Goal: Task Accomplishment & Management: Manage account settings

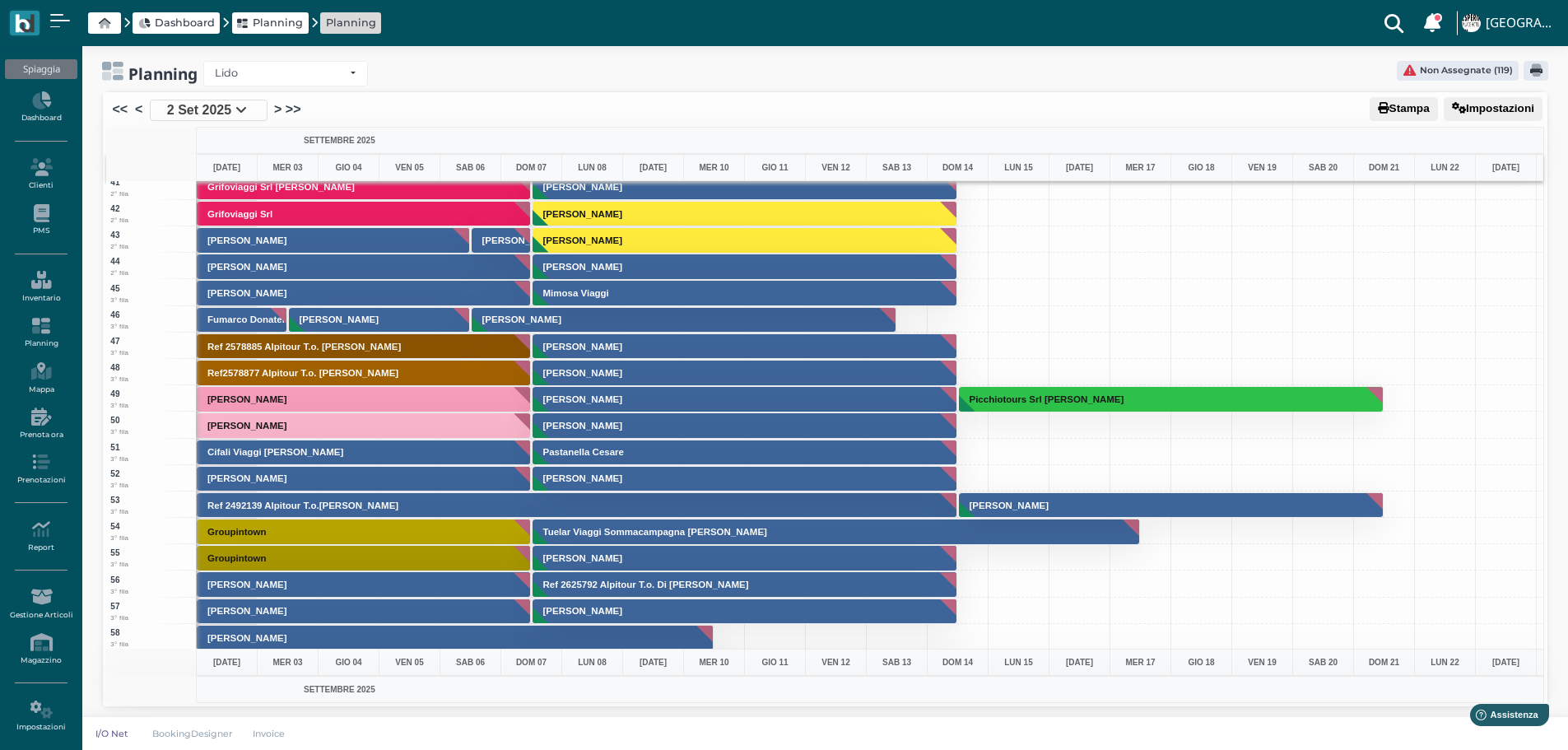
scroll to position [1056, 0]
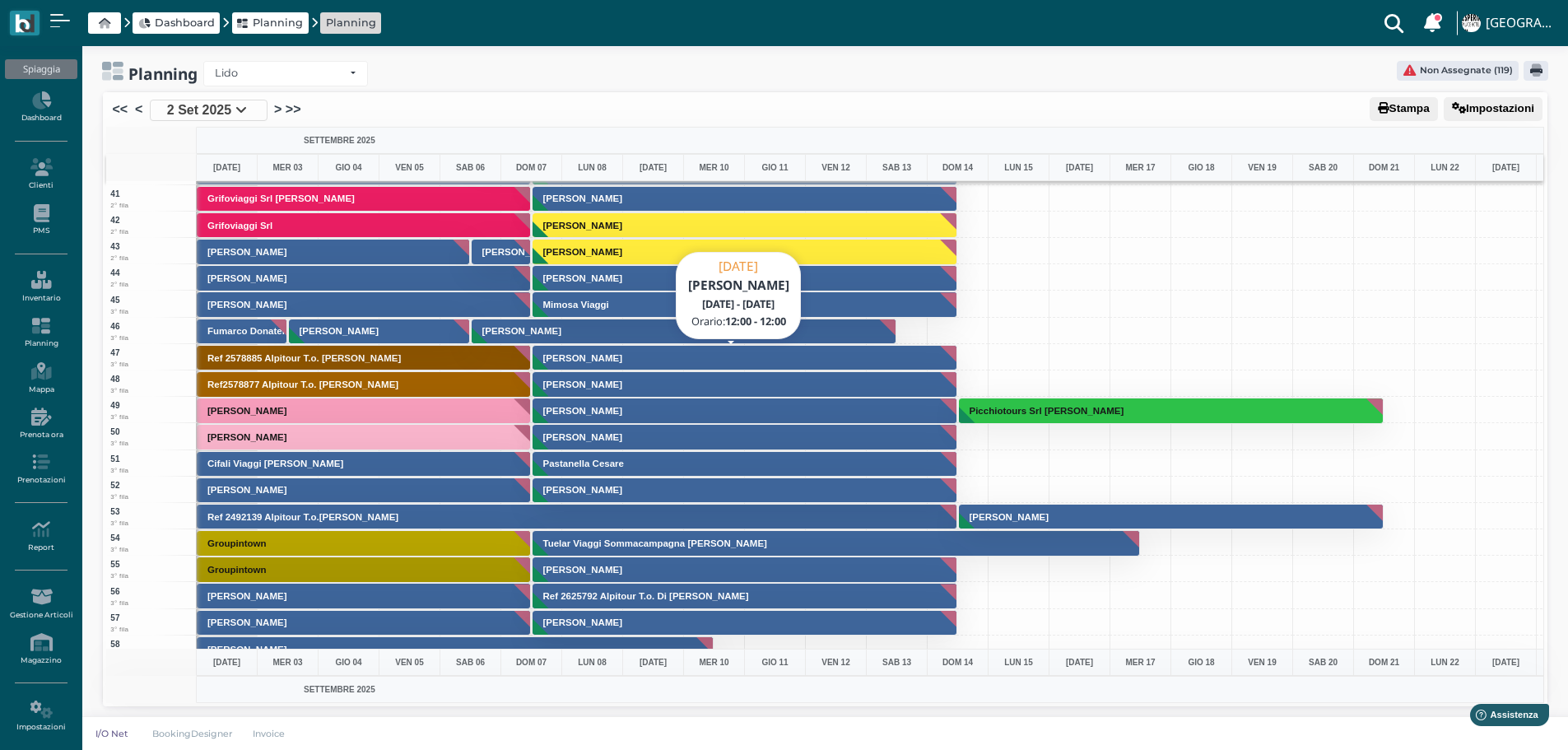
click at [675, 357] on button "[PERSON_NAME]" at bounding box center [746, 358] width 426 height 26
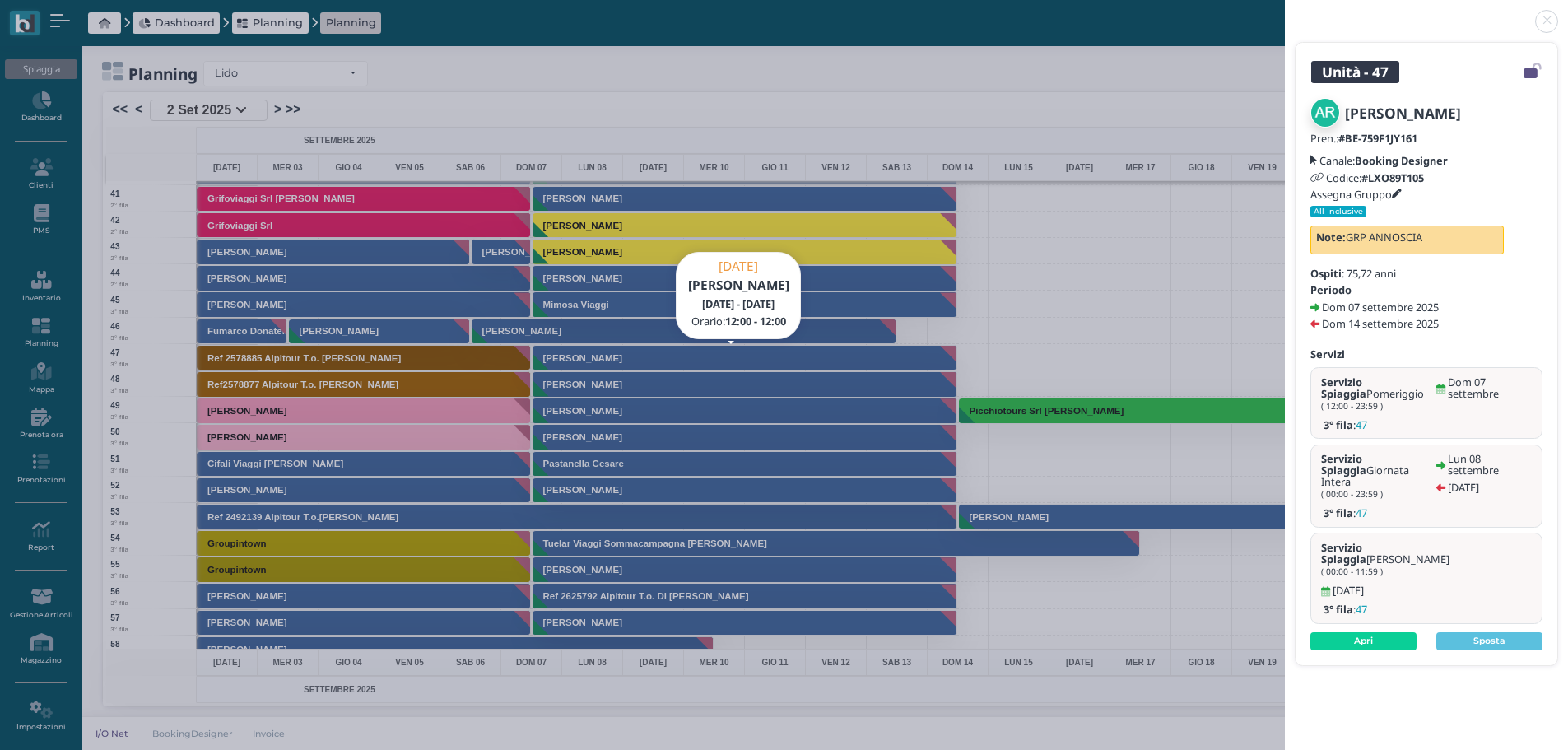
click at [1285, 12] on link at bounding box center [1285, 12] width 0 height 0
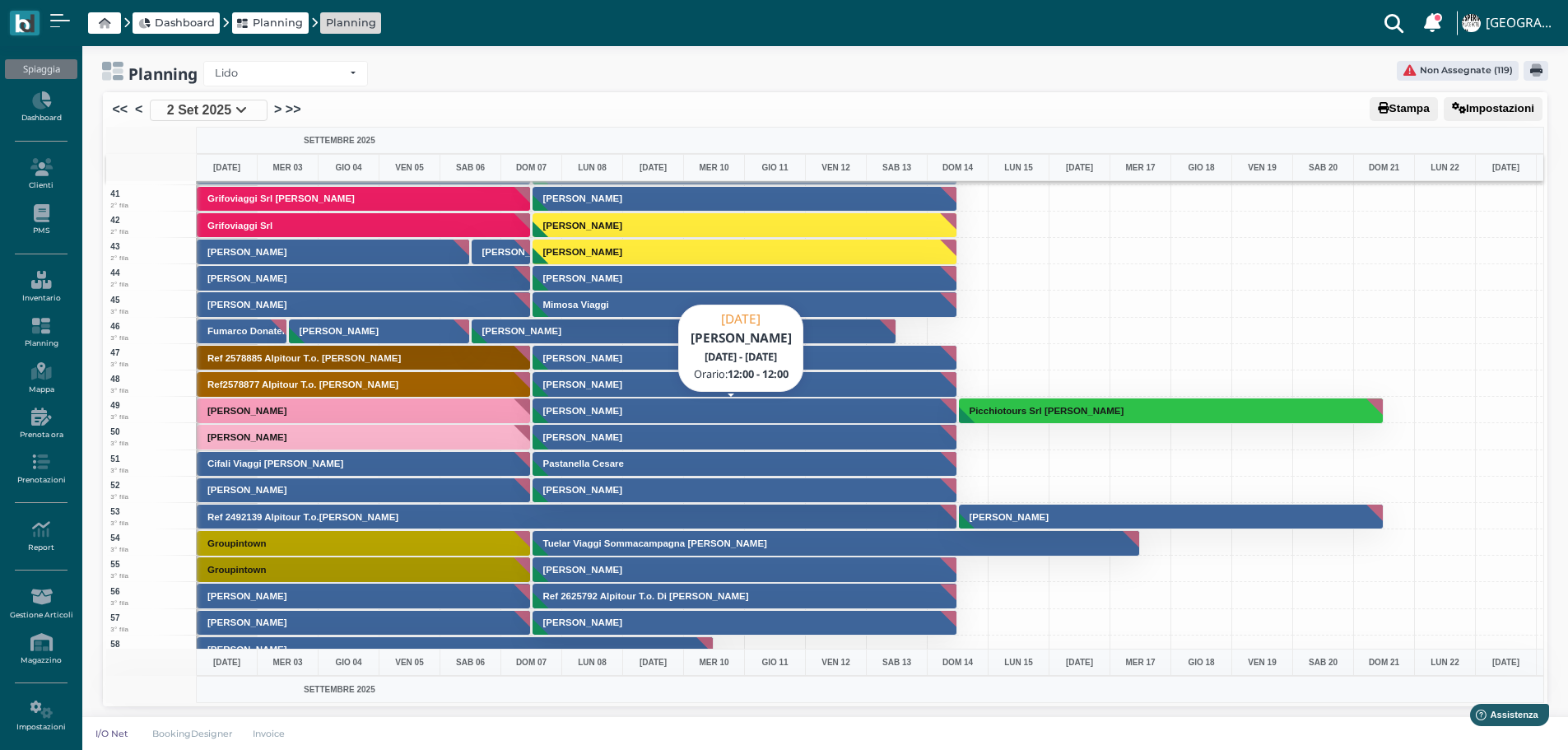
click at [607, 412] on h3 "[PERSON_NAME]" at bounding box center [583, 411] width 92 height 10
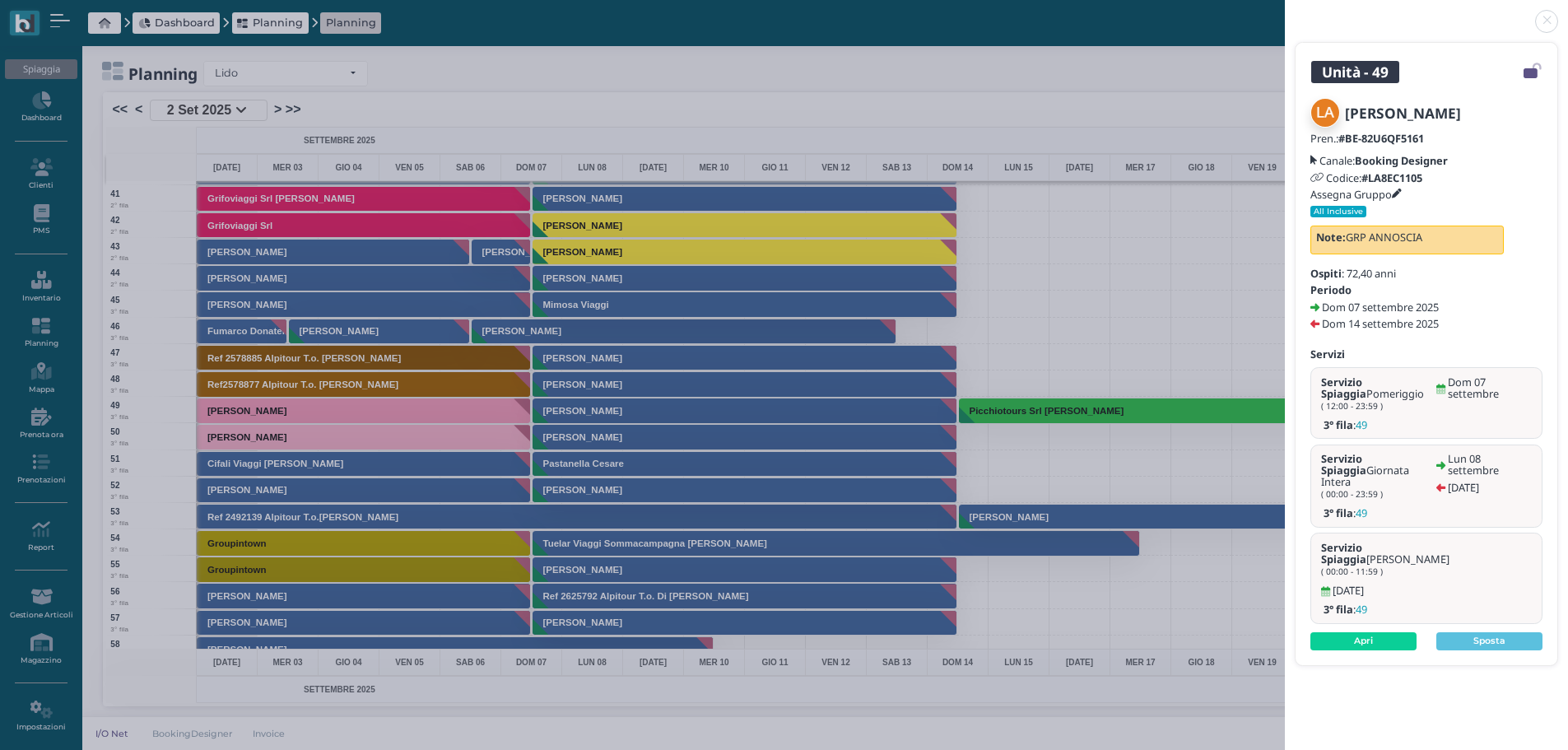
click at [1285, 12] on link at bounding box center [1285, 12] width 0 height 0
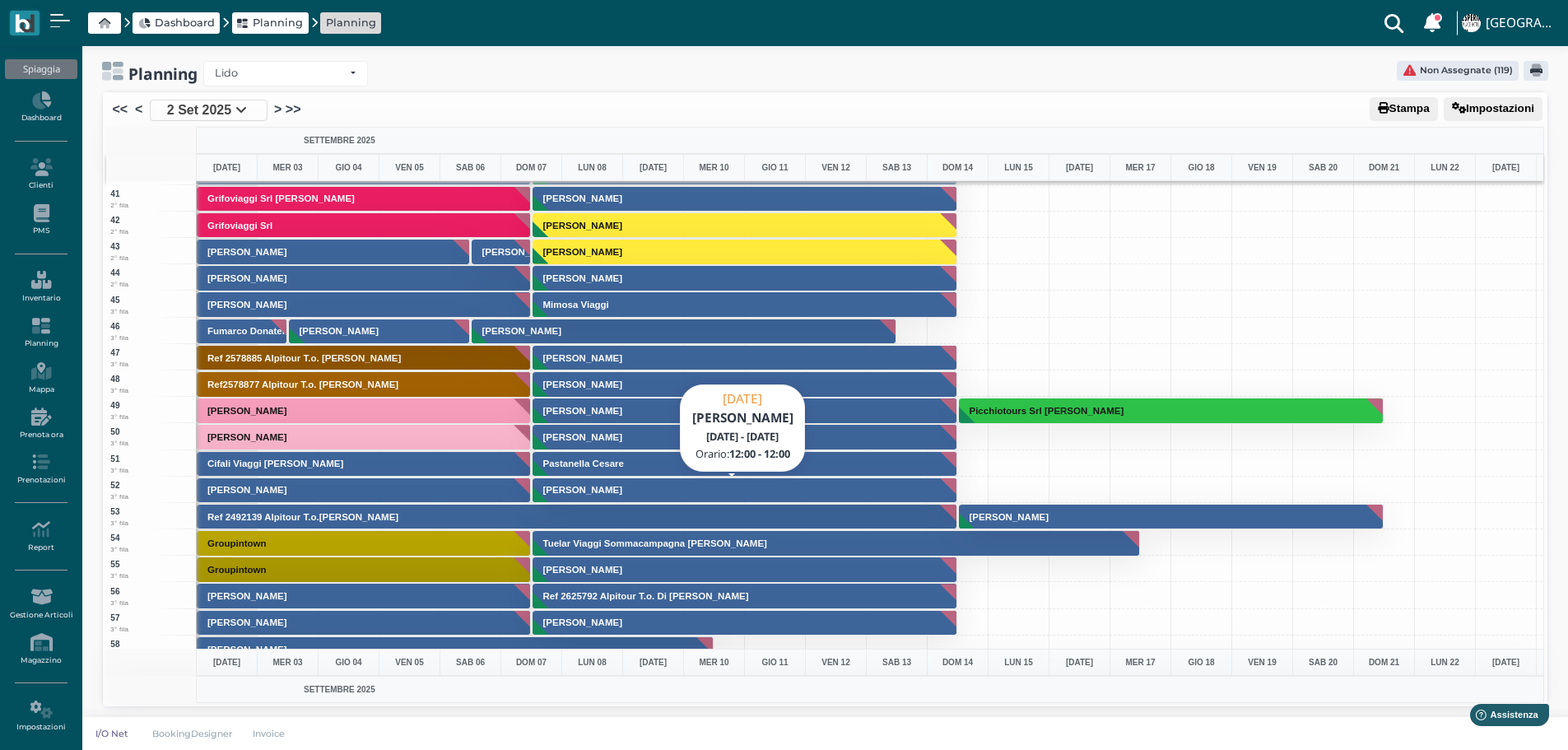
click at [581, 489] on h3 "[PERSON_NAME]" at bounding box center [583, 490] width 92 height 10
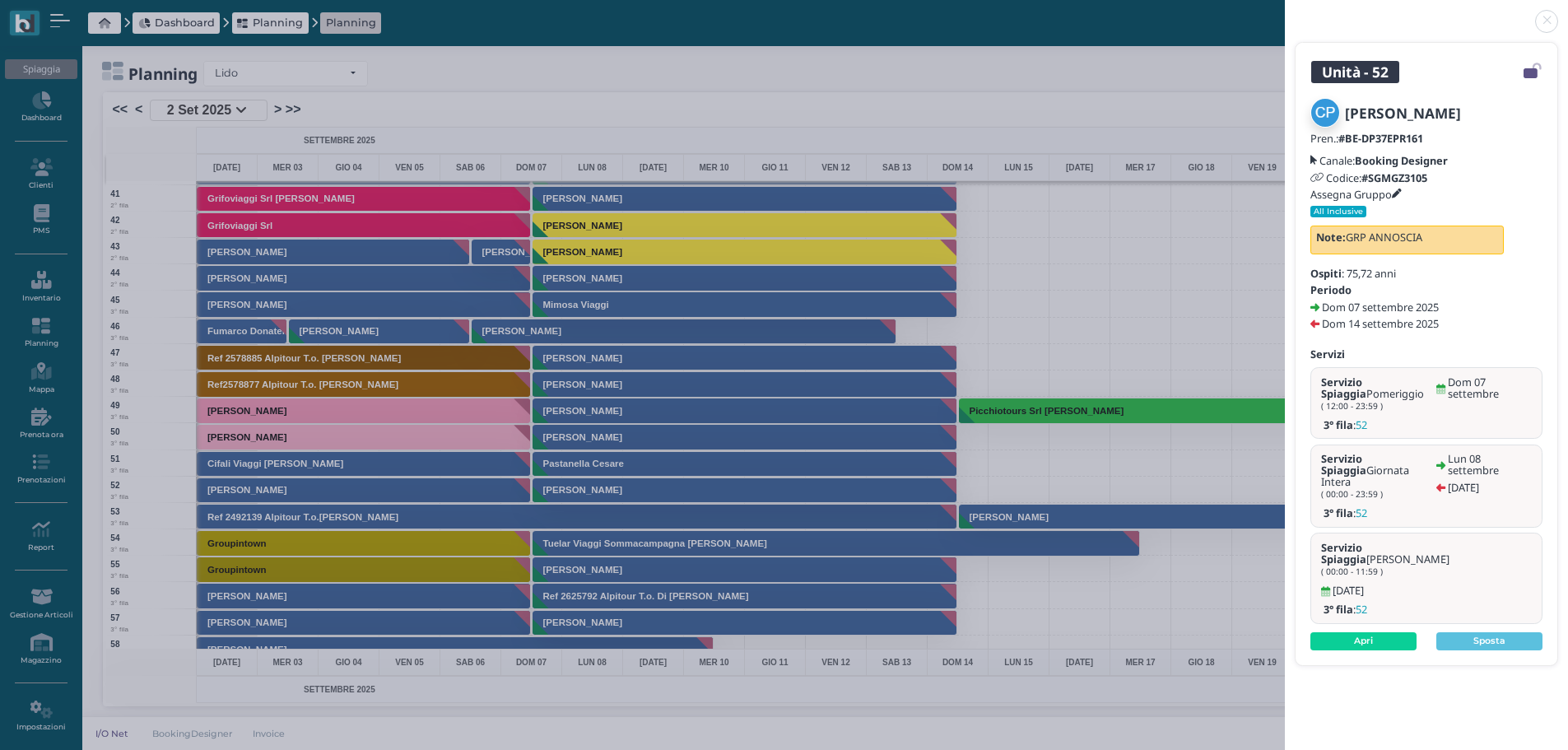
click at [1563, 20] on header at bounding box center [1426, 20] width 283 height 40
click at [1285, 12] on link at bounding box center [1285, 12] width 0 height 0
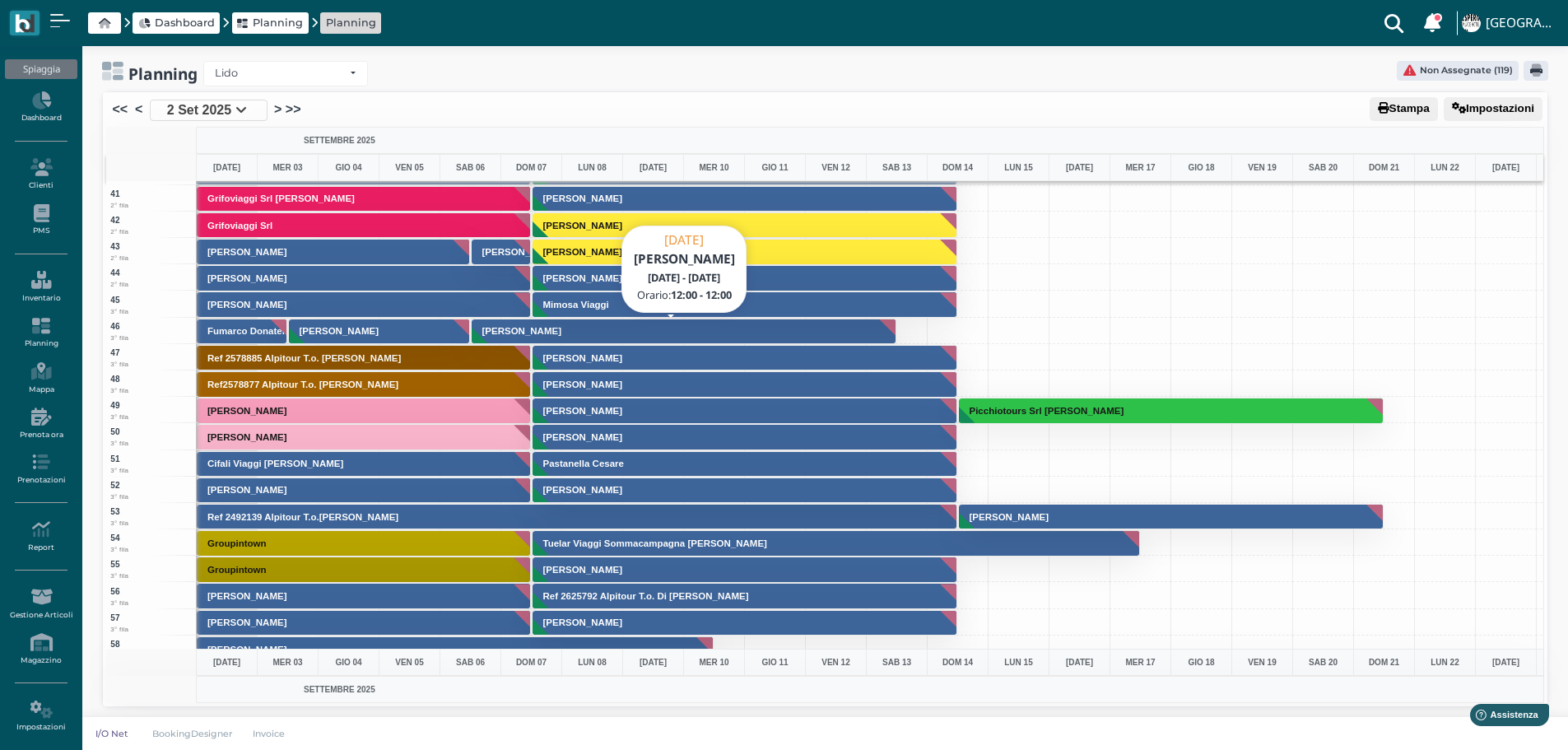
click at [676, 337] on button "Ralli Mara" at bounding box center [685, 332] width 426 height 26
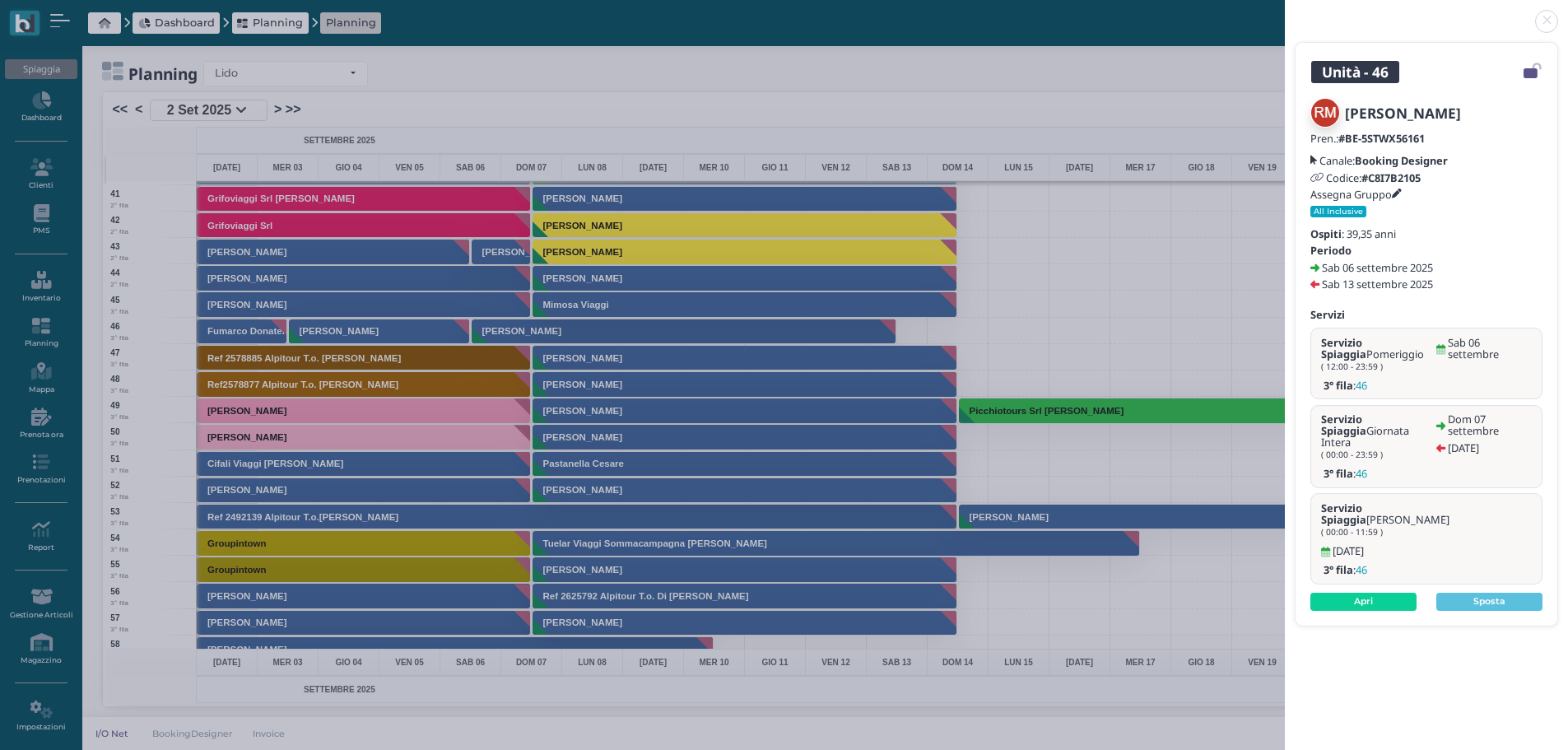
click at [1285, 12] on link at bounding box center [1285, 12] width 0 height 0
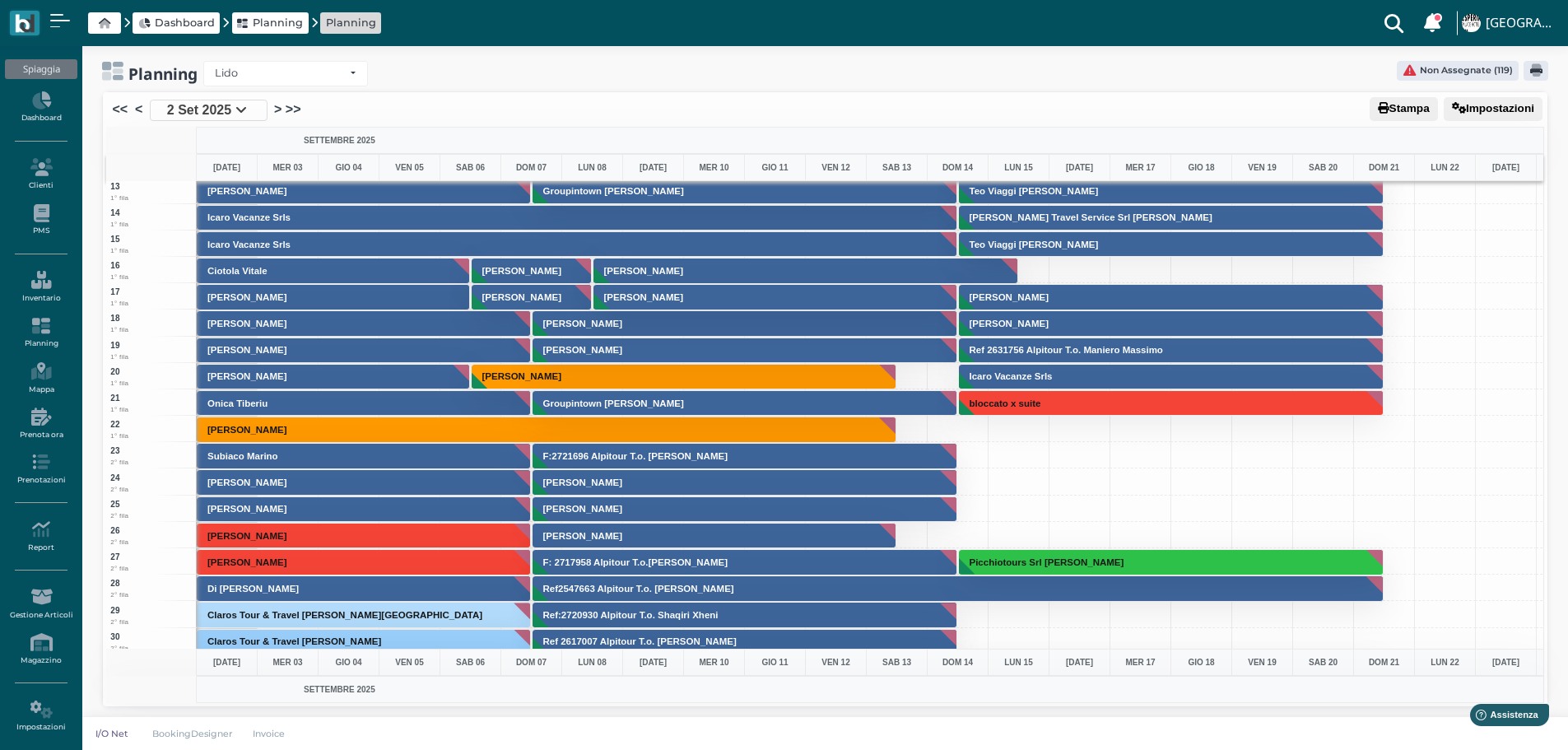
scroll to position [315, 0]
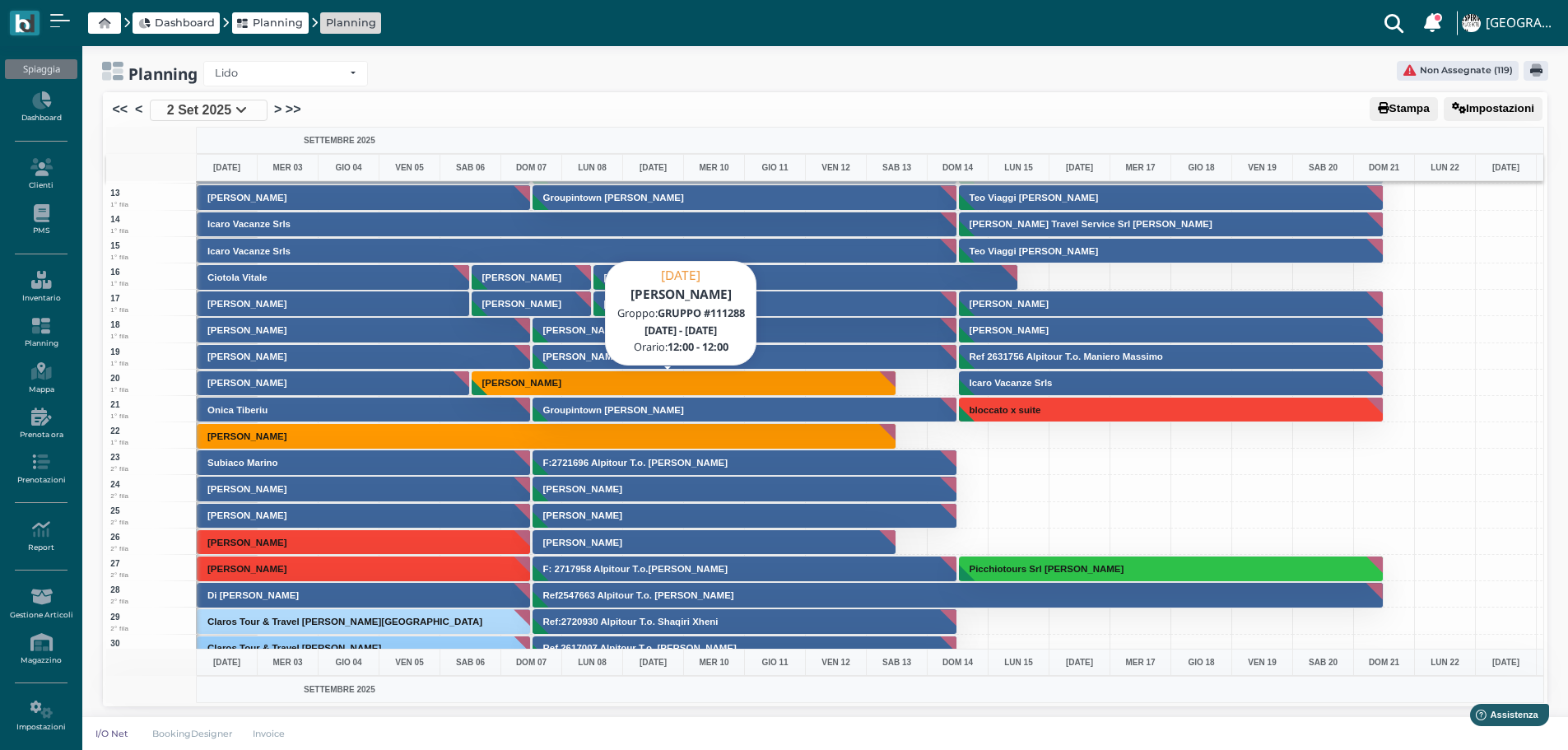
click at [669, 378] on button "Martire Vittorio" at bounding box center [685, 383] width 426 height 26
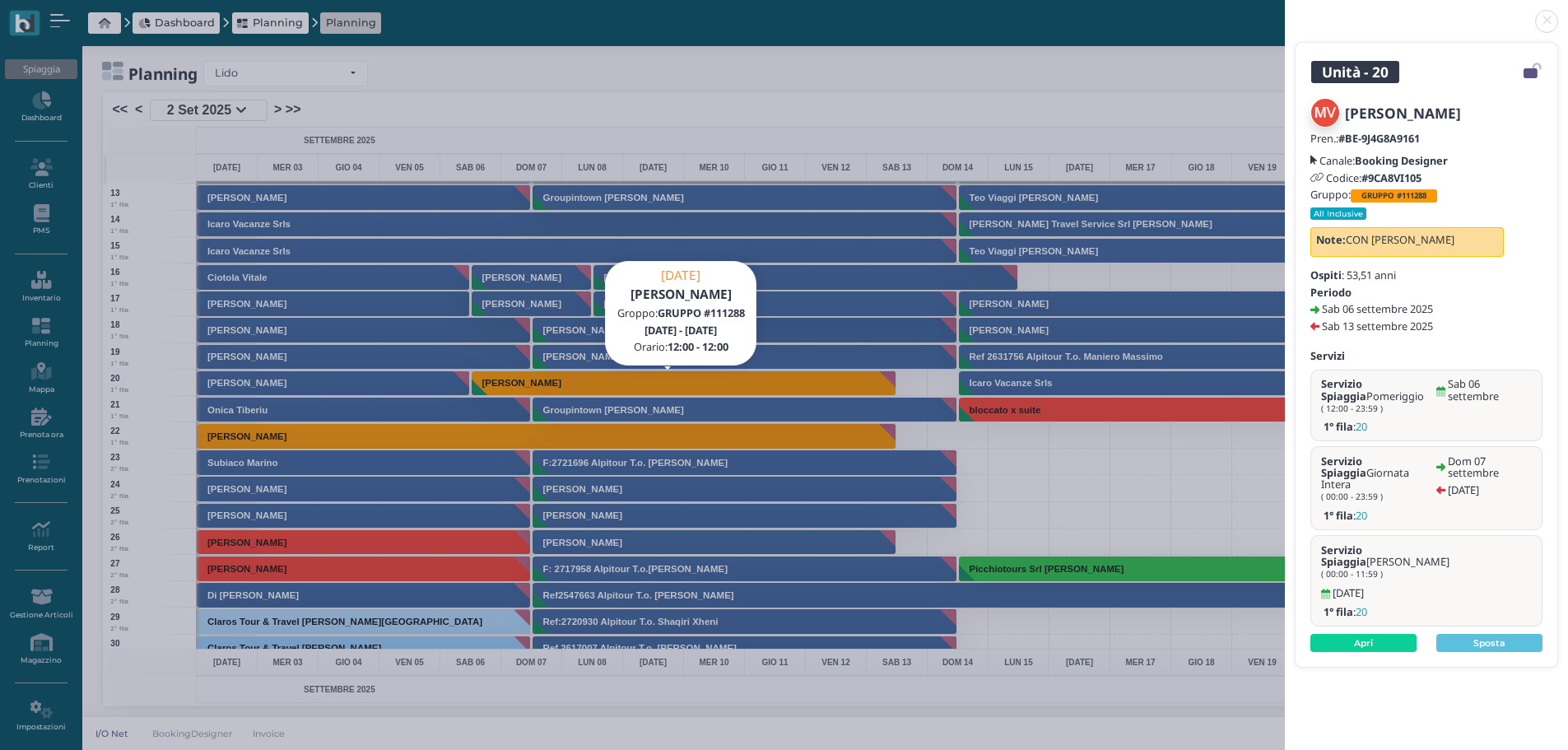
click at [1285, 12] on link at bounding box center [1285, 12] width 0 height 0
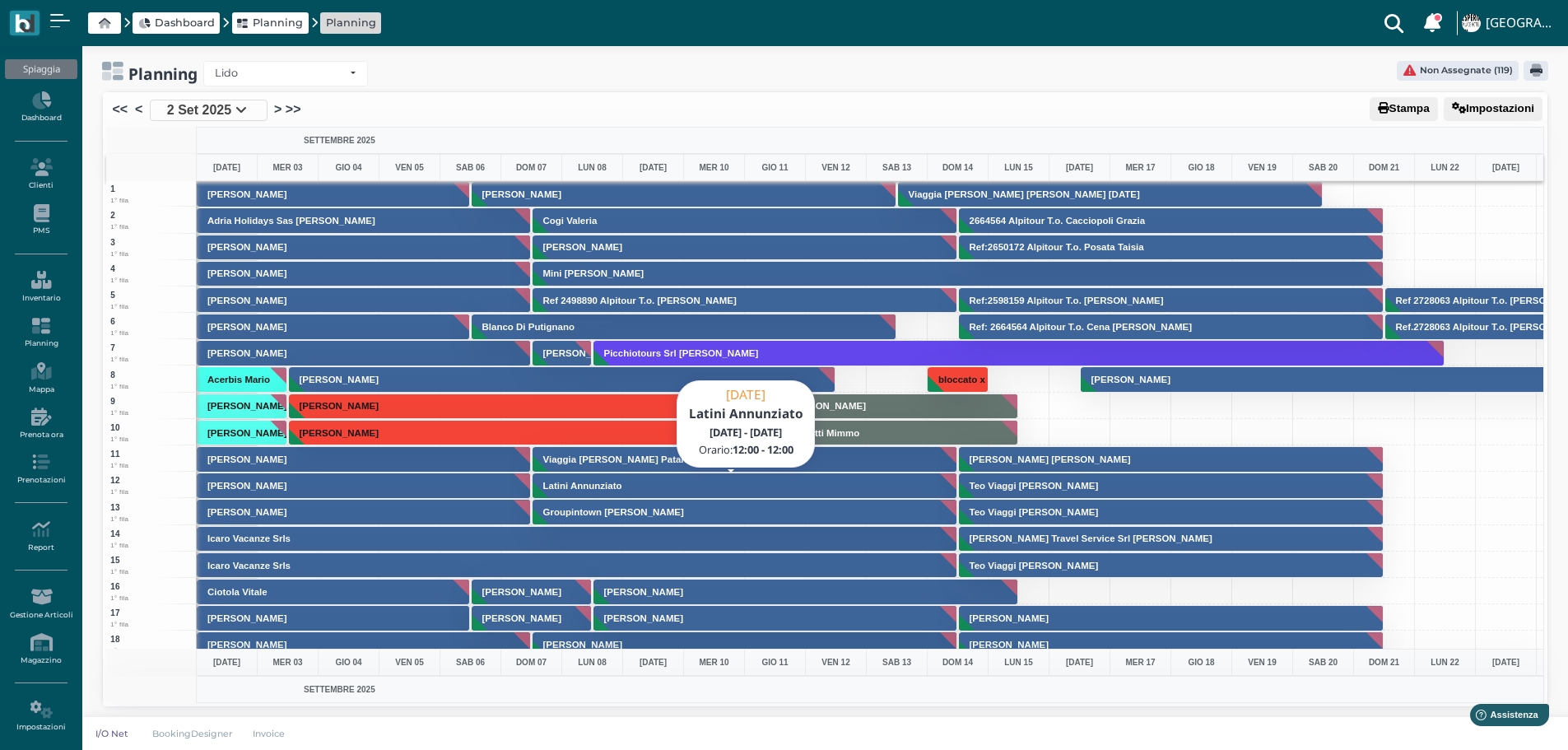
scroll to position [0, 0]
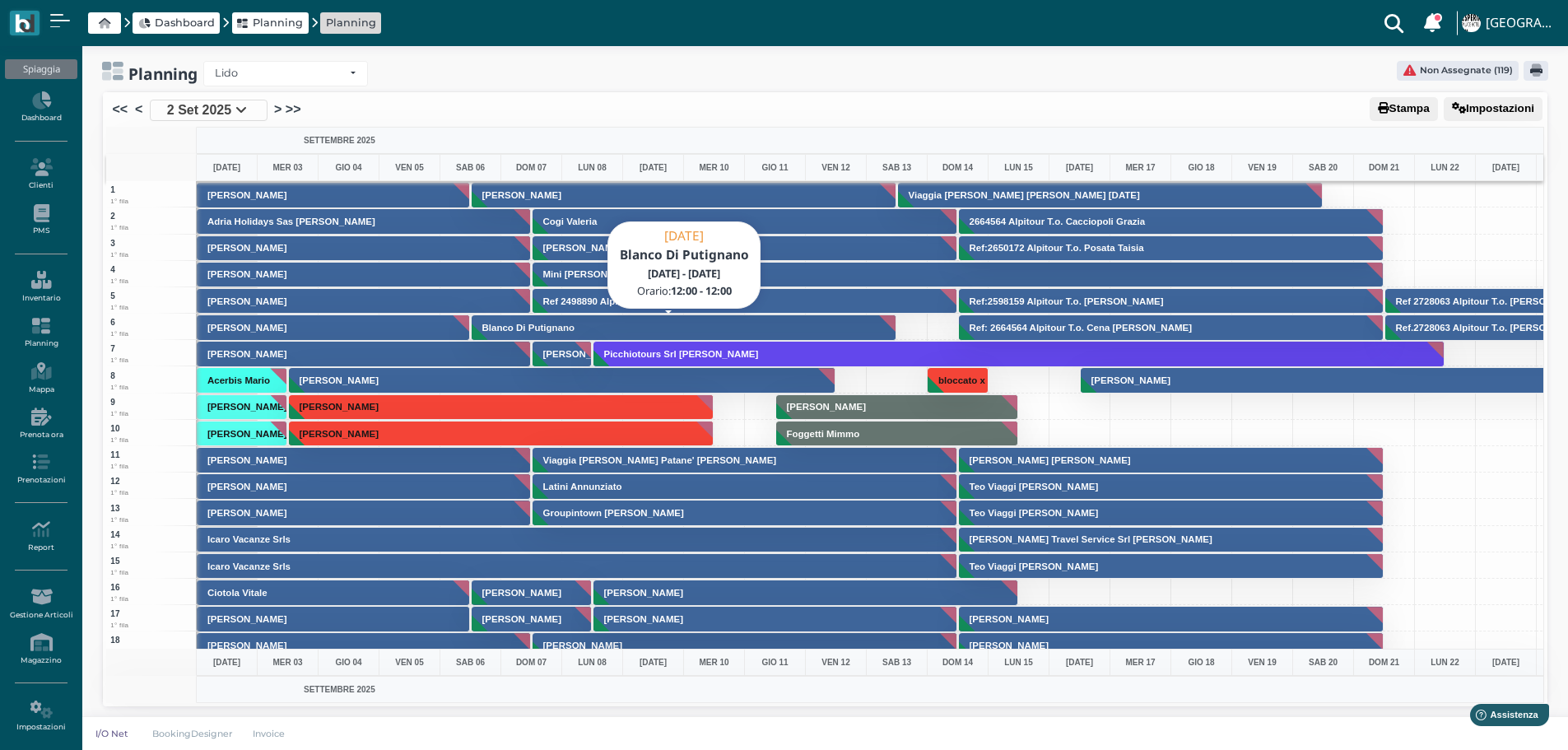
click at [689, 328] on button "Blanco Di Putignano" at bounding box center [685, 328] width 426 height 26
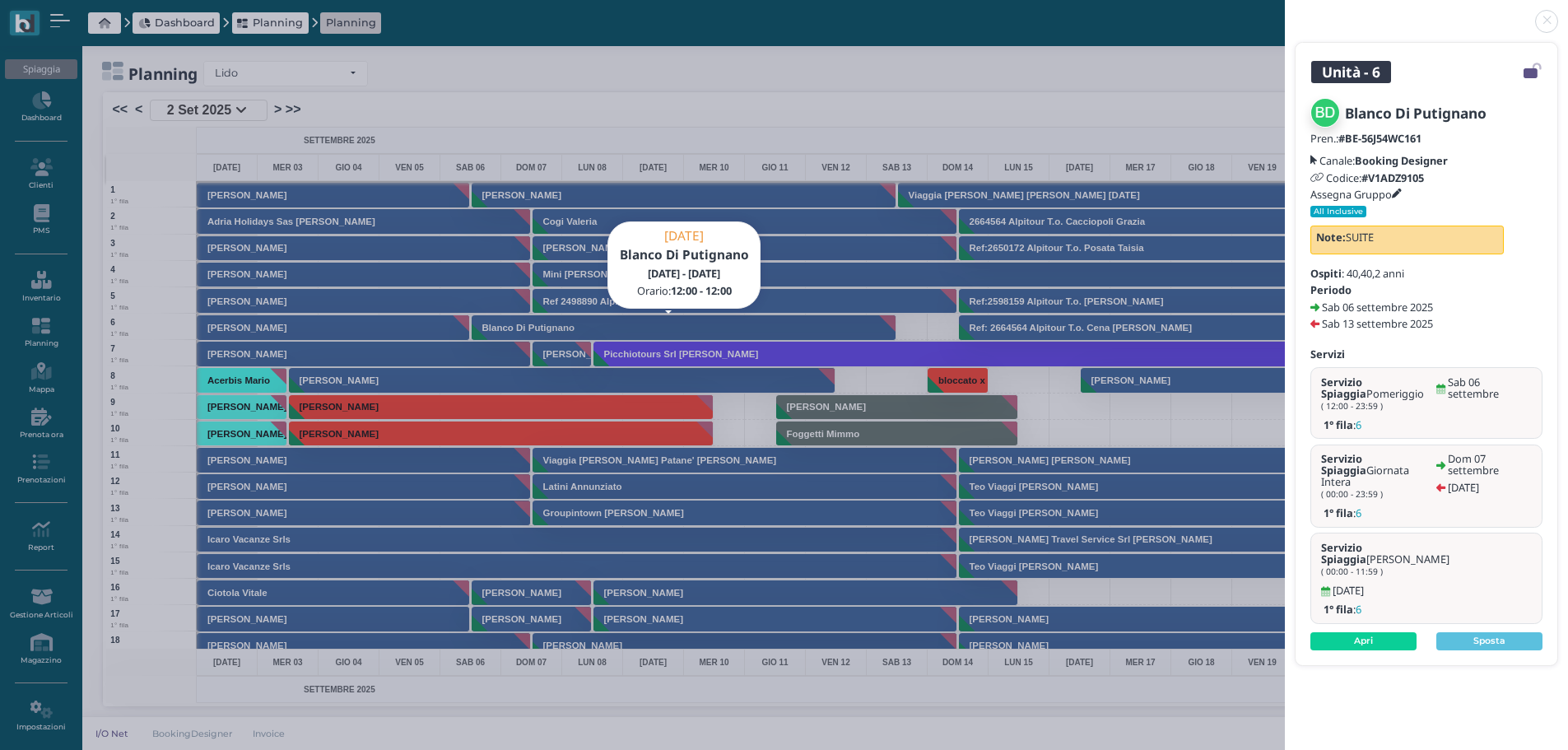
click at [1285, 12] on link at bounding box center [1285, 12] width 0 height 0
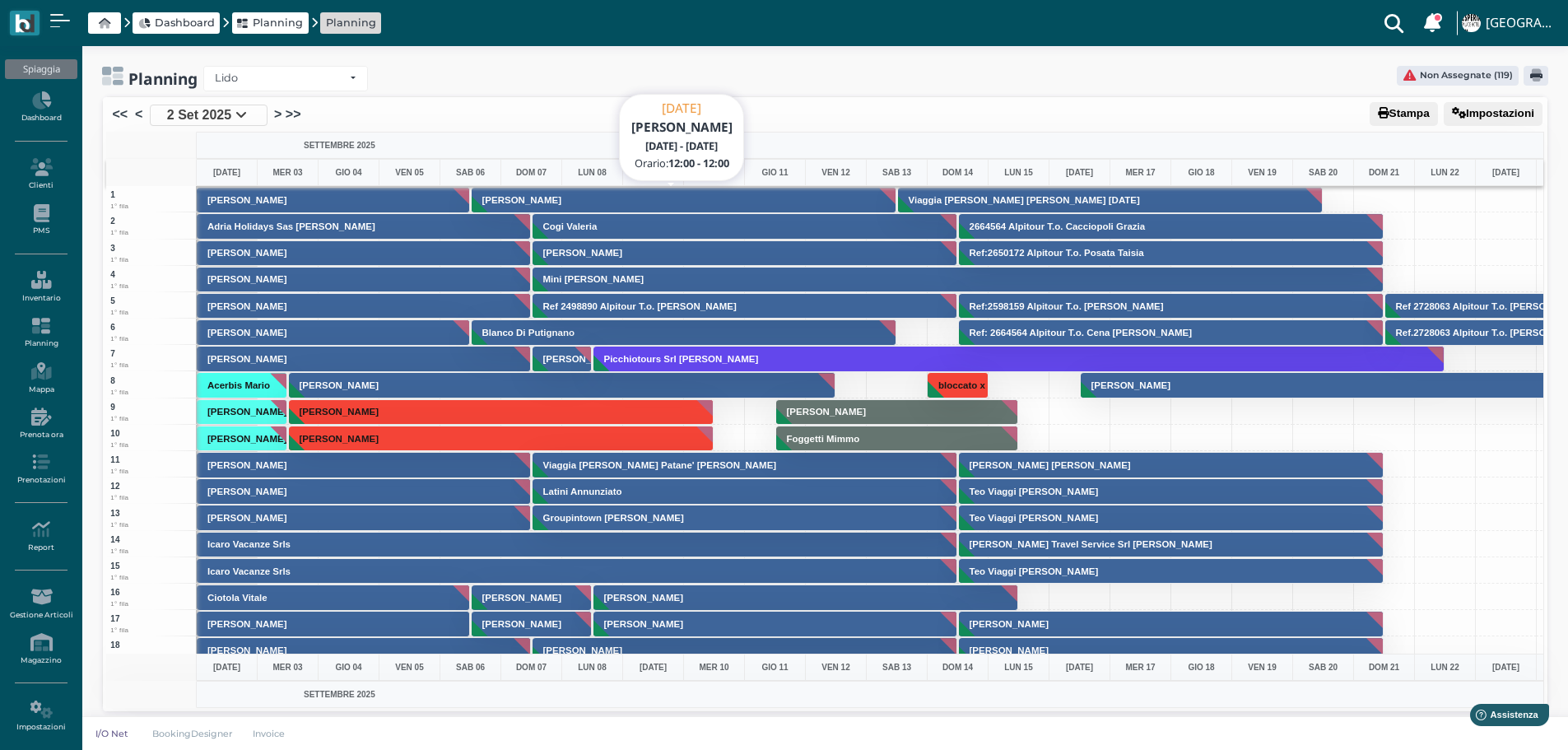
click at [761, 204] on button "Vanzella Romina" at bounding box center [685, 200] width 426 height 26
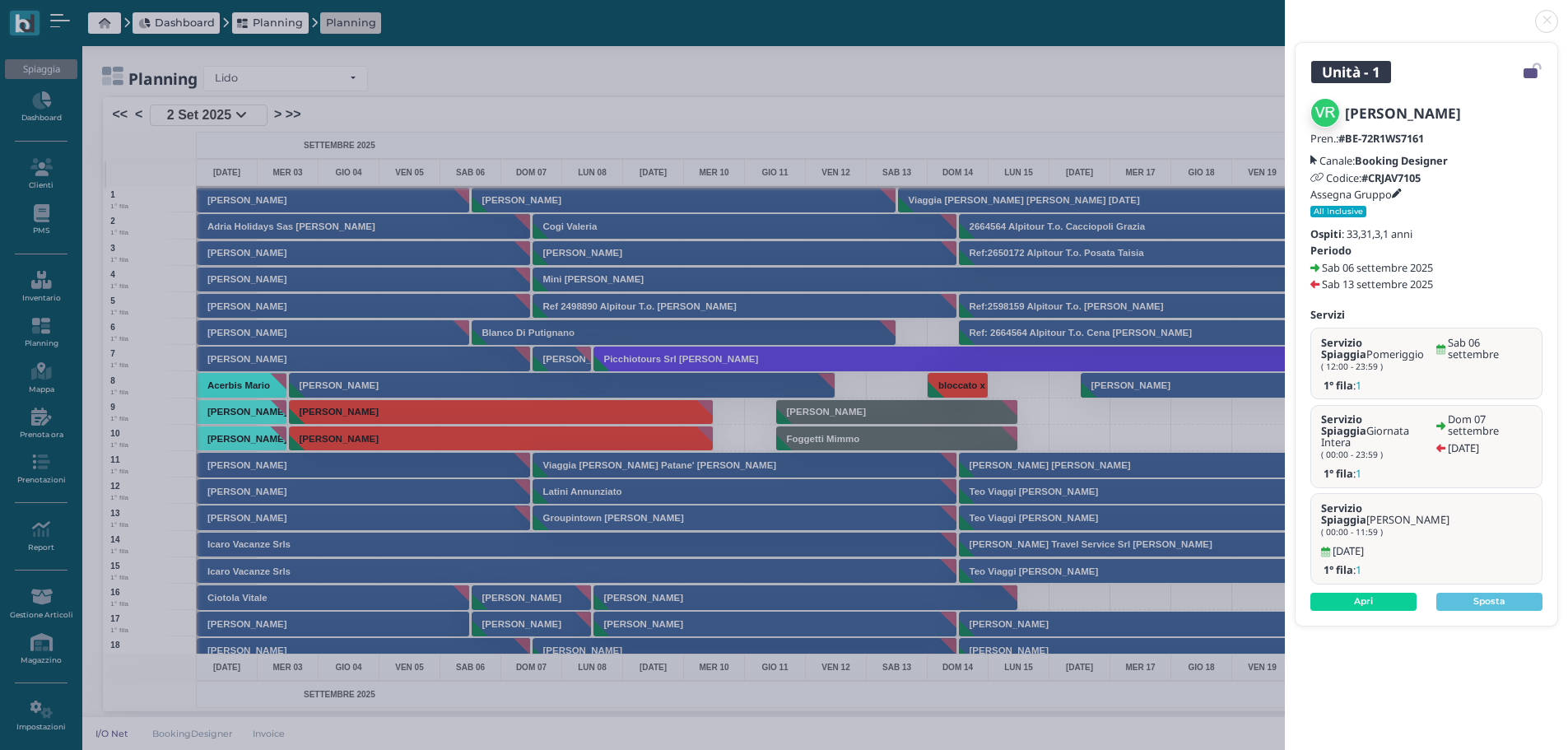
click at [1285, 12] on link at bounding box center [1285, 12] width 0 height 0
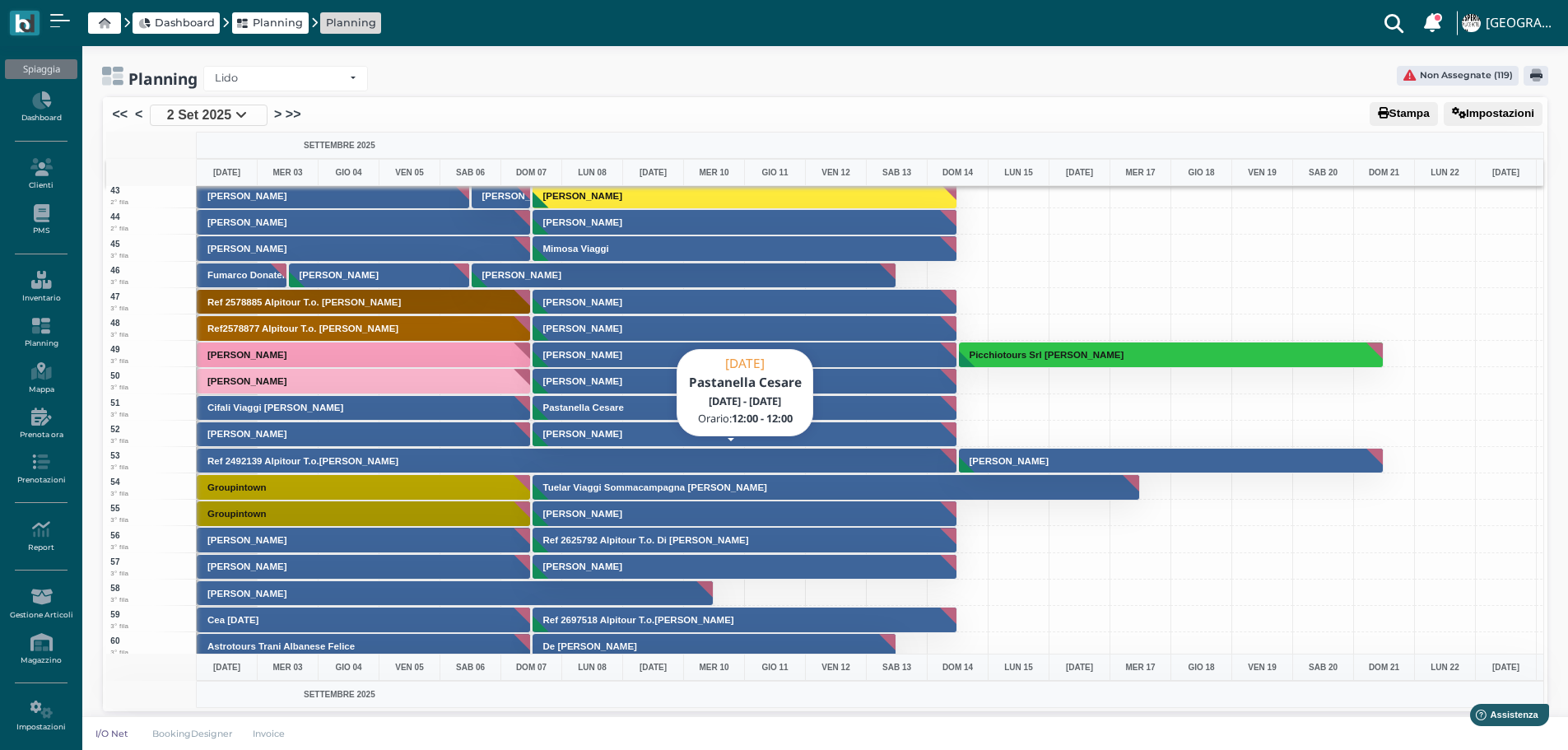
scroll to position [1070, 0]
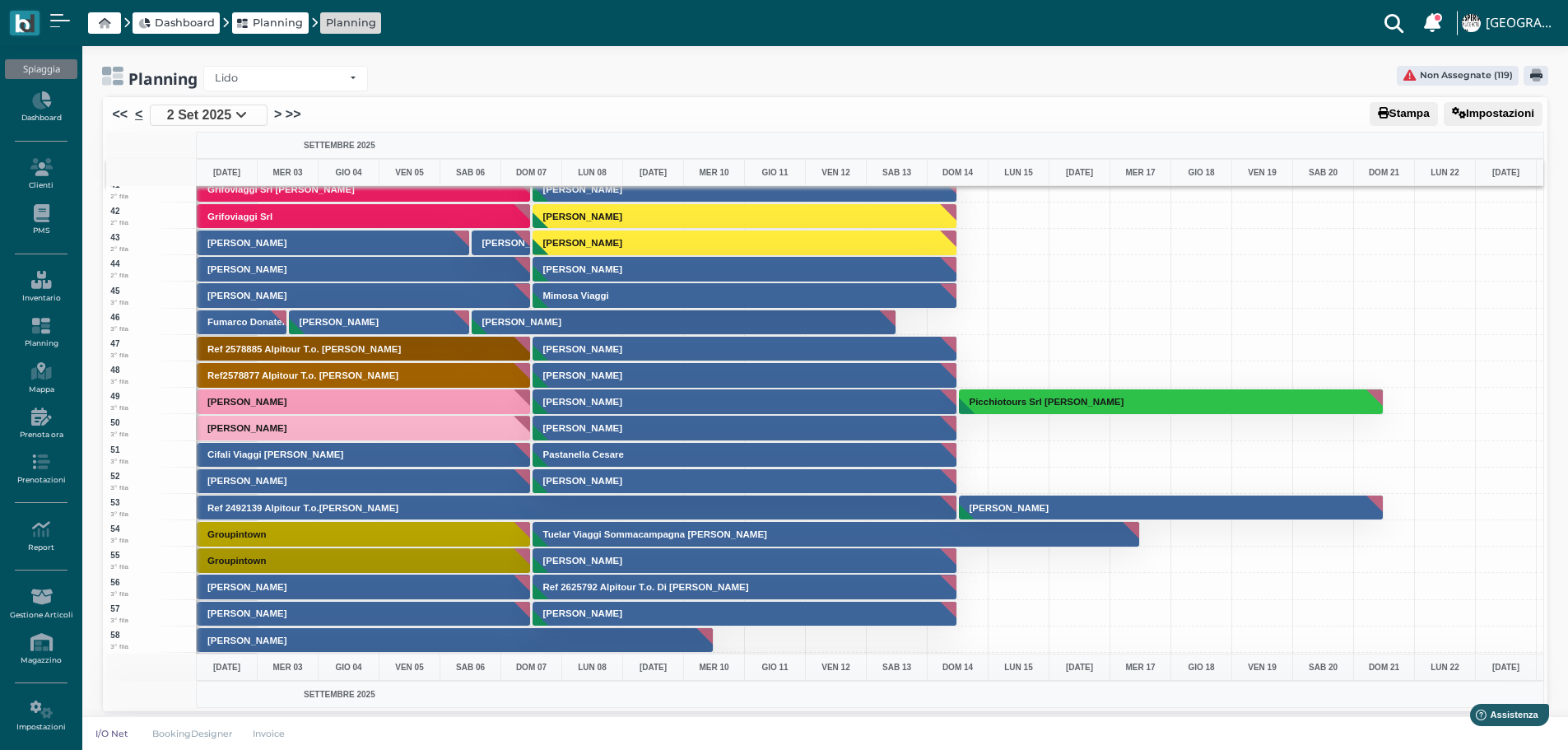
click at [141, 113] on link "<" at bounding box center [138, 115] width 7 height 20
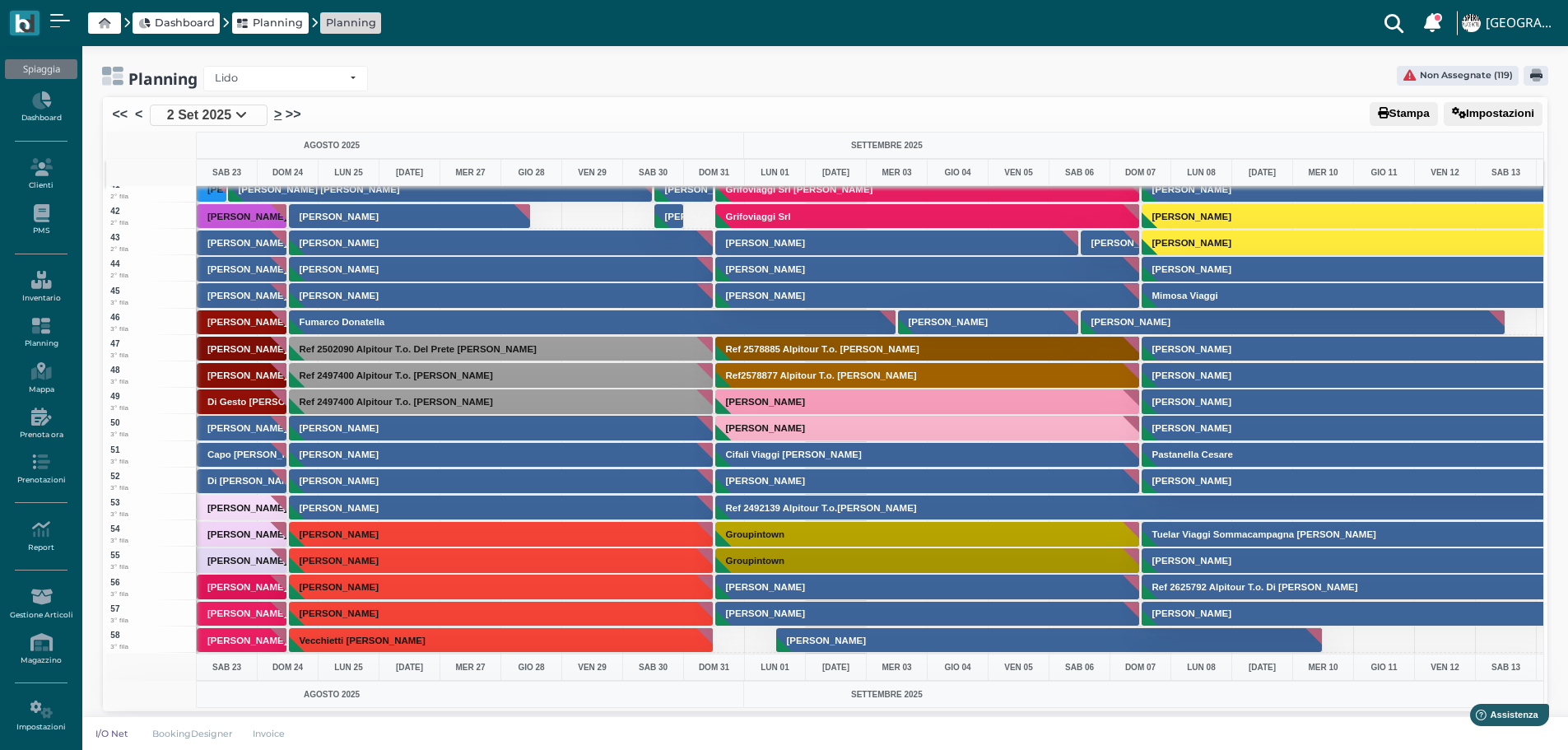
click at [279, 112] on link ">" at bounding box center [277, 115] width 7 height 20
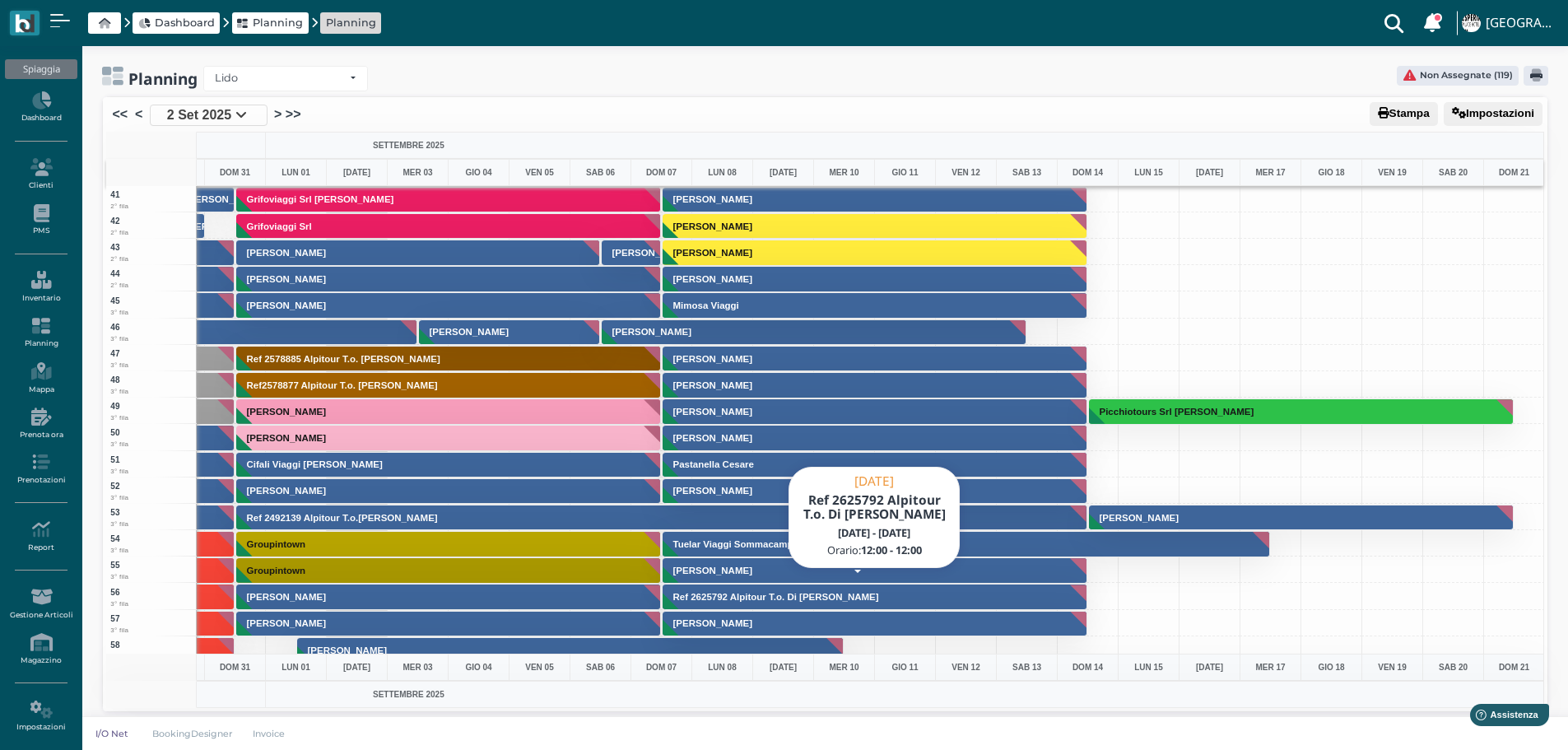
scroll to position [1070, 479]
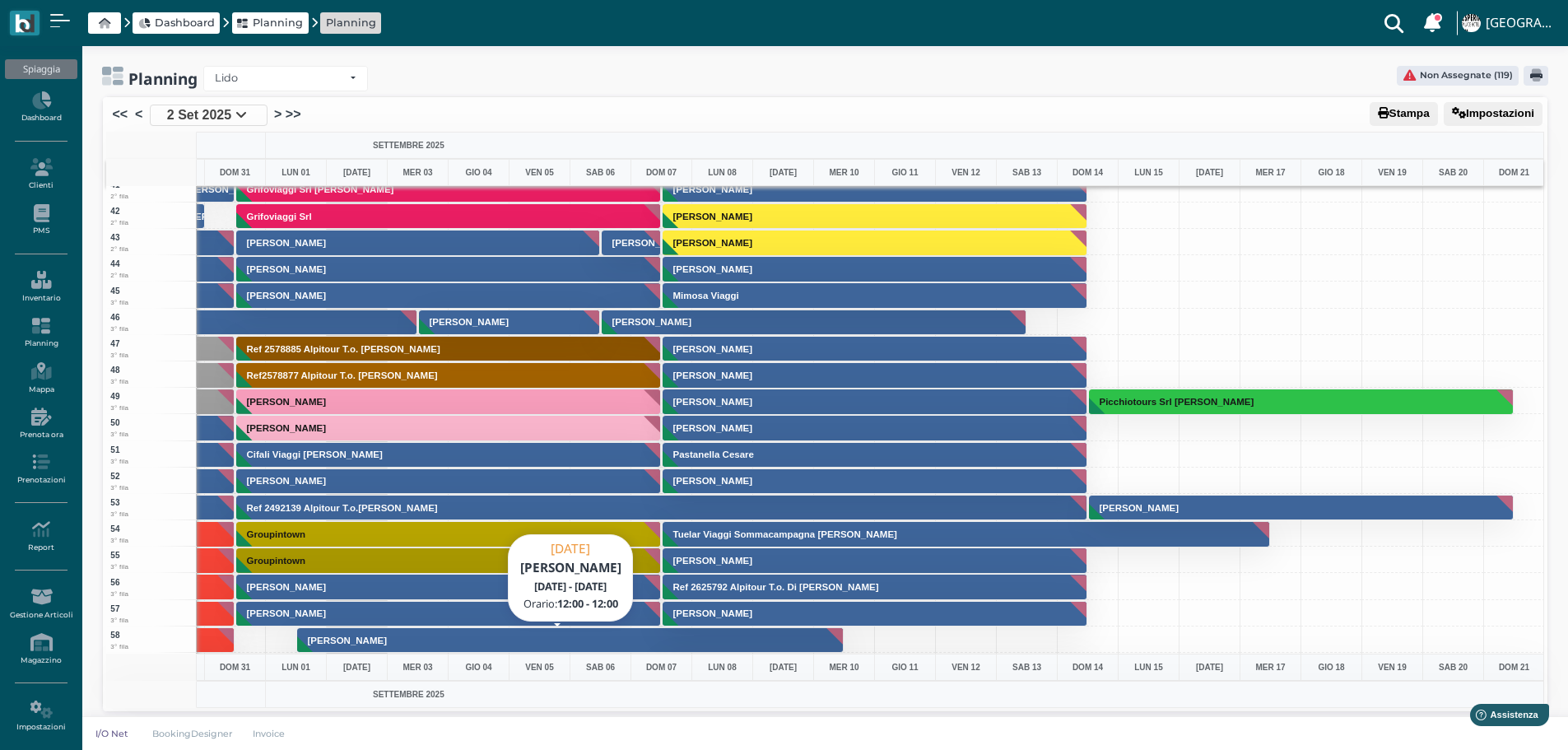
click at [590, 636] on button "Baesse Luca" at bounding box center [570, 640] width 547 height 26
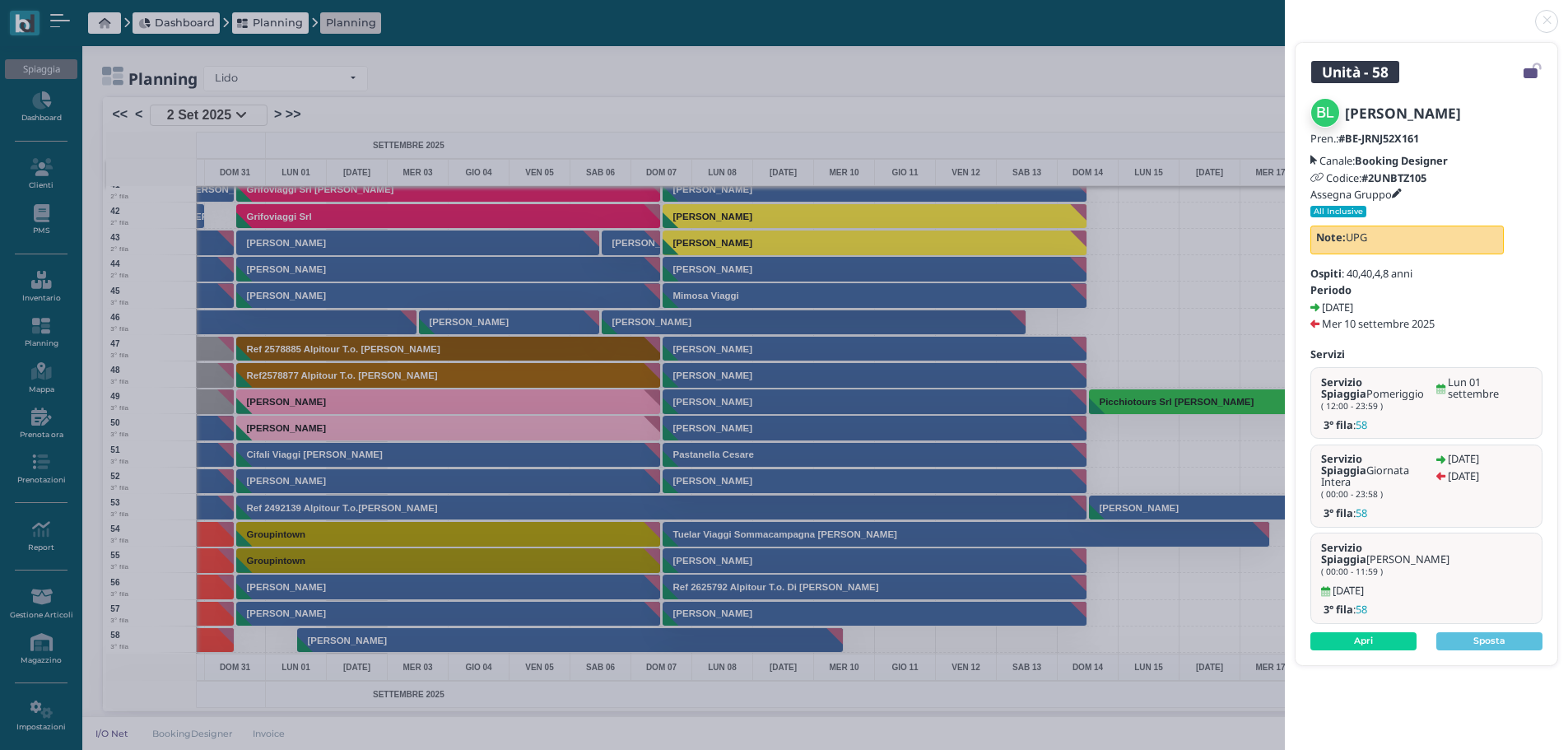
click at [1285, 12] on link at bounding box center [1285, 12] width 0 height 0
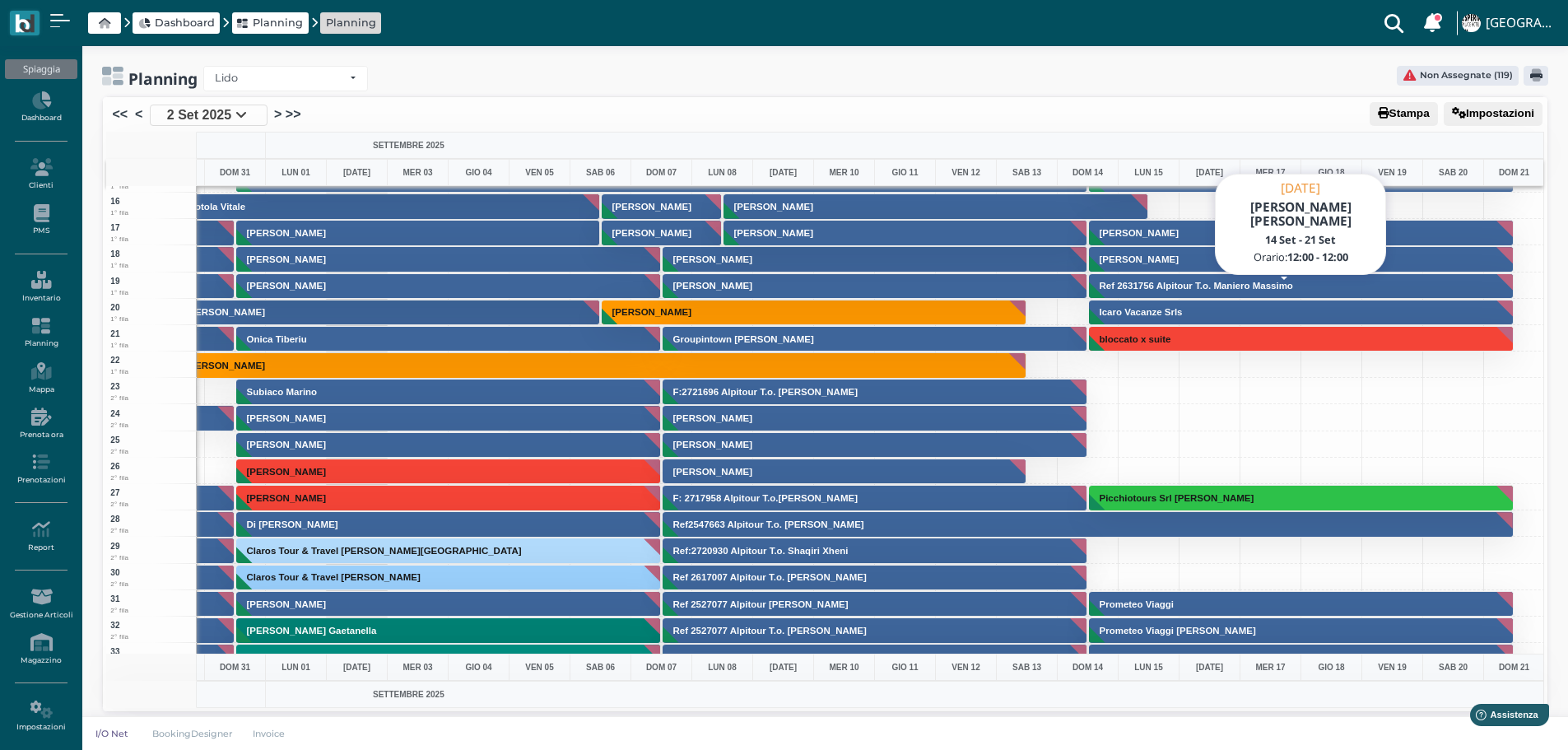
scroll to position [165, 479]
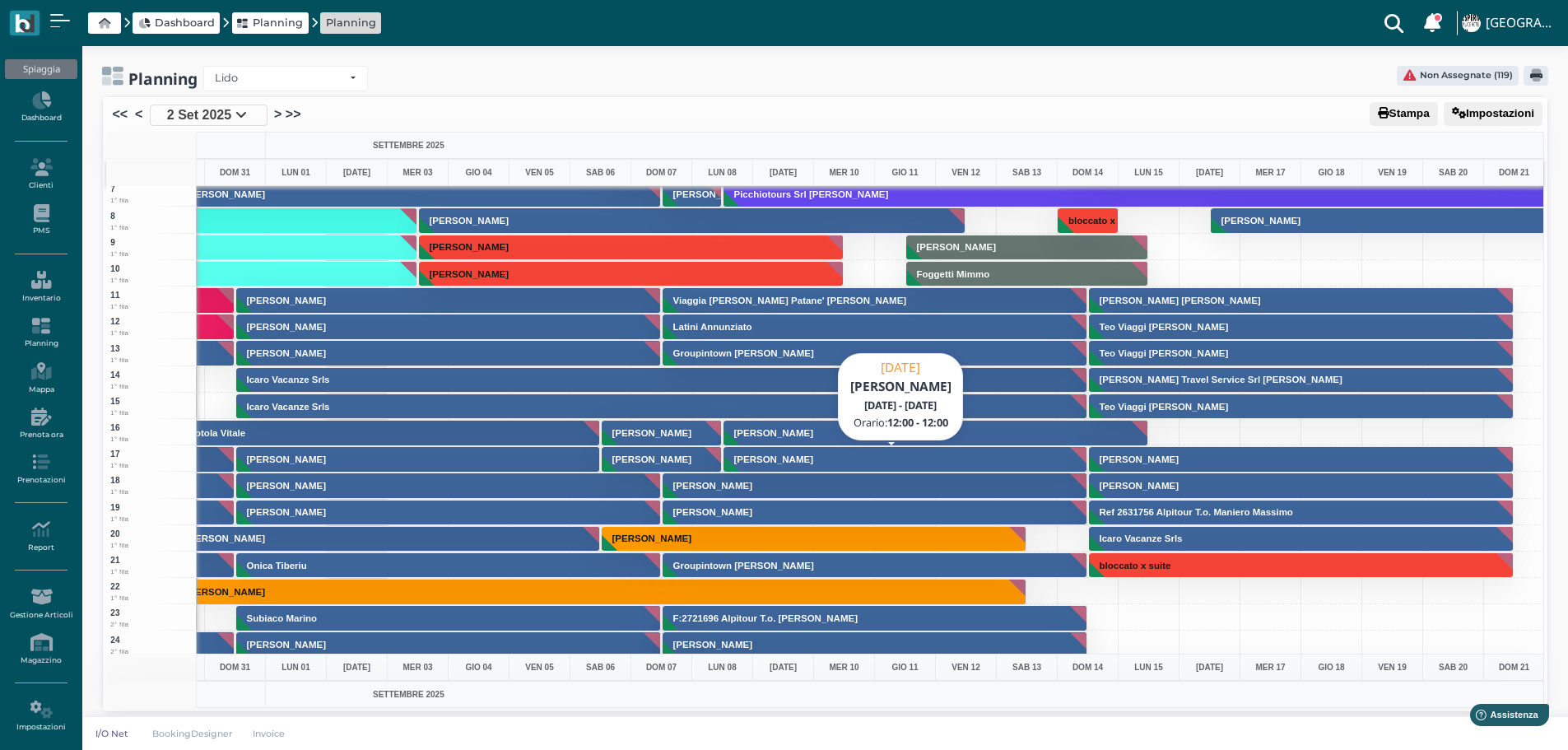
click at [1013, 450] on button "Finocchio Donato" at bounding box center [906, 459] width 365 height 26
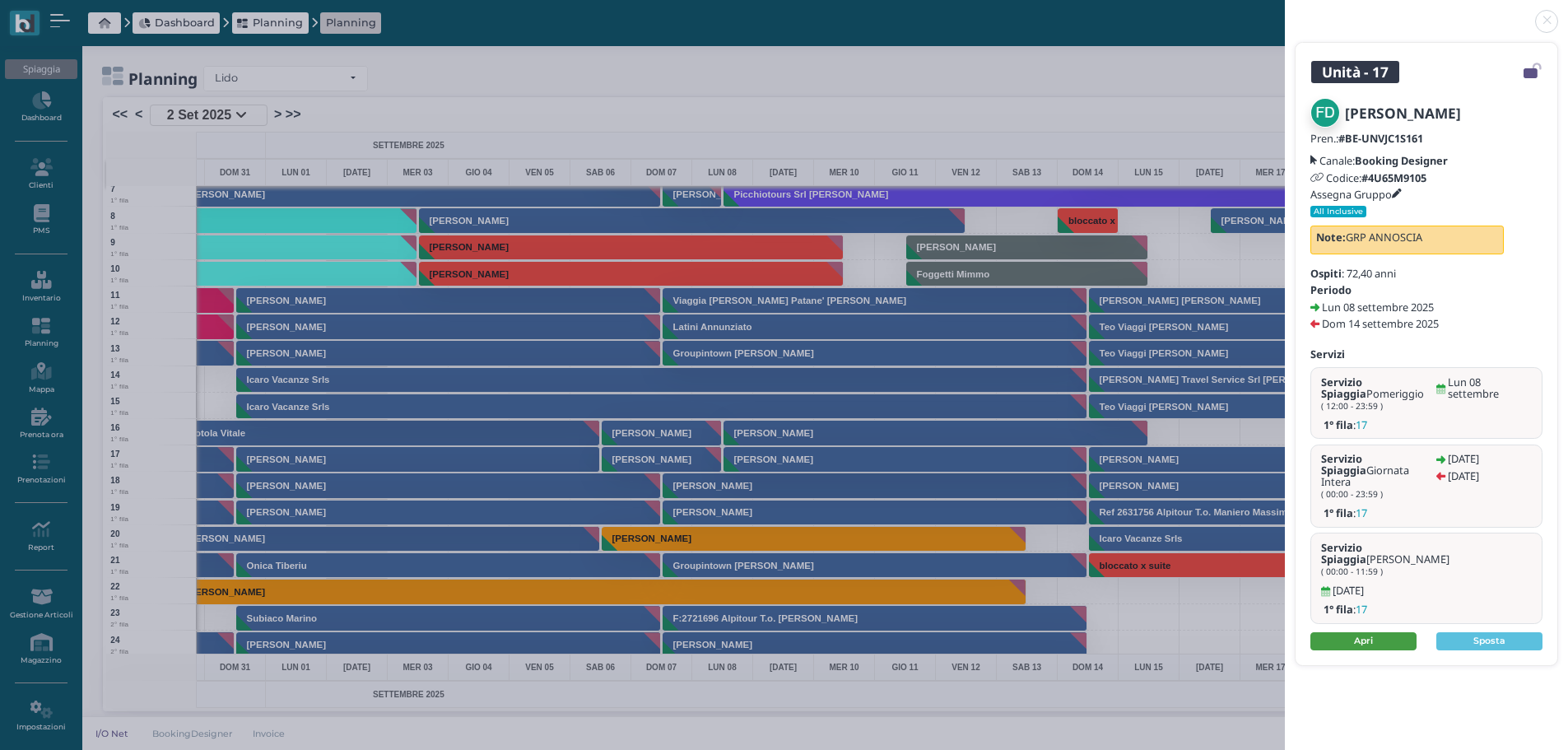
click at [1393, 632] on link "Apri" at bounding box center [1364, 641] width 106 height 18
click at [1285, 12] on link at bounding box center [1285, 12] width 0 height 0
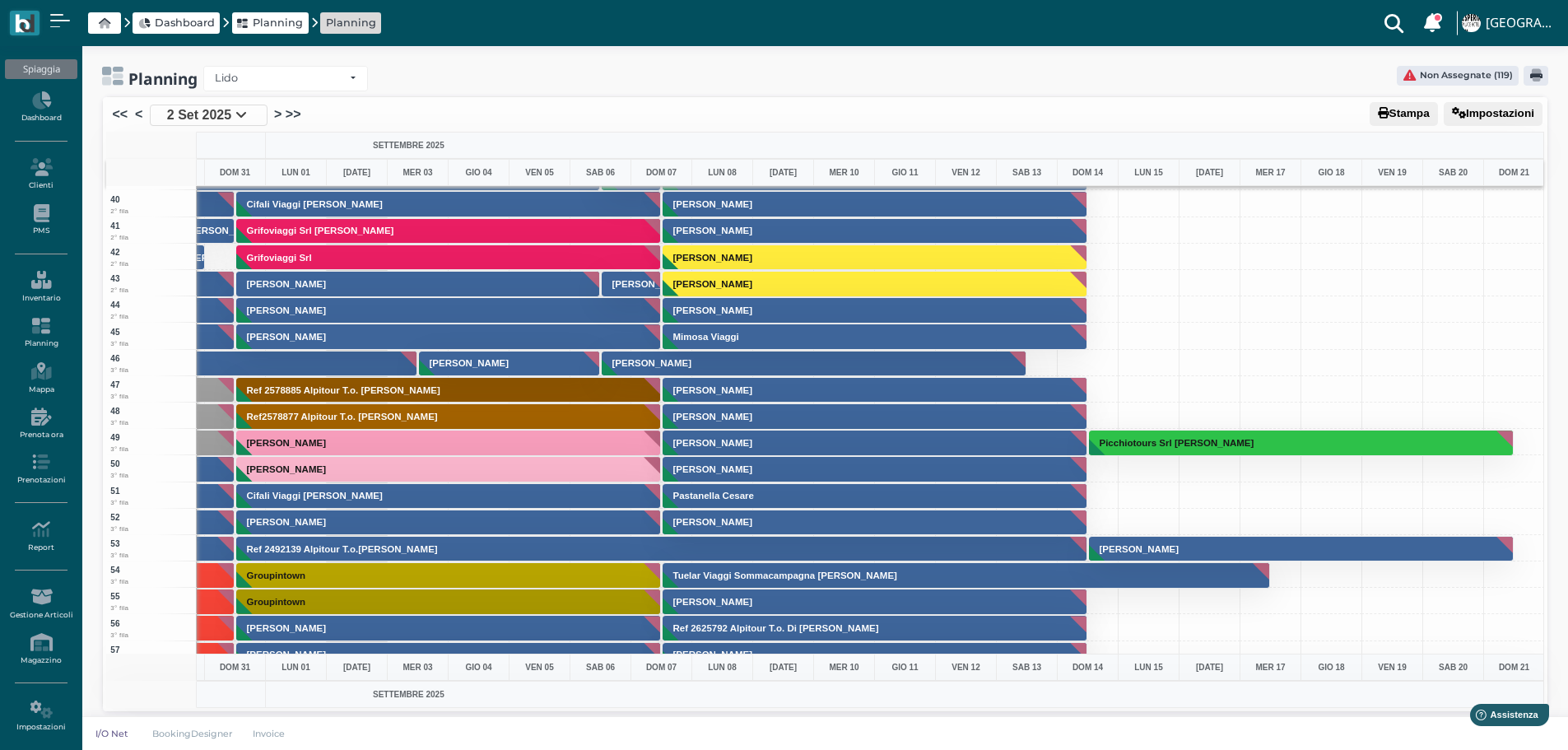
scroll to position [988, 479]
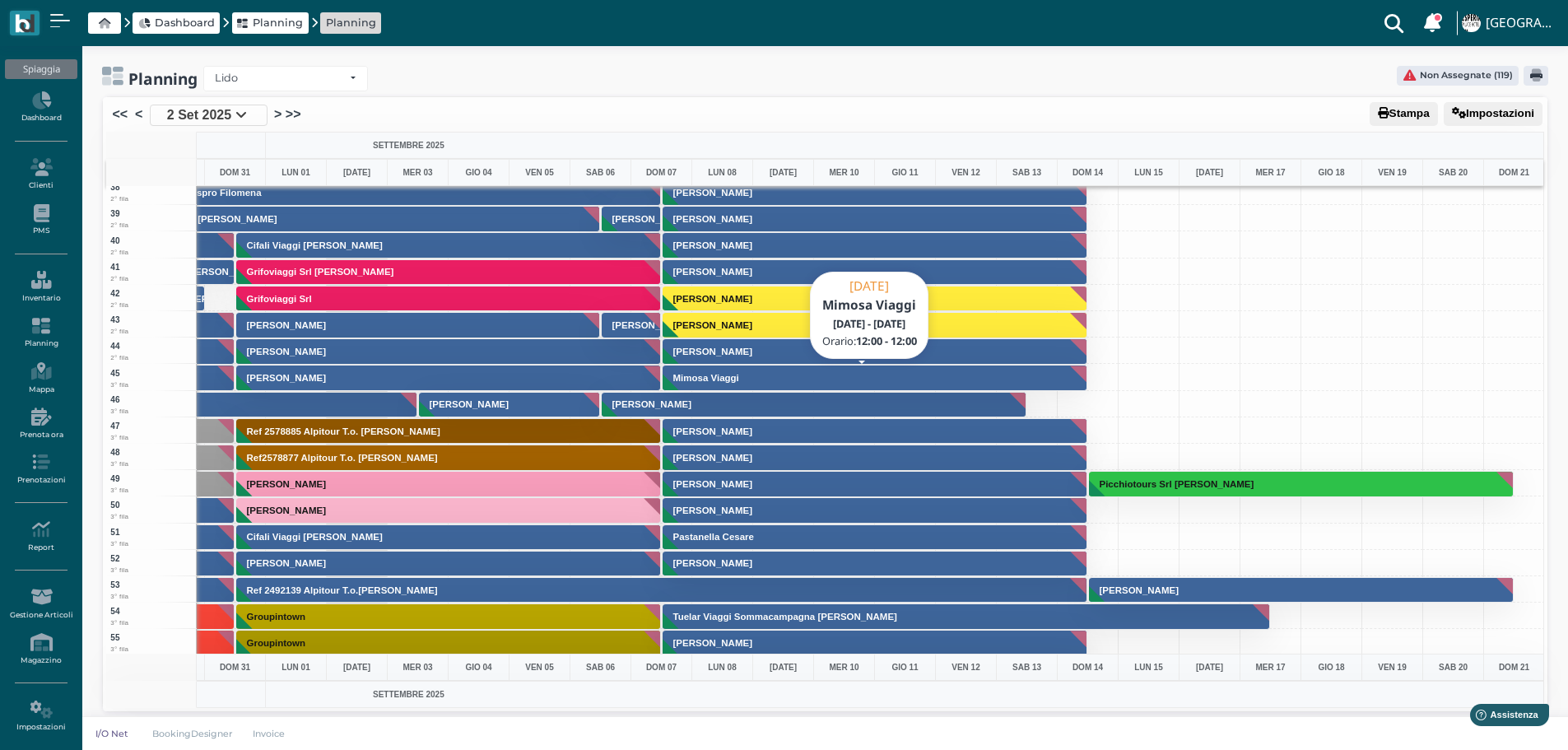
click at [844, 382] on button "Mimosa Viaggi" at bounding box center [876, 378] width 426 height 26
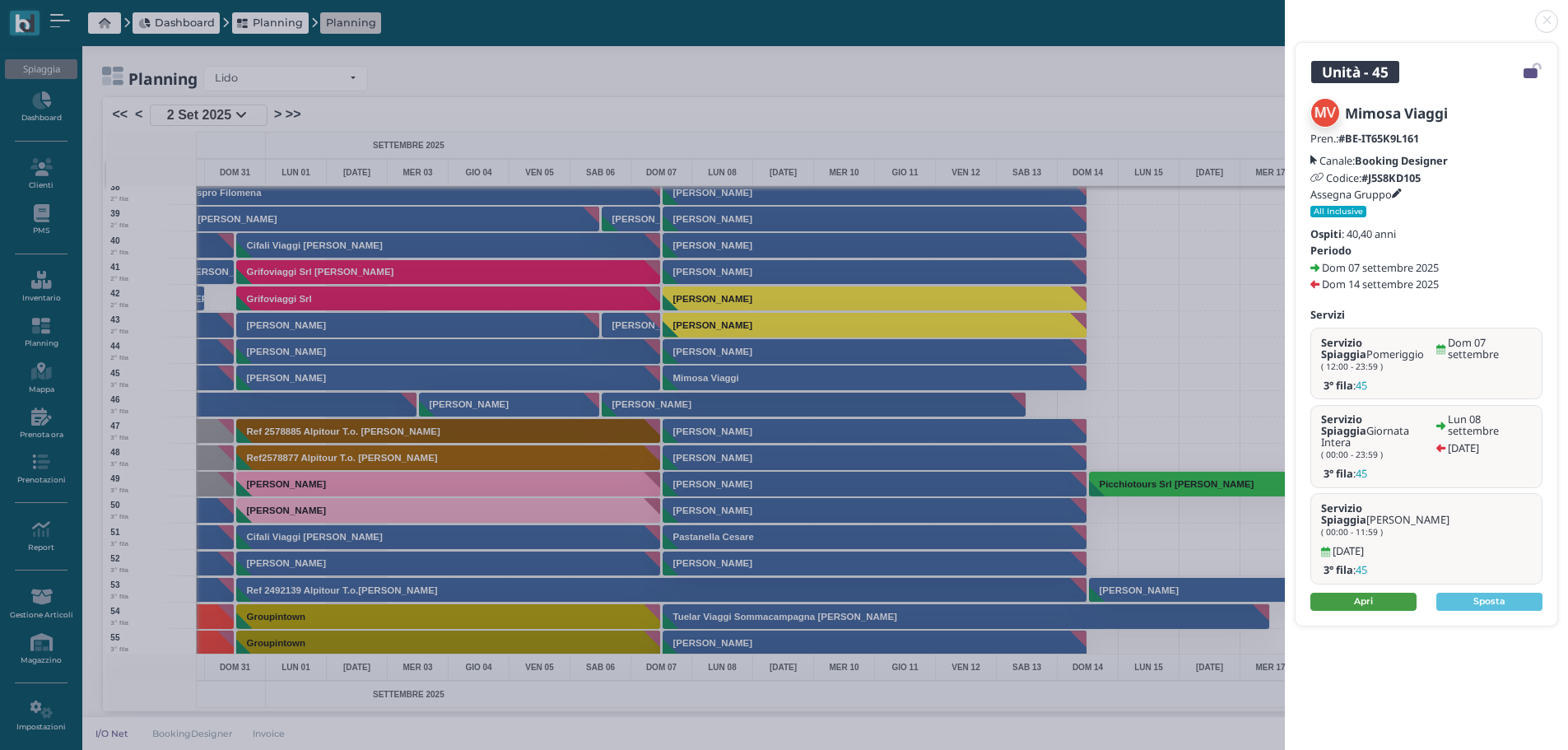
click at [1391, 593] on link "Apri" at bounding box center [1364, 602] width 106 height 18
click at [1285, 12] on link at bounding box center [1285, 12] width 0 height 0
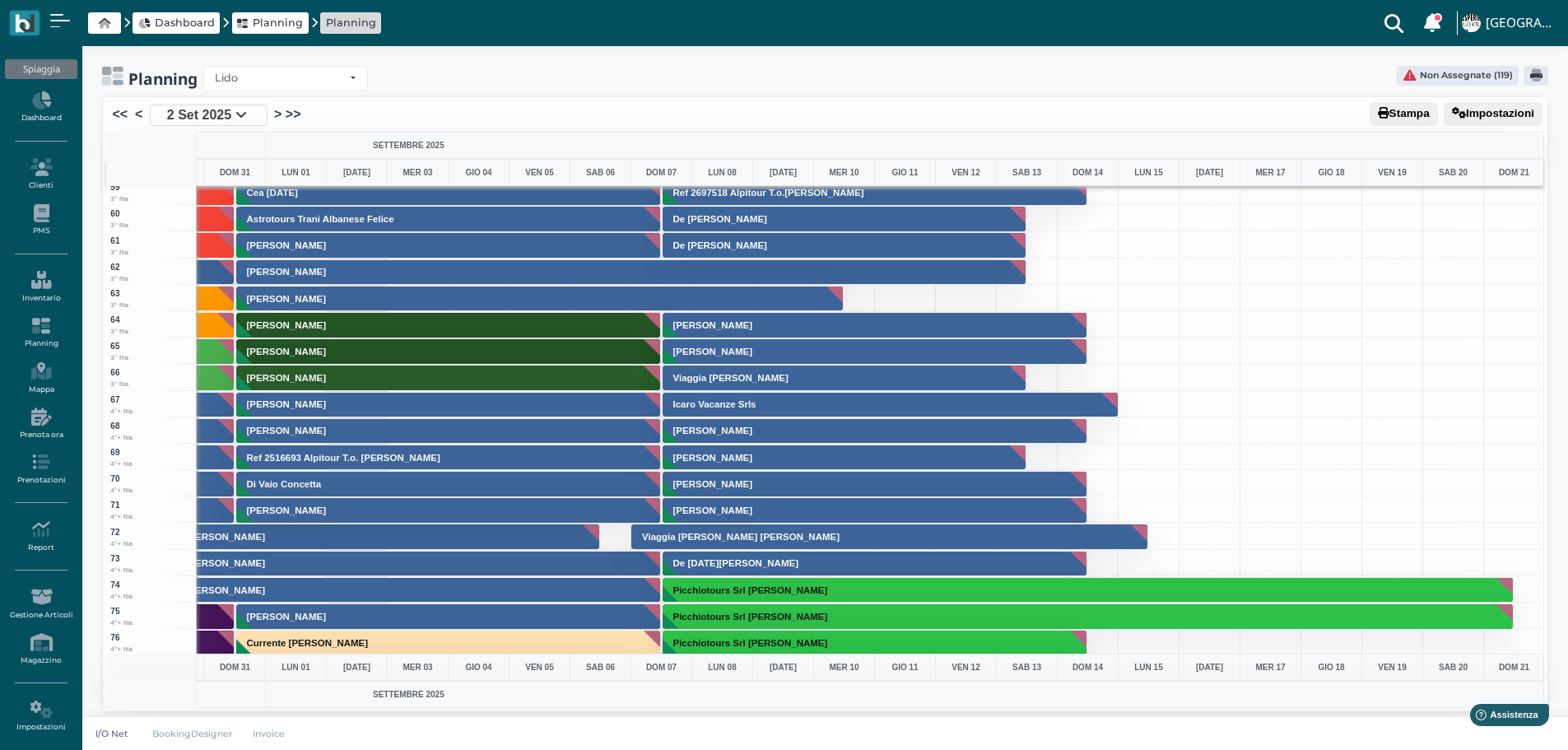
scroll to position [1317, 479]
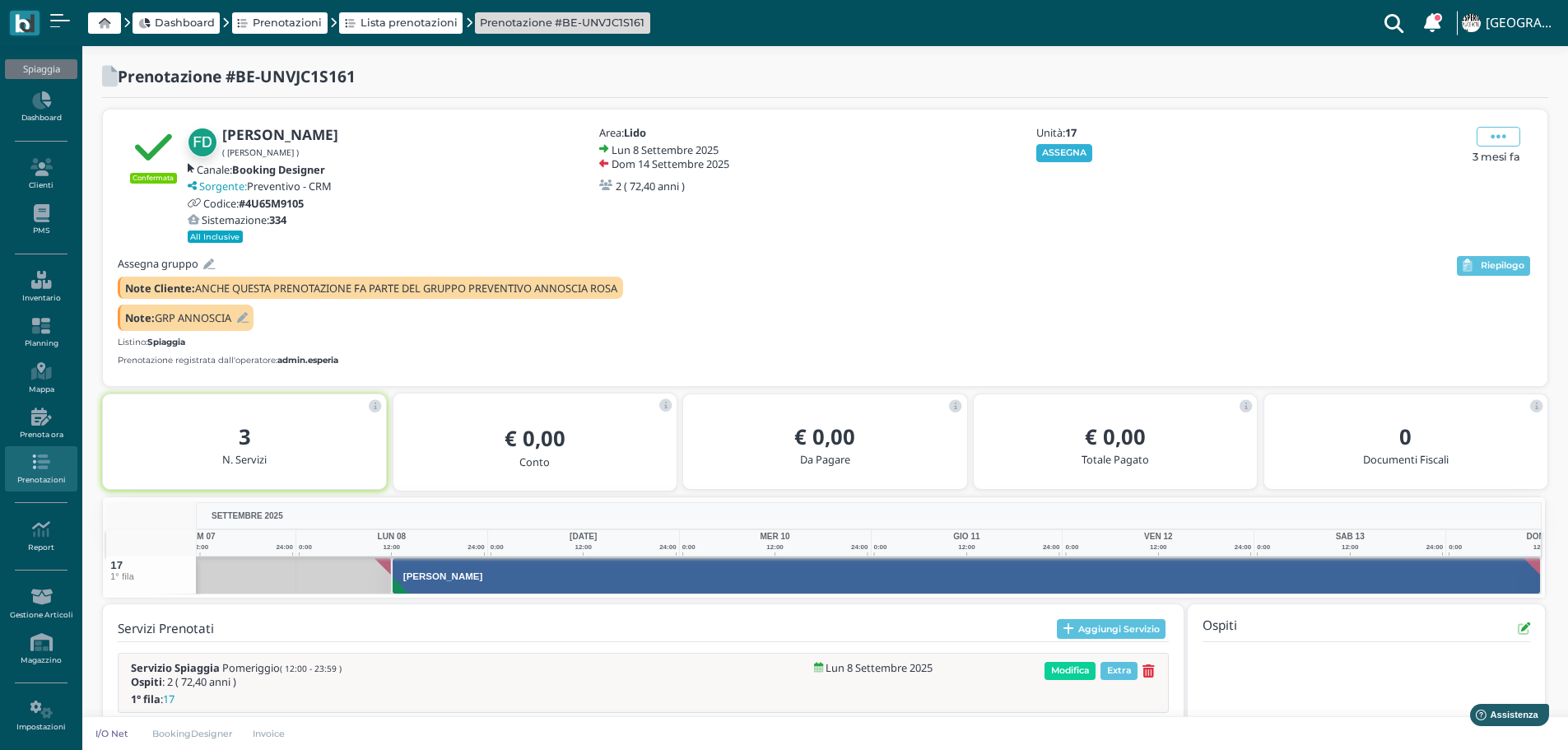
click at [1076, 148] on button "ASSEGNA" at bounding box center [1065, 153] width 57 height 18
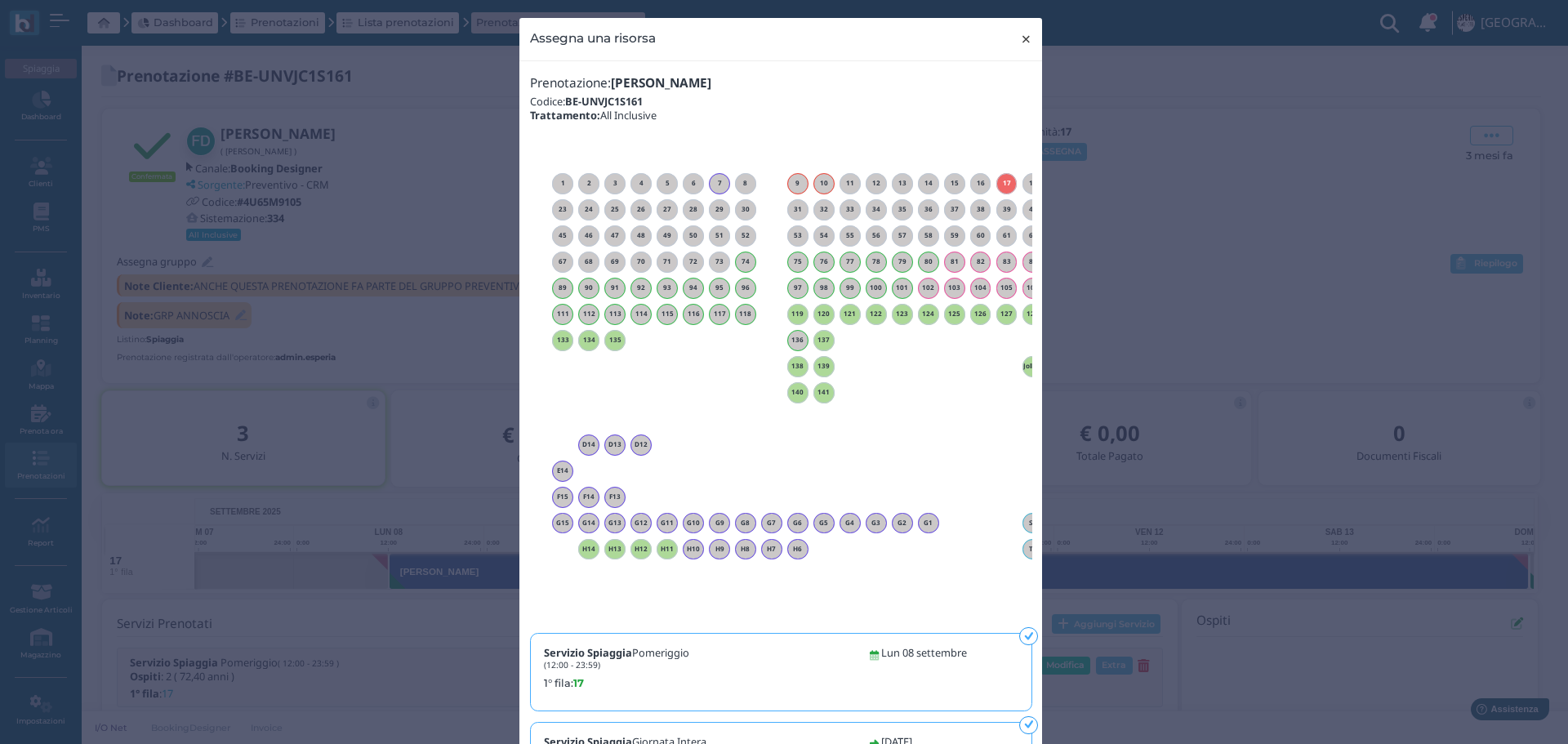
click at [1022, 39] on span "×" at bounding box center [1025, 39] width 12 height 21
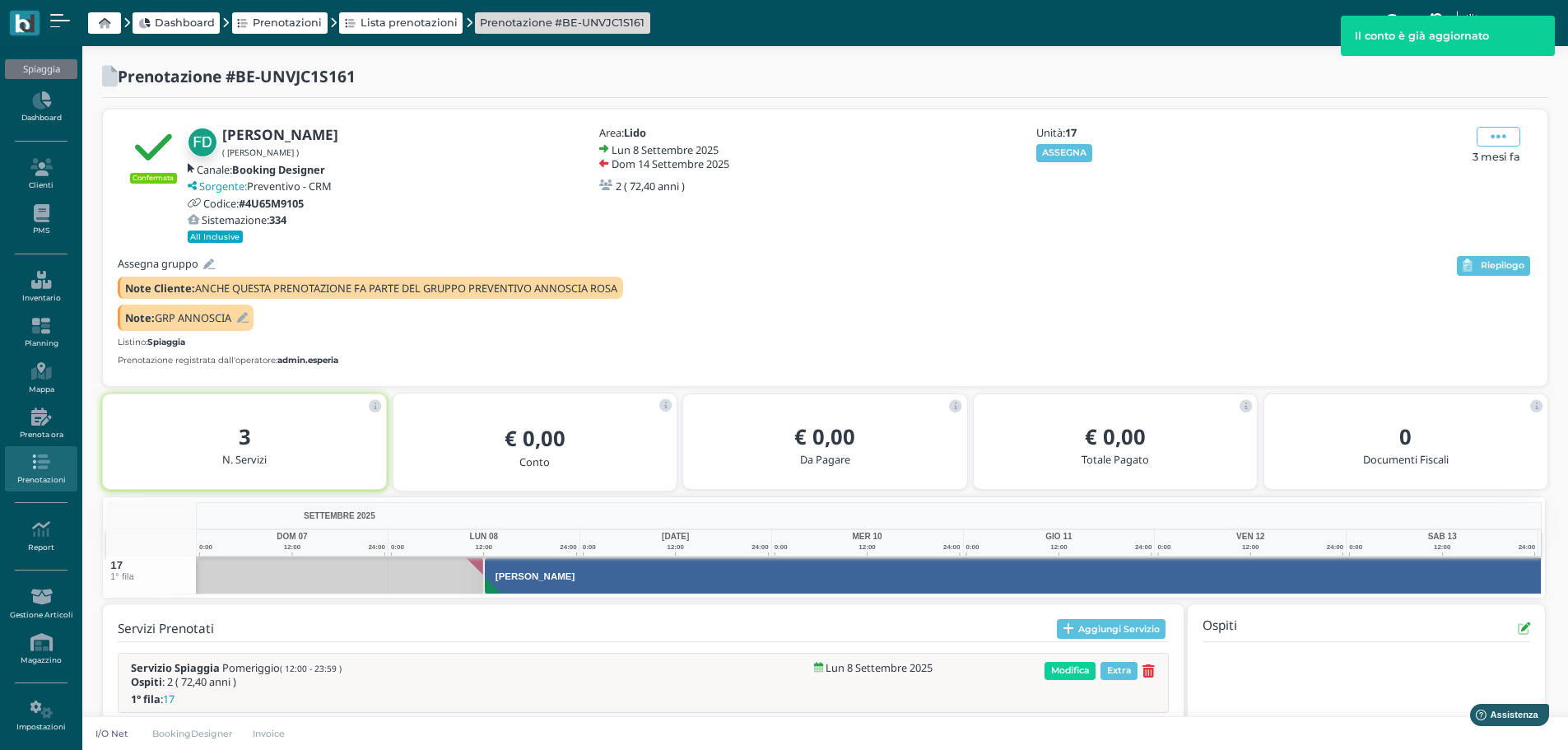
scroll to position [0, 92]
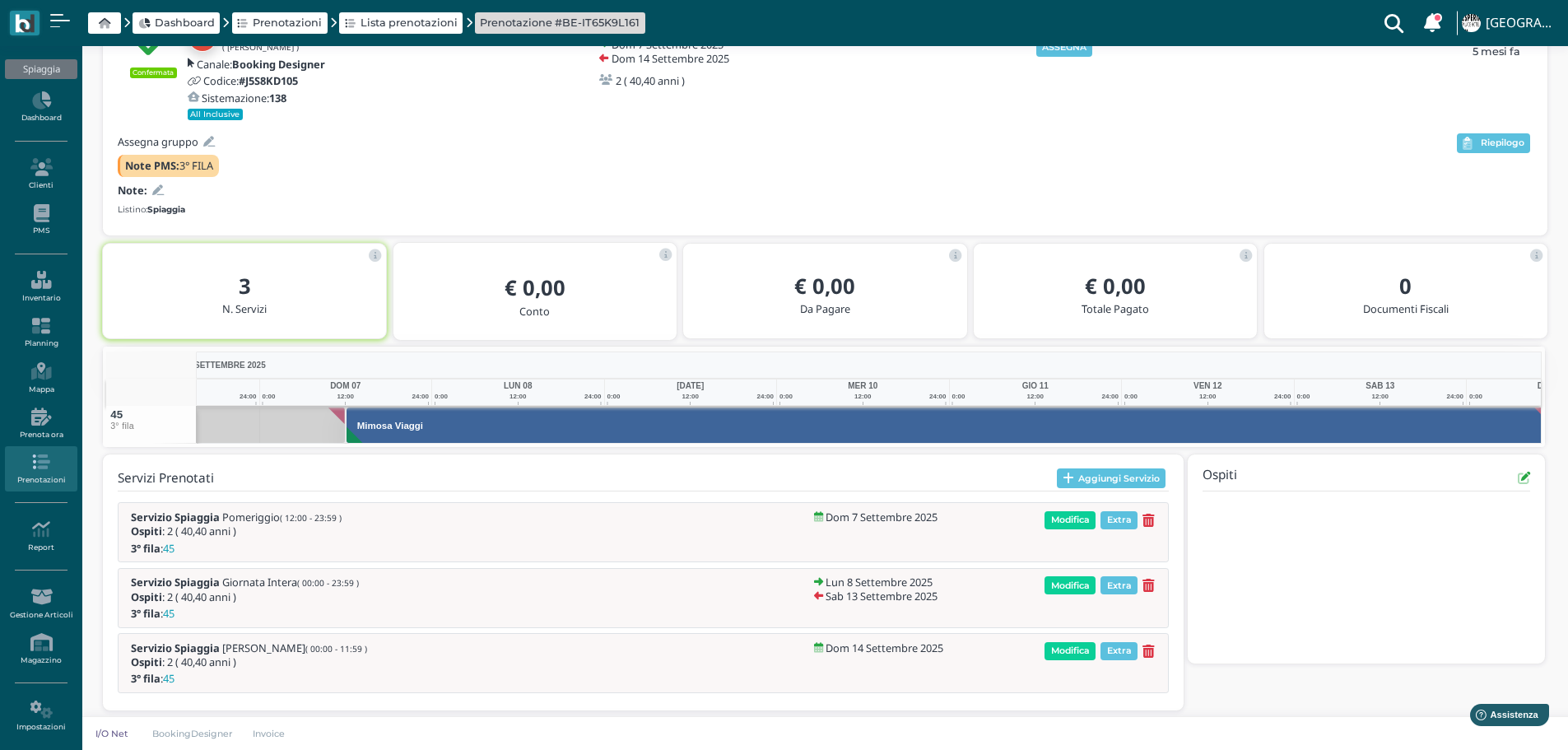
scroll to position [0, 120]
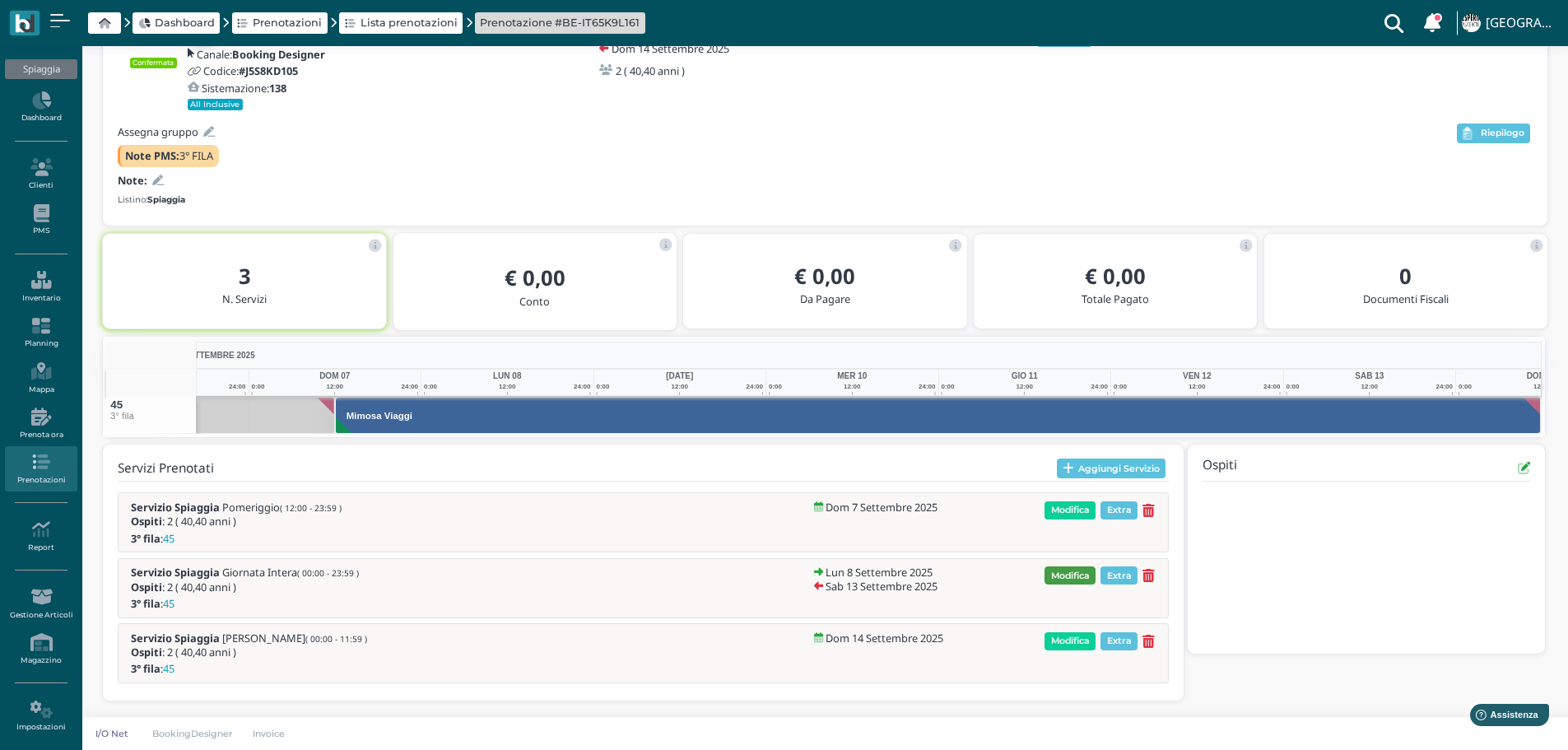
click at [1083, 576] on span "Modifica" at bounding box center [1070, 575] width 51 height 18
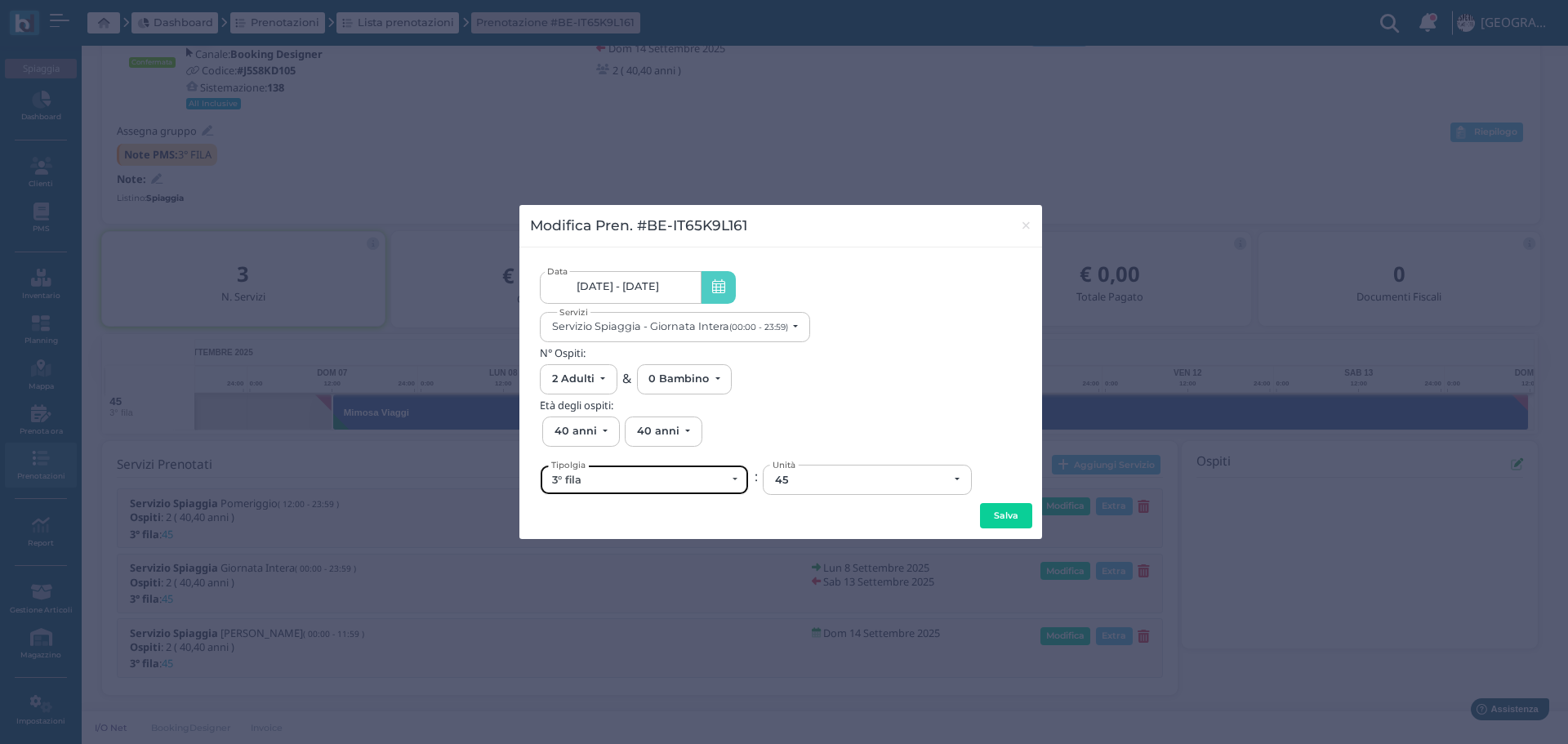
click at [694, 484] on div "3° fila" at bounding box center [639, 480] width 174 height 13
click at [653, 483] on div "3° fila" at bounding box center [639, 480] width 174 height 13
click at [737, 483] on div "3° fila" at bounding box center [644, 479] width 207 height 29
click at [869, 389] on div "N° Ospiti: 0 Adulto 1 Adulto 2 Adulti 3 Adulti 4 Adulti 5 Adulti 6 Adulti 7 Adu…" at bounding box center [781, 371] width 482 height 48
click at [1029, 223] on span "×" at bounding box center [1025, 225] width 12 height 21
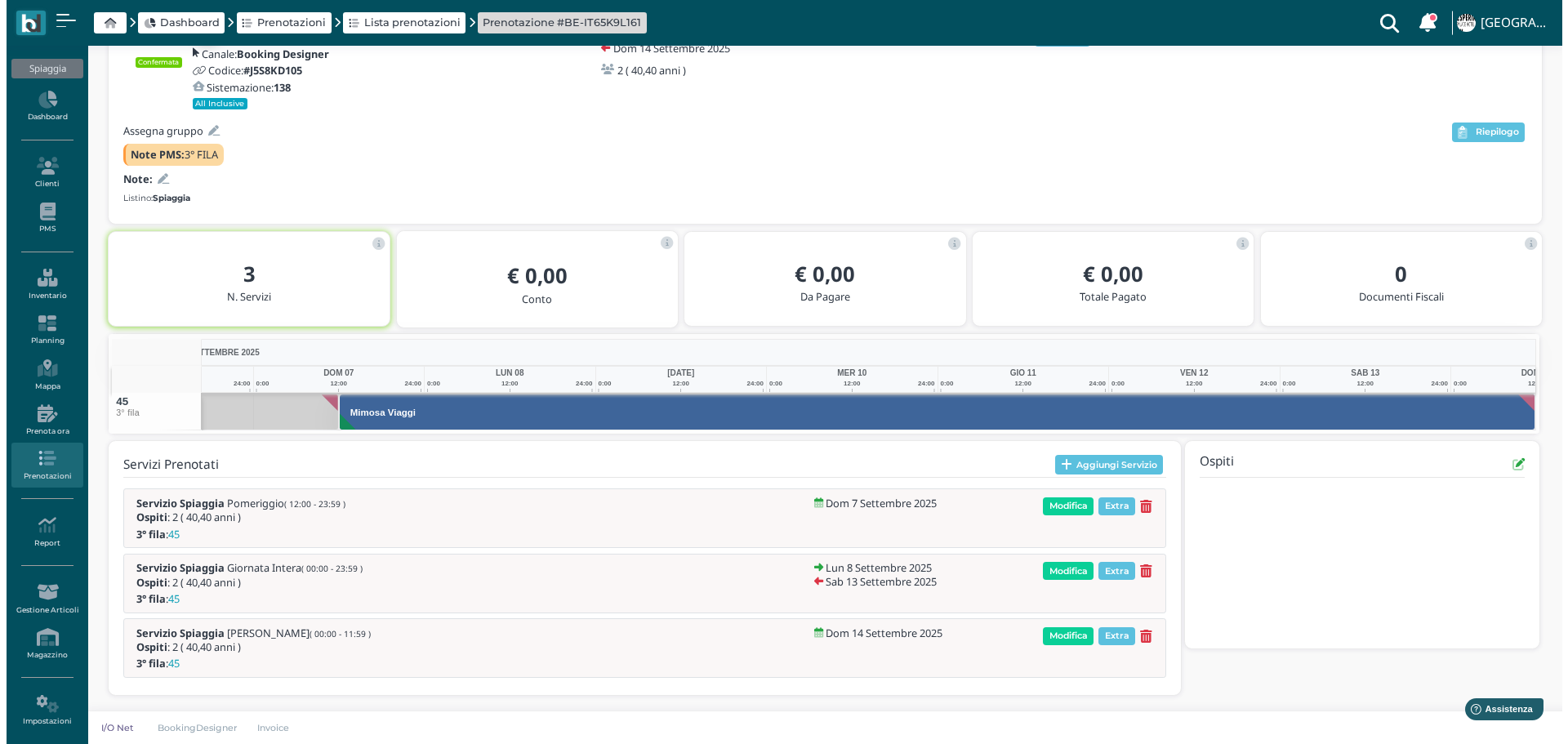
scroll to position [0, 0]
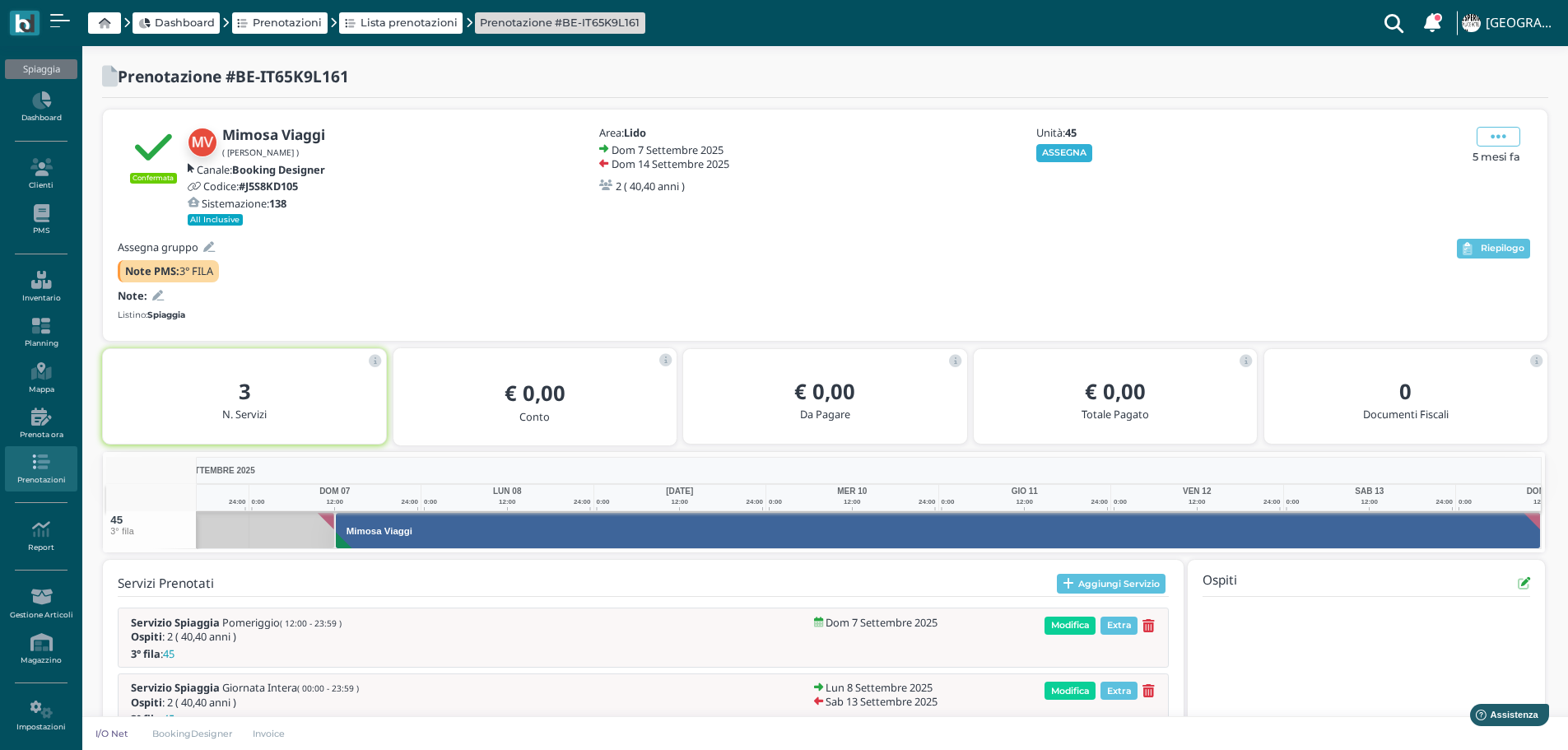
click at [1087, 153] on button "ASSEGNA" at bounding box center [1065, 153] width 57 height 18
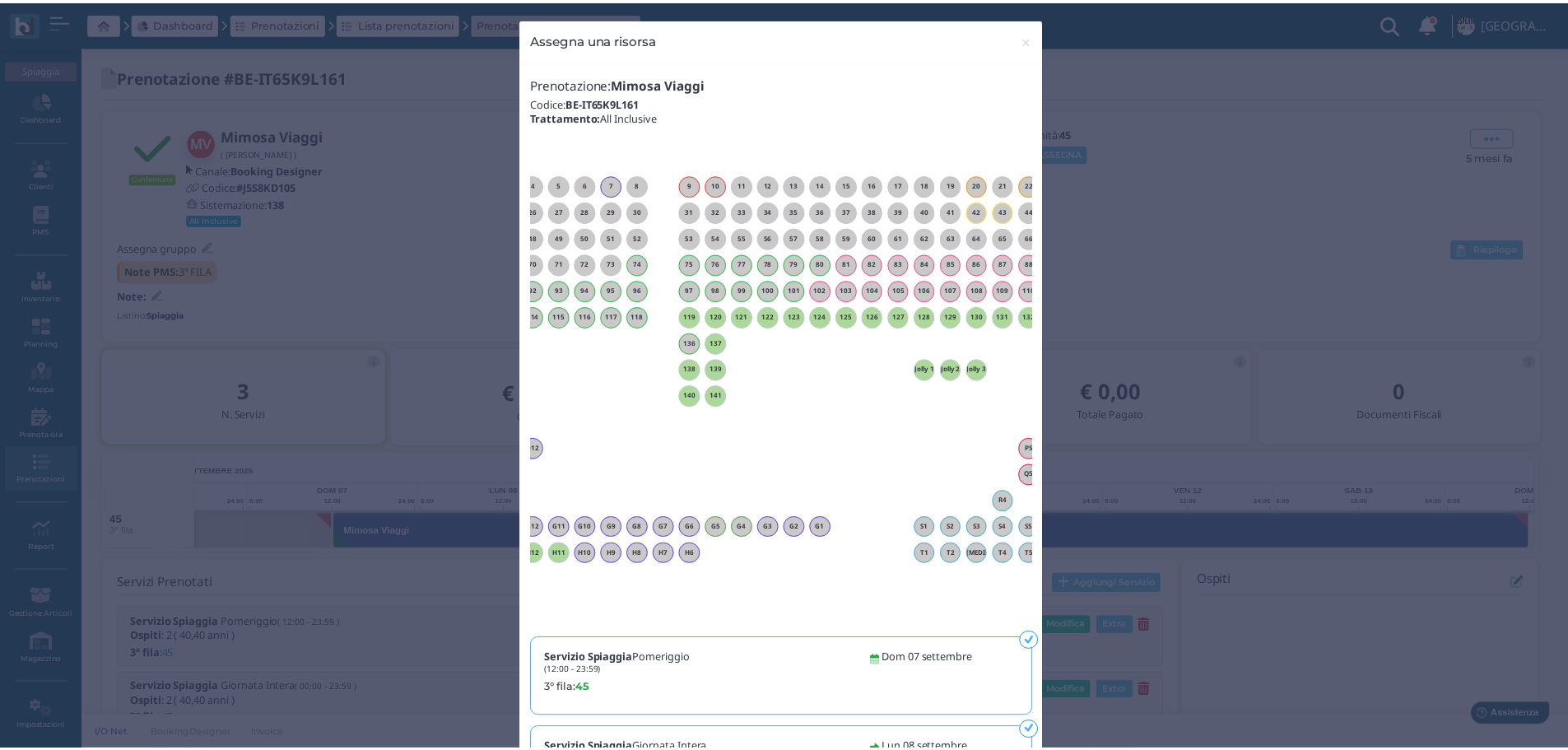
scroll to position [0, 149]
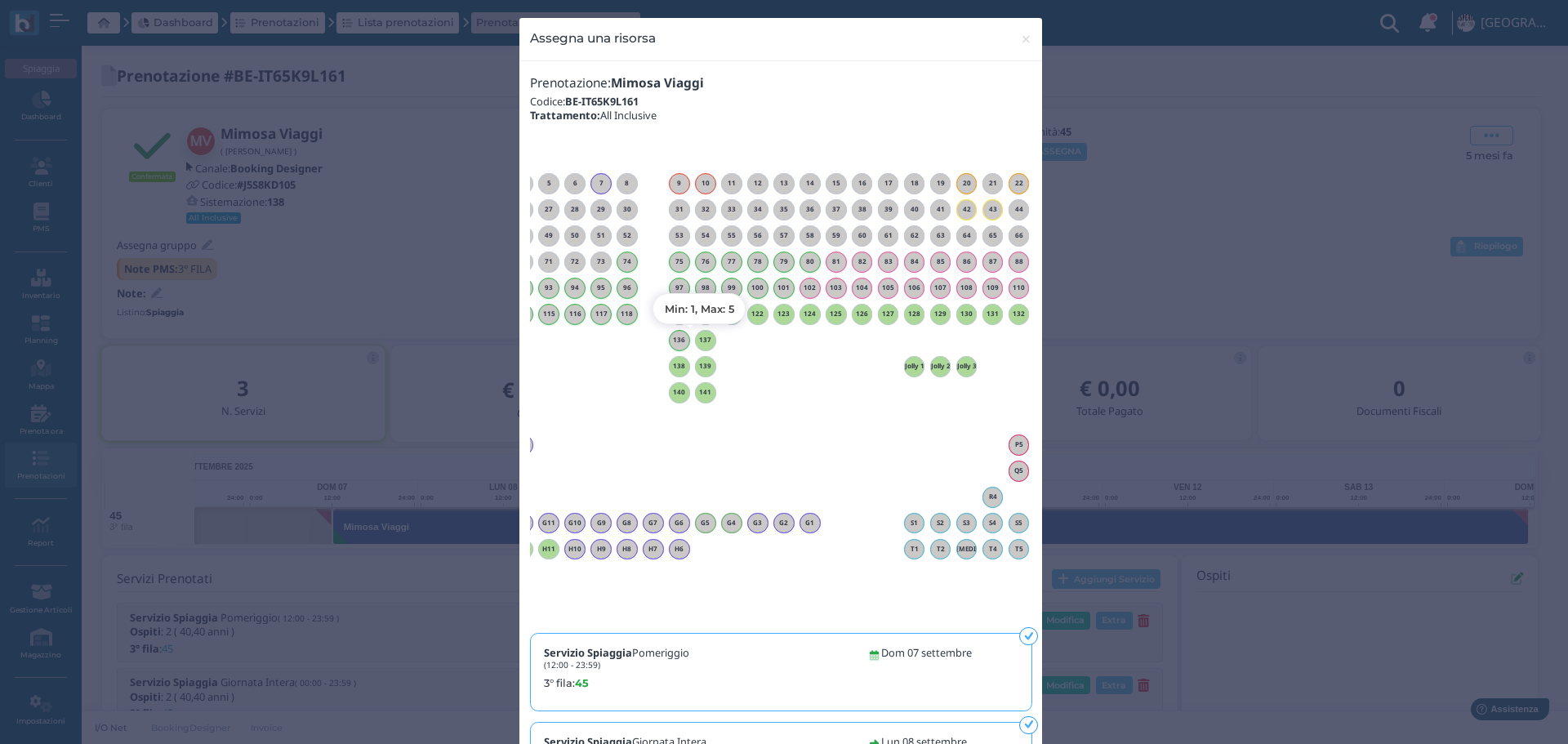
click at [705, 339] on h6 "137" at bounding box center [705, 339] width 21 height 7
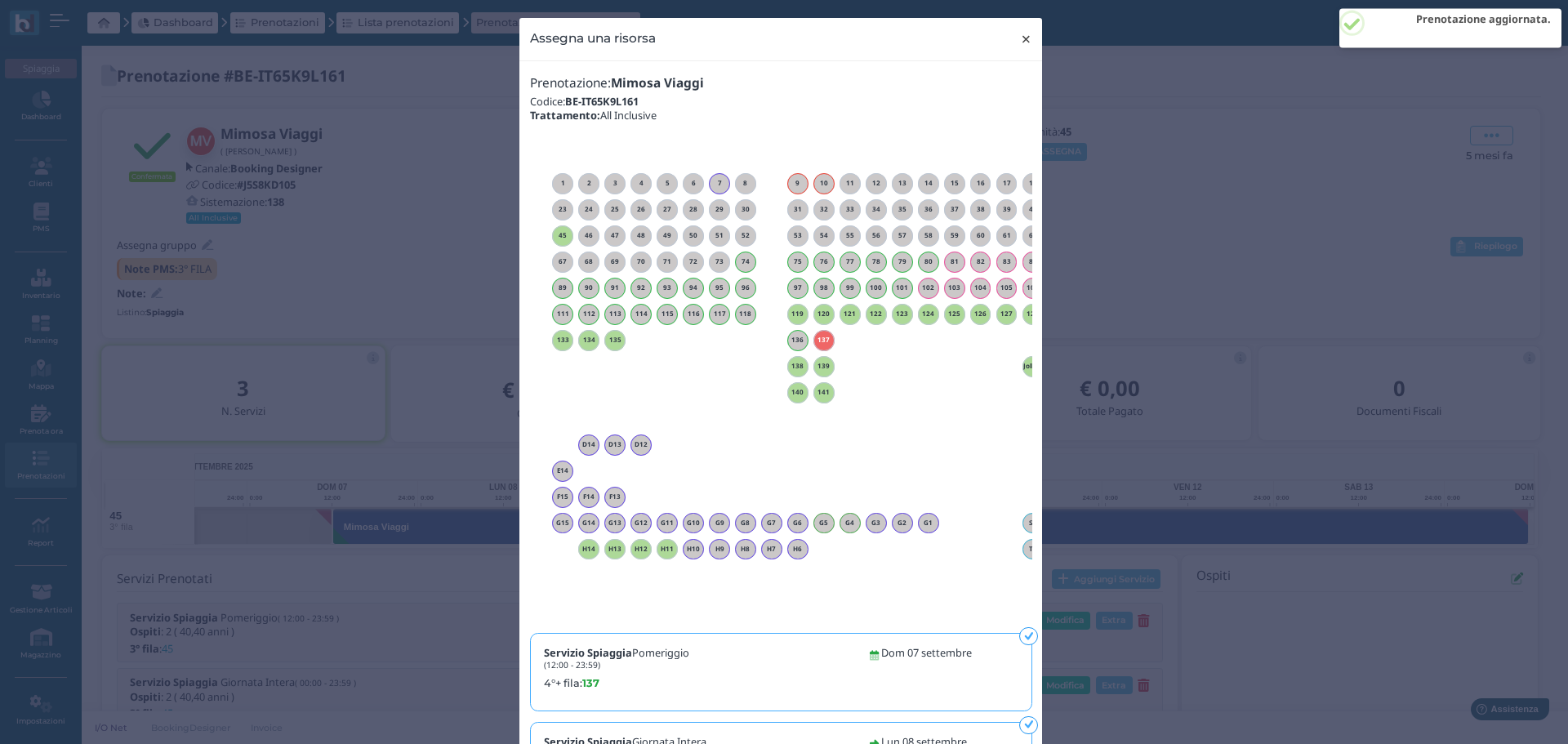
click at [1021, 38] on span "×" at bounding box center [1025, 39] width 12 height 21
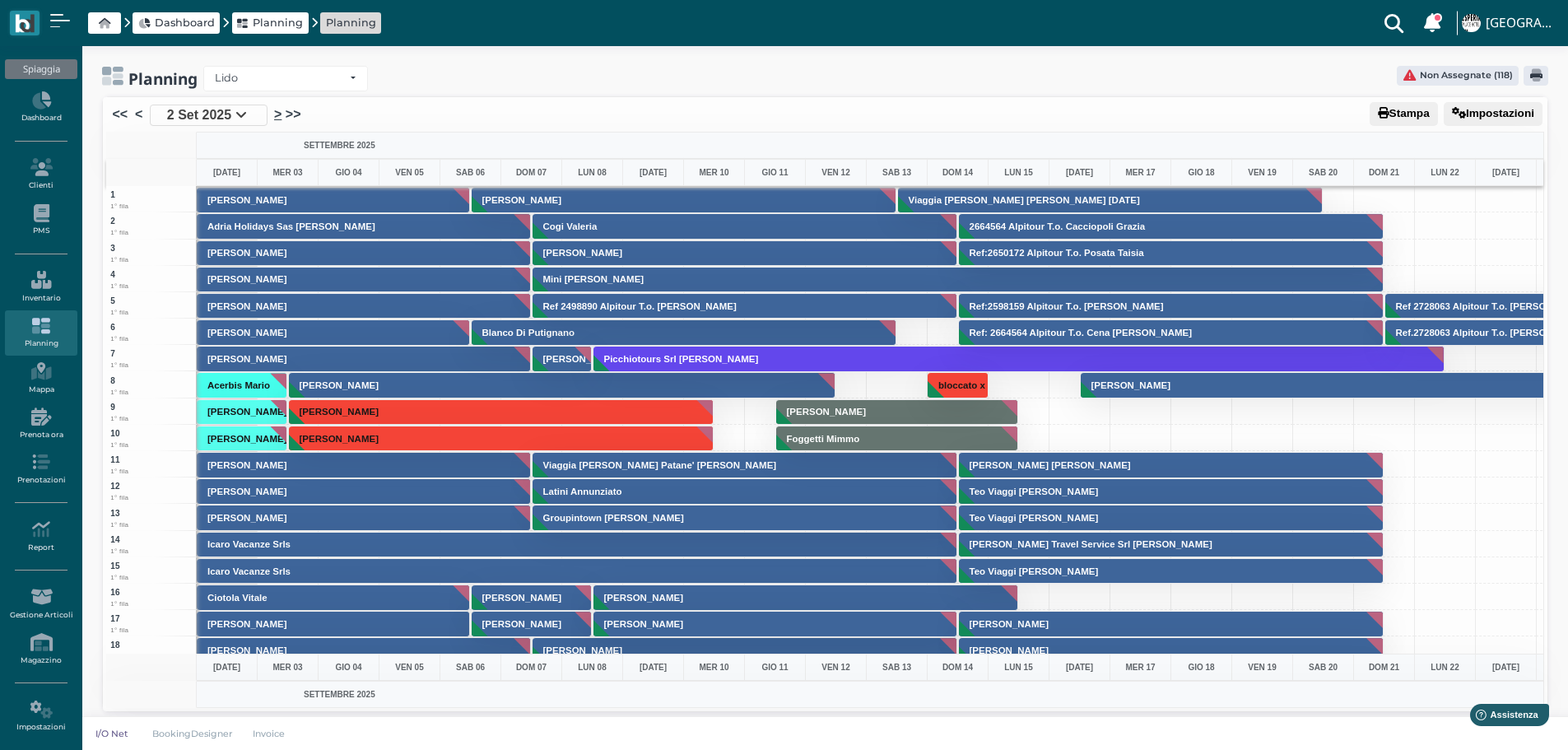
click at [277, 114] on link ">" at bounding box center [277, 115] width 7 height 20
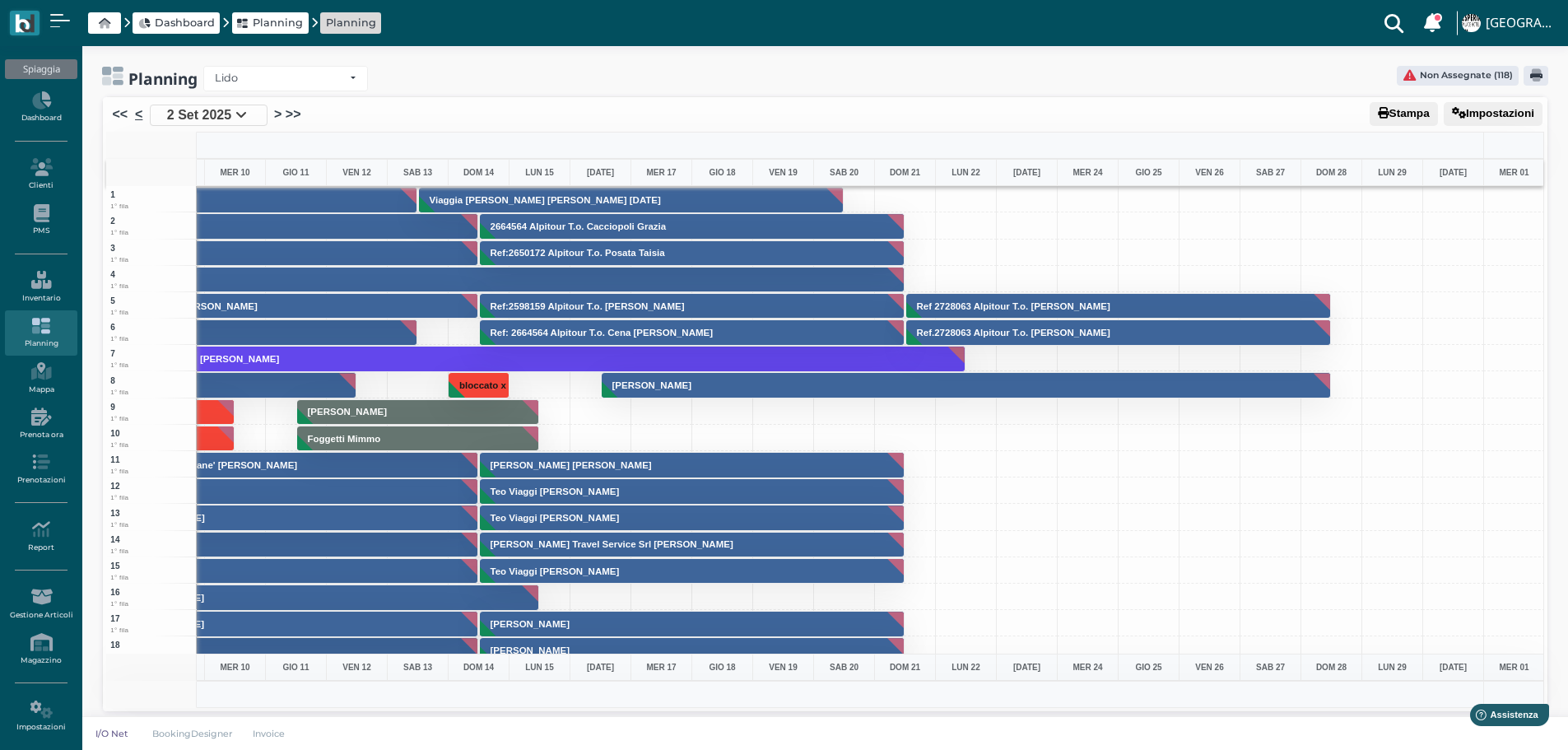
click at [140, 113] on link "<" at bounding box center [138, 115] width 7 height 20
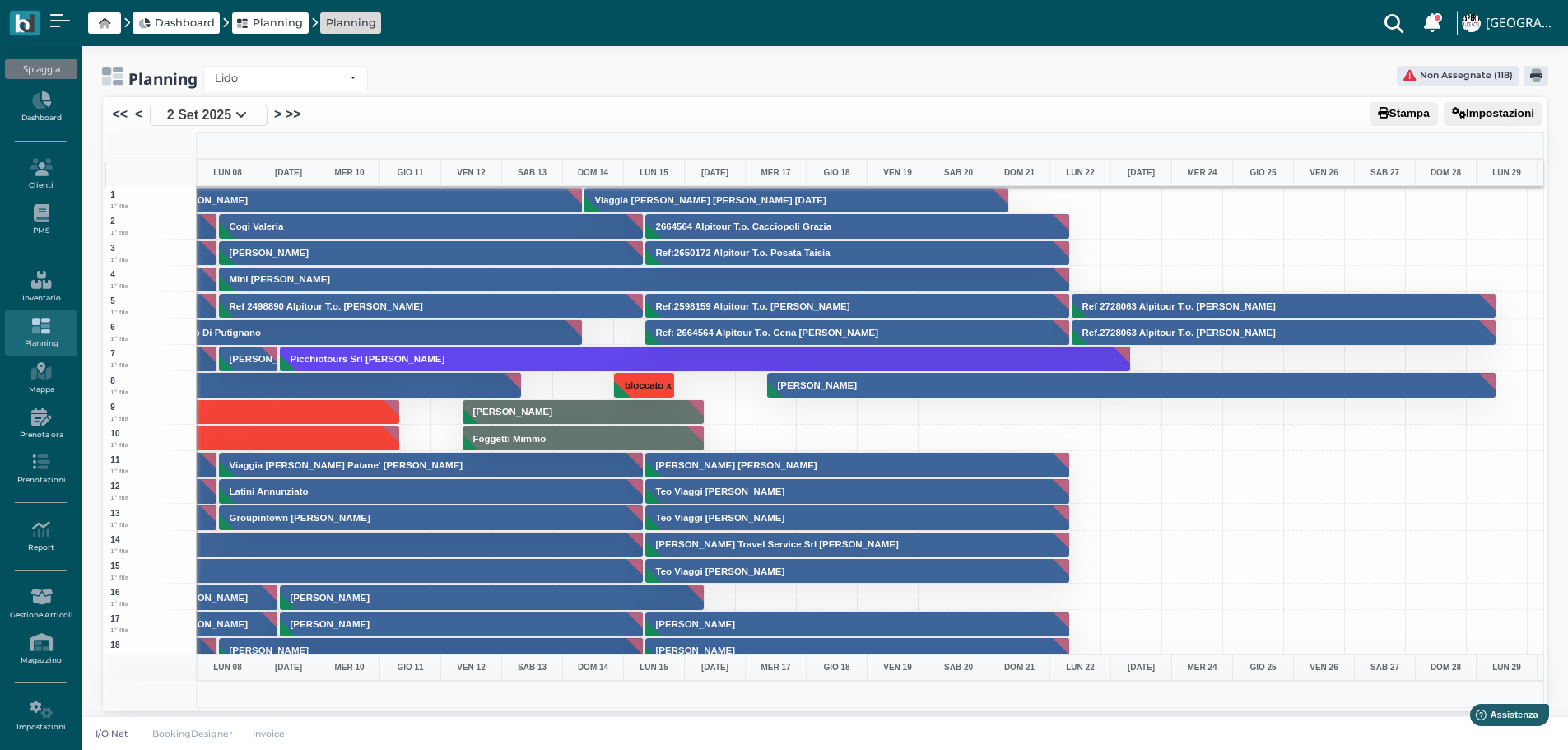
scroll to position [0, 188]
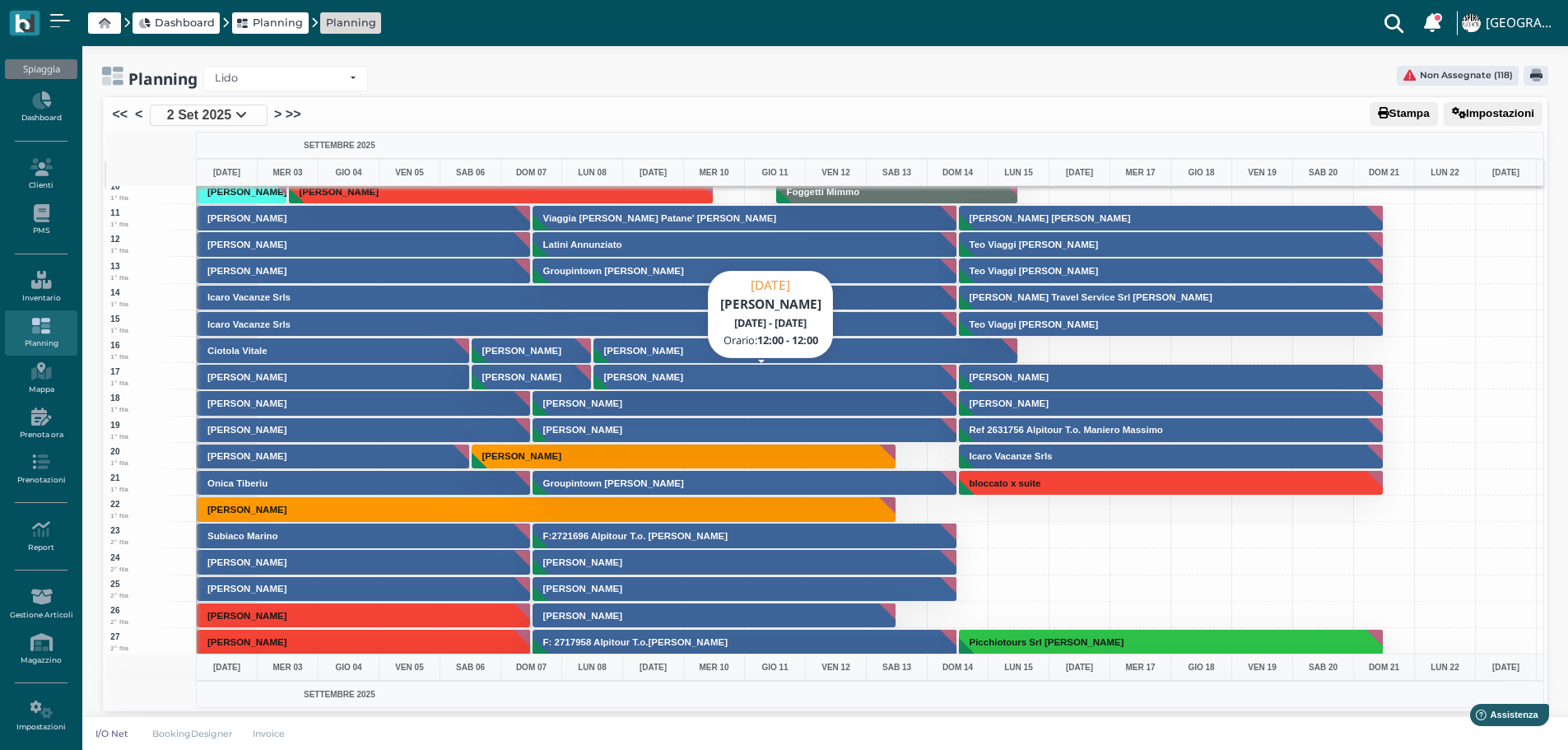
click at [788, 370] on button "[PERSON_NAME]" at bounding box center [776, 377] width 365 height 26
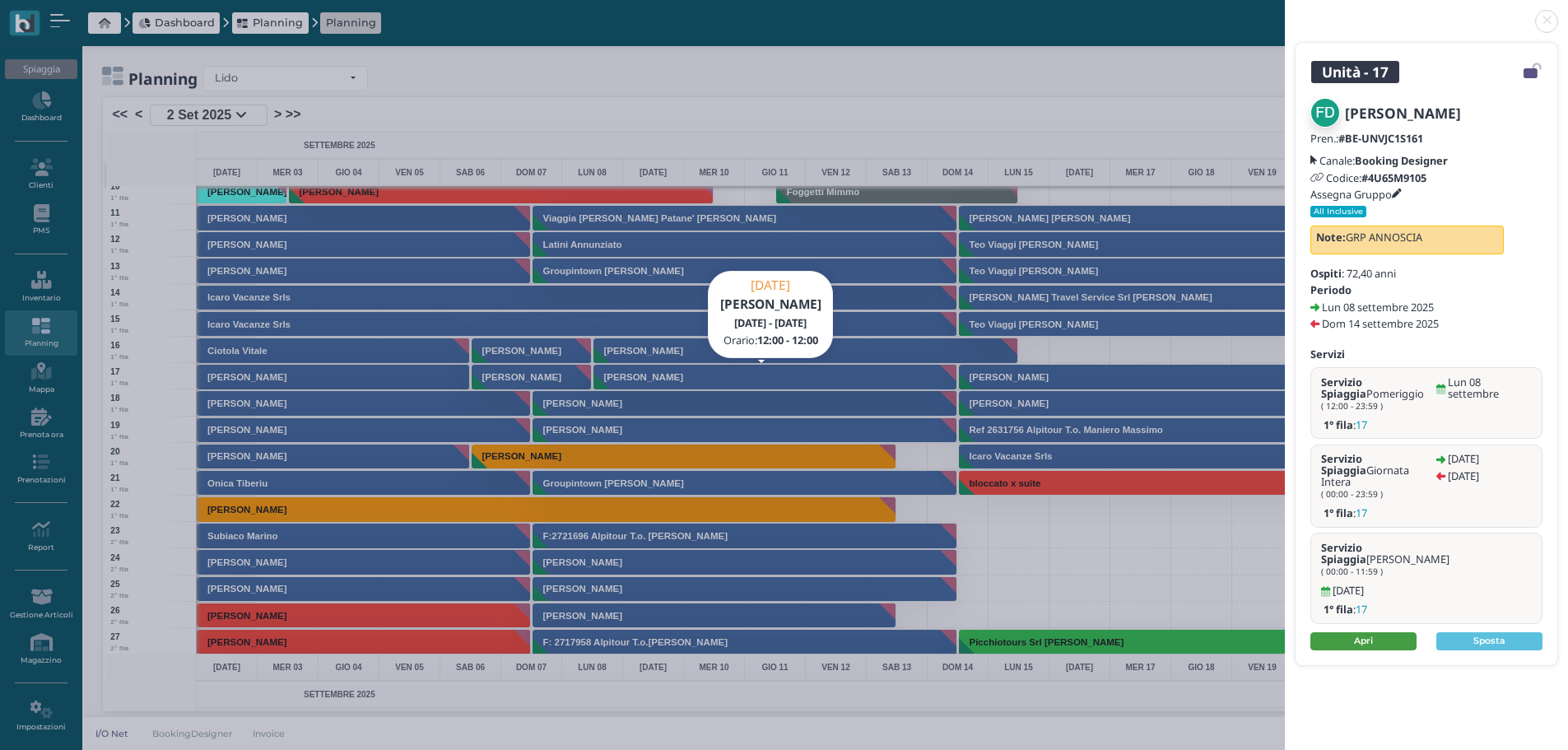
click at [1391, 632] on link "Apri" at bounding box center [1364, 641] width 106 height 18
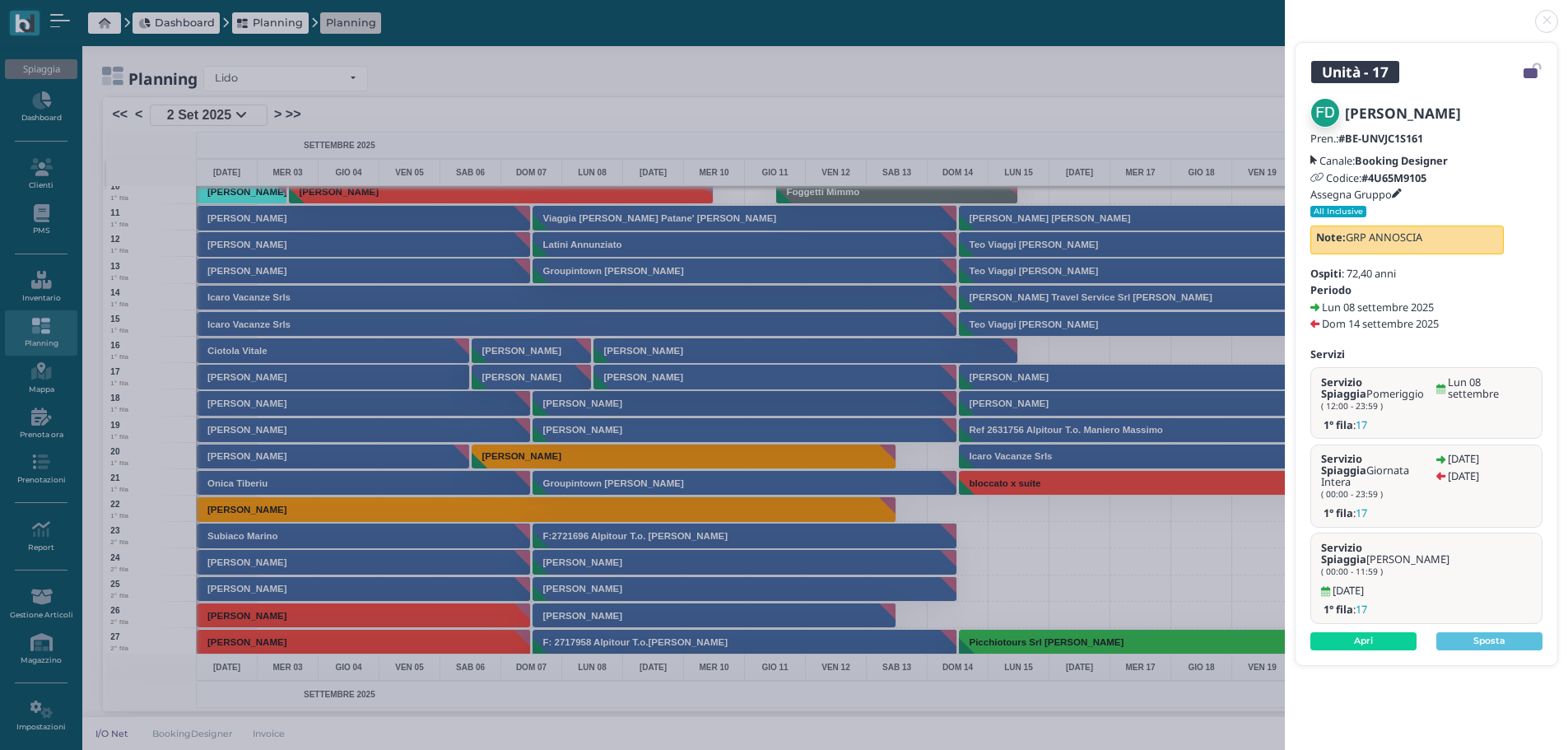
click at [1285, 12] on link at bounding box center [1285, 12] width 0 height 0
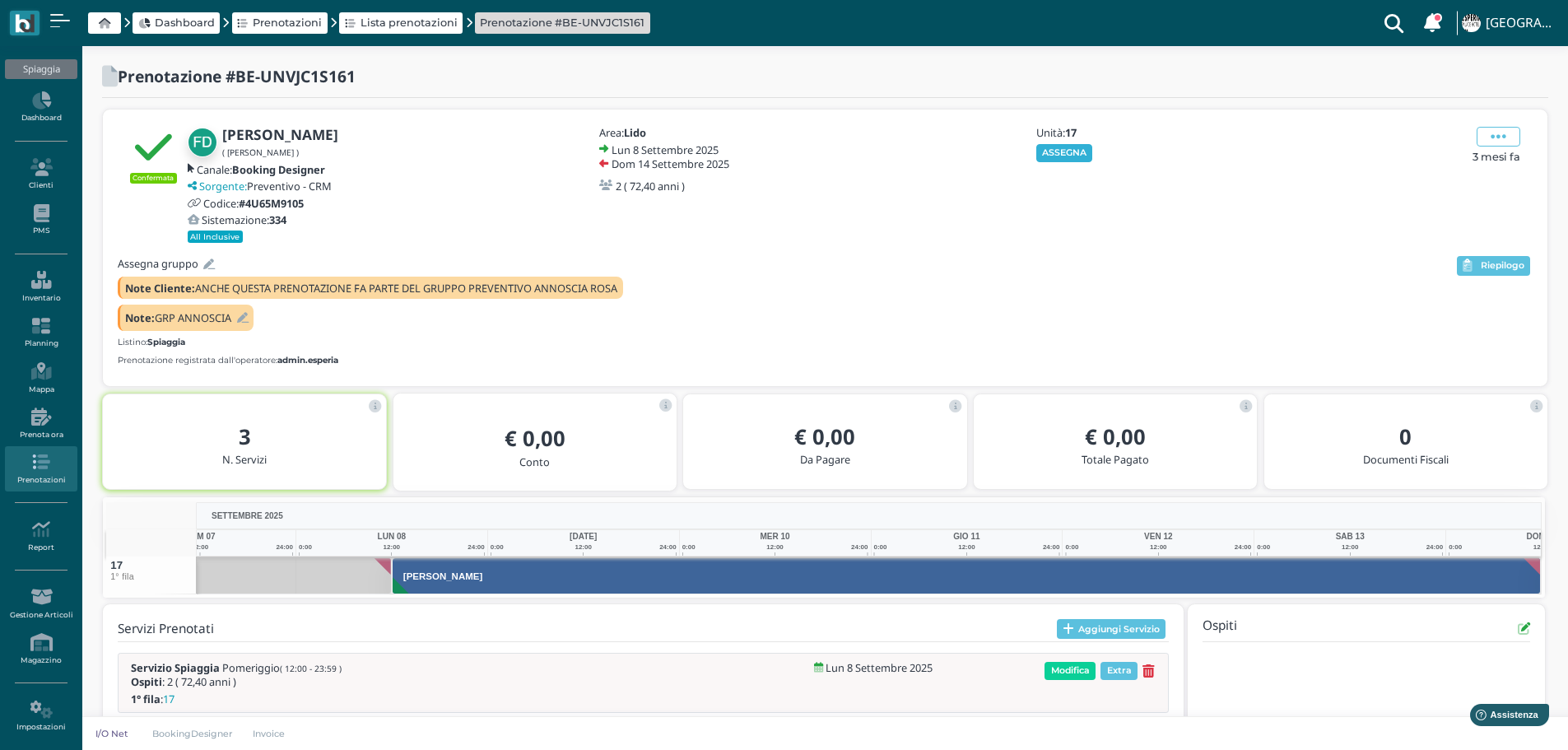
click at [1066, 155] on button "ASSEGNA" at bounding box center [1065, 153] width 57 height 18
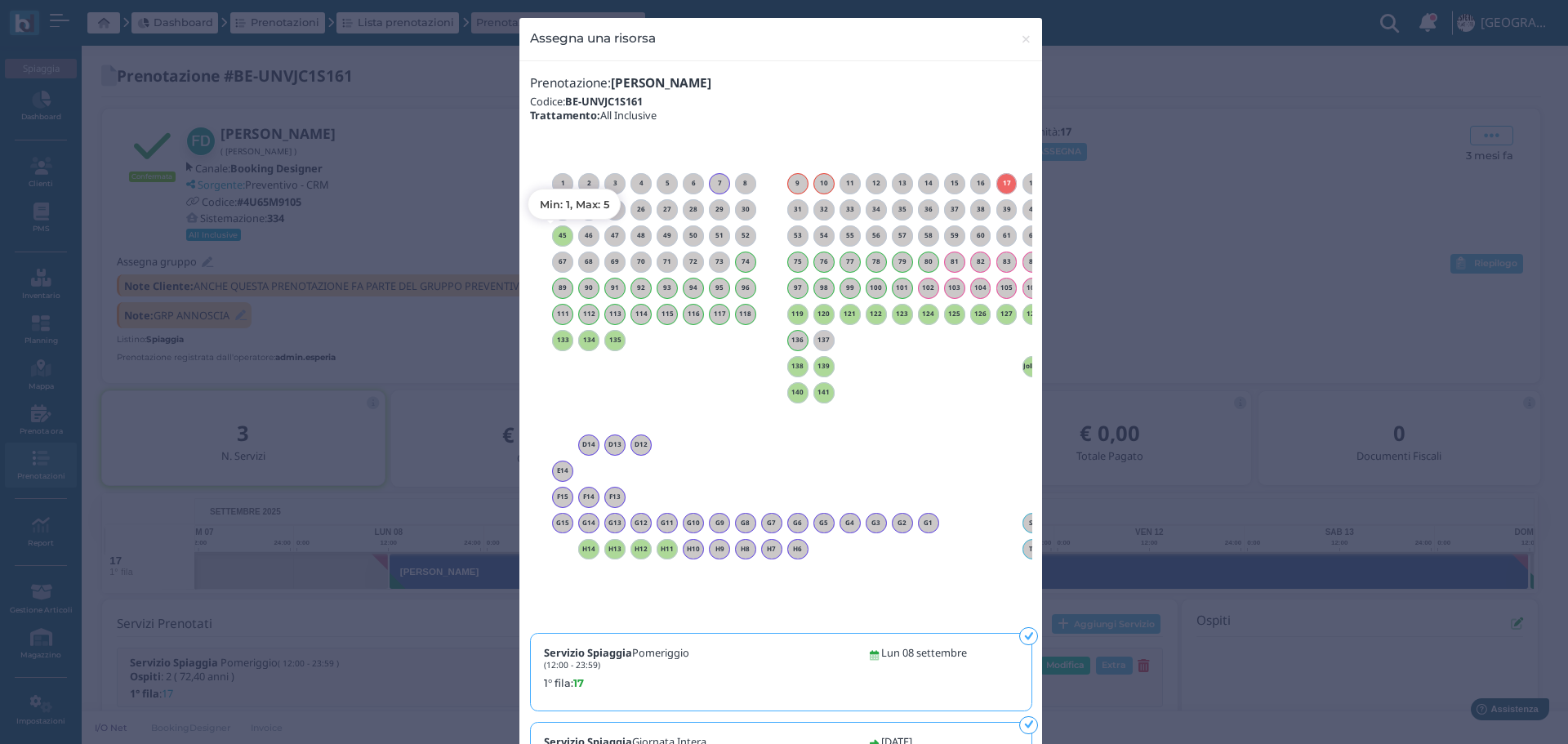
click at [556, 237] on h6 "45" at bounding box center [562, 235] width 21 height 7
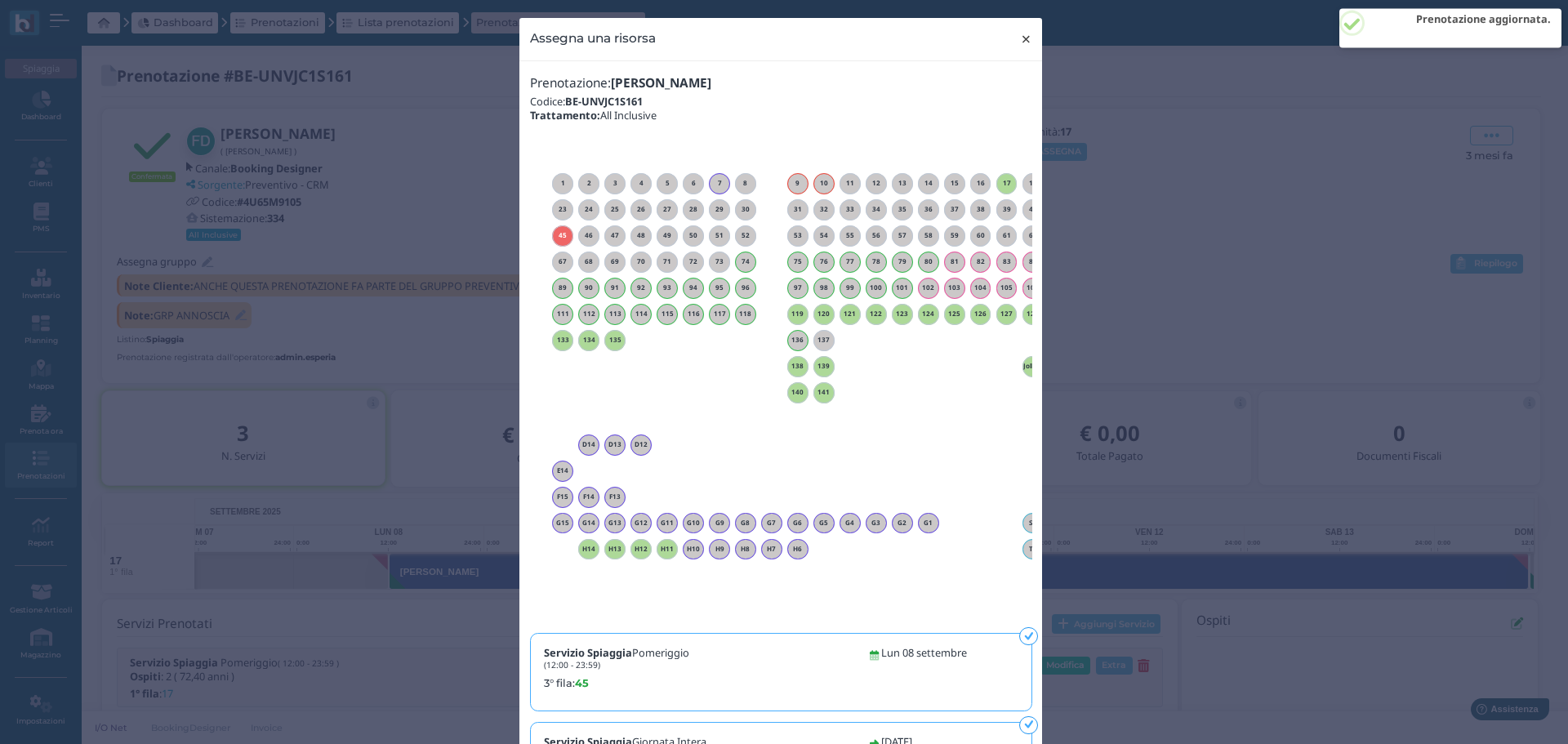
click at [1020, 33] on span "×" at bounding box center [1025, 39] width 12 height 21
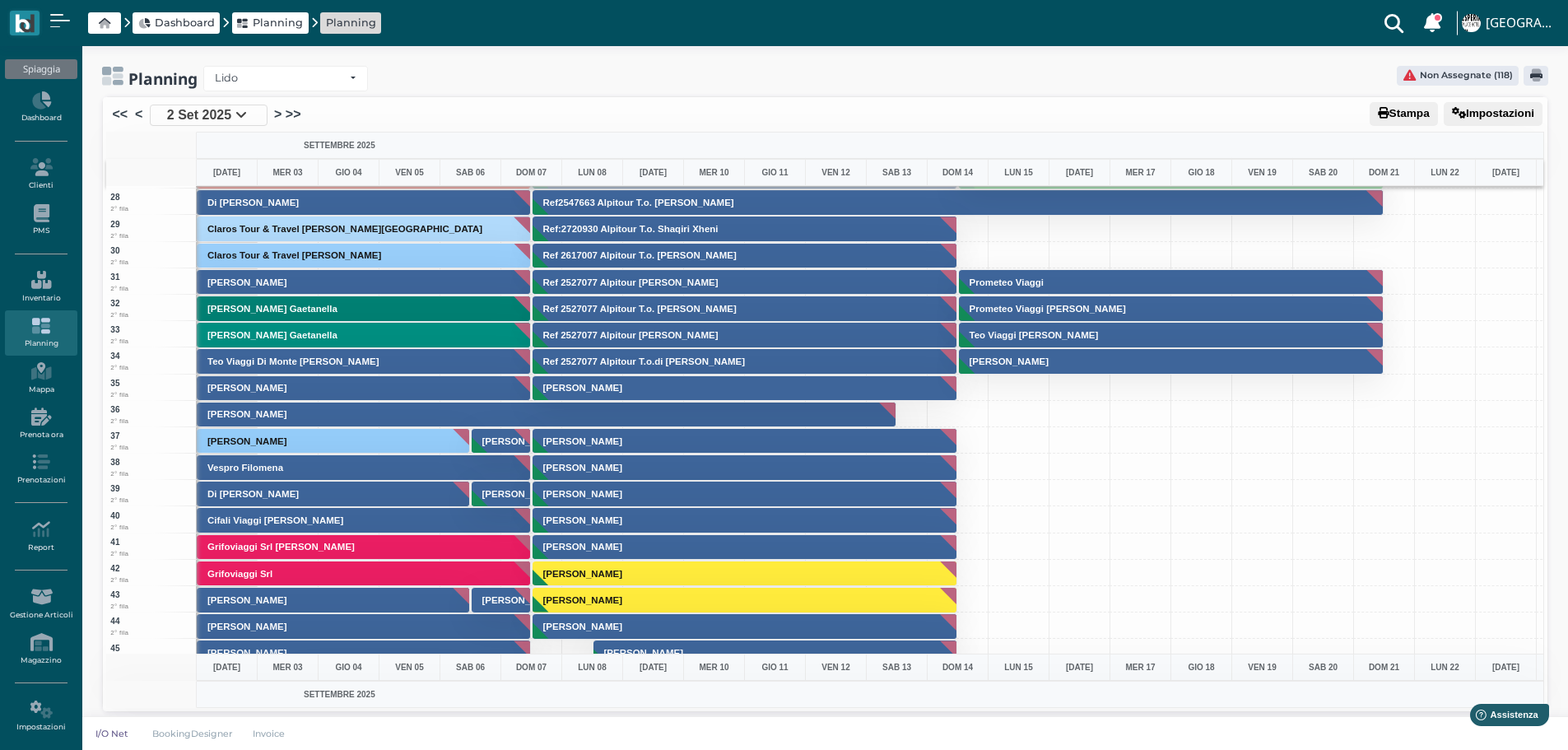
scroll to position [906, 0]
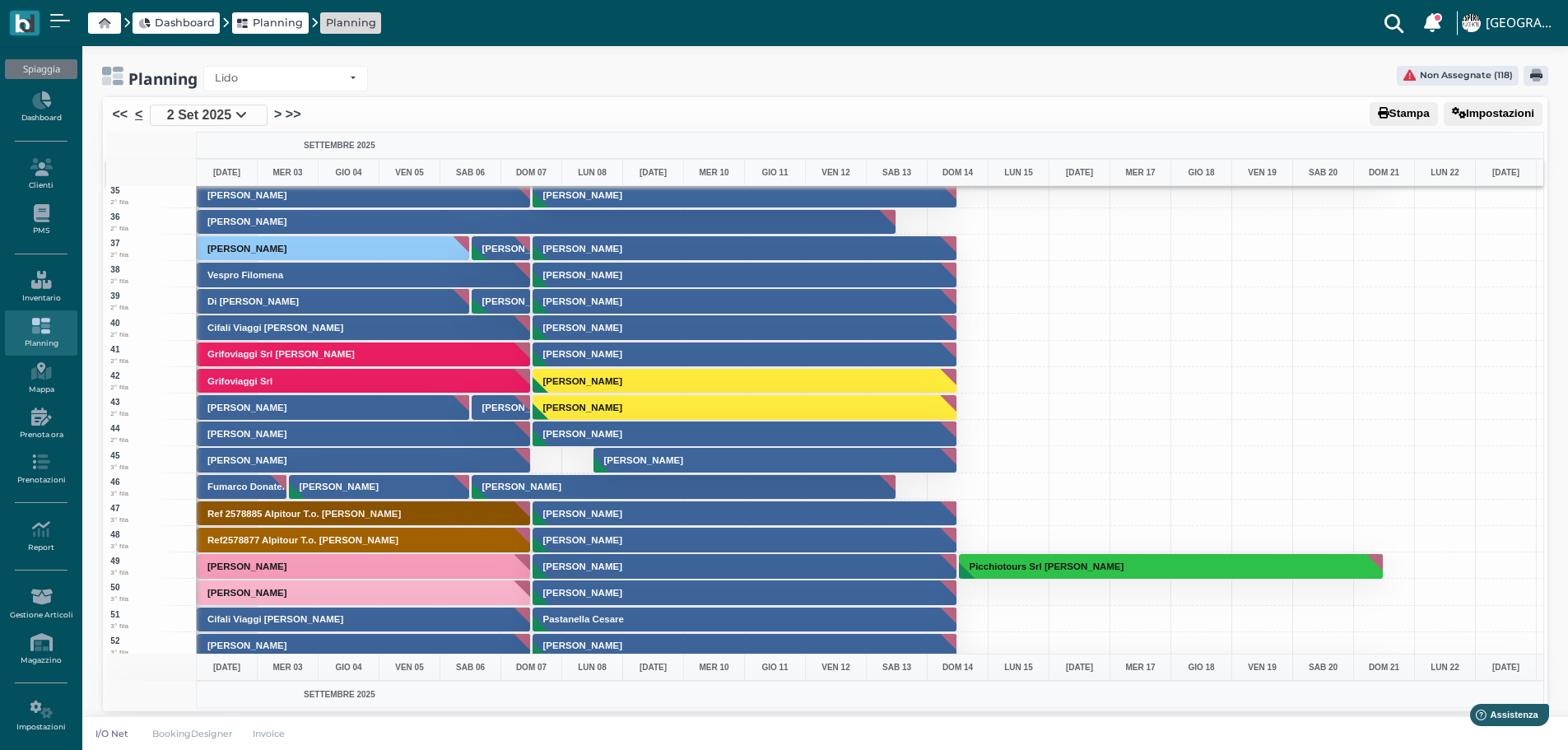
click at [137, 114] on link "<" at bounding box center [138, 115] width 7 height 20
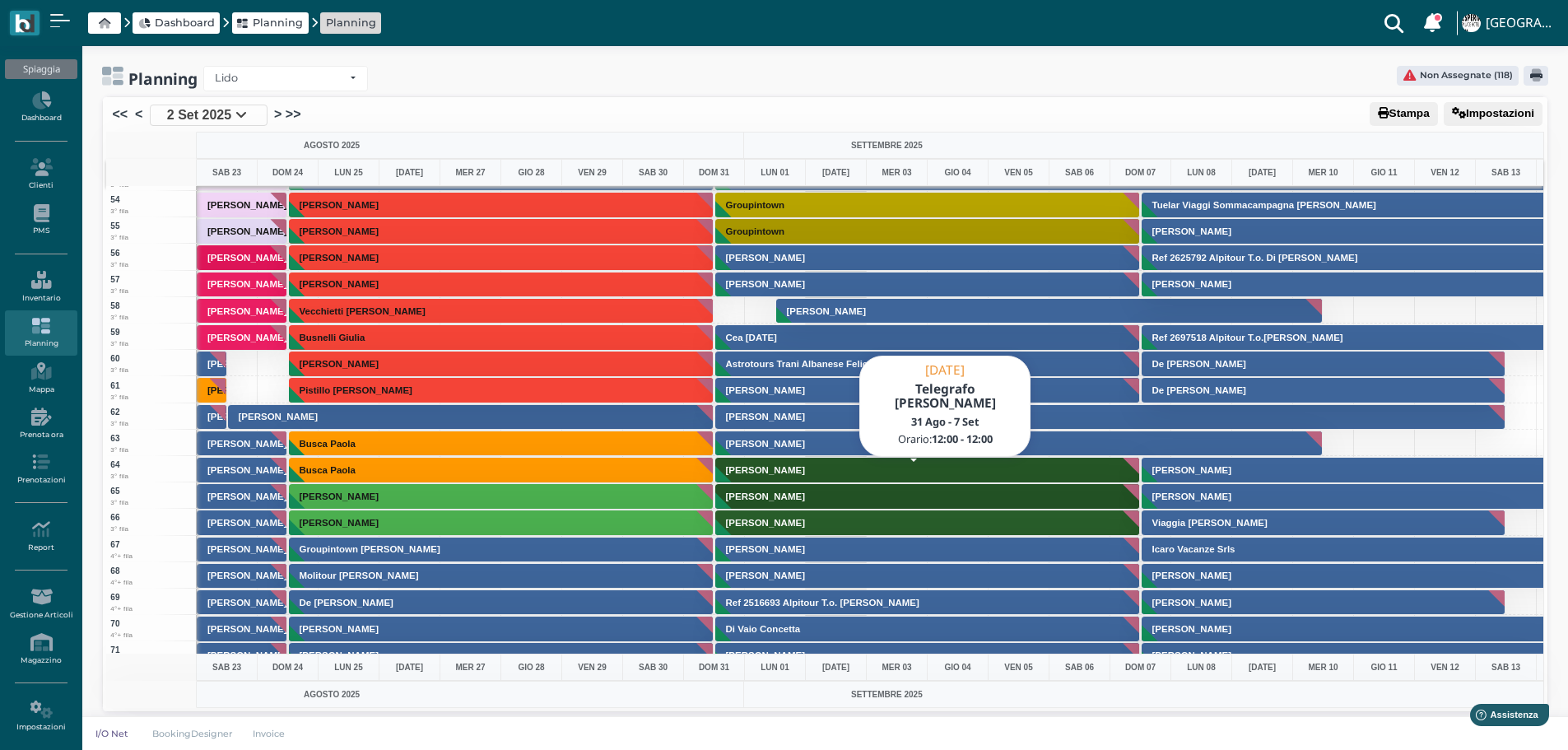
scroll to position [1894, 0]
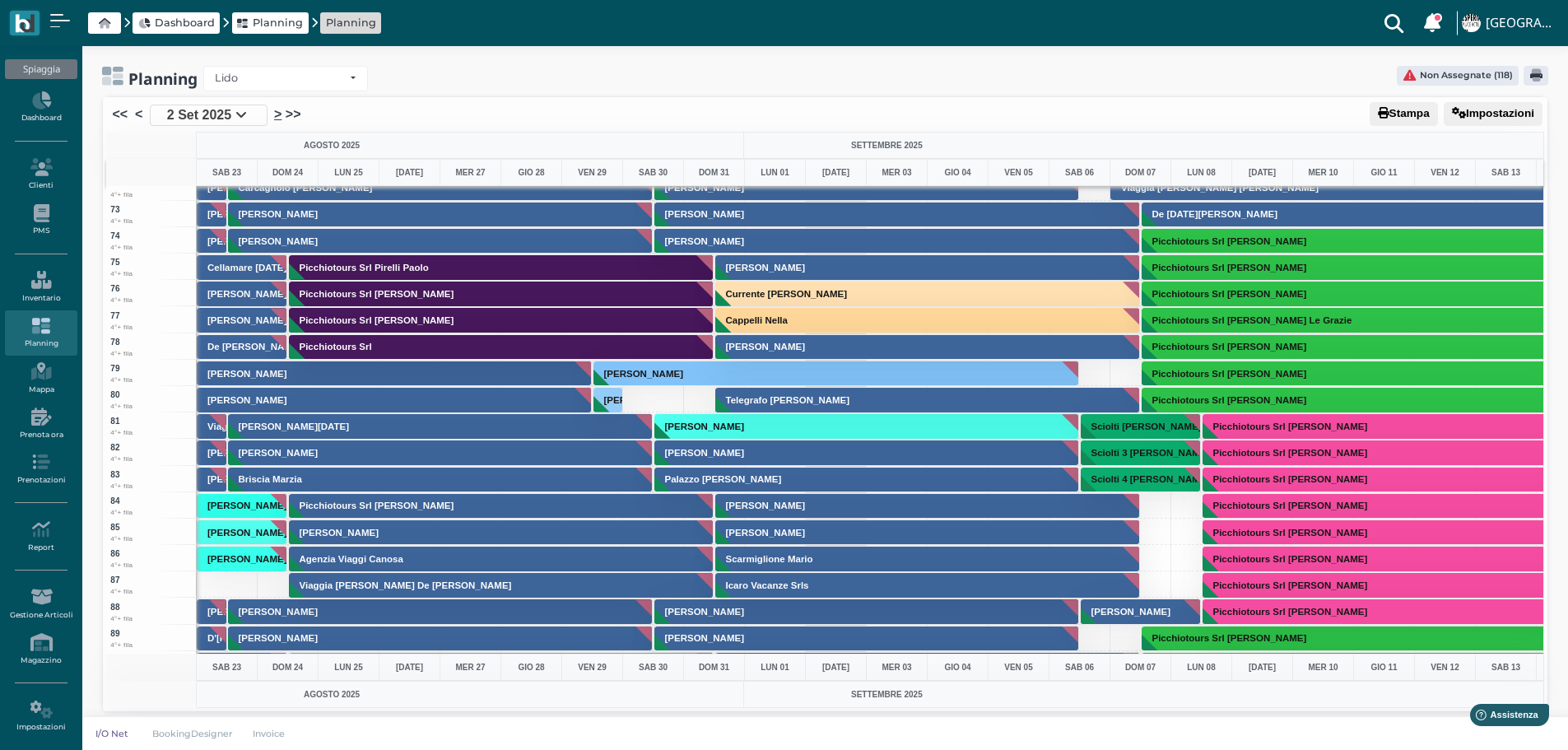
click at [277, 116] on link ">" at bounding box center [277, 115] width 7 height 20
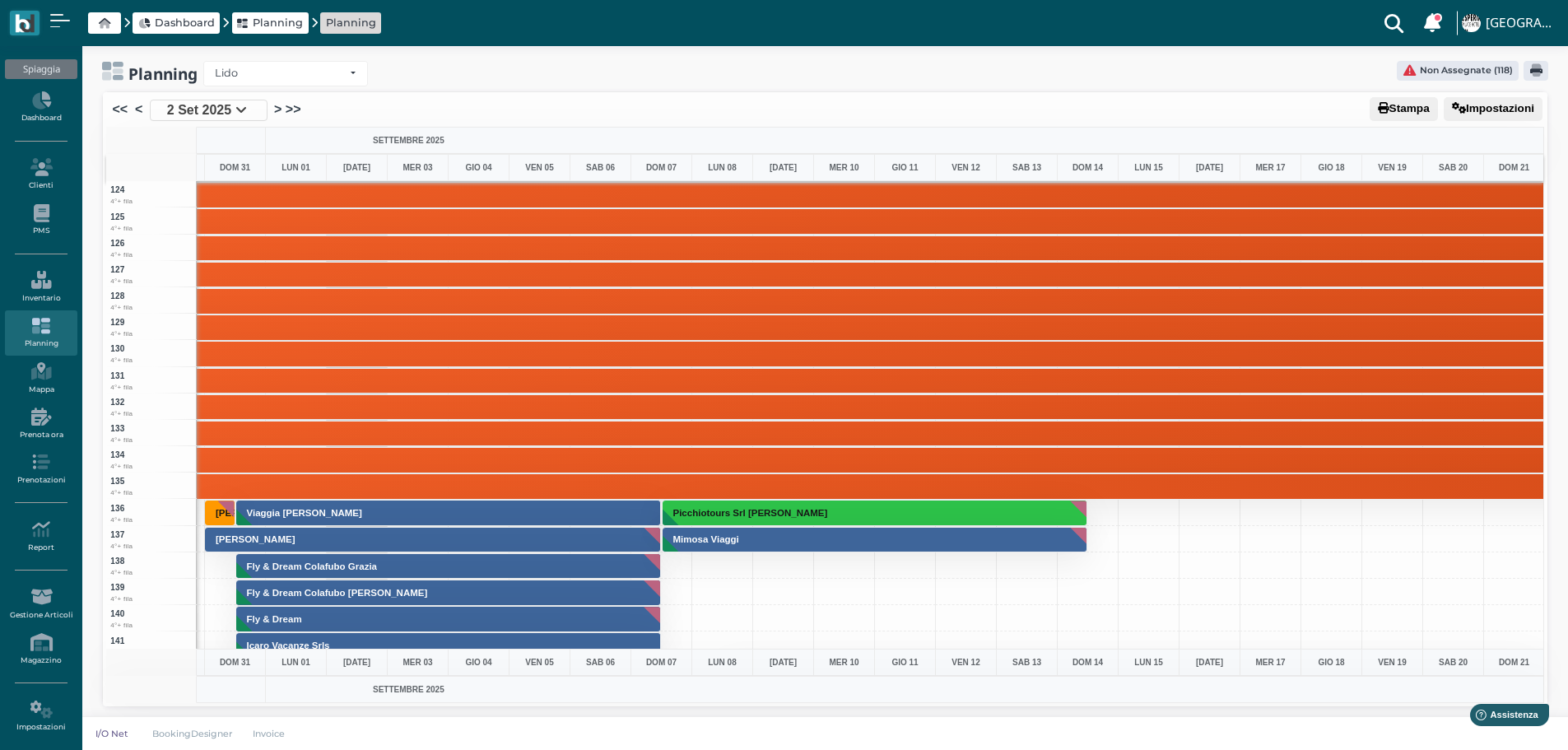
scroll to position [3362, 479]
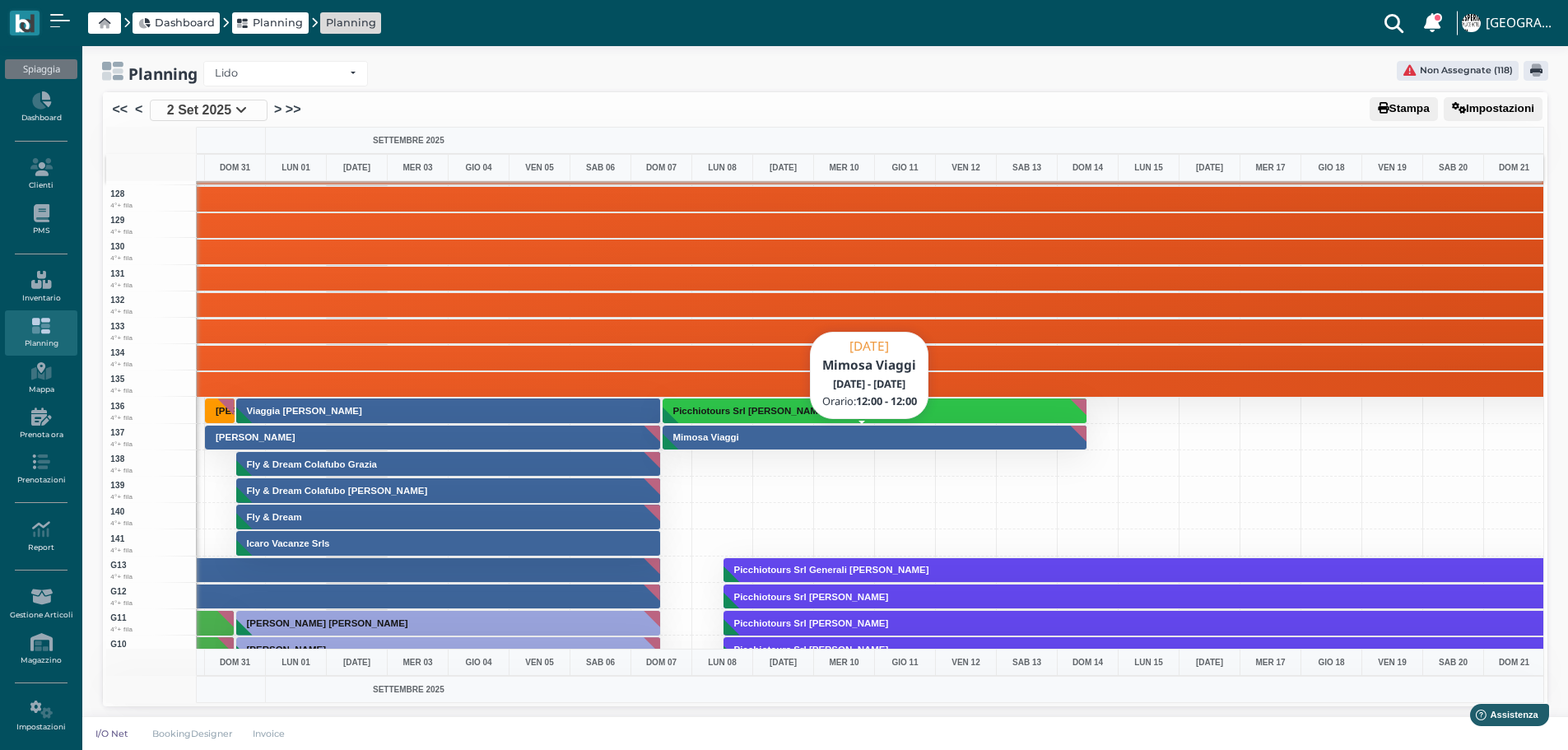
click at [836, 436] on button "Mimosa Viaggi" at bounding box center [876, 438] width 426 height 26
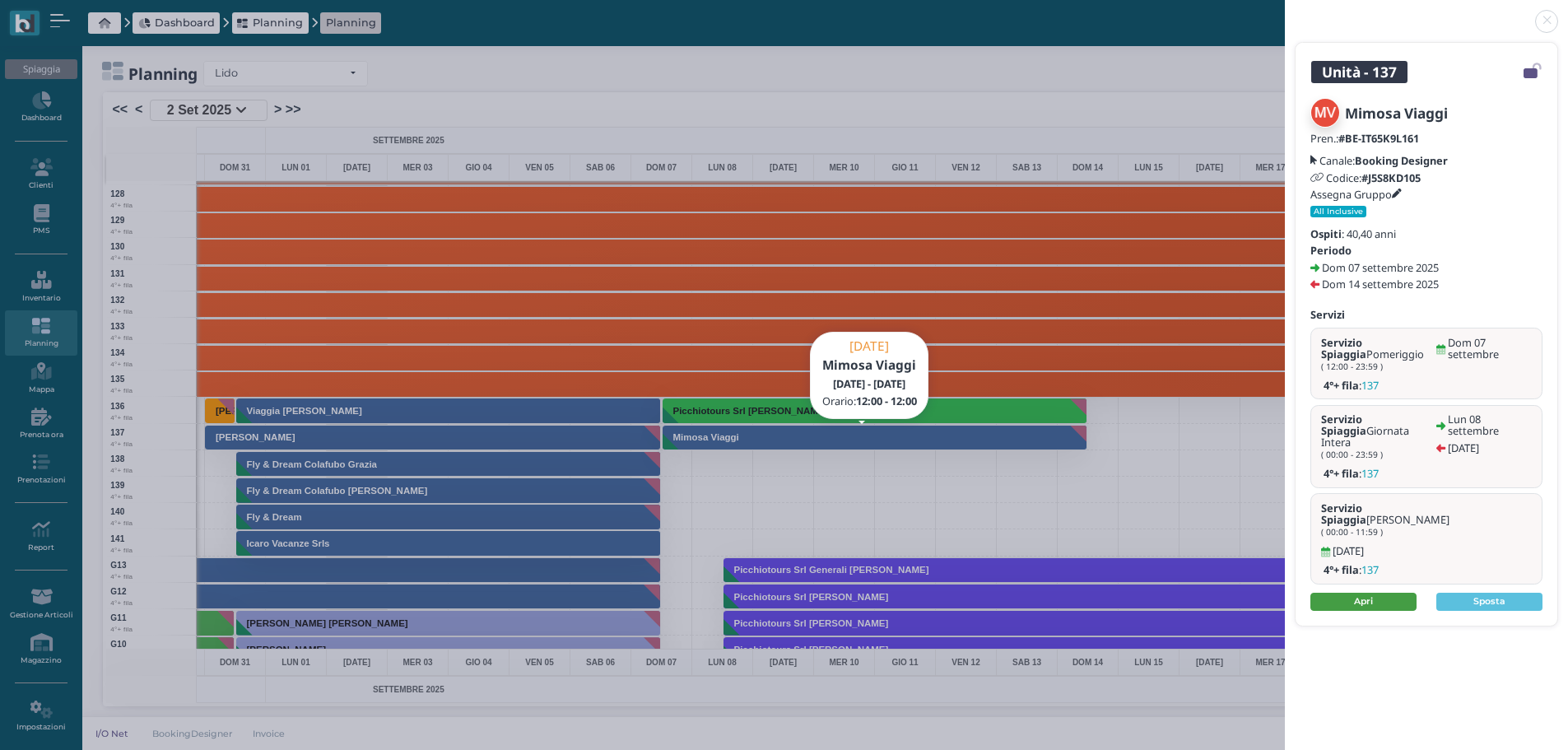
click at [1391, 593] on link "Apri" at bounding box center [1364, 602] width 106 height 18
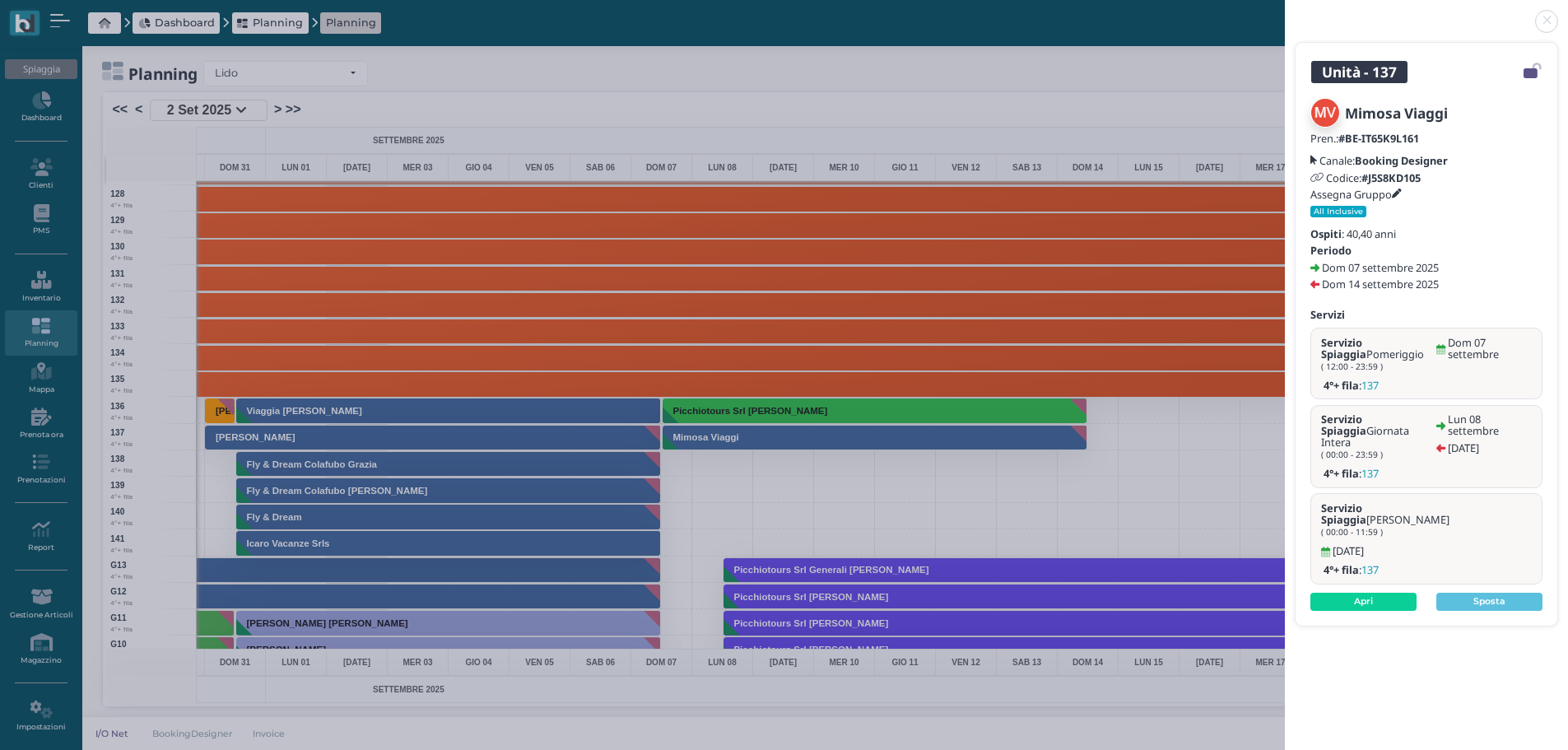
drag, startPoint x: 1542, startPoint y: 23, endPoint x: 1531, endPoint y: 3, distance: 22.5
click at [1285, 12] on link at bounding box center [1285, 12] width 0 height 0
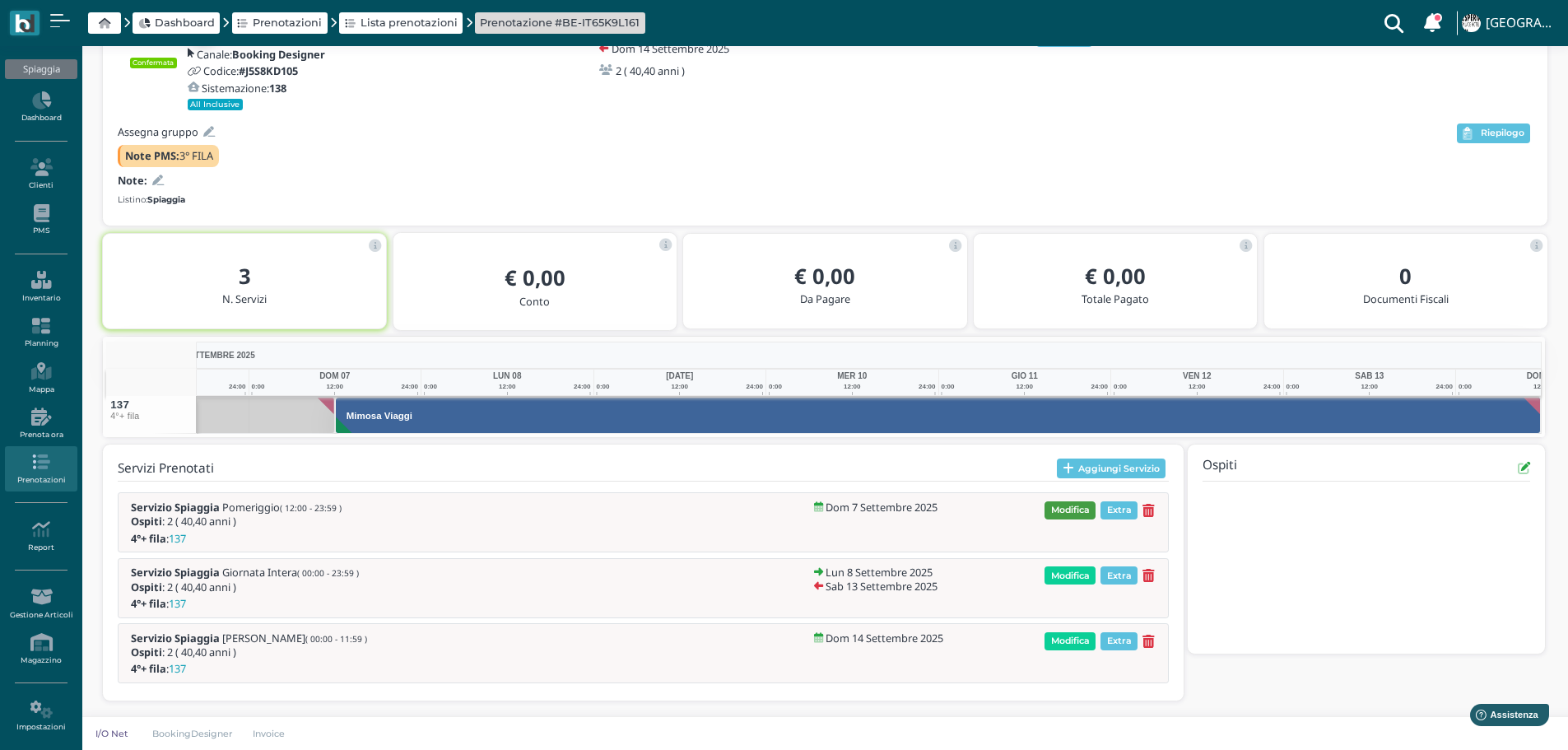
click at [1072, 511] on span "Modifica" at bounding box center [1070, 510] width 51 height 18
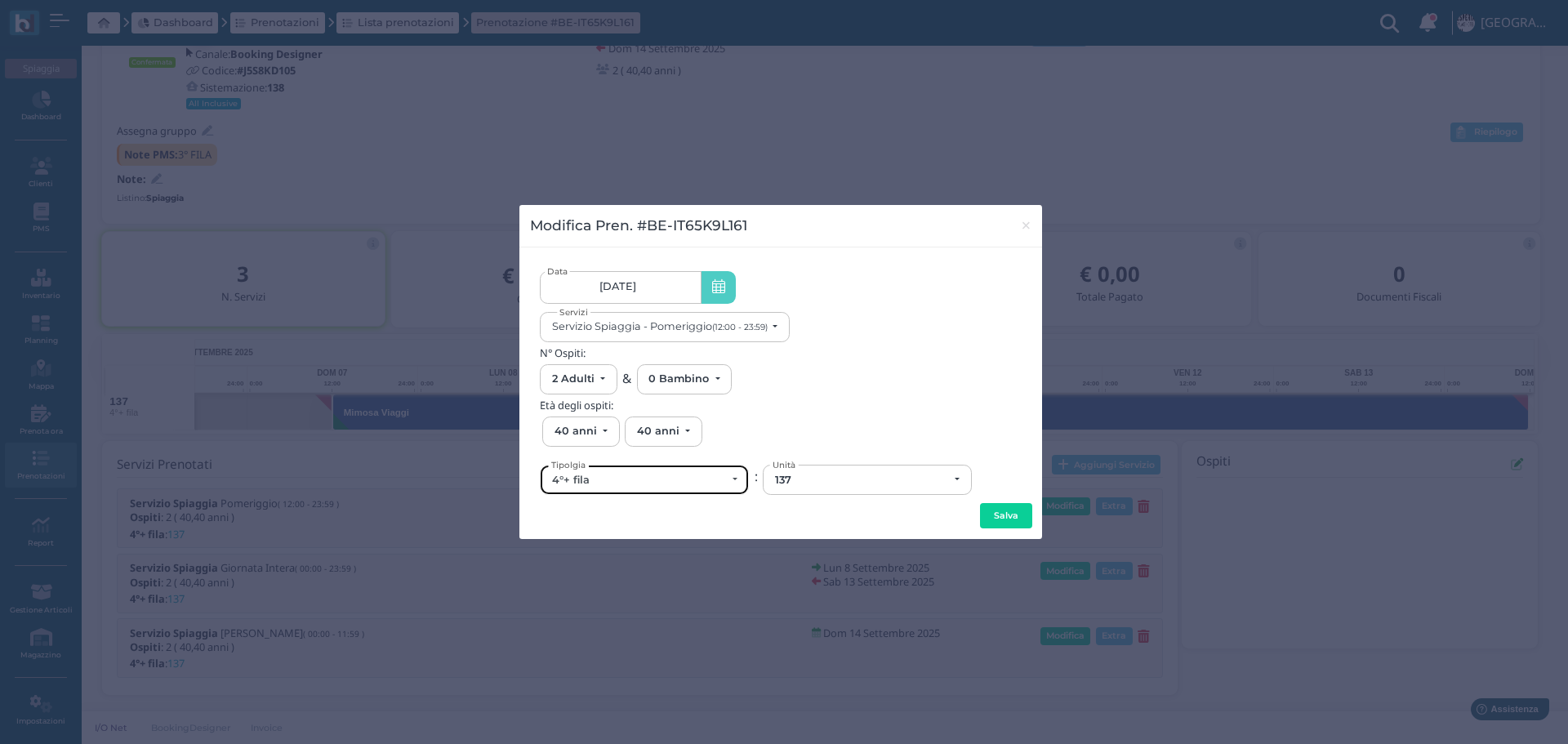
click at [694, 483] on div "4°+ fila" at bounding box center [639, 480] width 174 height 13
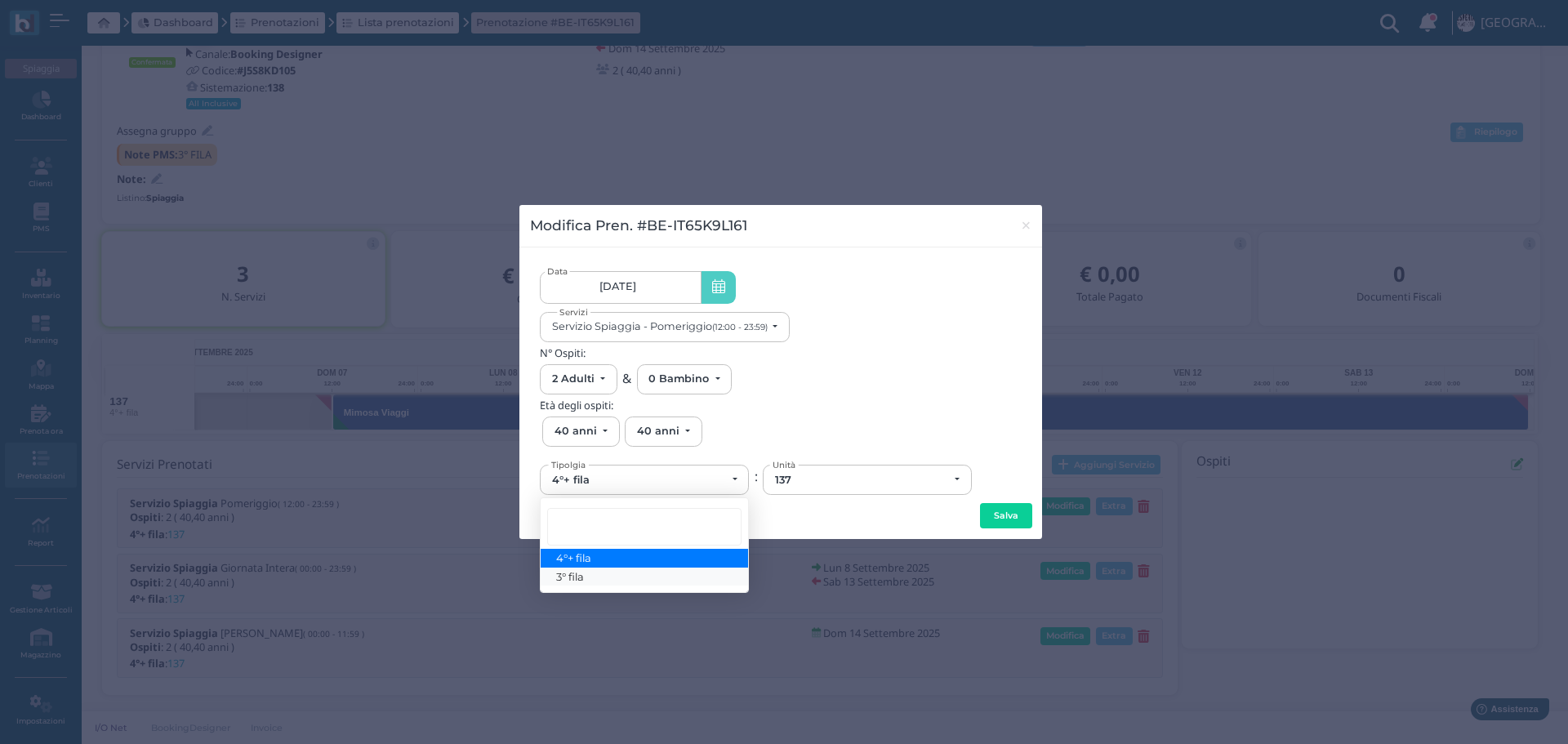
drag, startPoint x: 602, startPoint y: 574, endPoint x: 848, endPoint y: 500, distance: 256.9
click at [602, 573] on link "3° fila" at bounding box center [644, 576] width 207 height 19
select select "433"
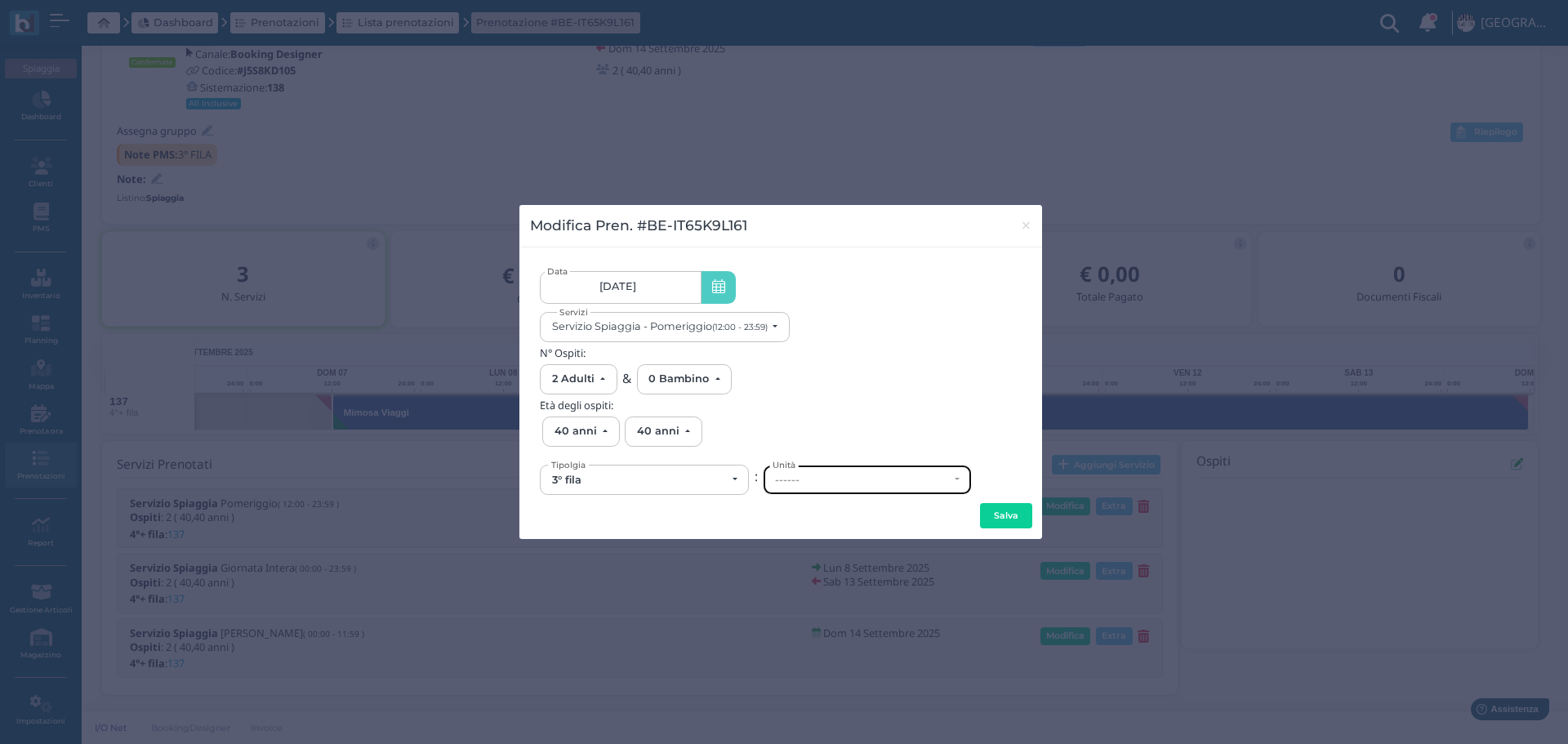
drag, startPoint x: 864, startPoint y: 492, endPoint x: 867, endPoint y: 483, distance: 9.5
click at [867, 483] on div "------" at bounding box center [861, 480] width 174 height 13
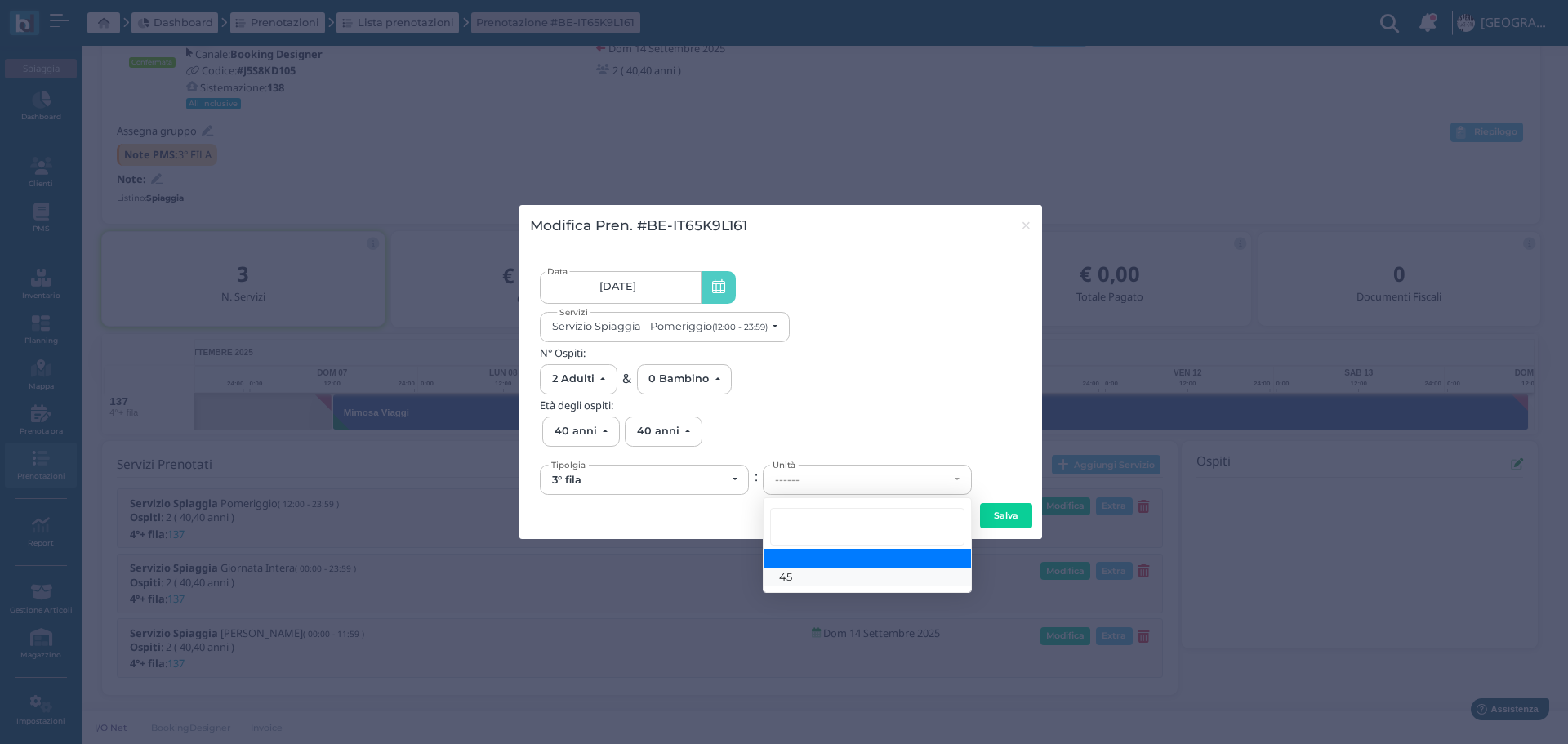
click at [804, 578] on link "45" at bounding box center [867, 576] width 207 height 19
select select "6169"
drag, startPoint x: 1008, startPoint y: 520, endPoint x: 1010, endPoint y: 511, distance: 9.2
click at [1009, 520] on button "Salva" at bounding box center [1006, 516] width 53 height 26
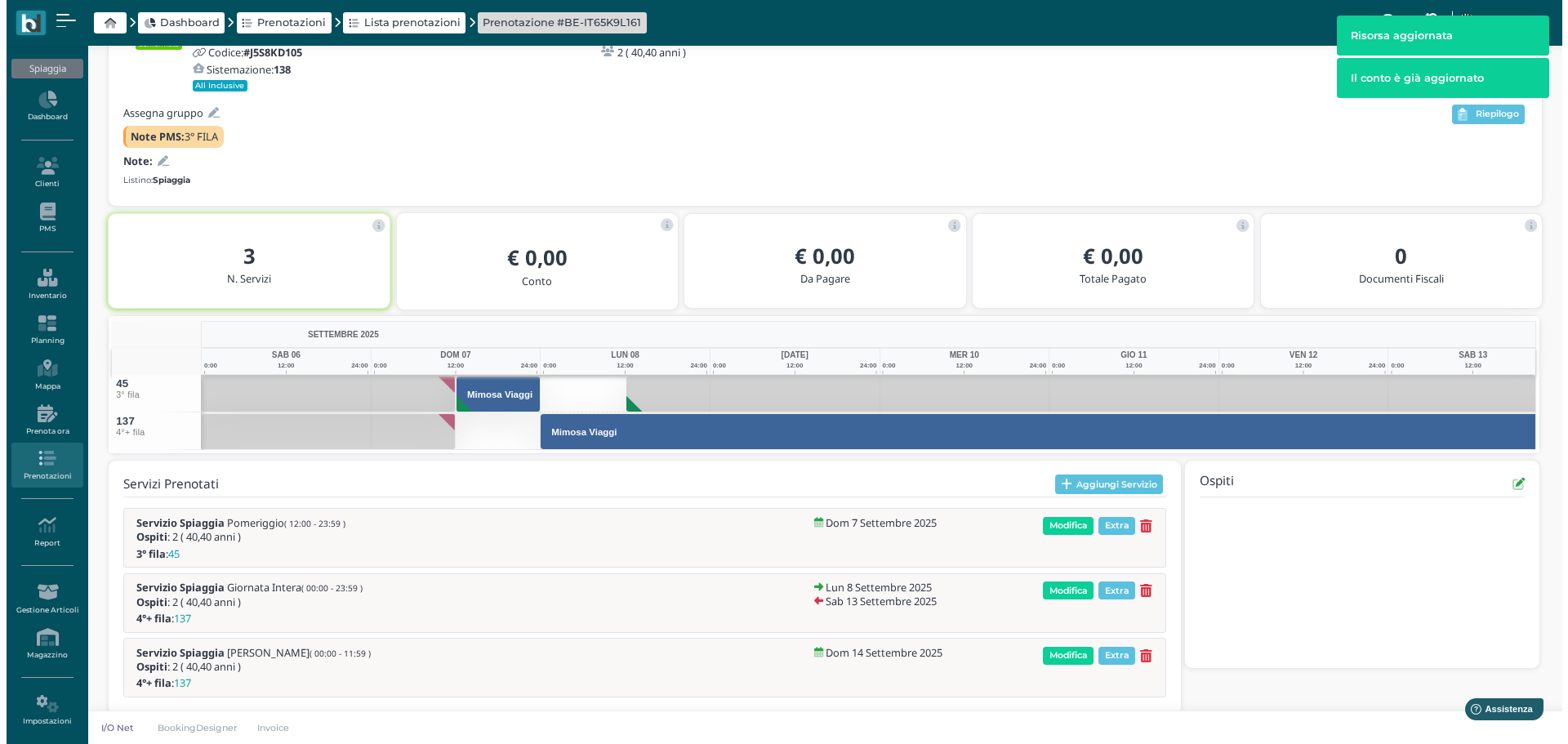
scroll to position [152, 0]
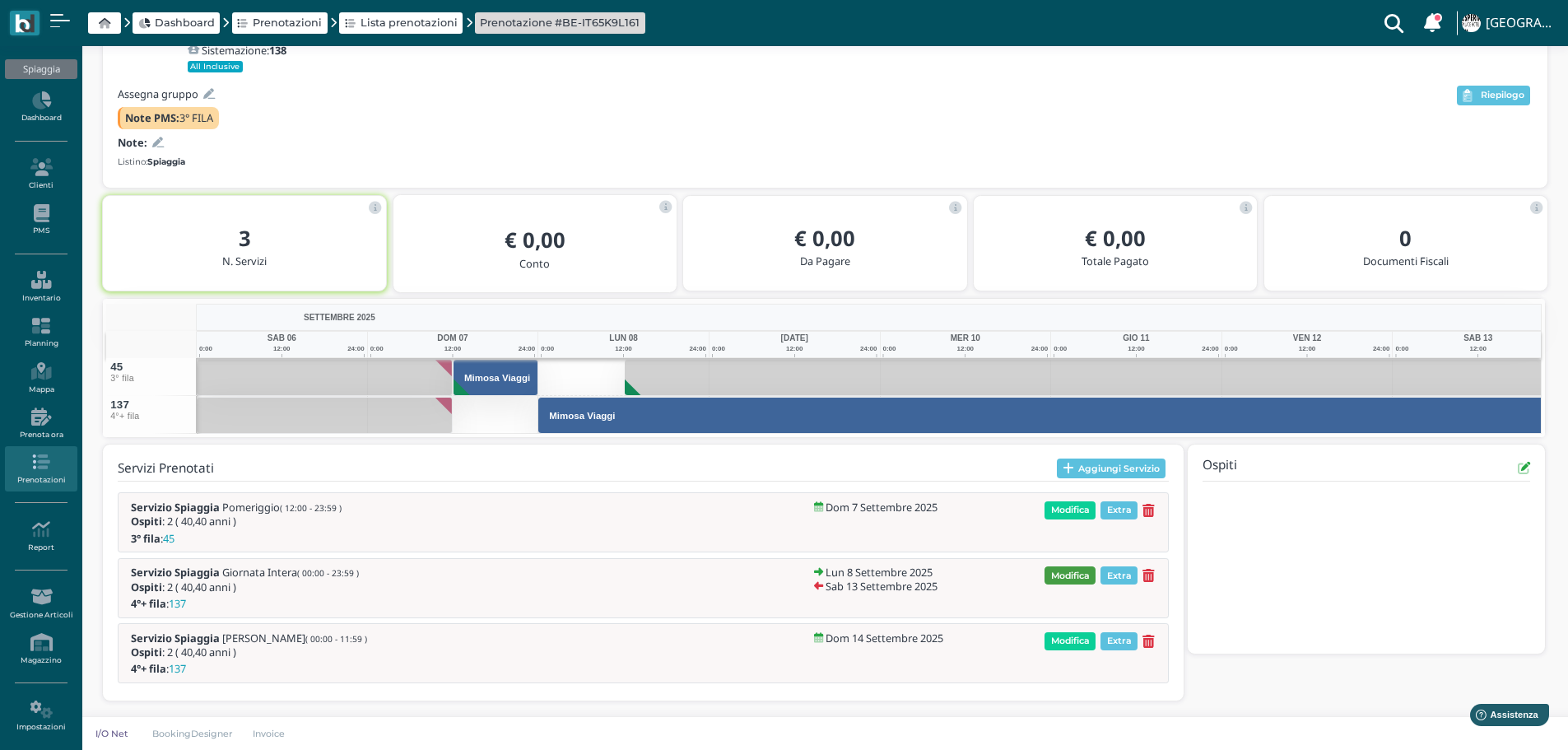
click at [1076, 568] on span "Modifica" at bounding box center [1070, 575] width 51 height 18
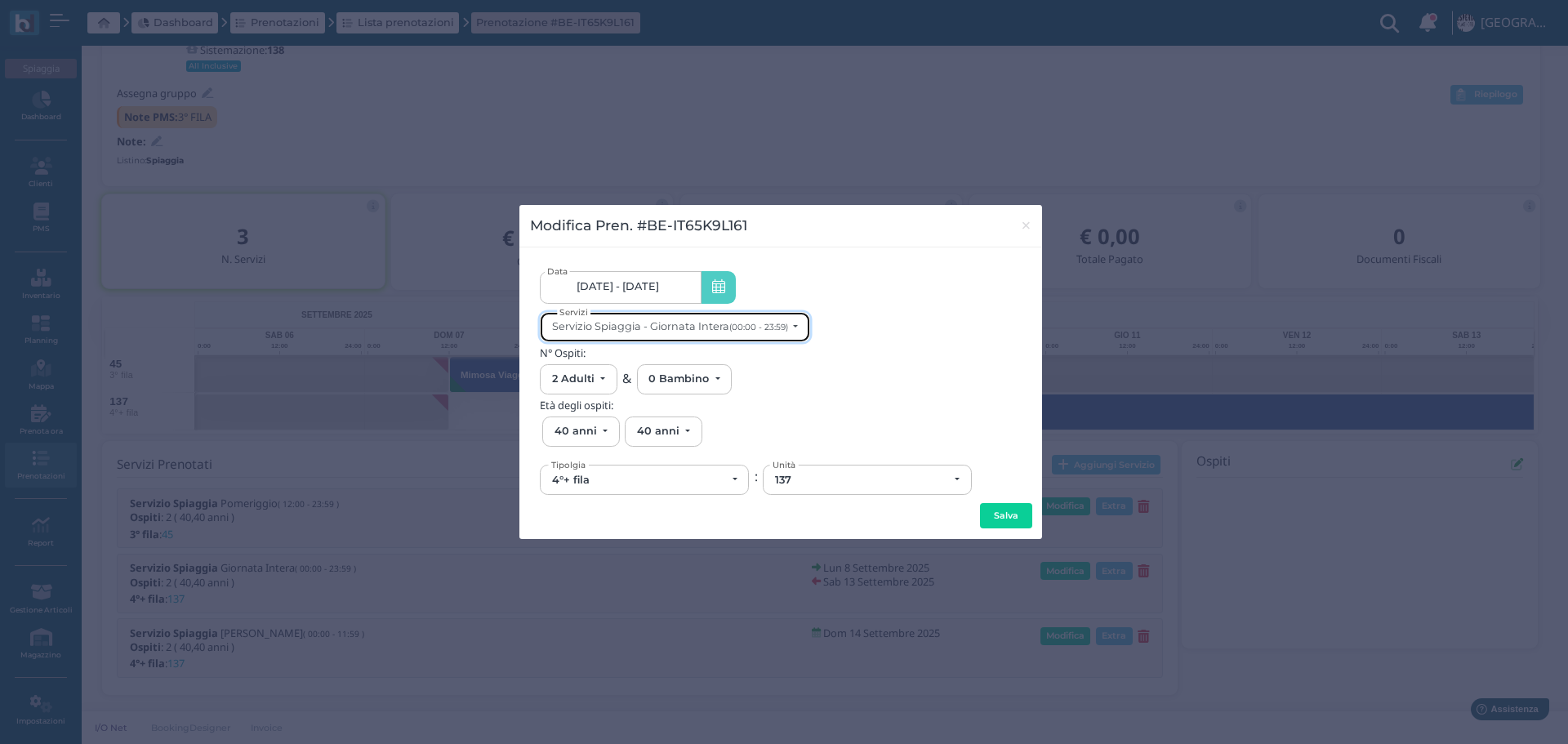
click at [734, 326] on small "(00:00 - 23:59)" at bounding box center [758, 326] width 59 height 11
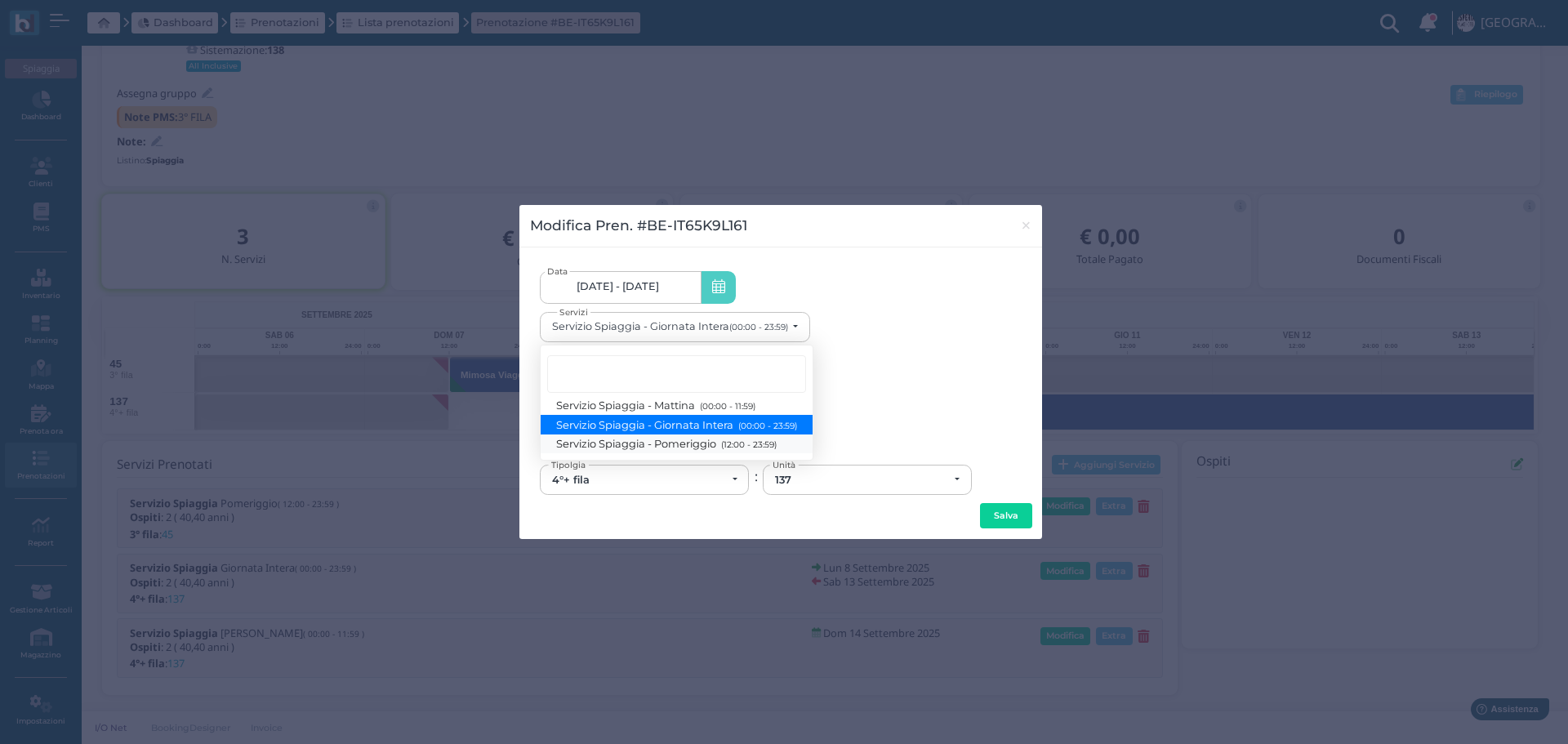
click at [745, 439] on small "(12:00 - 23:59)" at bounding box center [747, 444] width 60 height 11
select select "1369"
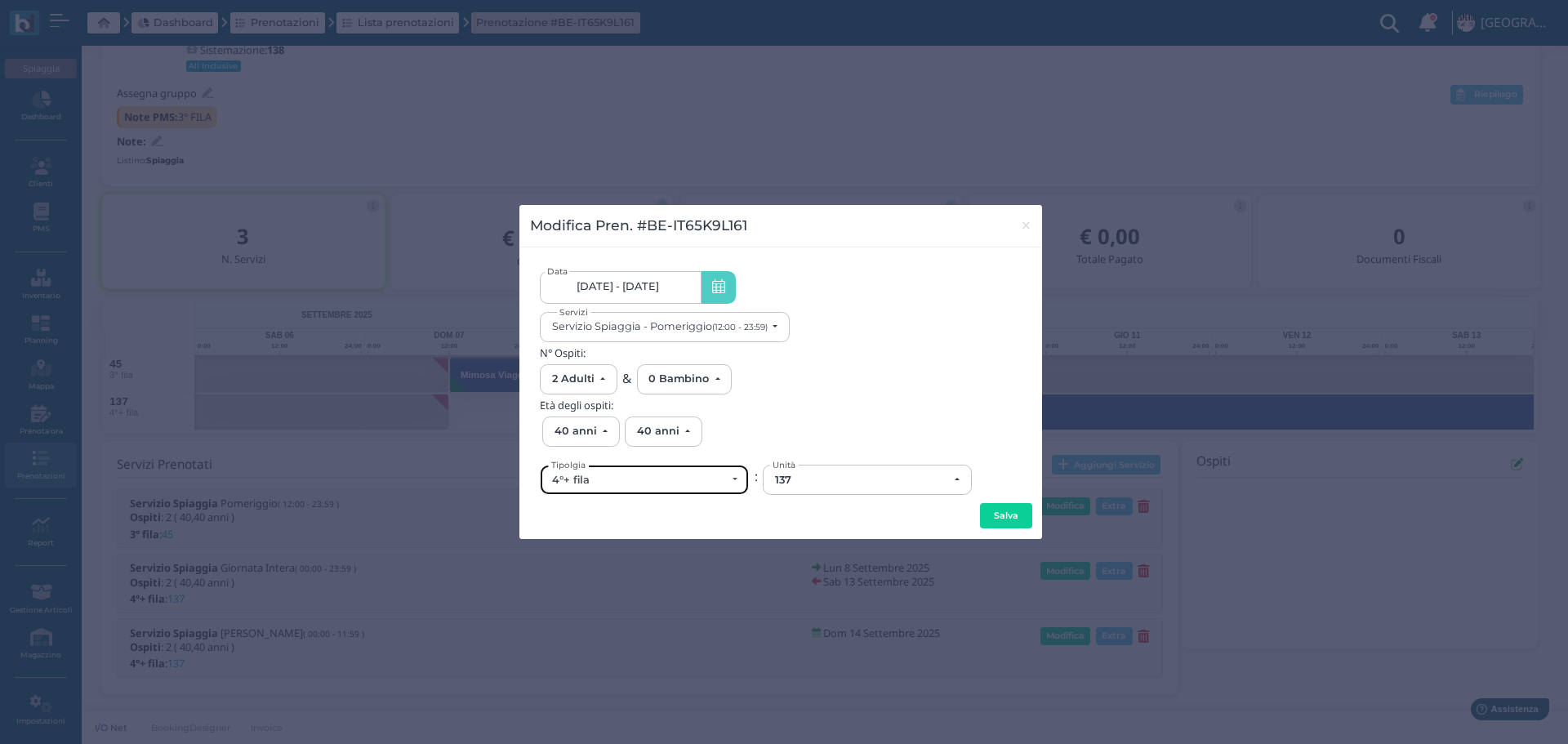
click at [700, 474] on div "4°+ fila" at bounding box center [639, 480] width 174 height 13
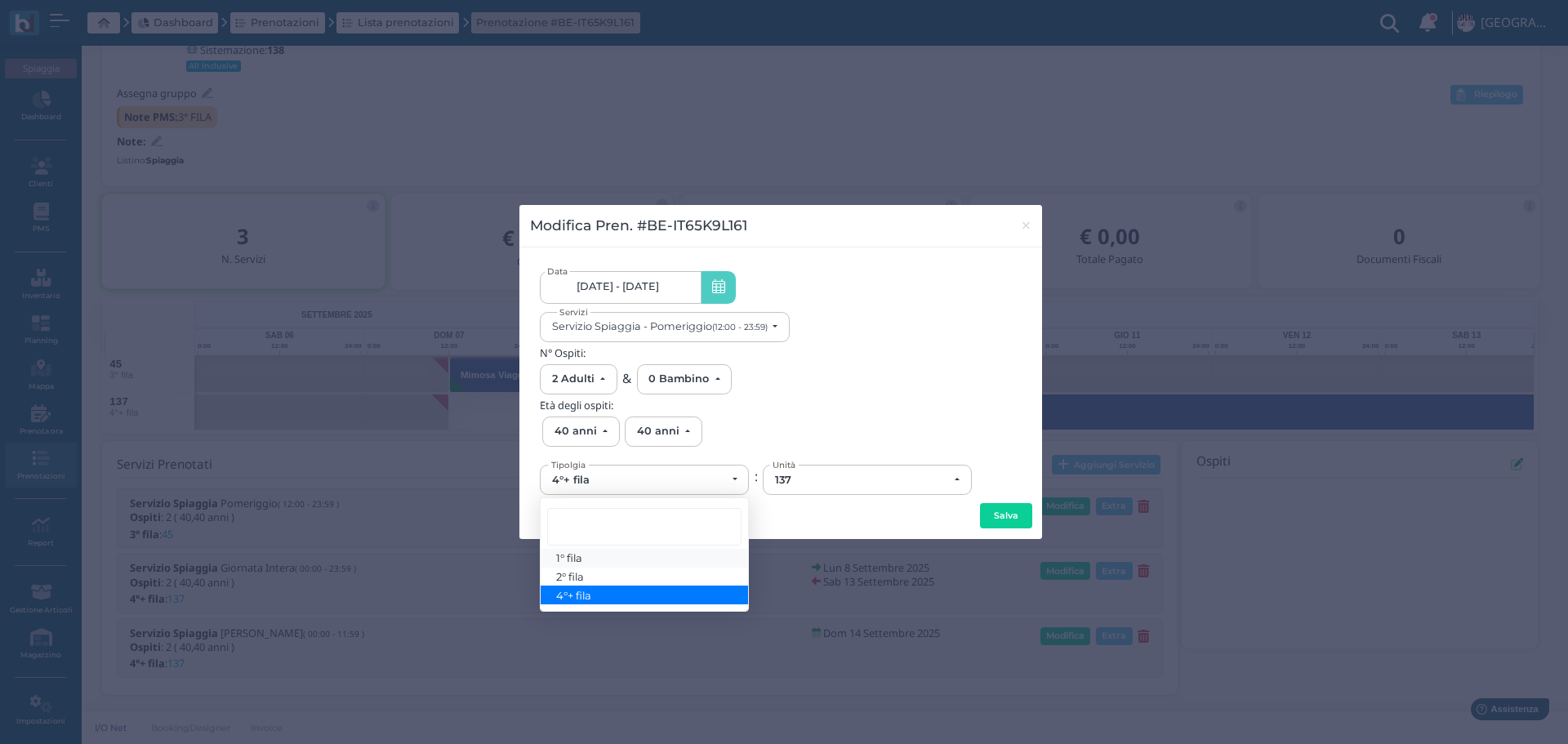
click at [614, 558] on link "1° fila" at bounding box center [644, 558] width 207 height 19
select select "431"
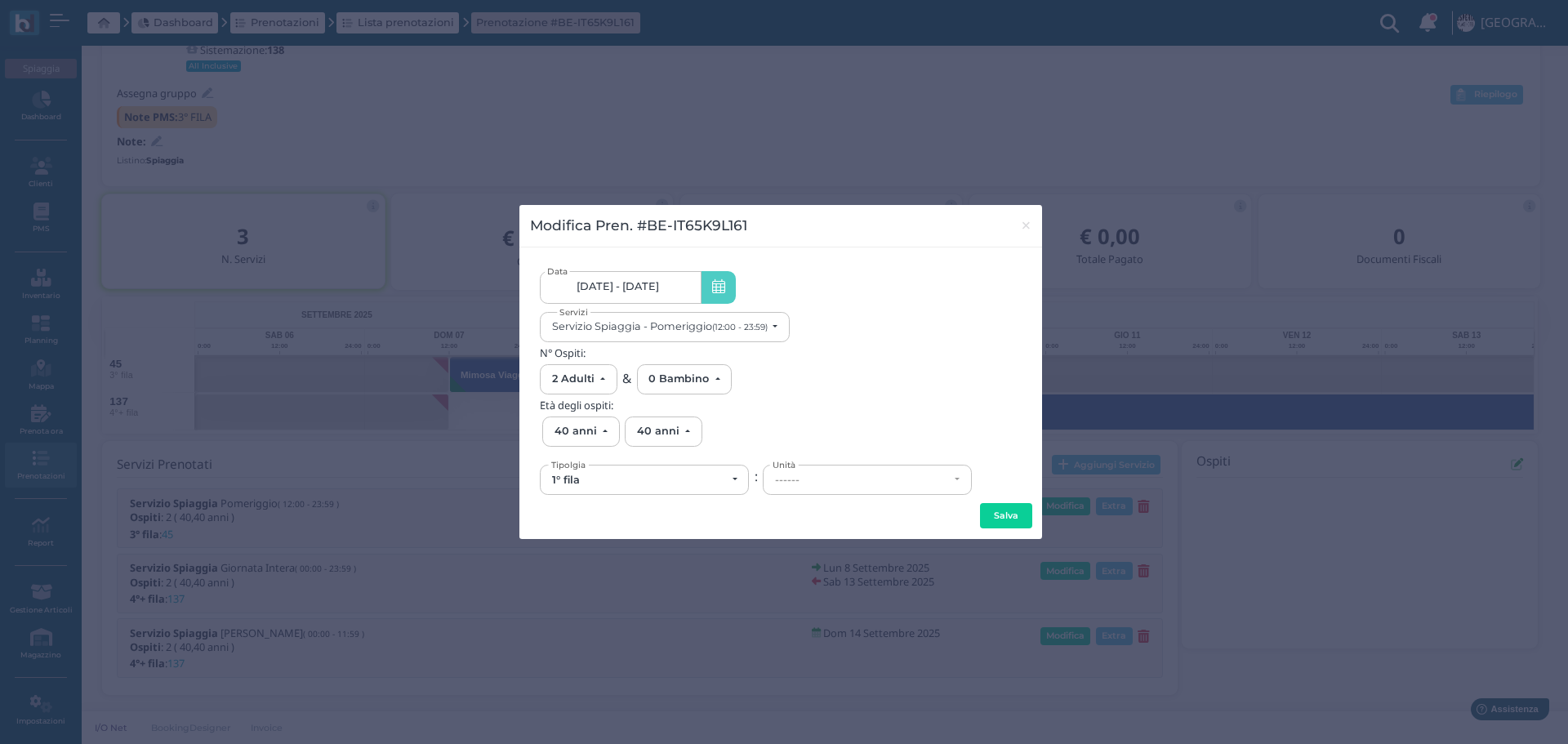
click at [824, 488] on div "------" at bounding box center [867, 479] width 207 height 29
drag, startPoint x: 805, startPoint y: 580, endPoint x: 857, endPoint y: 555, distance: 57.7
click at [805, 580] on link "17" at bounding box center [867, 576] width 207 height 19
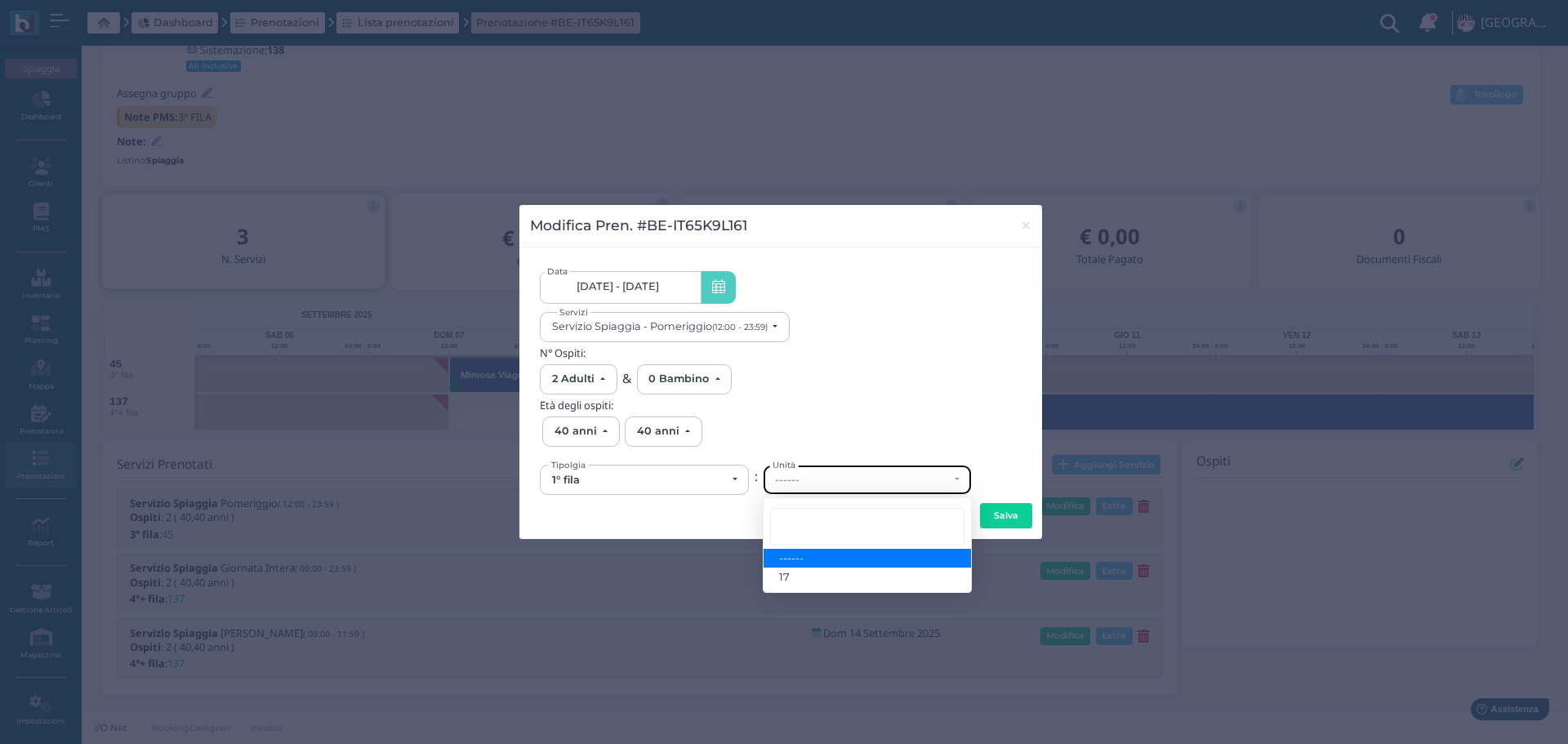
select select "6141"
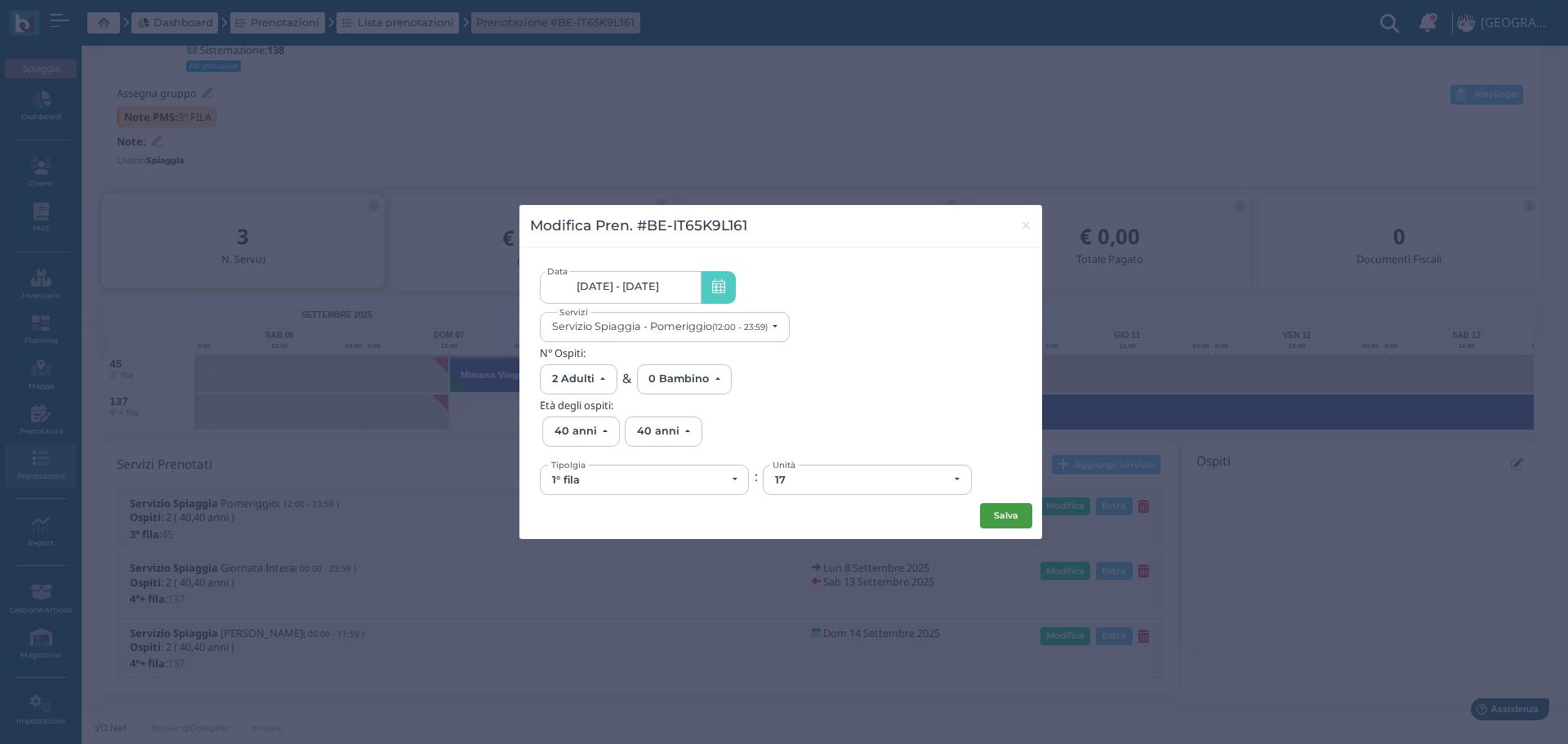
click at [1014, 510] on button "Salva" at bounding box center [1006, 516] width 53 height 26
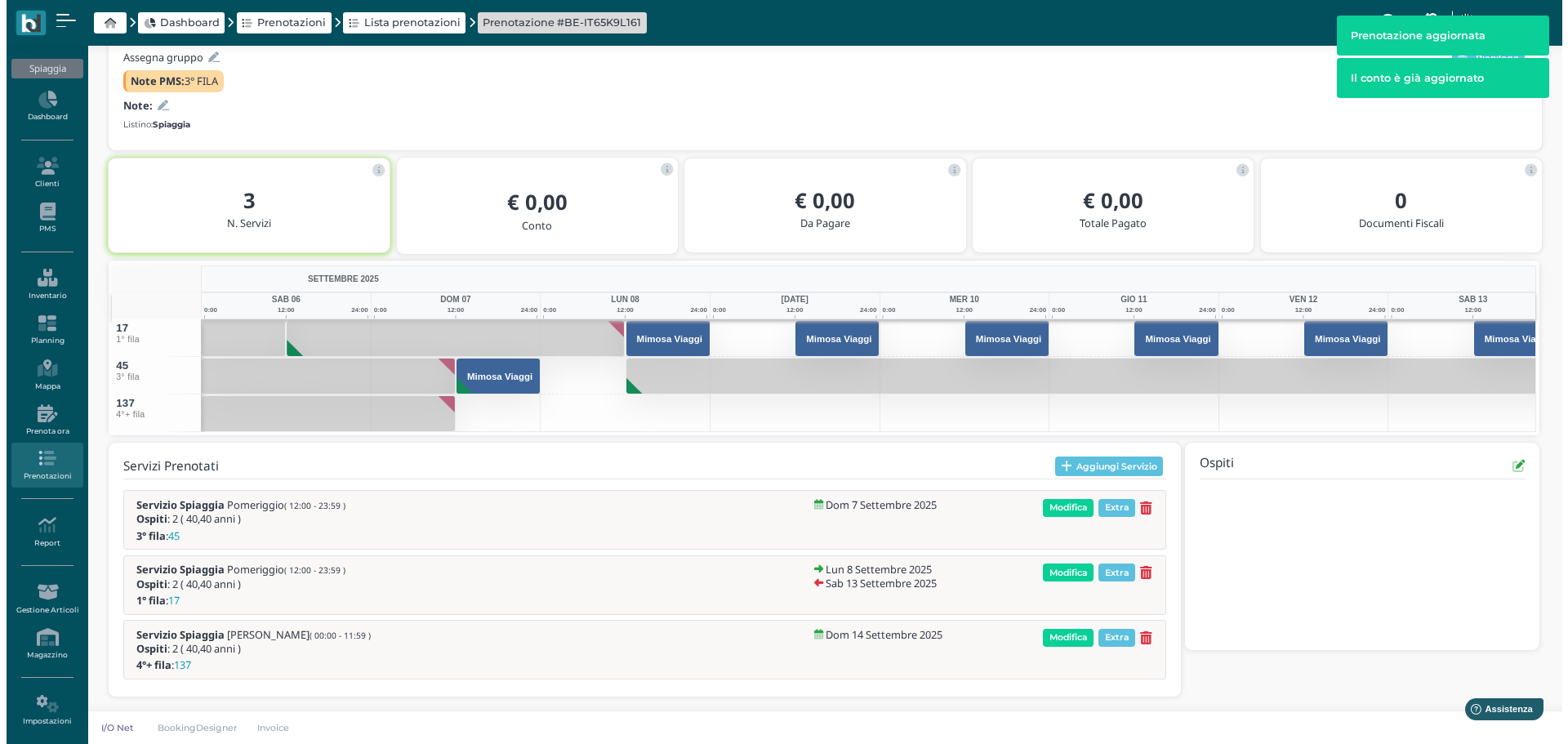
scroll to position [189, 0]
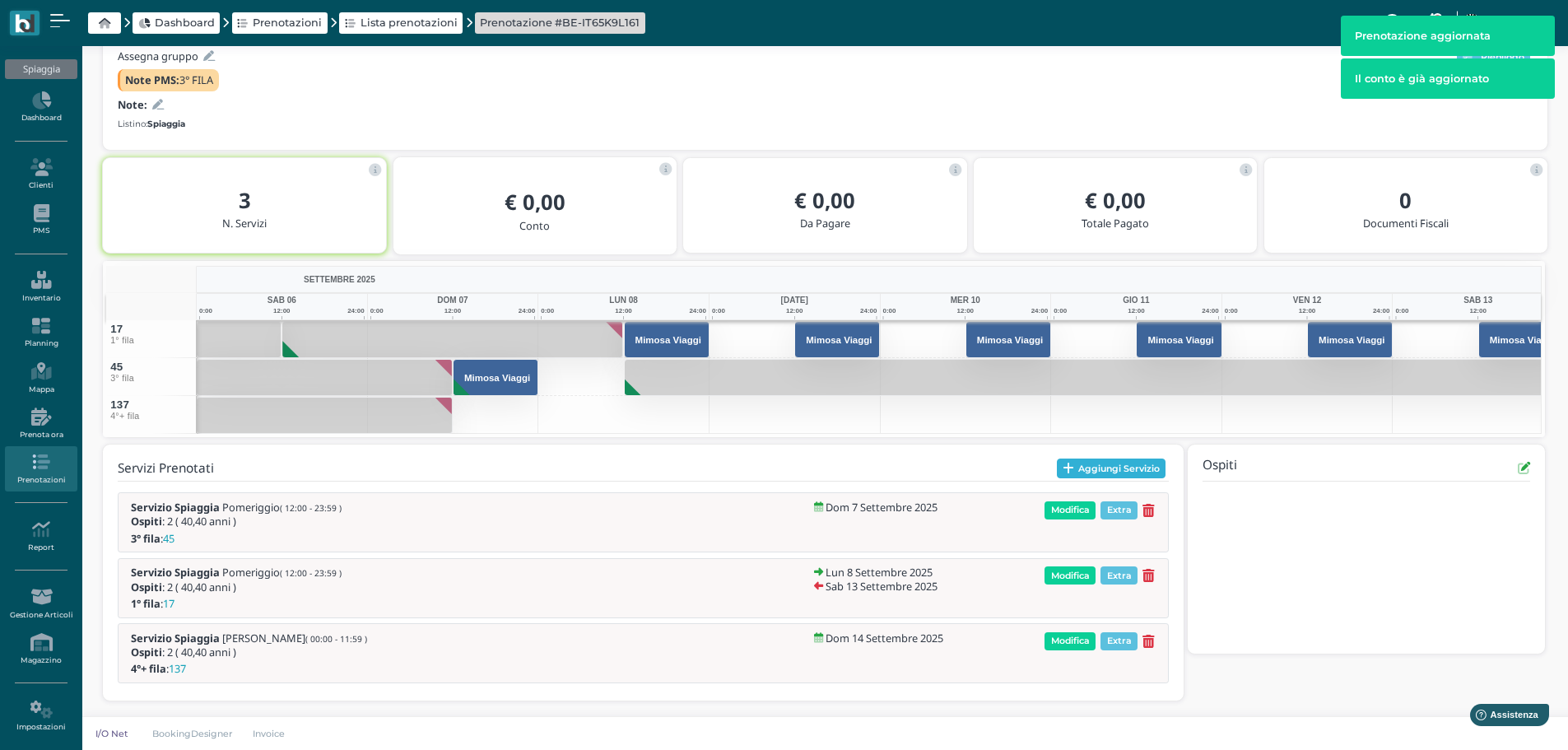
click at [1116, 468] on button "Aggiungi Servizio" at bounding box center [1111, 469] width 109 height 20
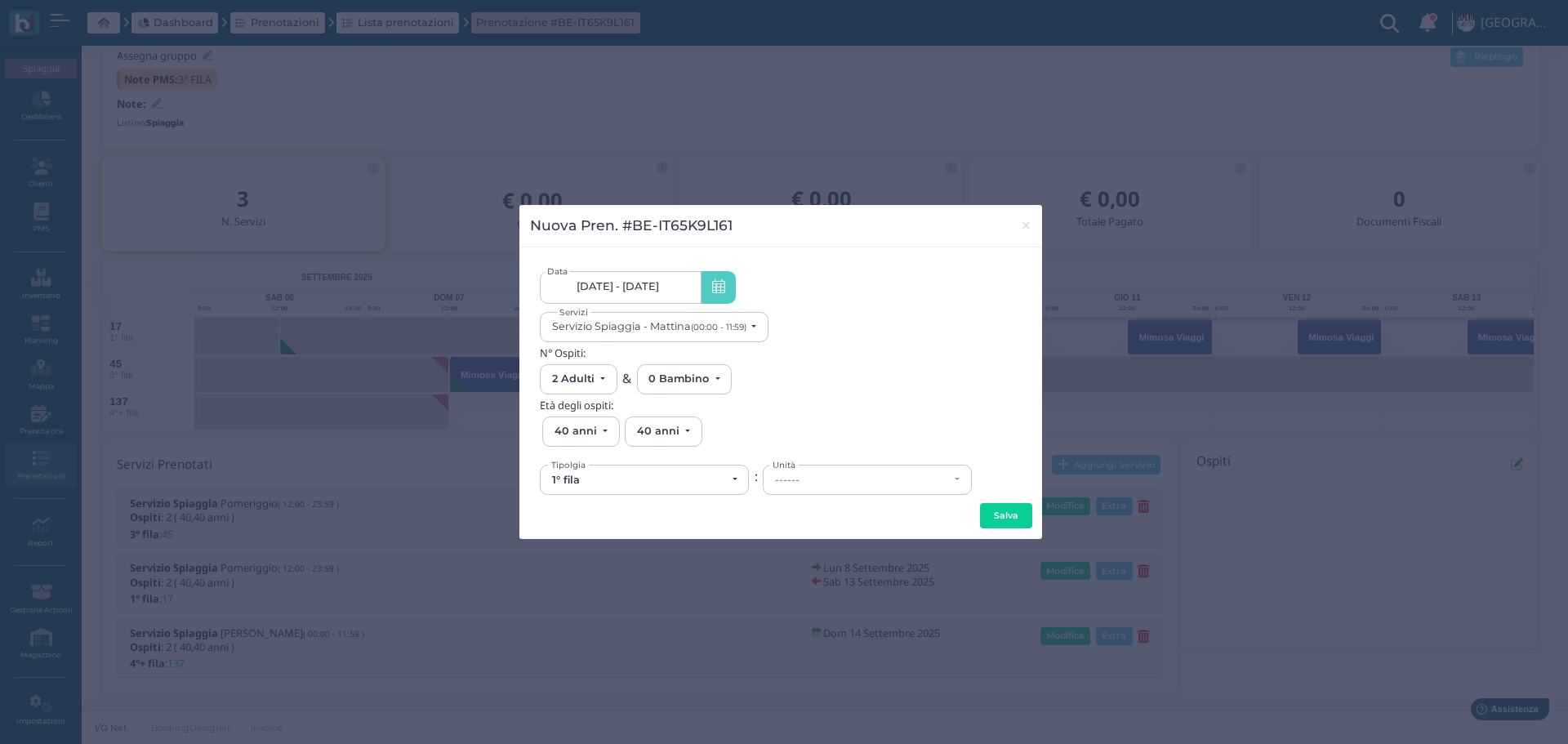
click at [667, 283] on link "[DATE] - [DATE]" at bounding box center [620, 287] width 161 height 33
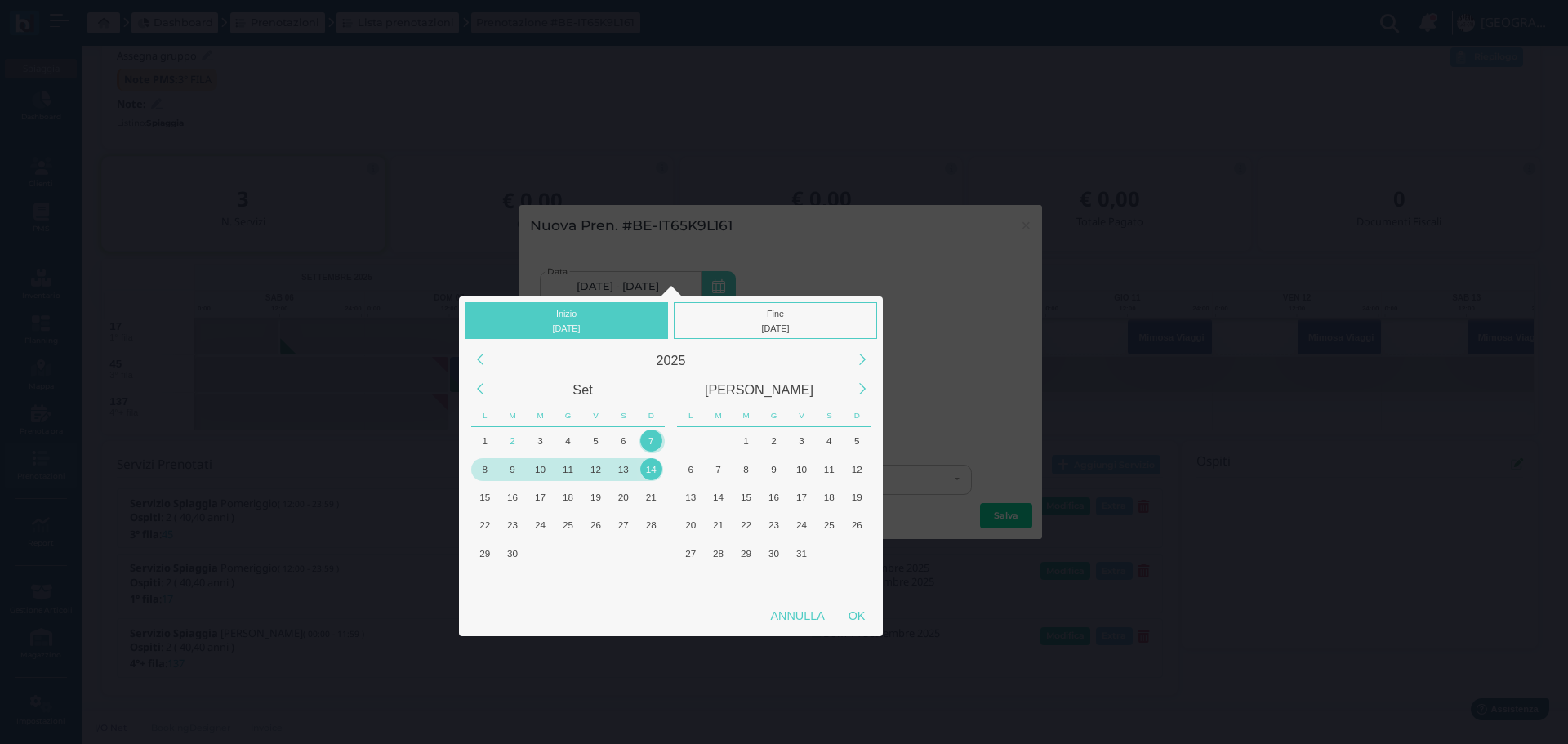
click at [647, 438] on div "7" at bounding box center [651, 440] width 22 height 22
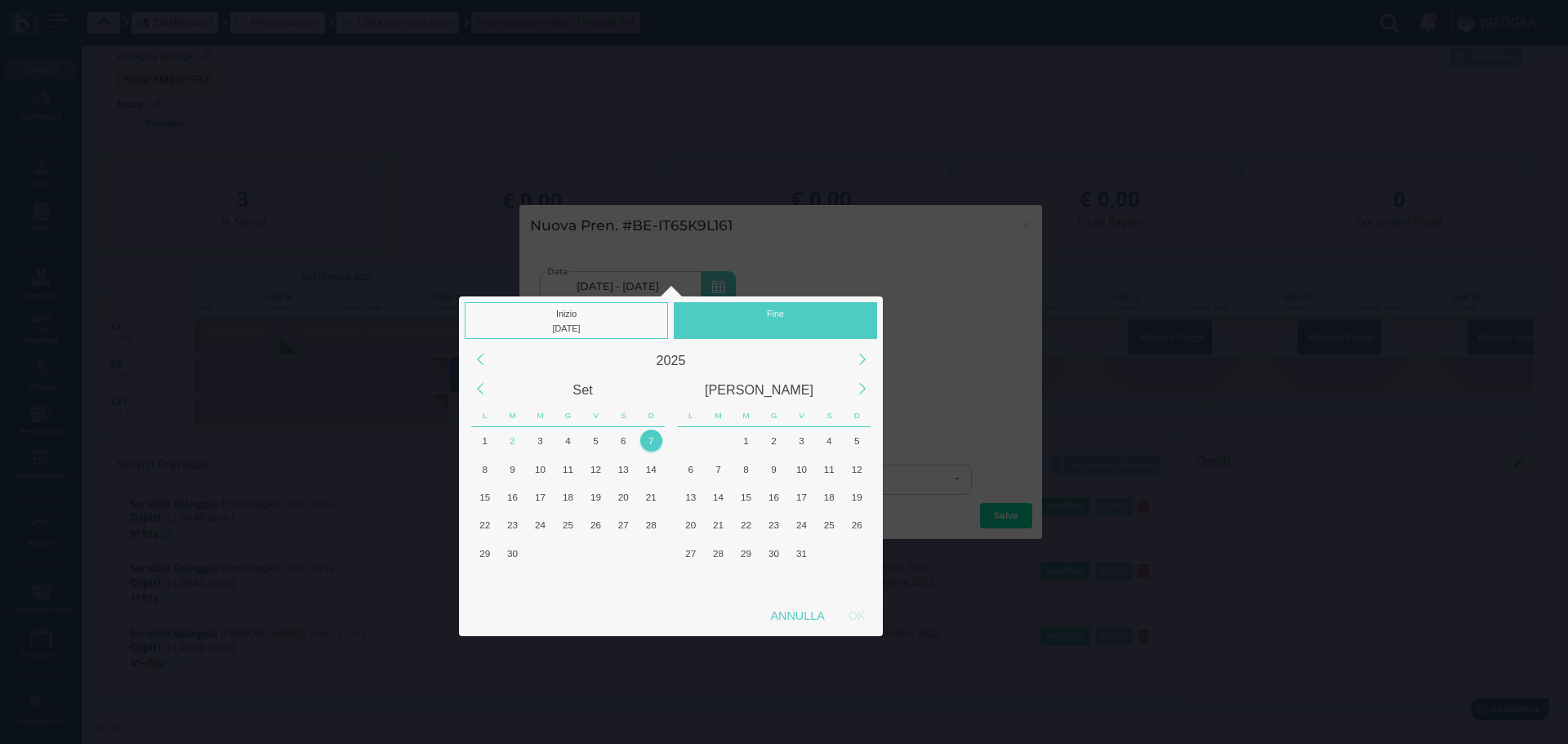
click at [773, 321] on div at bounding box center [776, 328] width 196 height 15
click at [648, 439] on div "7" at bounding box center [651, 440] width 22 height 22
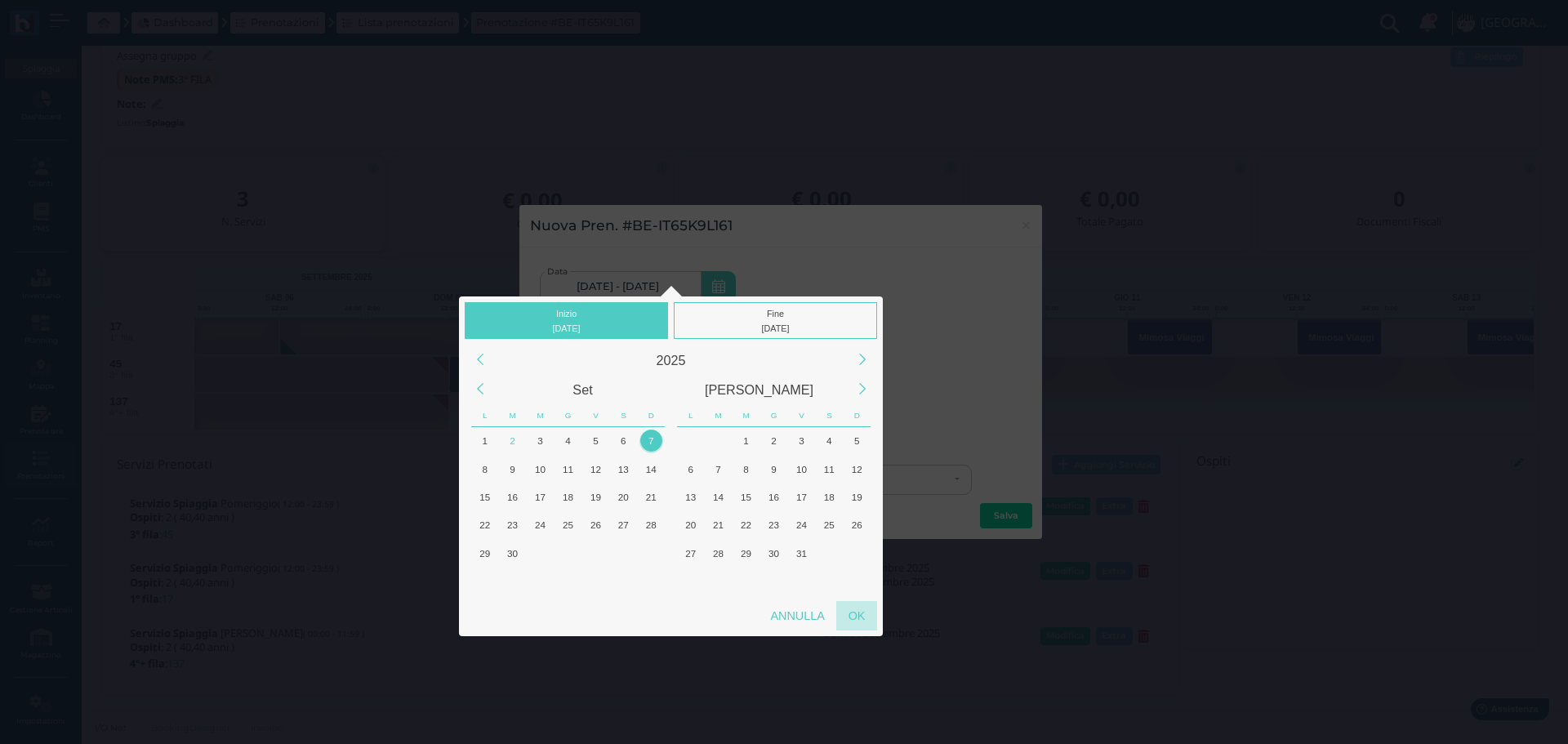
click at [861, 612] on div "OK" at bounding box center [856, 616] width 41 height 30
type input "[DATE] - [DATE]"
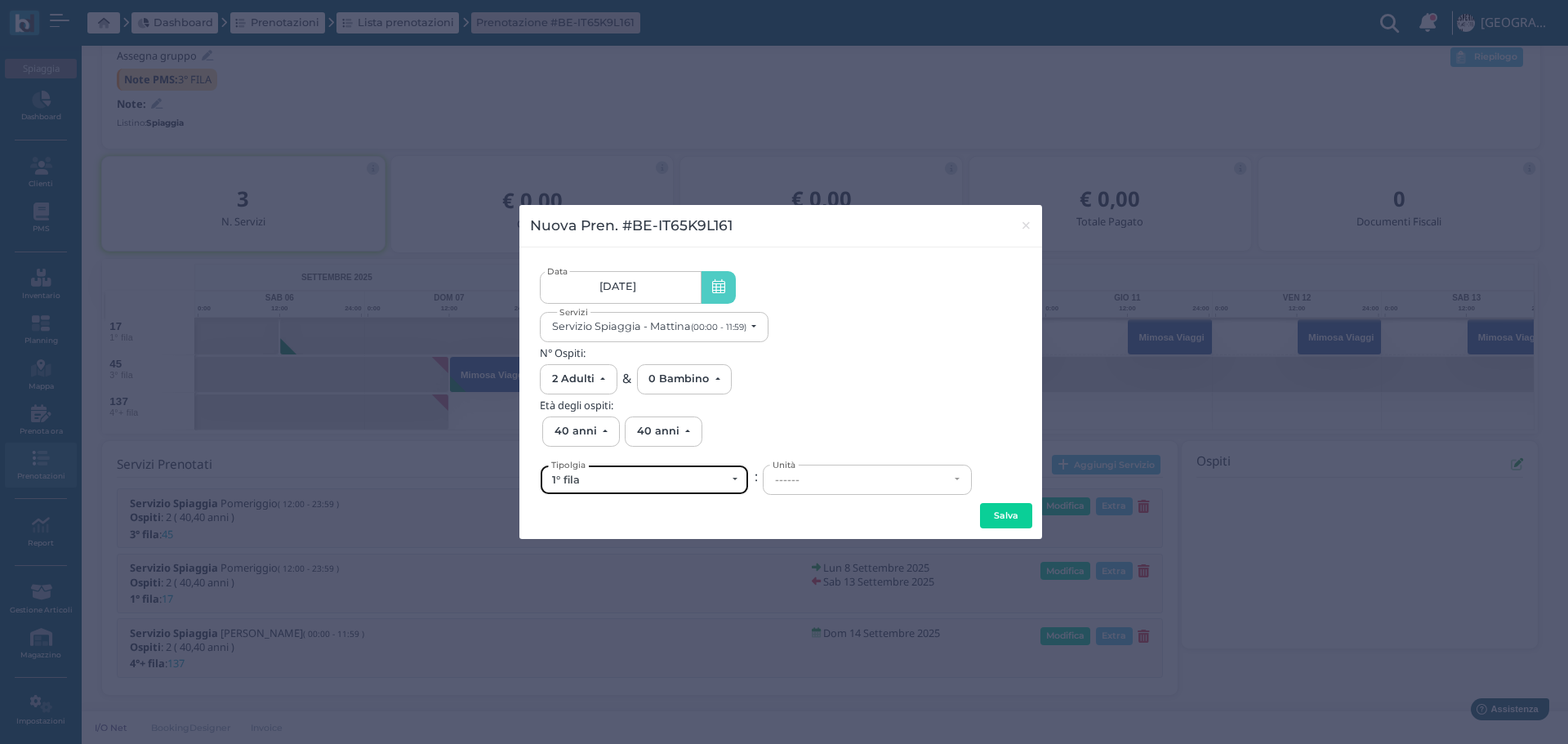
scroll to position [0, 0]
click at [640, 483] on div "1° fila" at bounding box center [639, 480] width 174 height 13
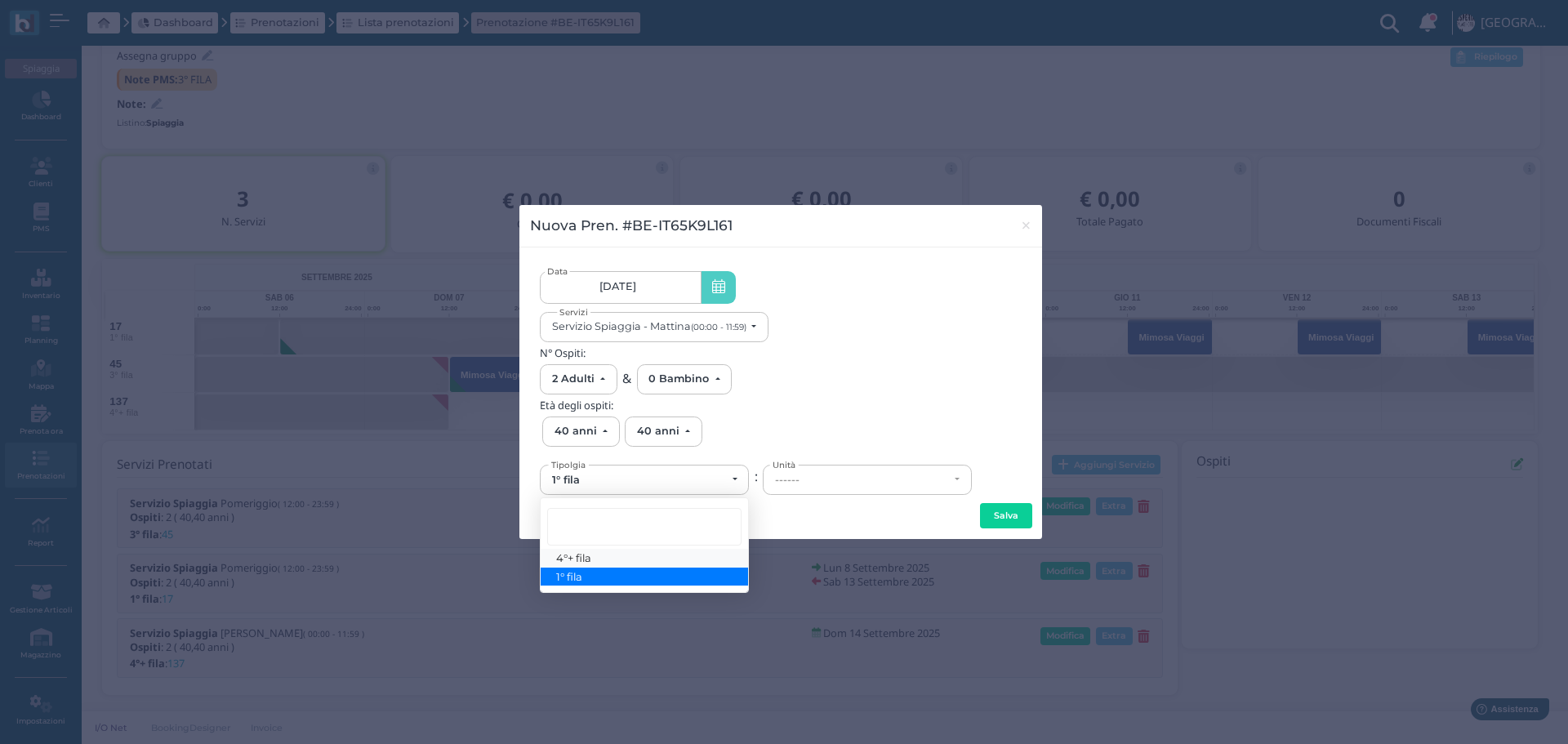
click at [626, 559] on link "4°+ fila" at bounding box center [644, 558] width 207 height 19
select select "434"
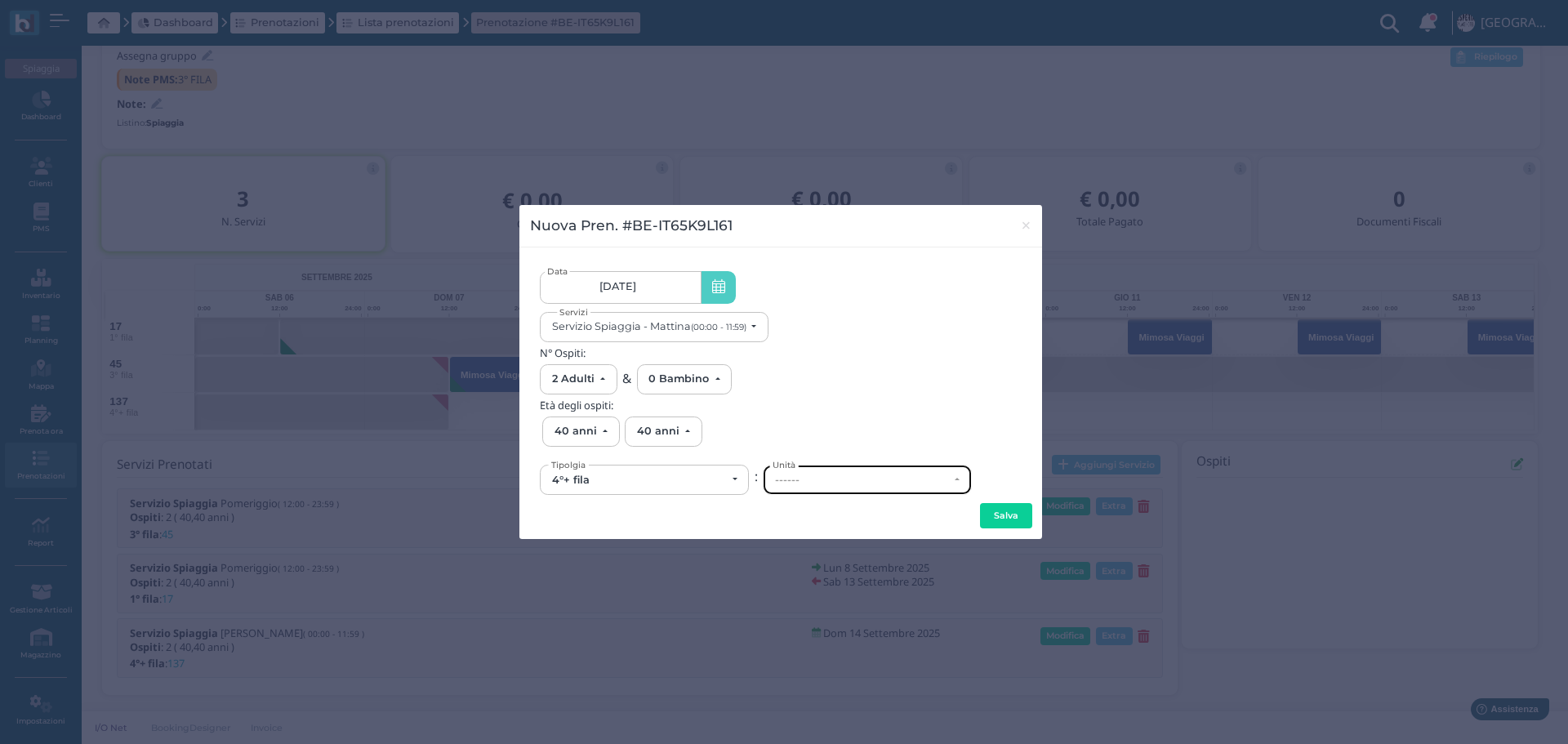
click at [849, 485] on div "------" at bounding box center [861, 480] width 174 height 13
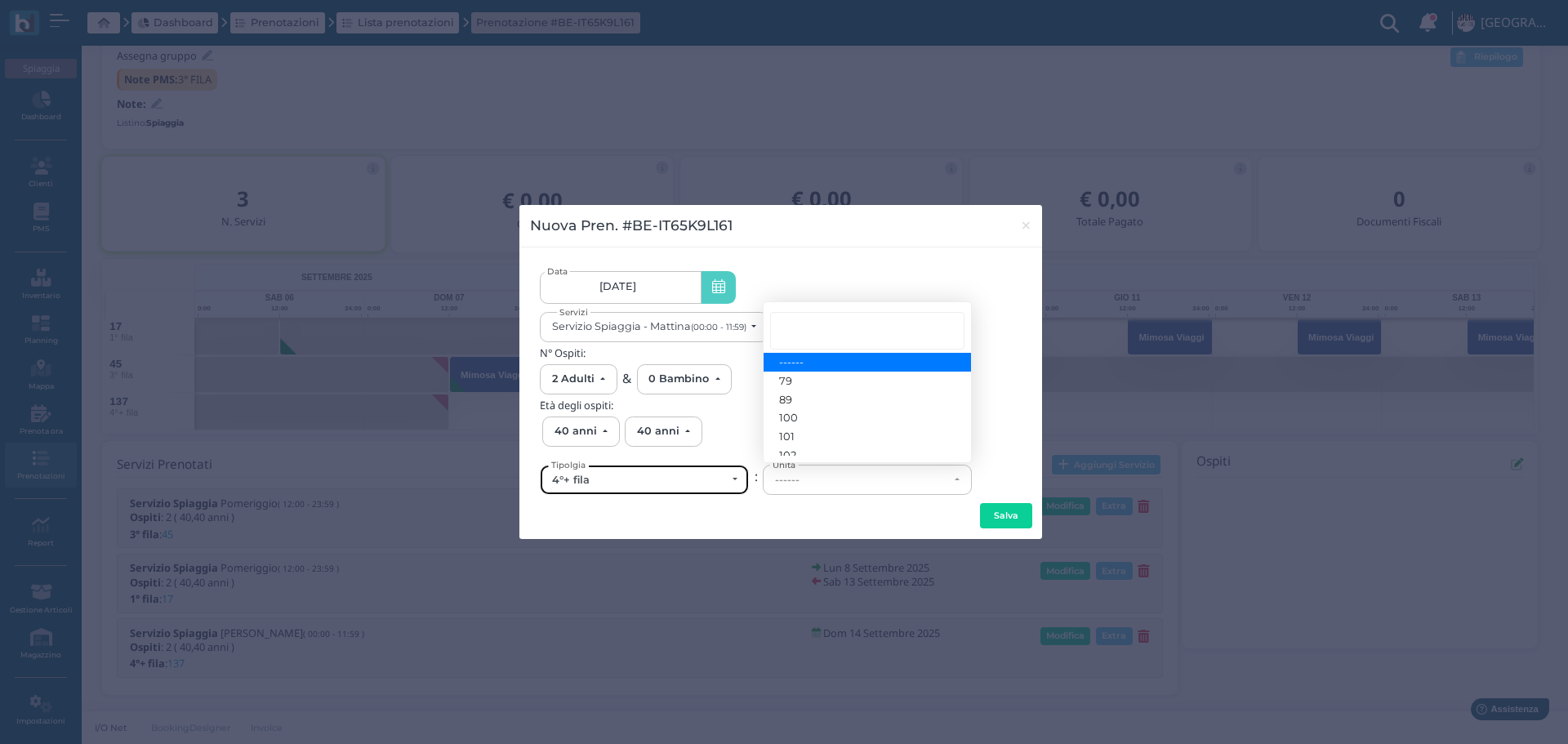
click at [683, 479] on div "4°+ fila" at bounding box center [639, 480] width 174 height 13
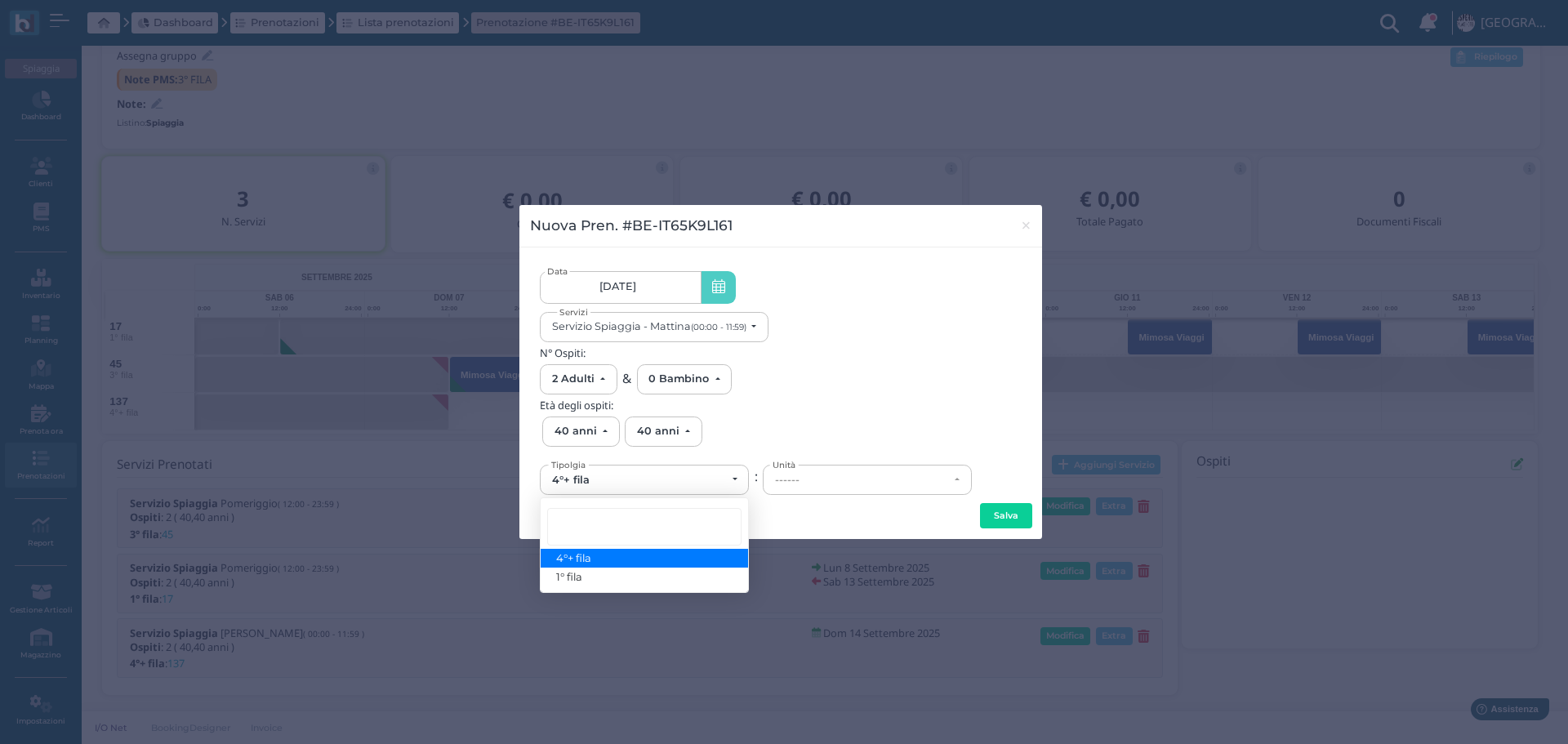
drag, startPoint x: 844, startPoint y: 377, endPoint x: 959, endPoint y: 366, distance: 115.5
click at [845, 377] on div "N° Ospiti: 0 Adulto 1 Adulto 2 Adulti 3 Adulti 4 Adulti 5 Adulti 6 Adulti 7 Adu…" at bounding box center [781, 371] width 482 height 48
click at [1024, 221] on span "×" at bounding box center [1025, 225] width 12 height 21
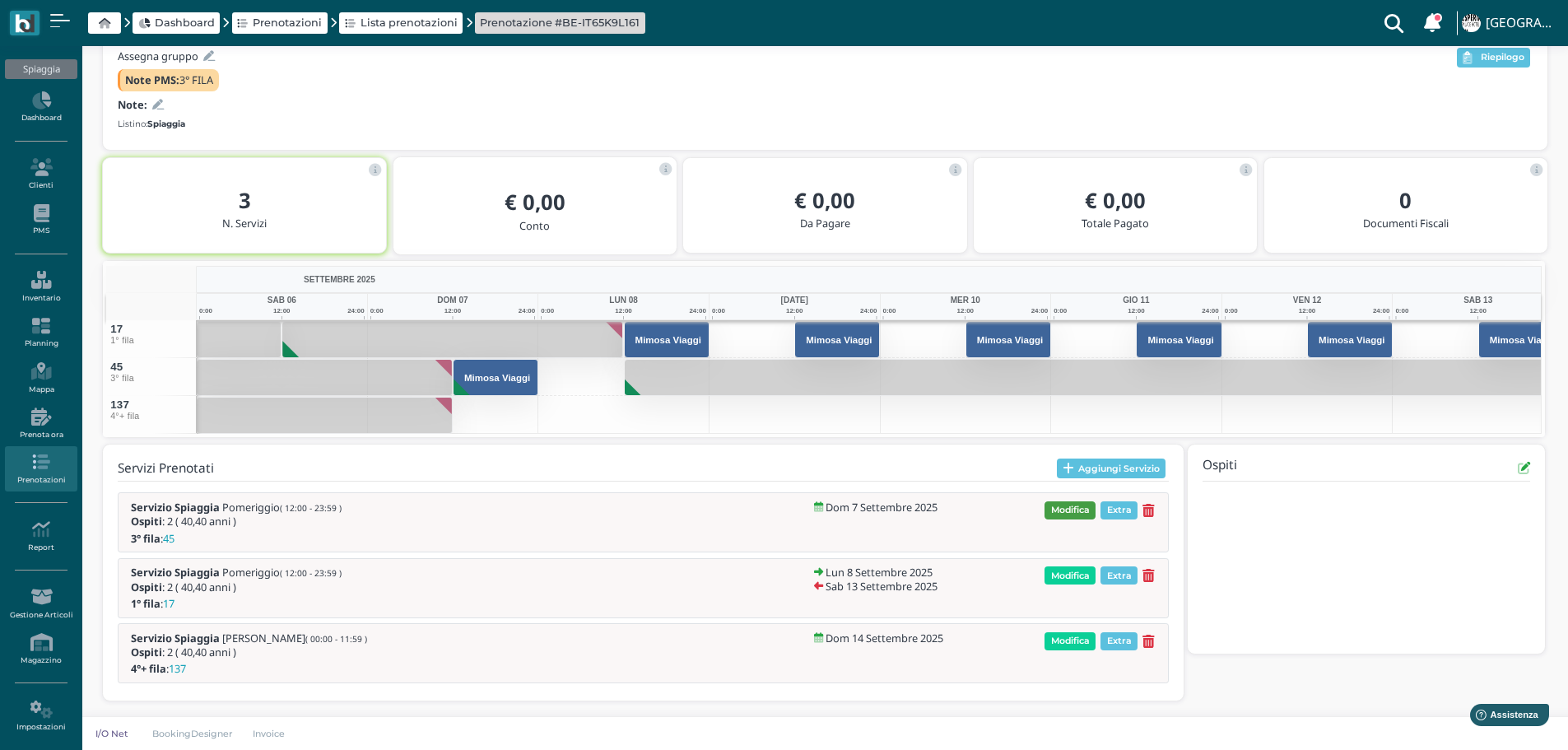
click at [1079, 509] on span "Modifica" at bounding box center [1070, 510] width 51 height 18
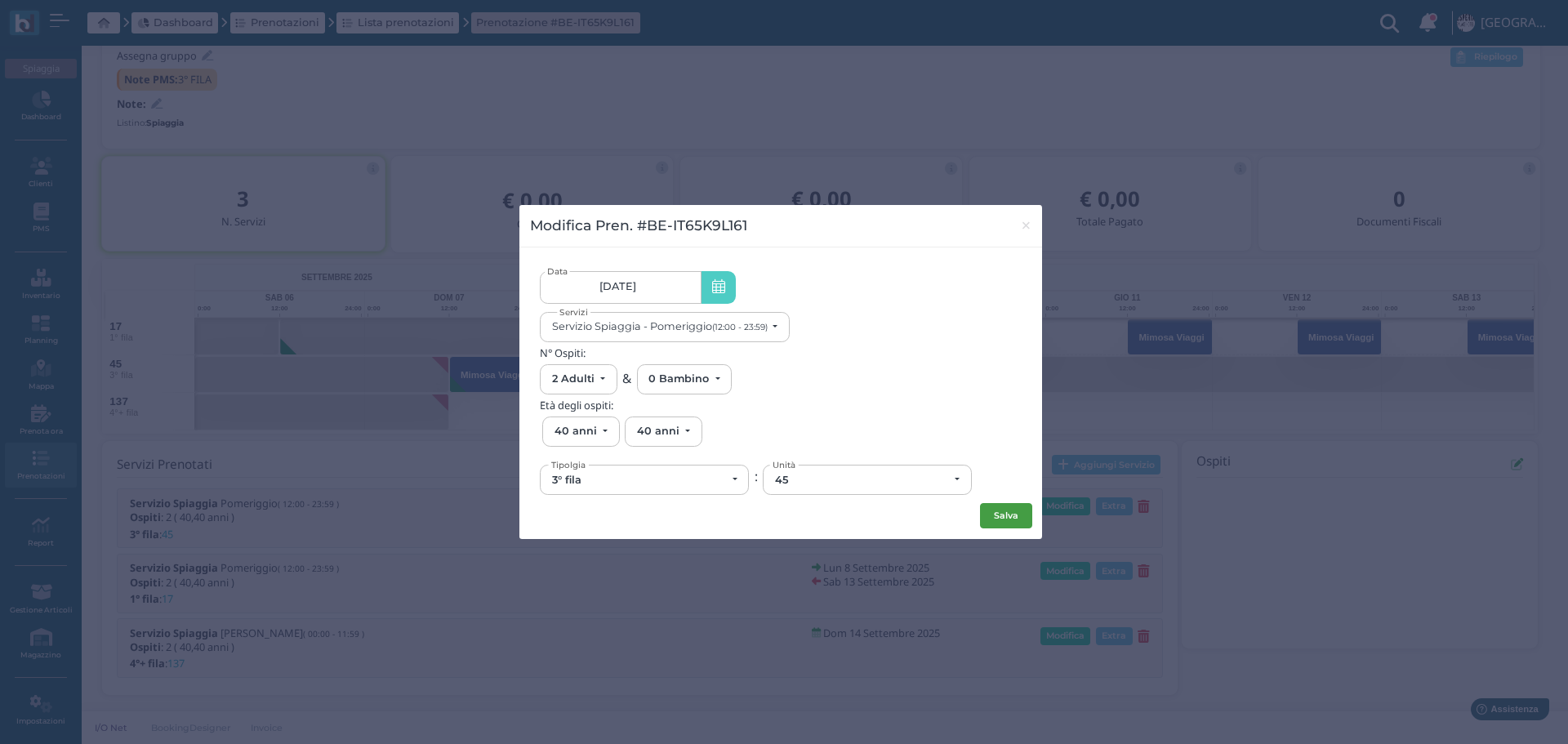
click at [1002, 512] on button "Salva" at bounding box center [1006, 516] width 53 height 26
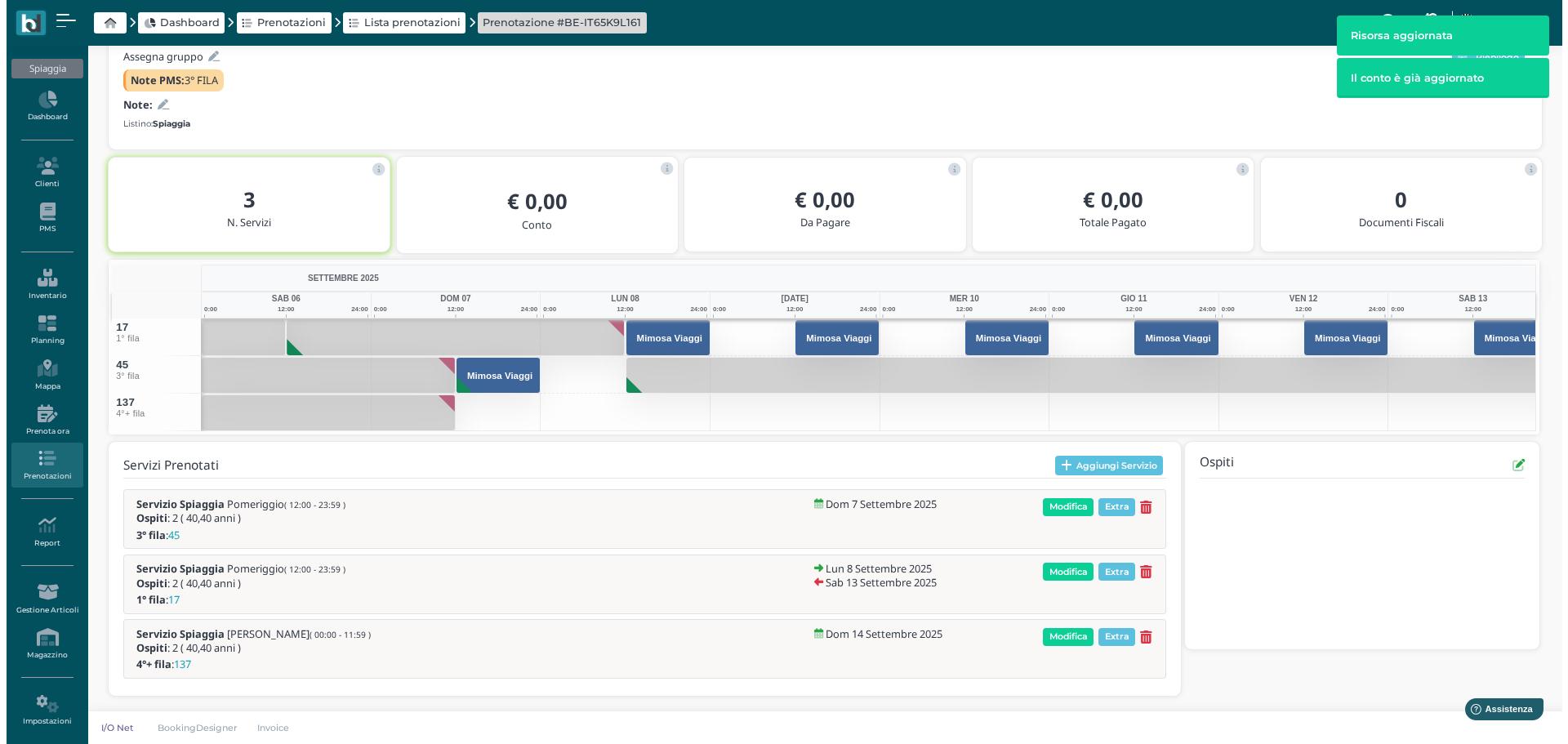
scroll to position [189, 0]
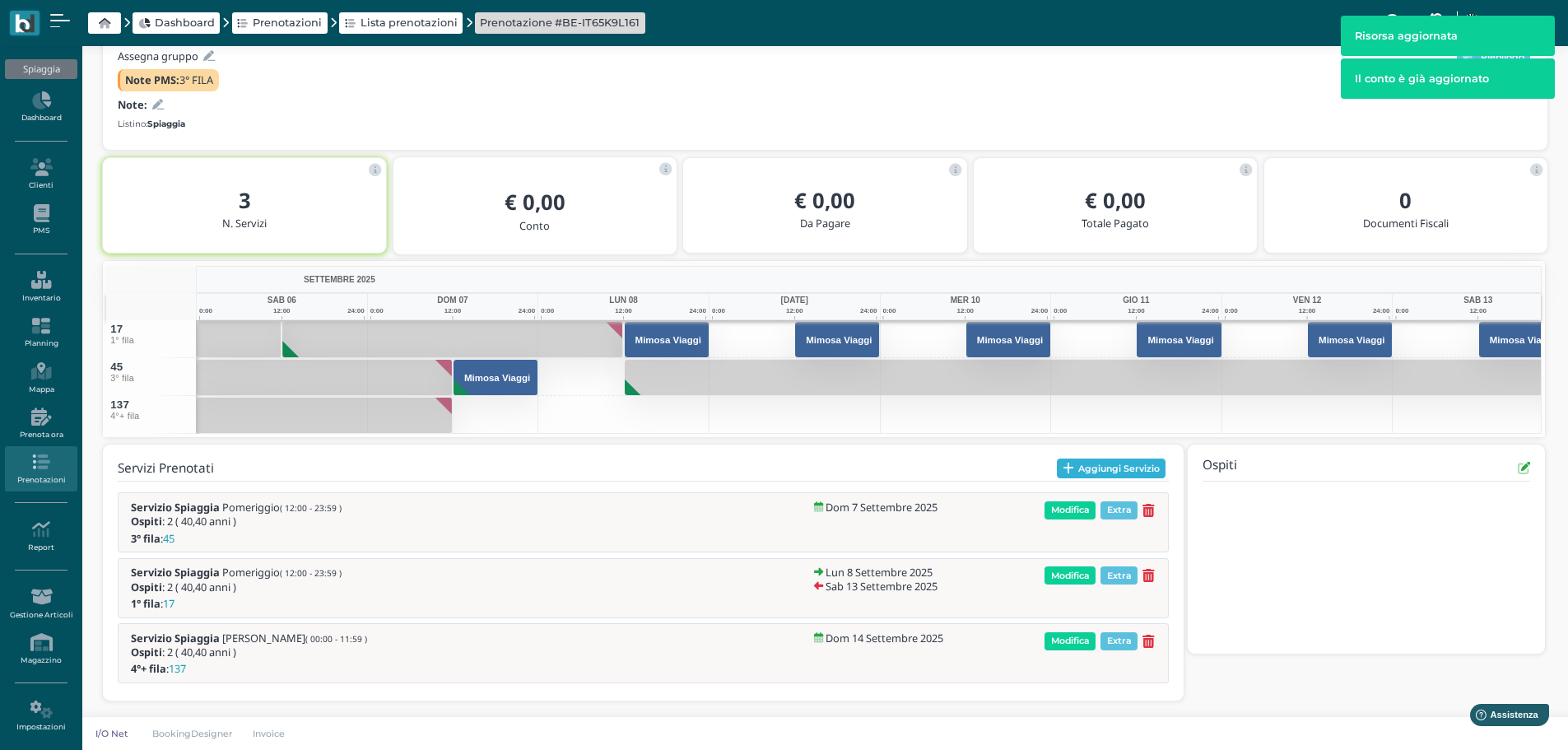
click at [1127, 470] on button "Aggiungi Servizio" at bounding box center [1111, 469] width 109 height 20
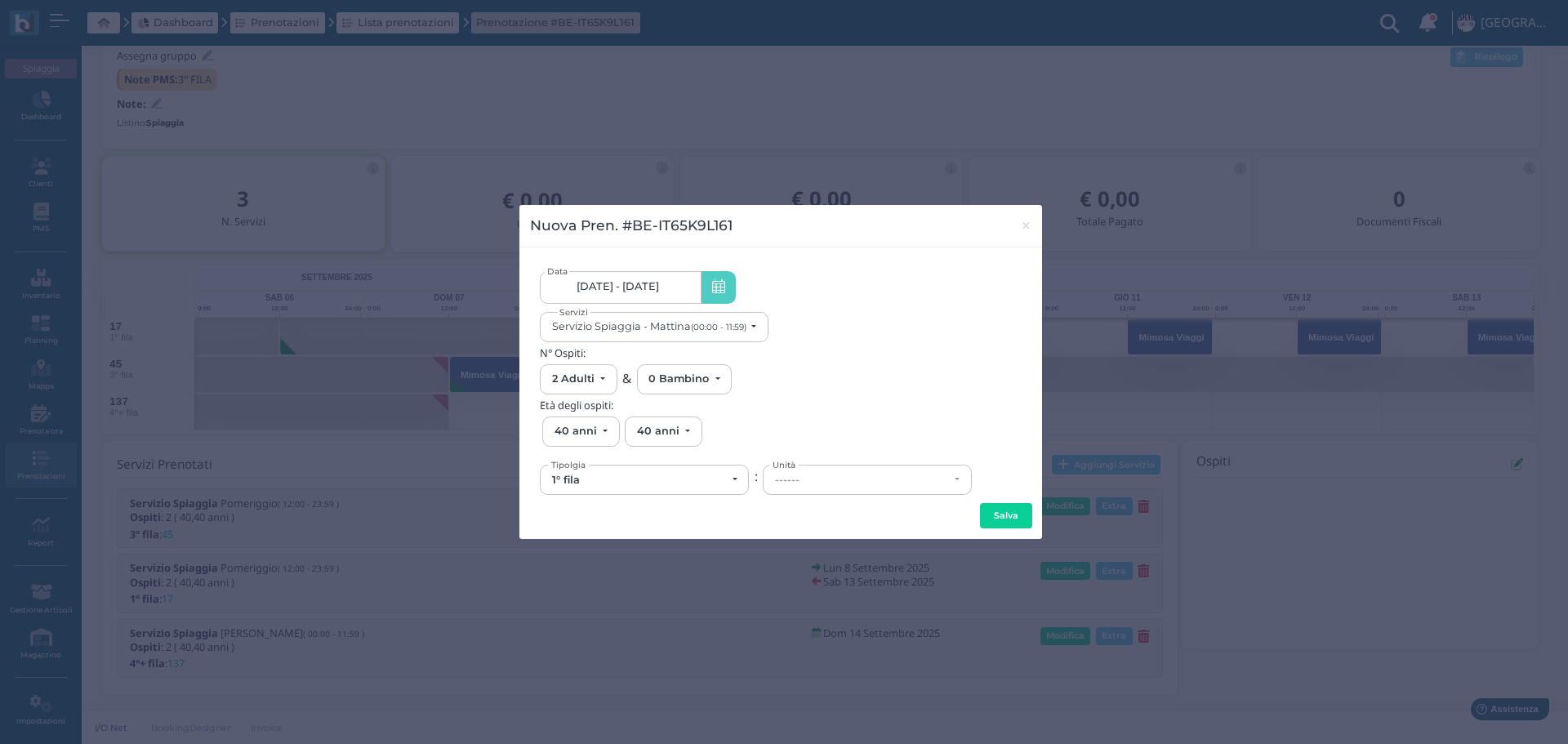
click at [655, 288] on span "[DATE] - [DATE]" at bounding box center [617, 286] width 82 height 13
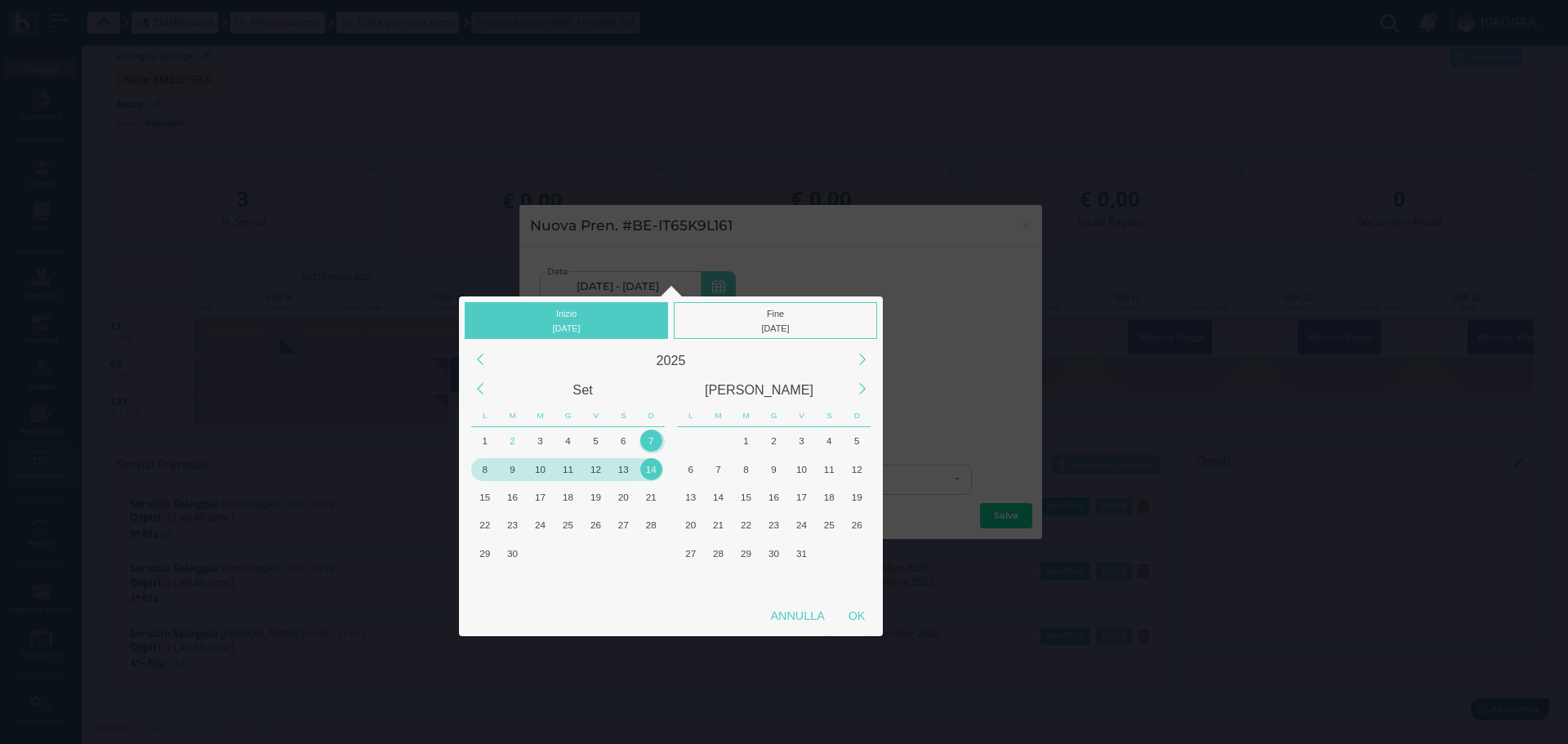
click at [656, 438] on div "7" at bounding box center [651, 440] width 22 height 22
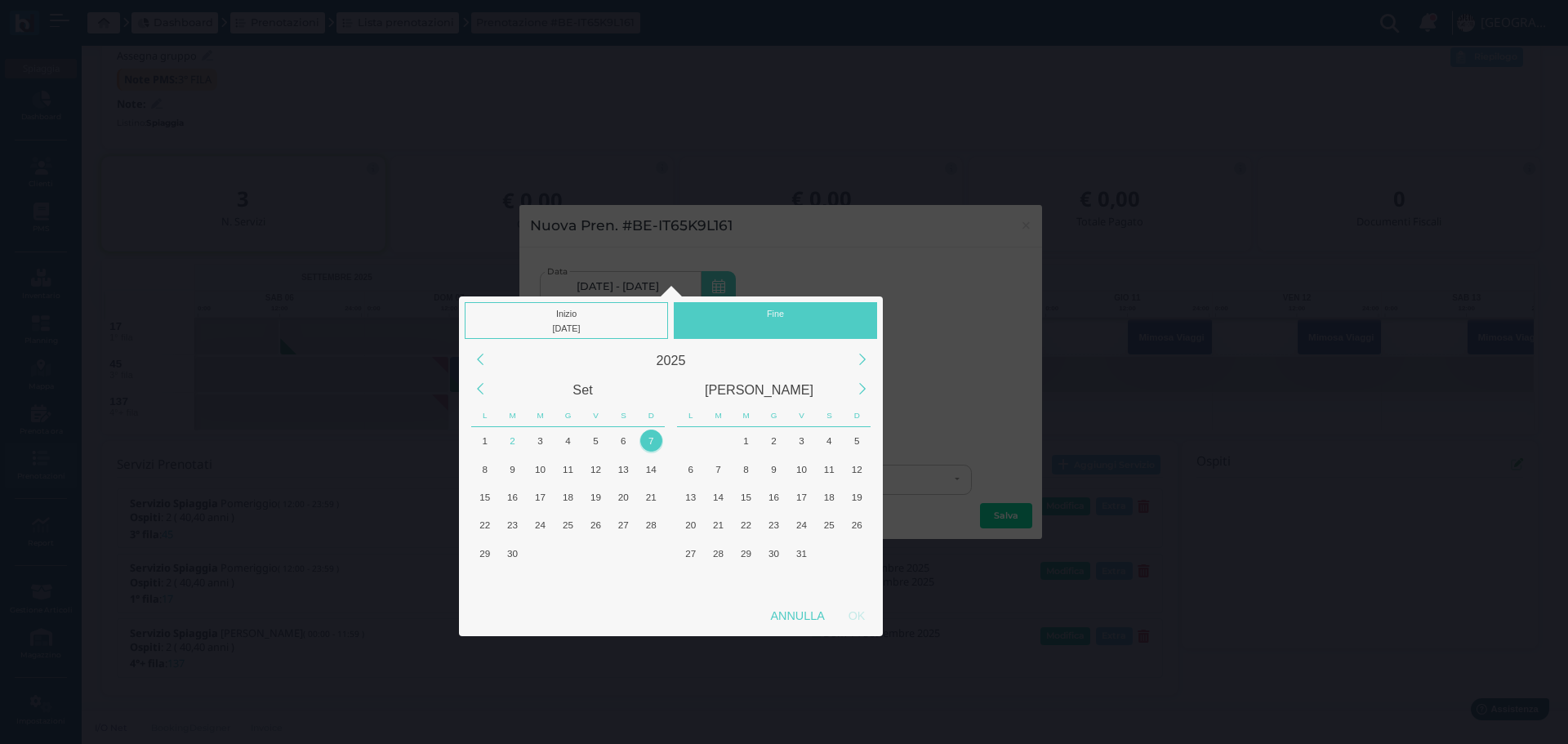
click at [789, 311] on div "Fine" at bounding box center [775, 320] width 203 height 37
click at [651, 435] on div "7" at bounding box center [651, 440] width 22 height 22
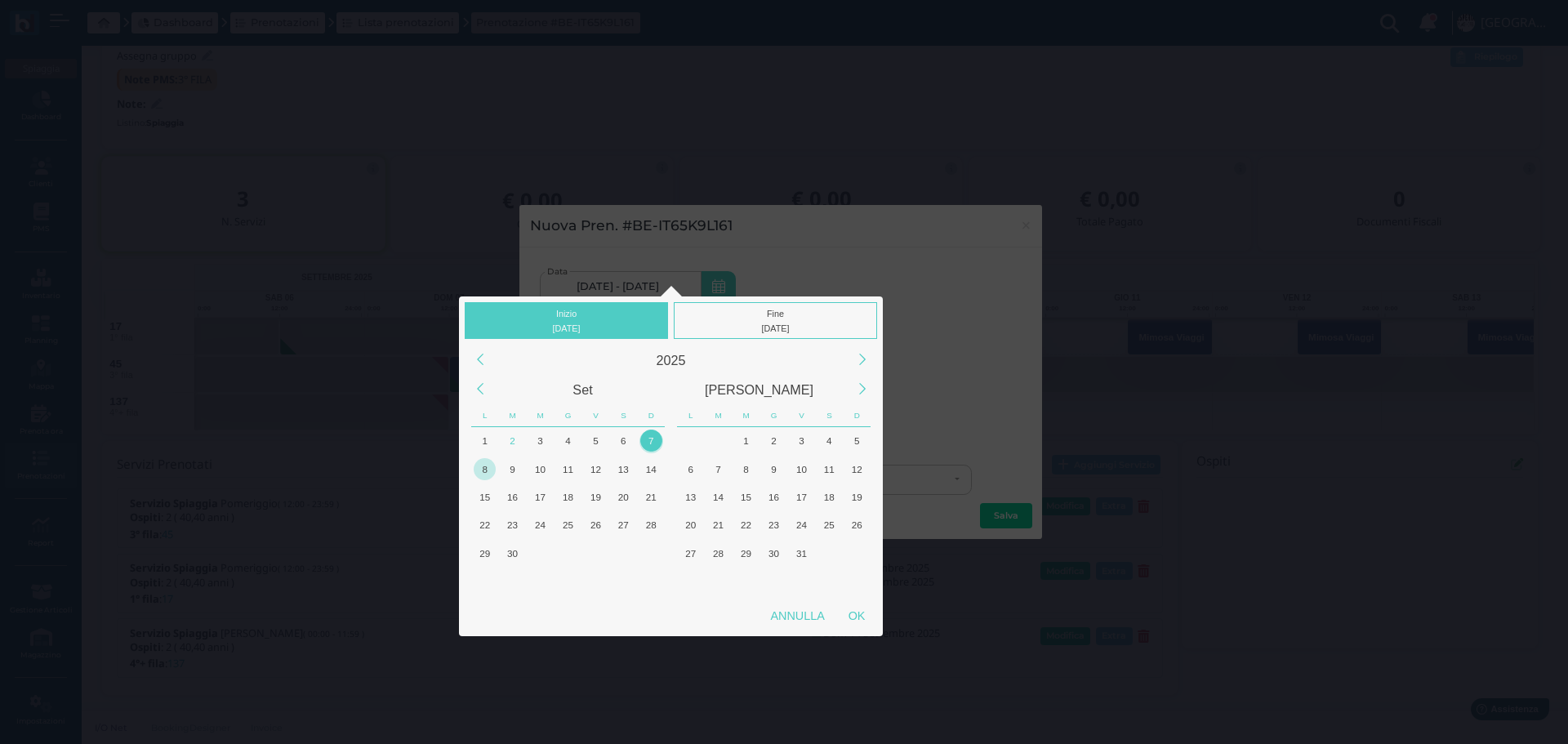
click at [489, 469] on div "8" at bounding box center [485, 469] width 22 height 22
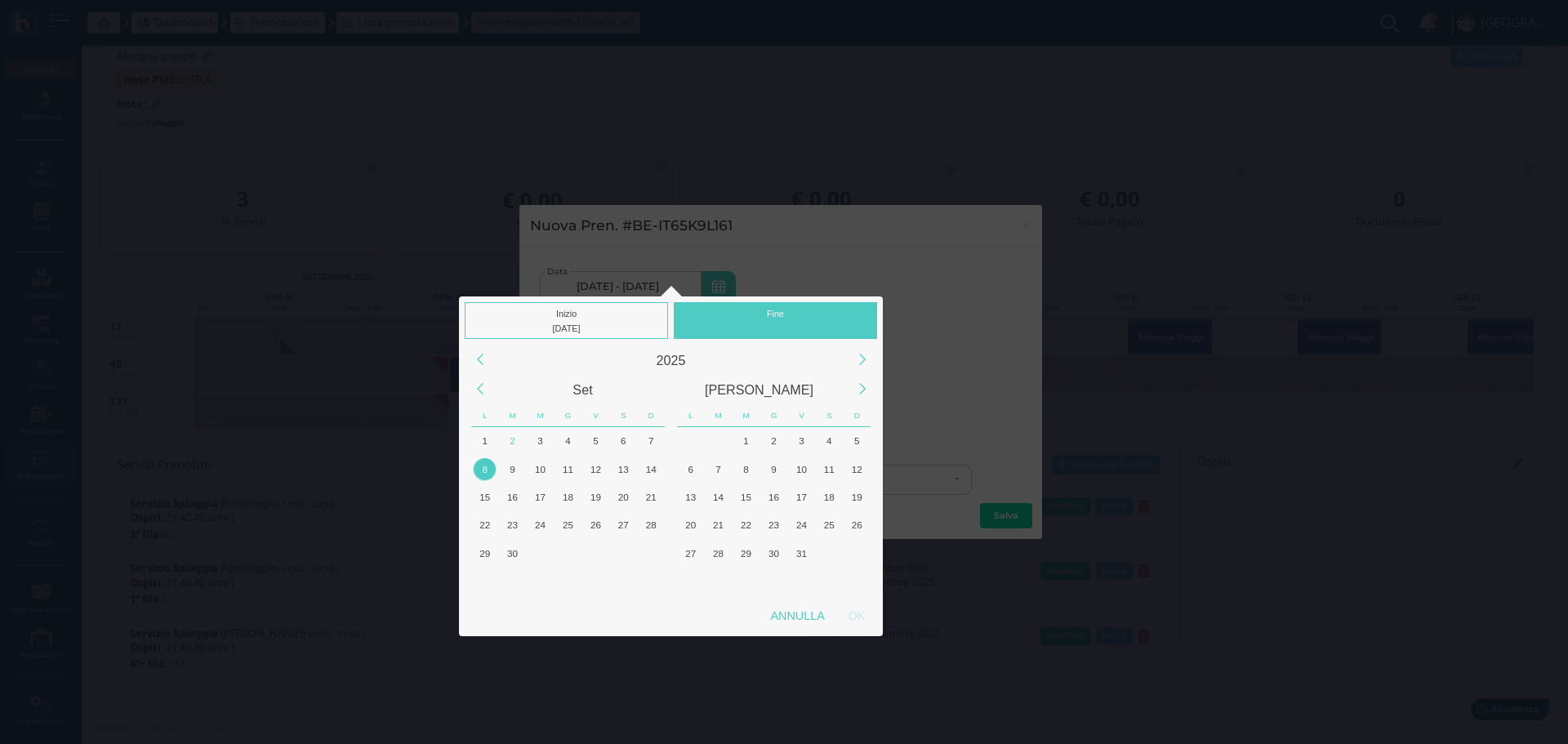
click at [784, 305] on div "Fine" at bounding box center [775, 320] width 203 height 37
click at [486, 466] on div "8" at bounding box center [485, 469] width 22 height 22
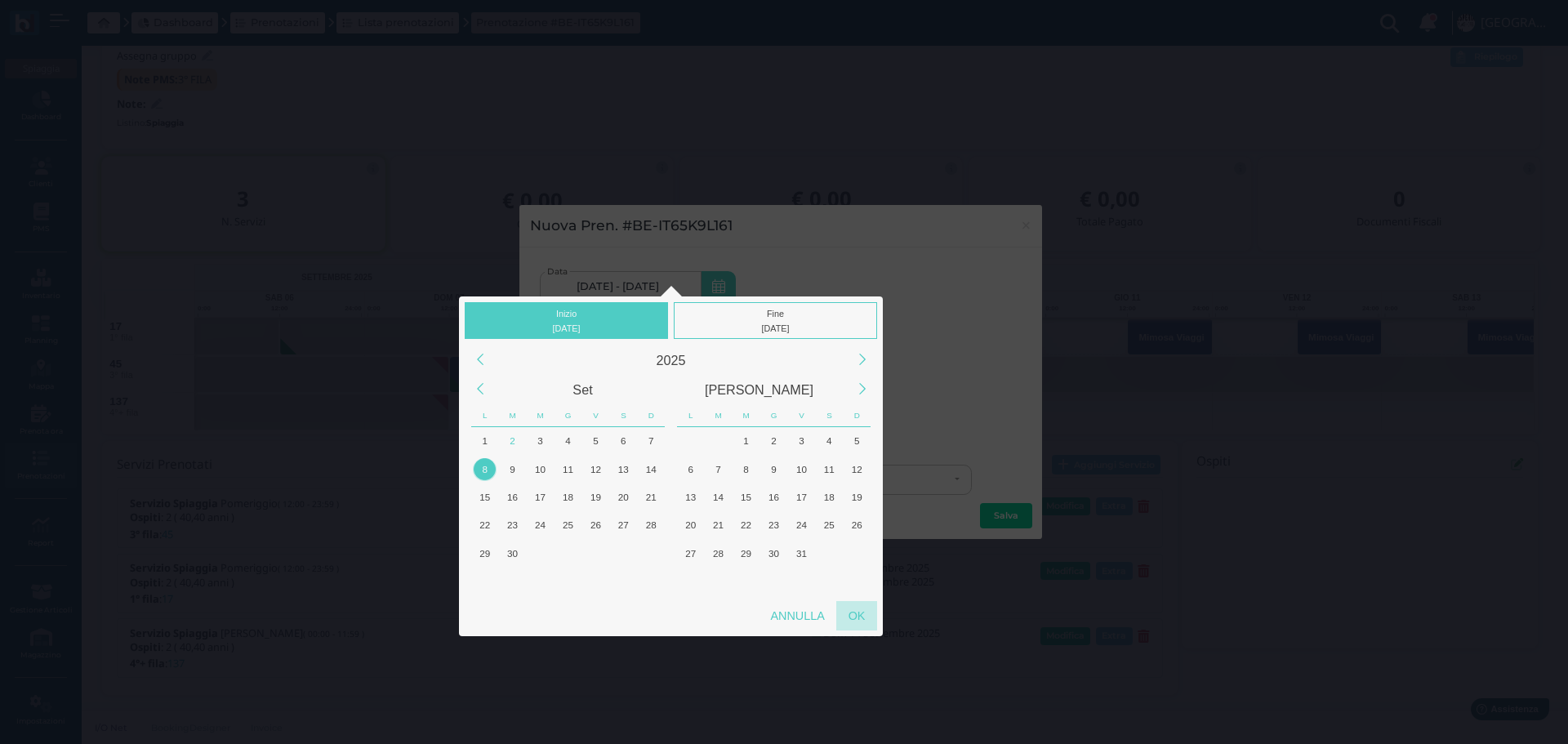
click at [858, 612] on div "OK" at bounding box center [856, 616] width 41 height 30
type input "[DATE] - [DATE]"
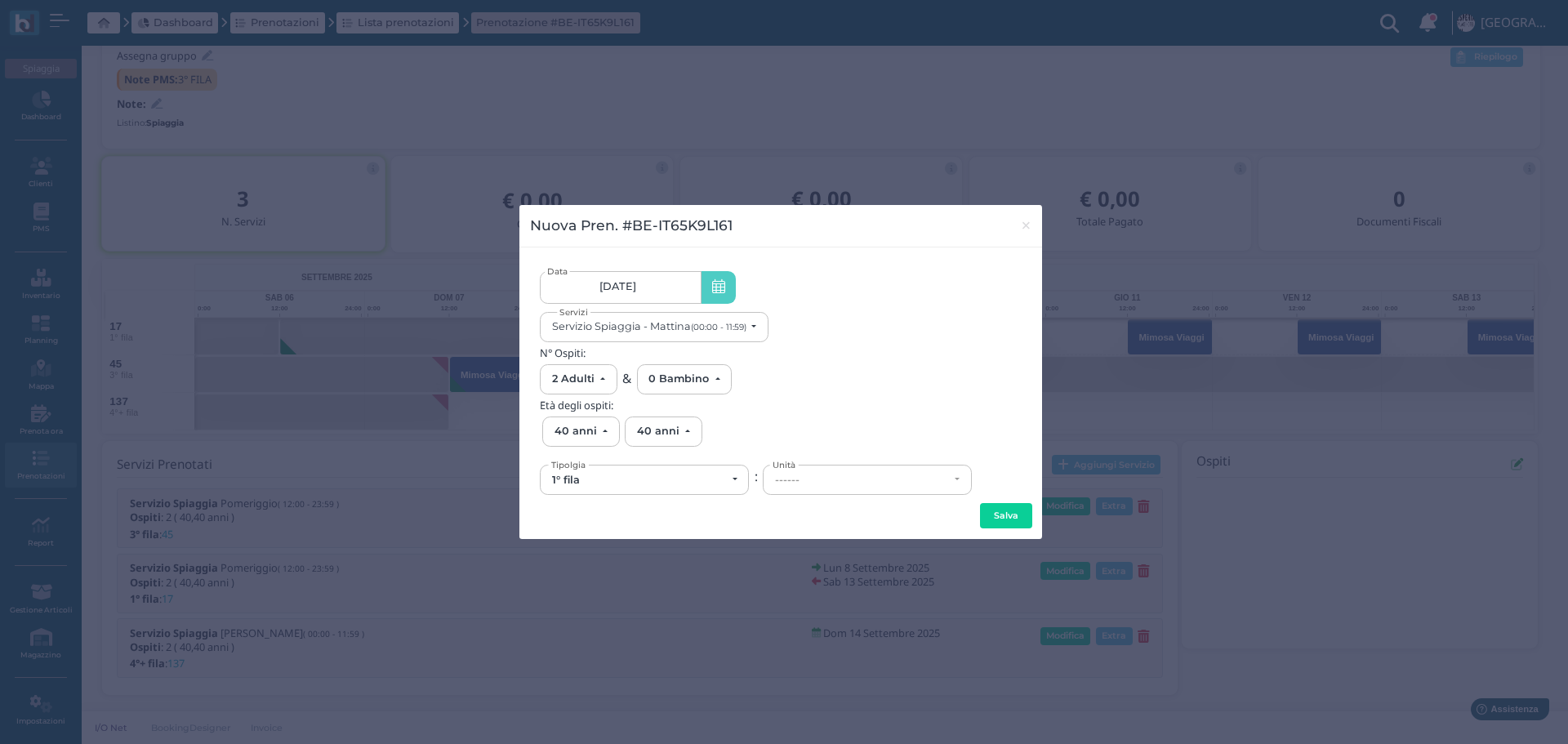
scroll to position [0, 156]
click at [690, 474] on div "1° fila" at bounding box center [639, 480] width 174 height 13
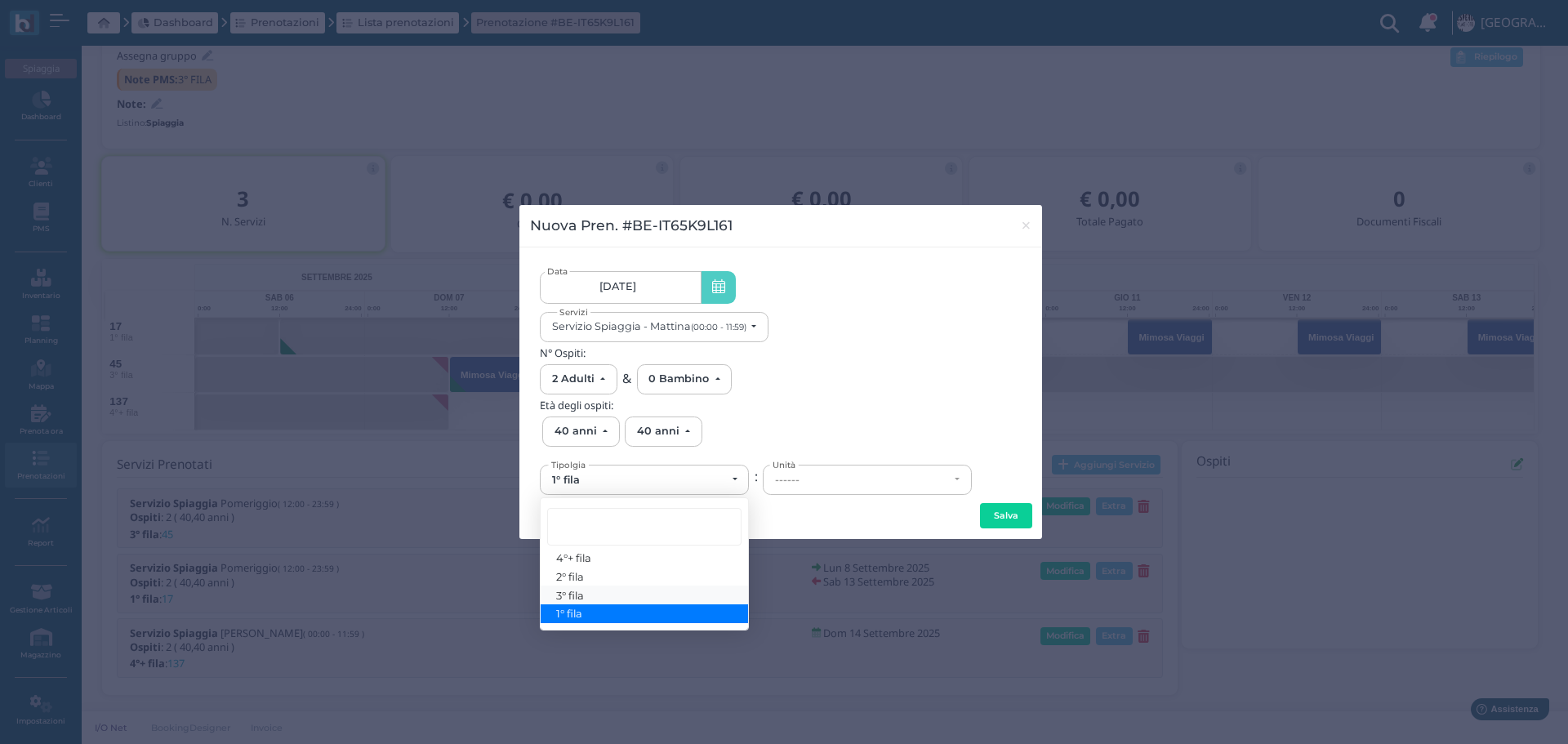
click at [613, 587] on link "3° fila" at bounding box center [644, 594] width 207 height 19
select select "433"
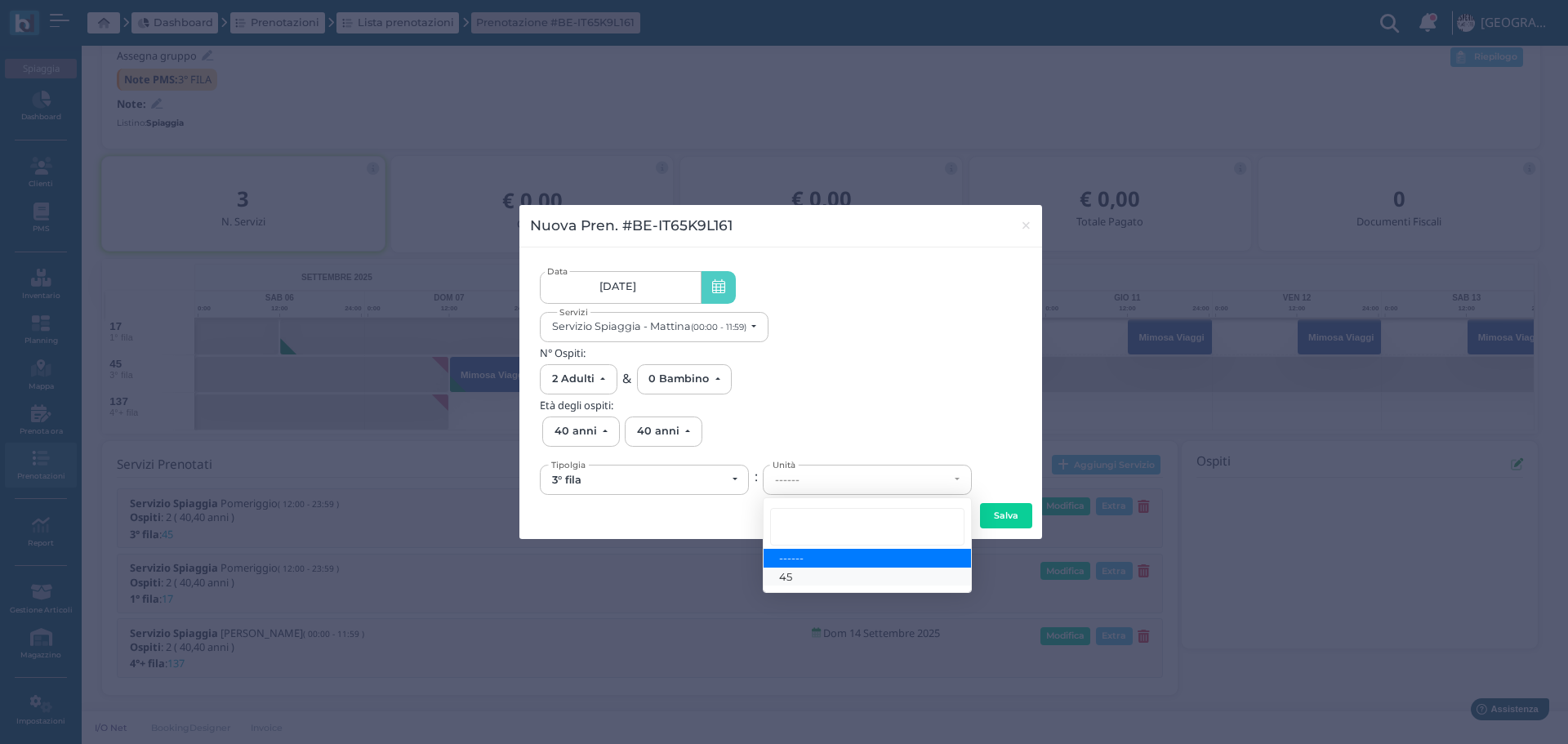
click at [791, 580] on span "45" at bounding box center [784, 576] width 13 height 13
select select "6169"
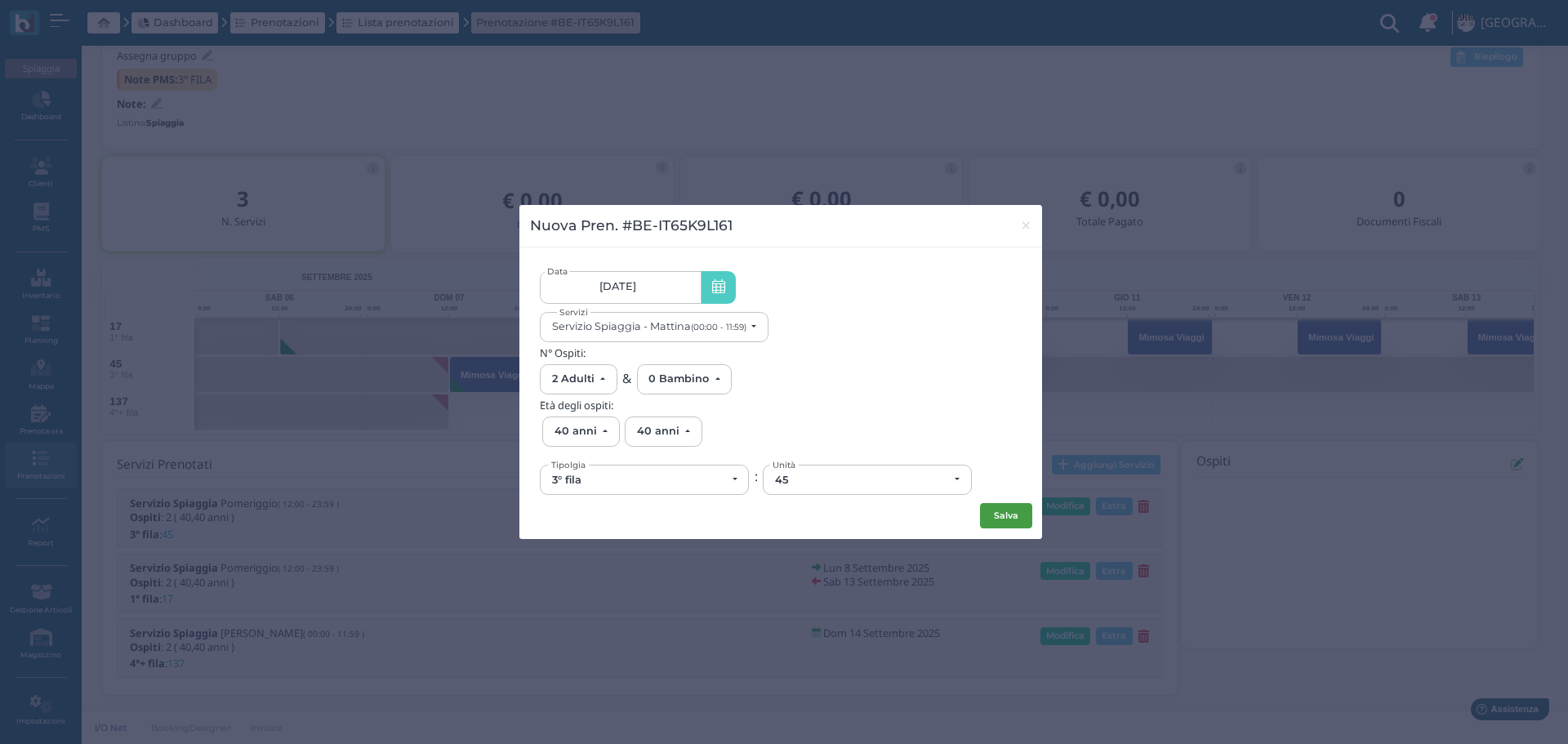
click at [988, 513] on button "Salva" at bounding box center [1006, 516] width 53 height 26
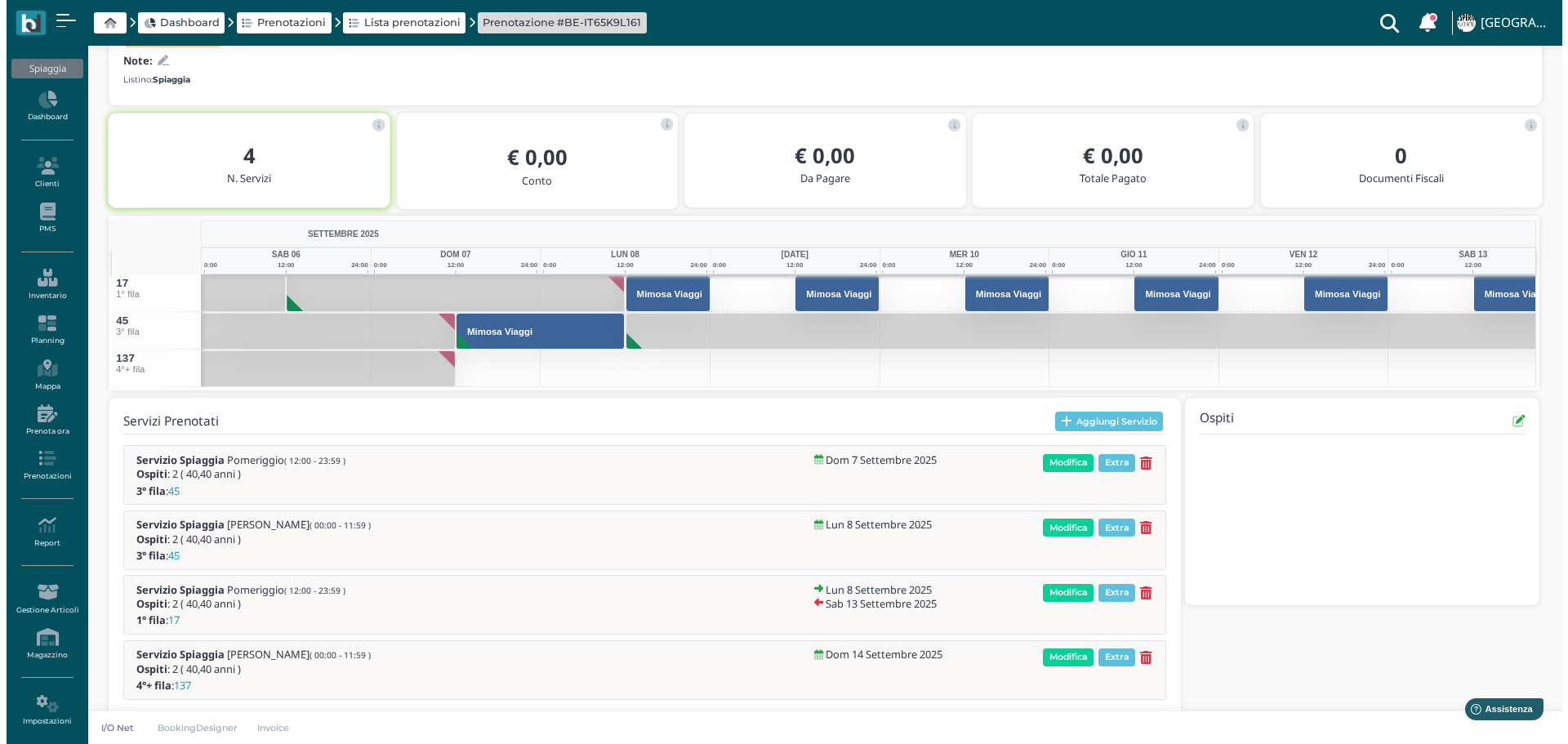
scroll to position [255, 0]
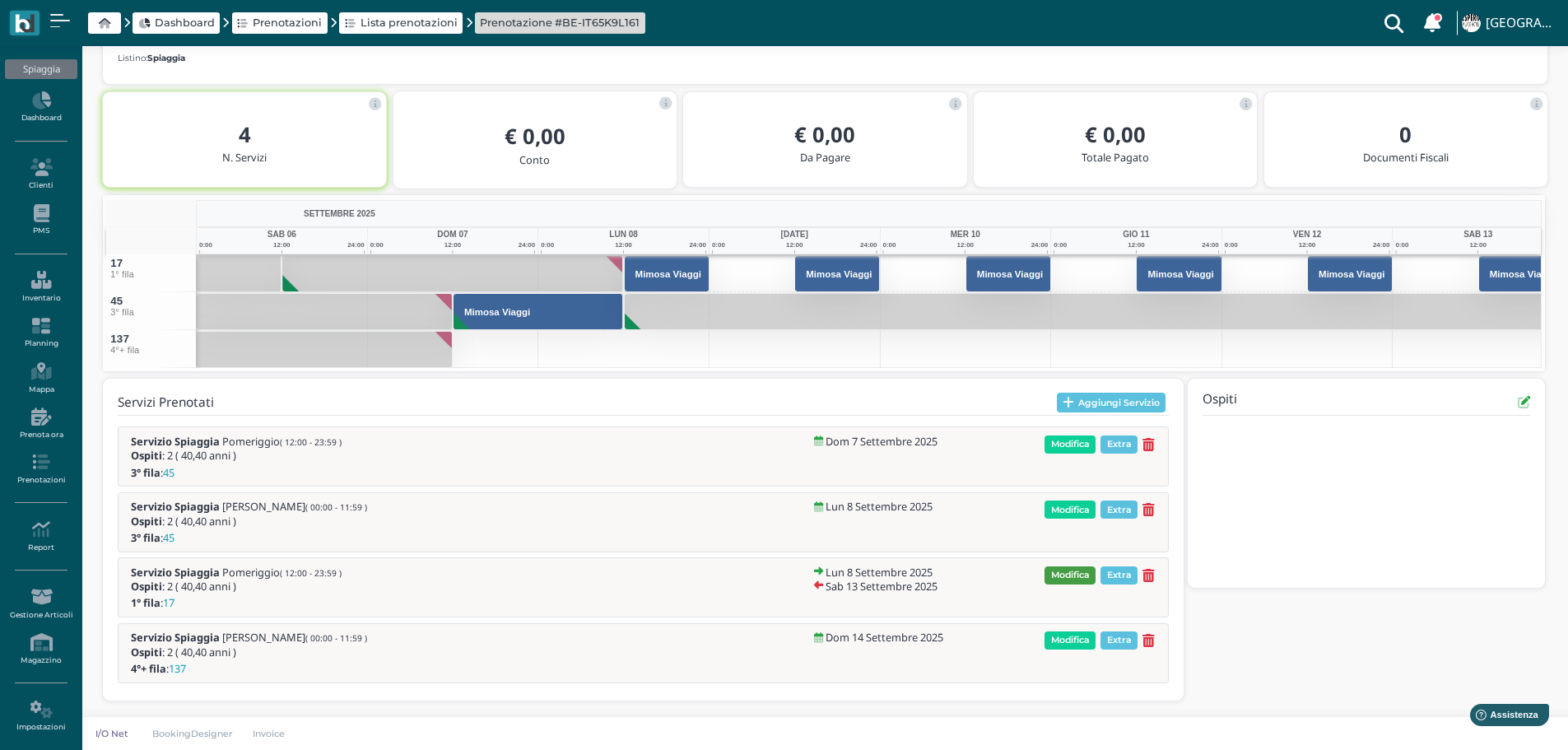
click at [1085, 576] on span "Modifica" at bounding box center [1070, 575] width 51 height 18
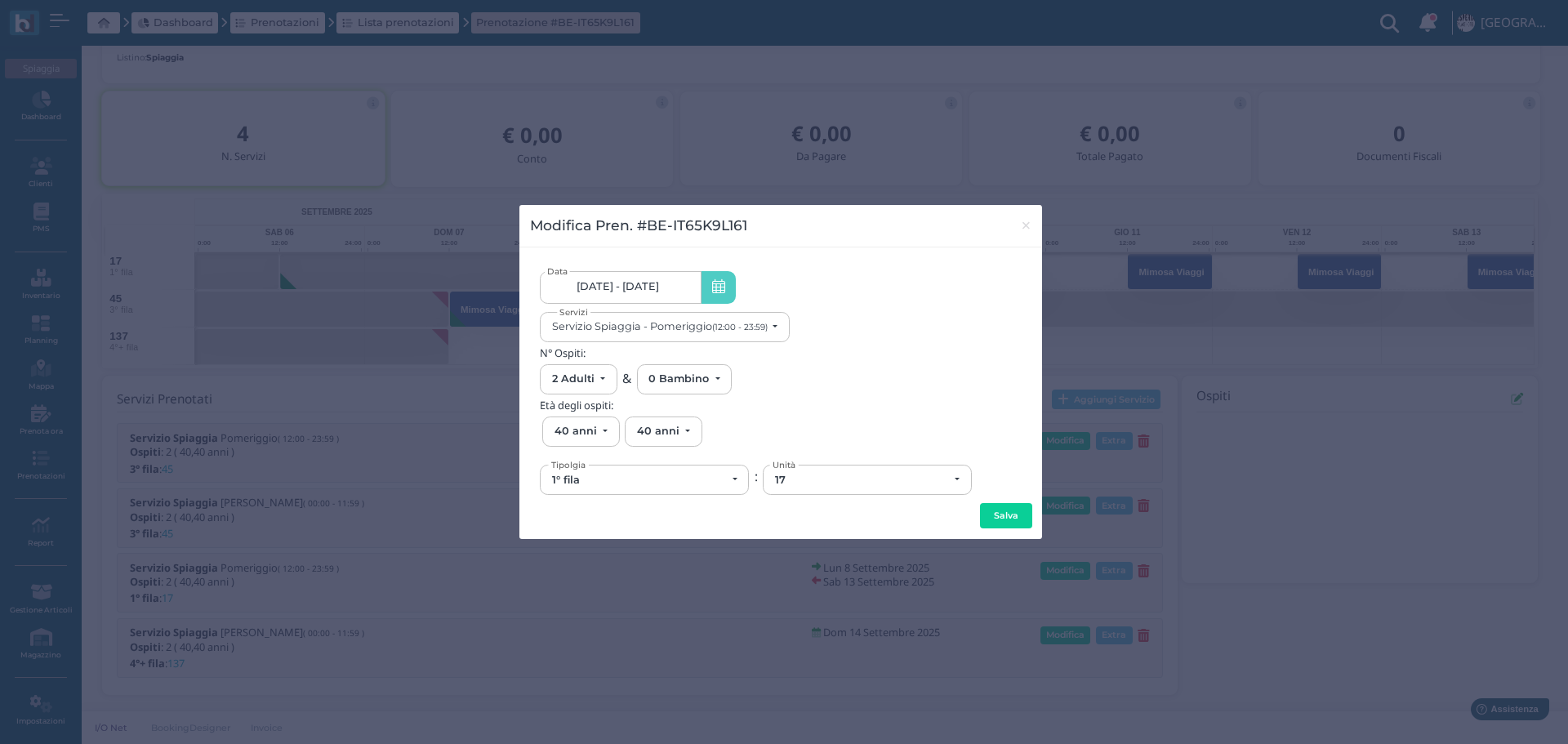
click at [674, 291] on link "[DATE] - [DATE]" at bounding box center [620, 287] width 161 height 33
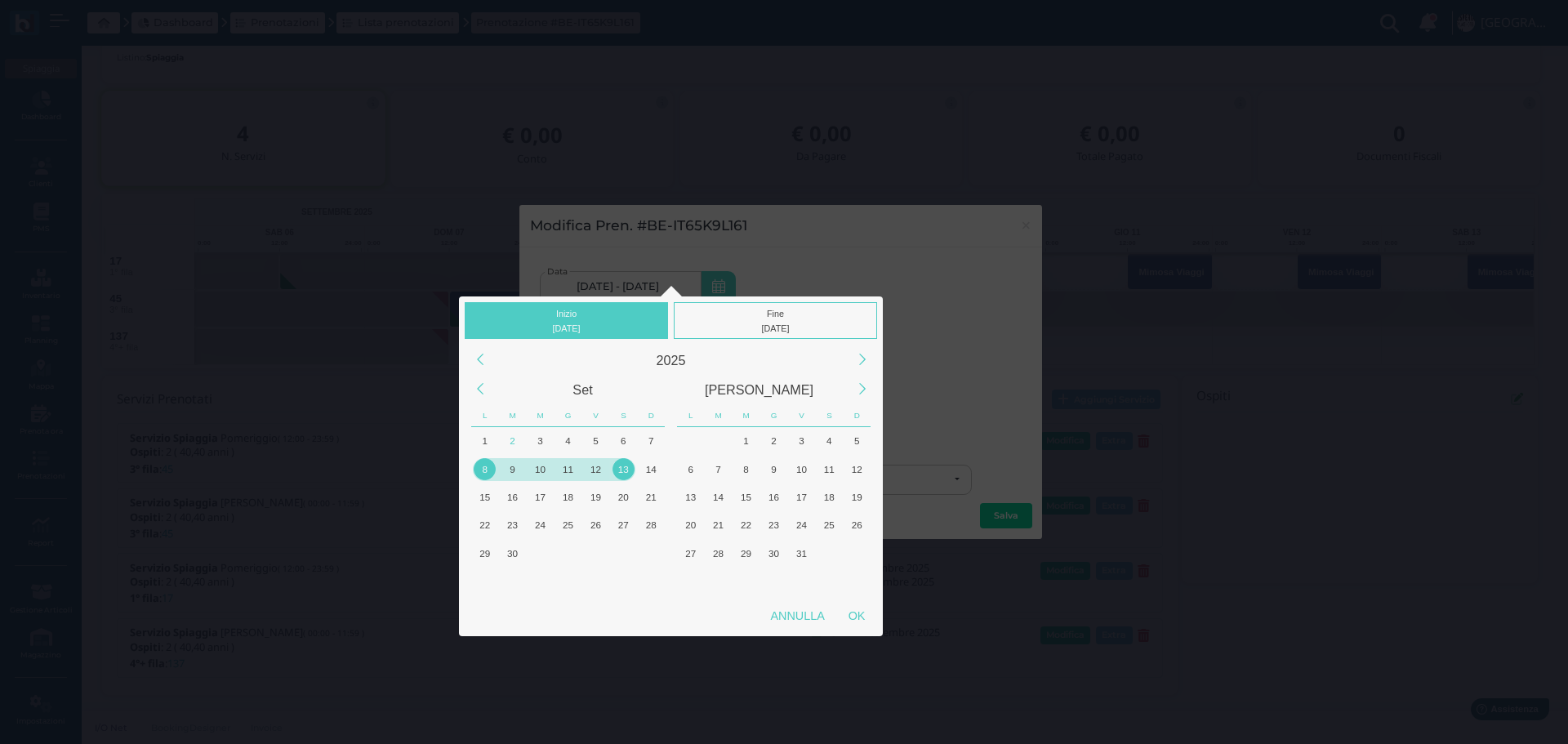
drag, startPoint x: 507, startPoint y: 464, endPoint x: 516, endPoint y: 464, distance: 9.0
click at [509, 464] on div "9" at bounding box center [513, 469] width 22 height 22
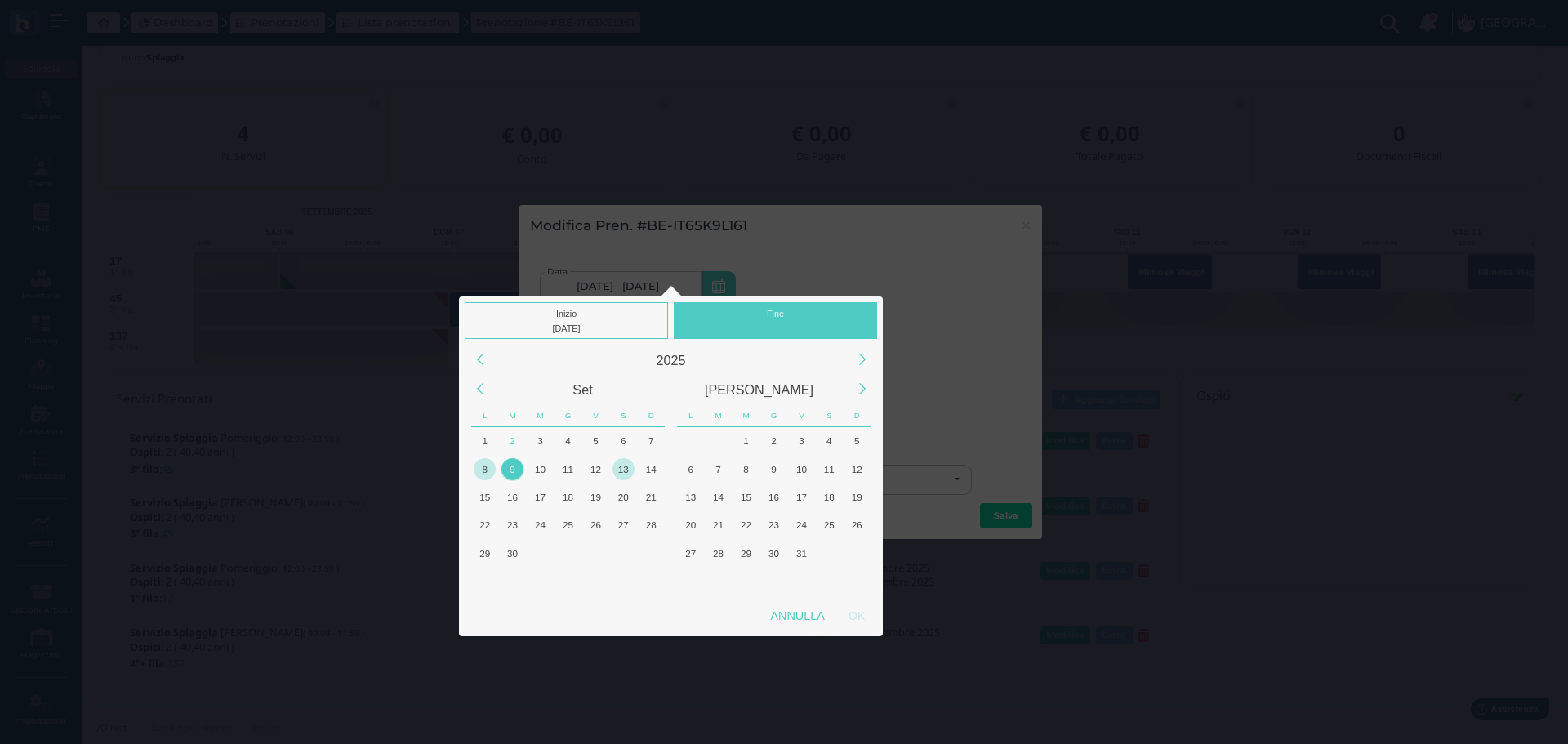
click at [624, 464] on div "13" at bounding box center [623, 469] width 22 height 22
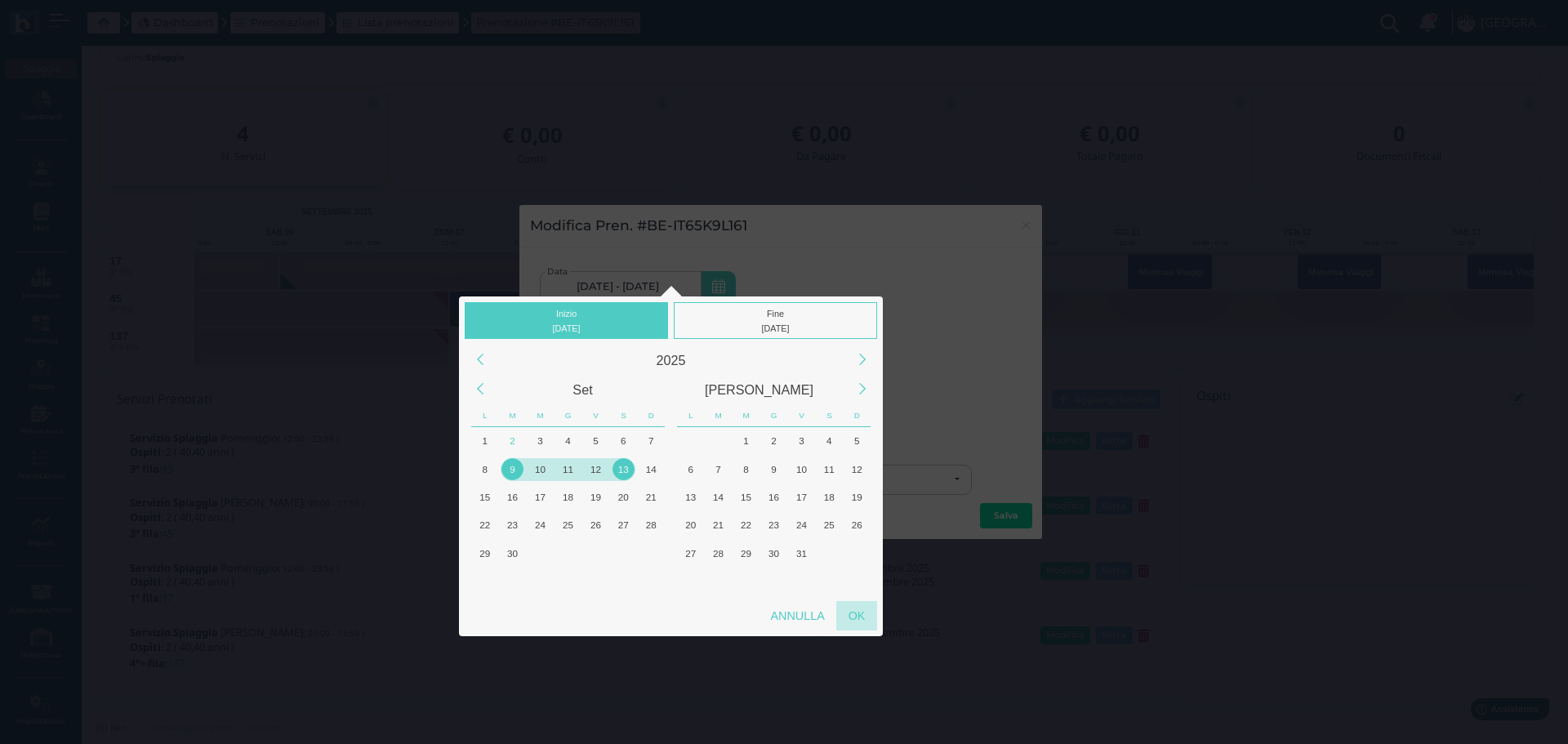
click at [862, 611] on div "OK" at bounding box center [856, 616] width 41 height 30
type input "[DATE] - [DATE]"
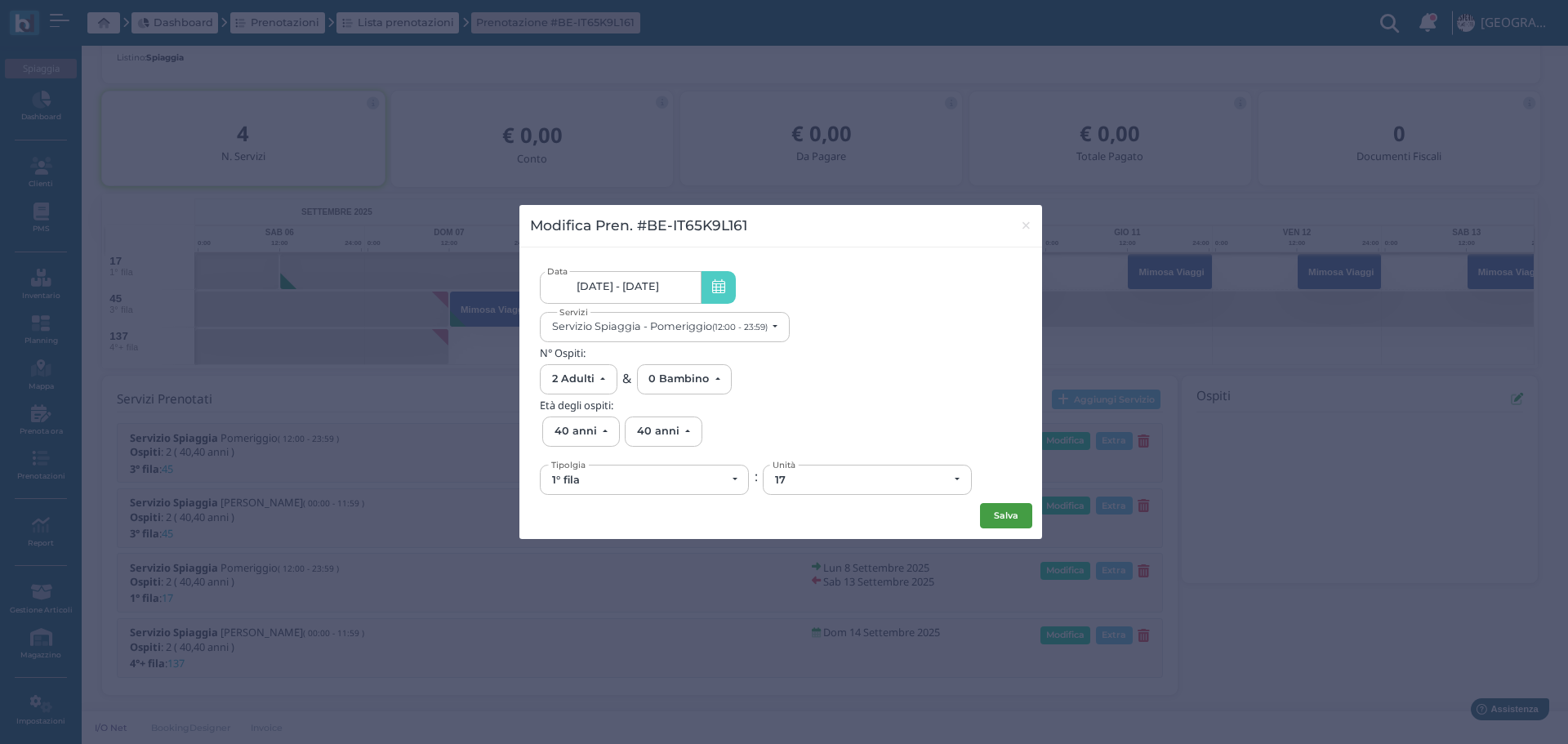
scroll to position [0, 151]
click at [1014, 511] on button "Salva" at bounding box center [1006, 516] width 53 height 26
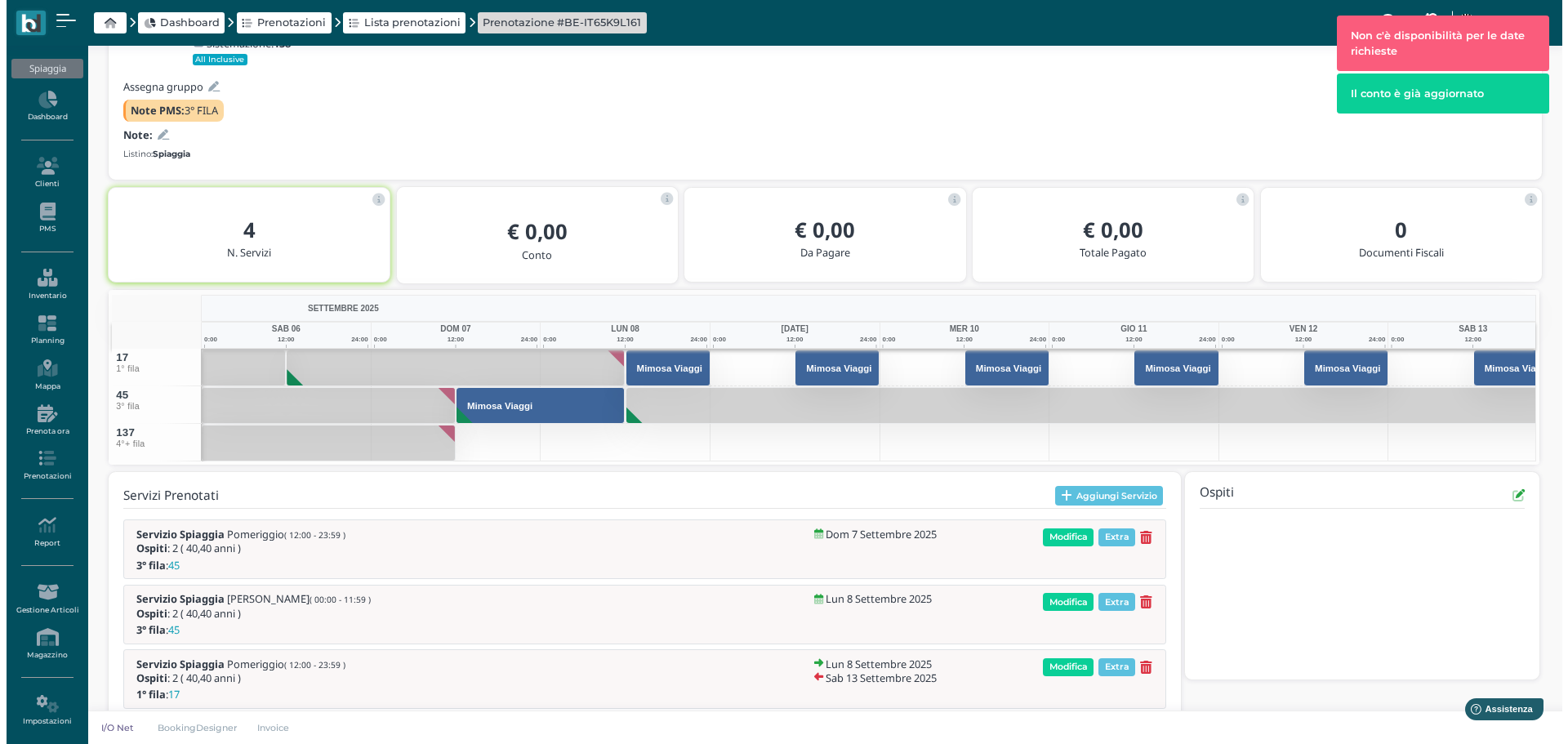
scroll to position [191, 0]
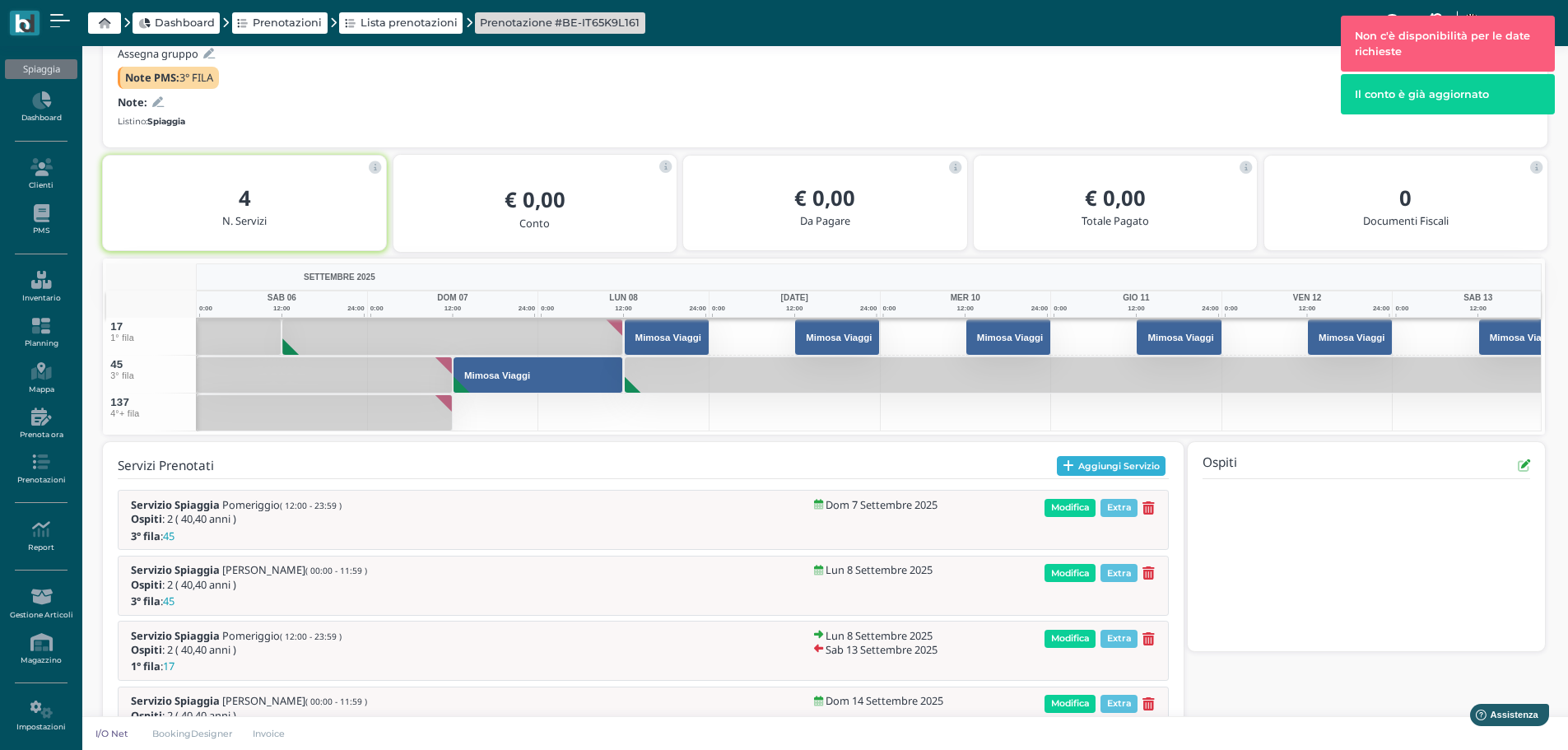
click at [1132, 465] on button "Aggiungi Servizio" at bounding box center [1111, 466] width 109 height 20
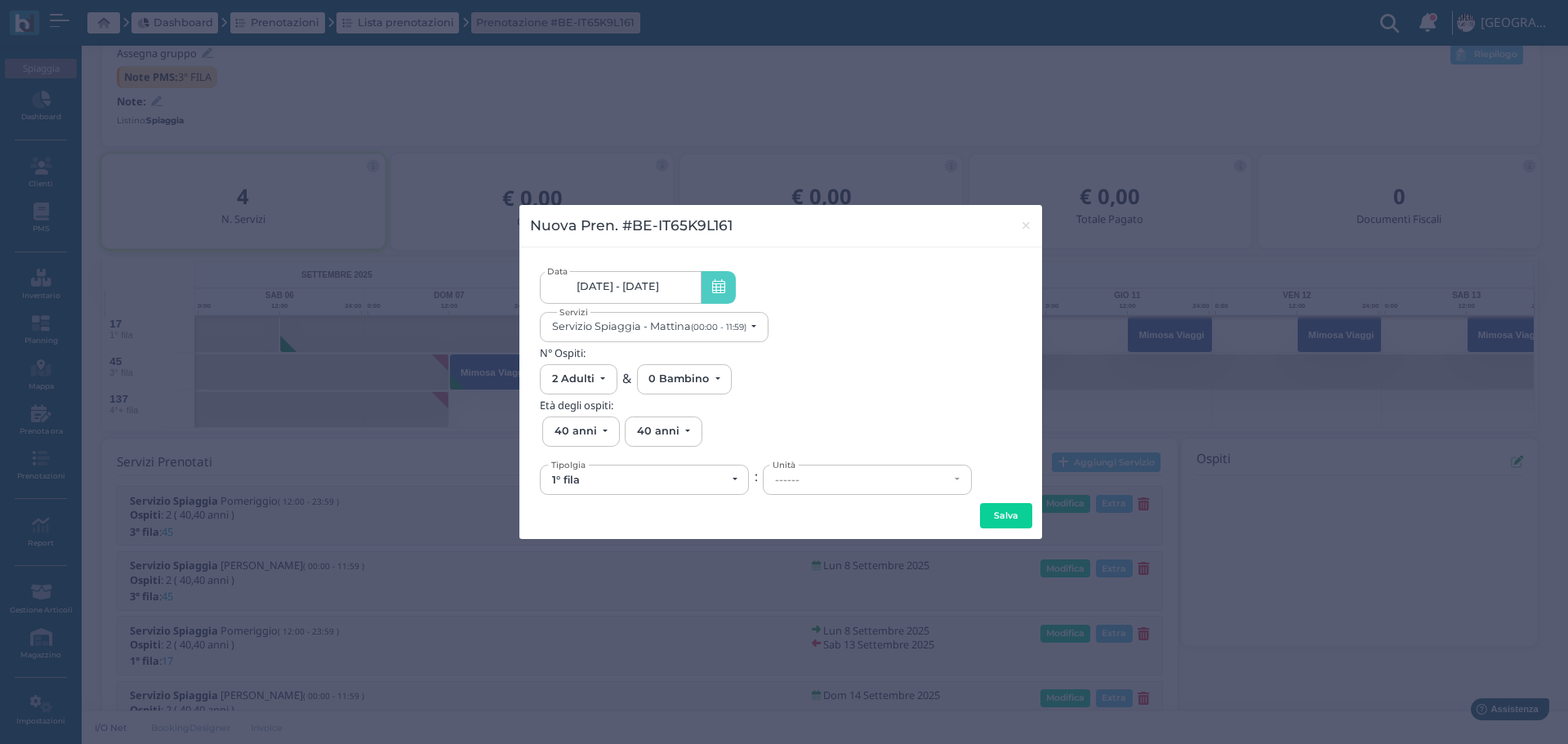
click at [640, 283] on span "[DATE] - [DATE]" at bounding box center [617, 286] width 82 height 13
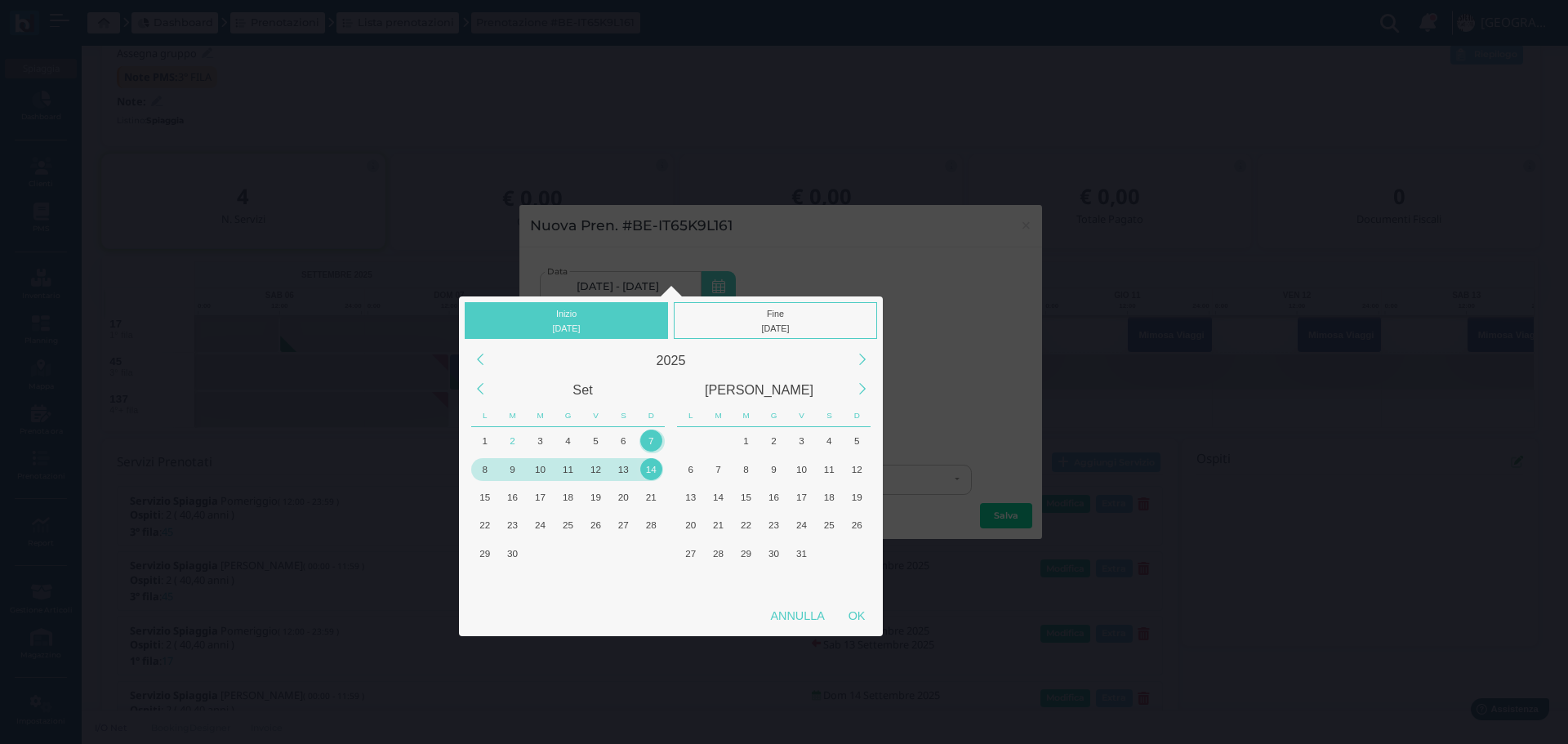
drag, startPoint x: 491, startPoint y: 473, endPoint x: 760, endPoint y: 334, distance: 302.8
click at [492, 472] on div "8" at bounding box center [485, 469] width 22 height 22
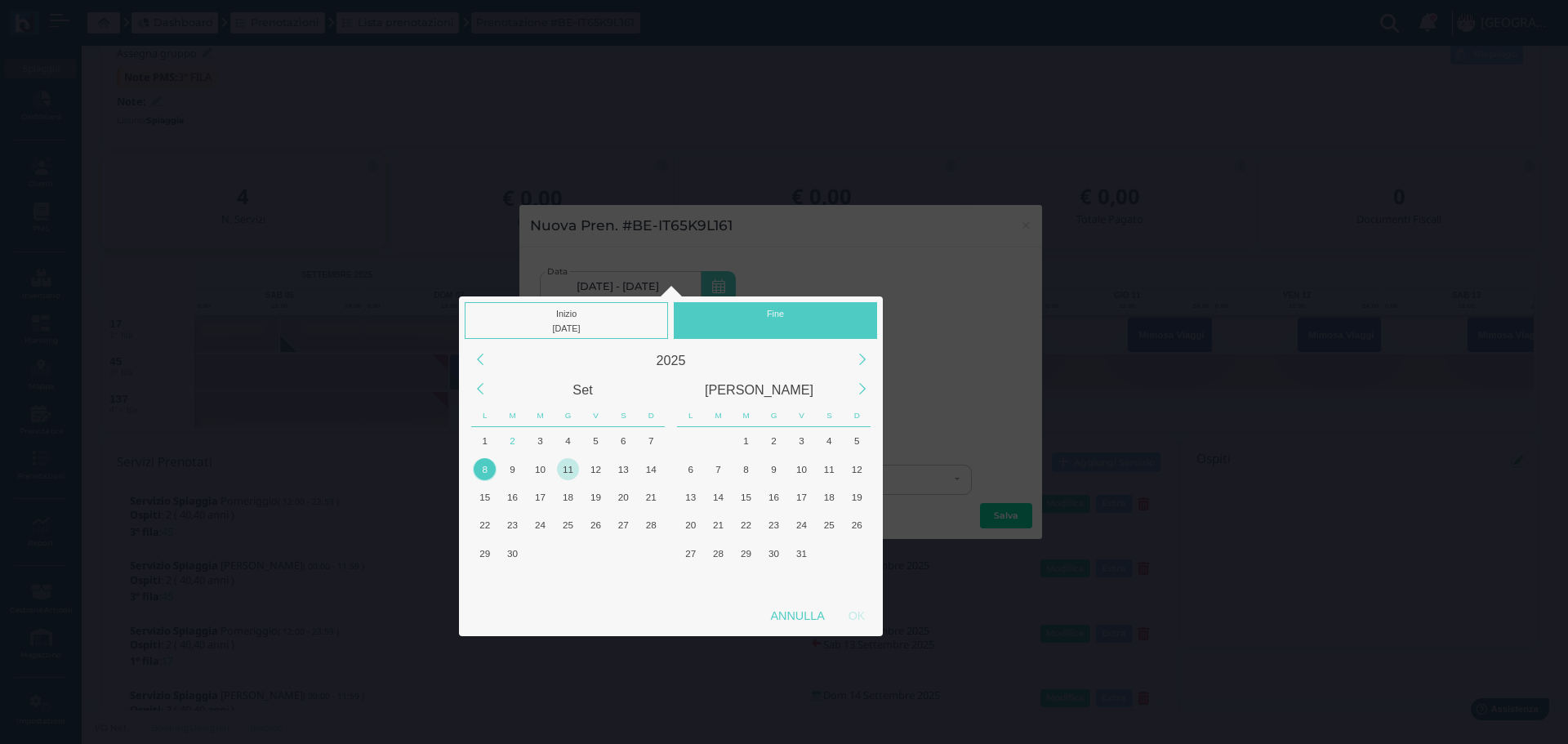
drag, startPoint x: 784, startPoint y: 310, endPoint x: 580, endPoint y: 461, distance: 253.8
click at [765, 324] on div "Fine" at bounding box center [775, 320] width 203 height 37
click at [488, 464] on div "8" at bounding box center [485, 469] width 22 height 22
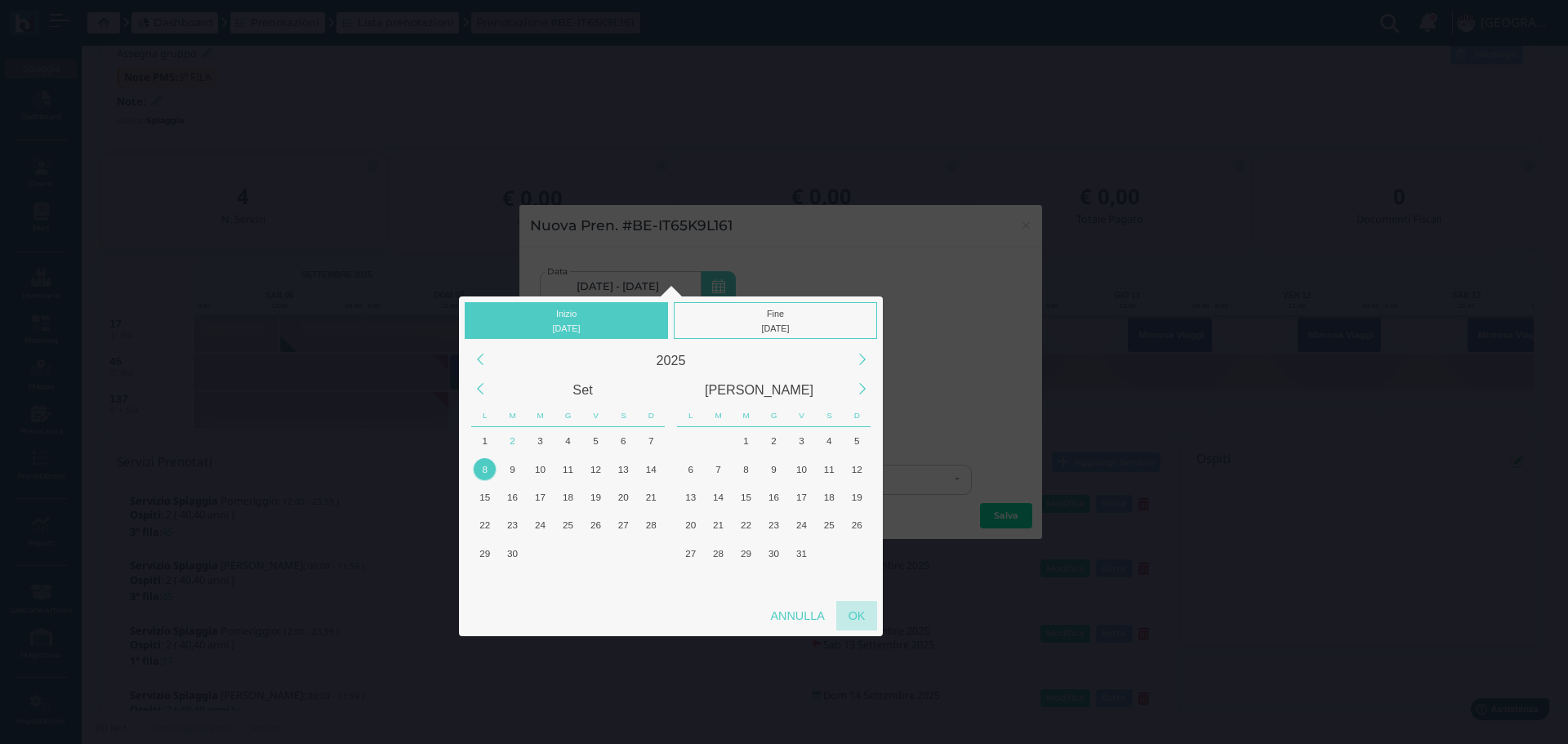
click at [866, 622] on div "OK" at bounding box center [856, 616] width 41 height 30
type input "[DATE] - [DATE]"
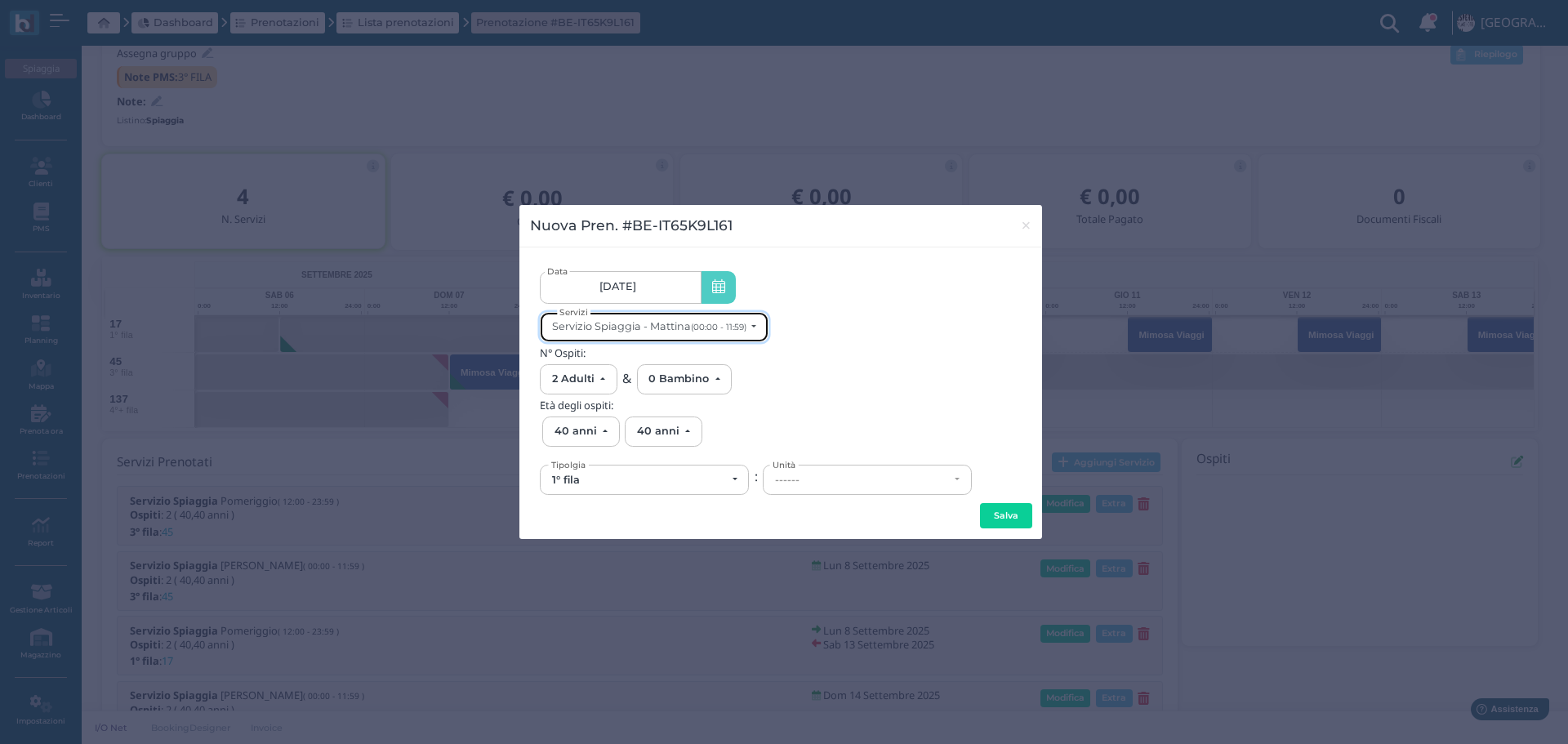
scroll to position [0, 0]
click at [718, 327] on small "(00:00 - 11:59)" at bounding box center [719, 326] width 56 height 11
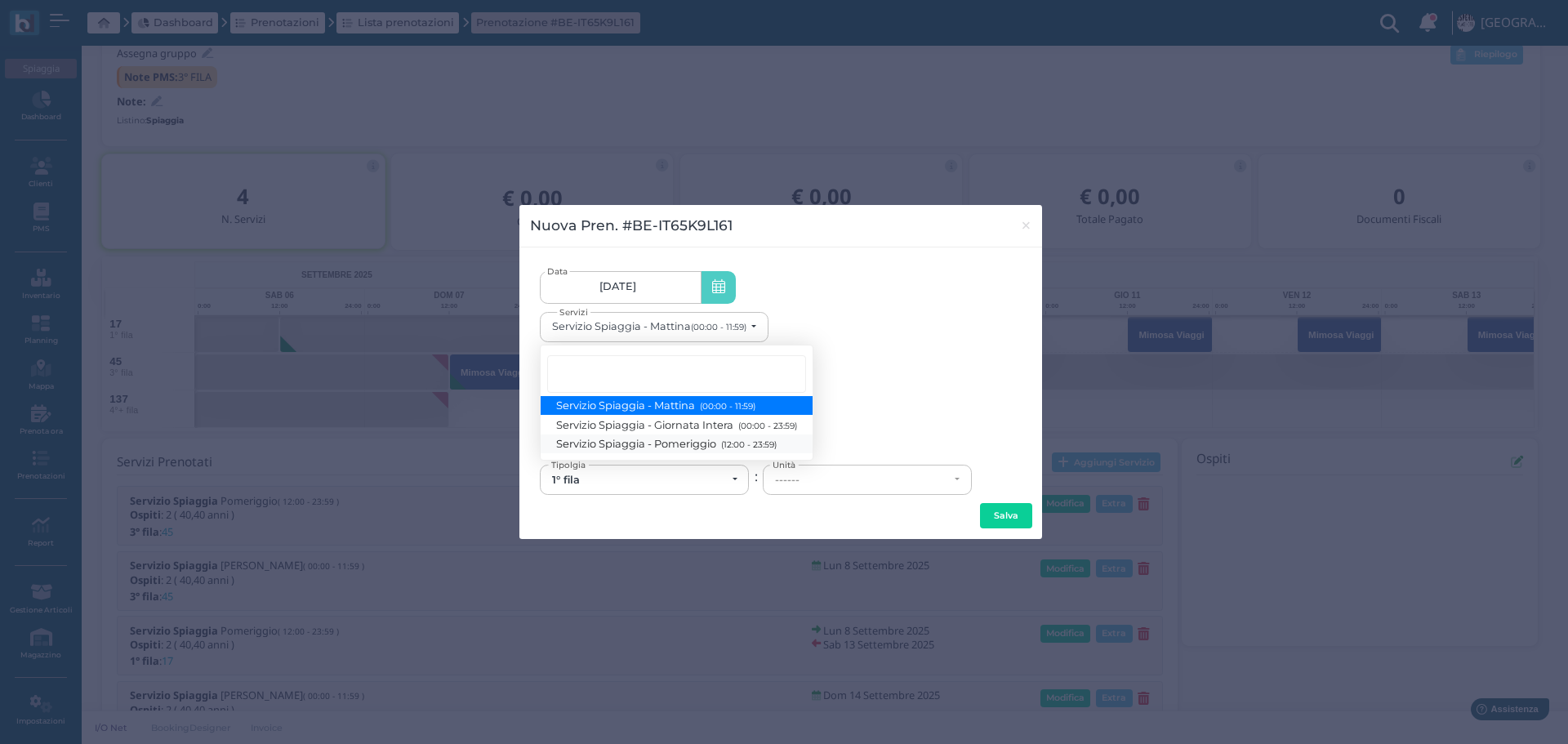
click at [705, 444] on span "Servizio Spiaggia - Pomeriggio (12:00 - 23:59)" at bounding box center [665, 443] width 219 height 14
select select "1369"
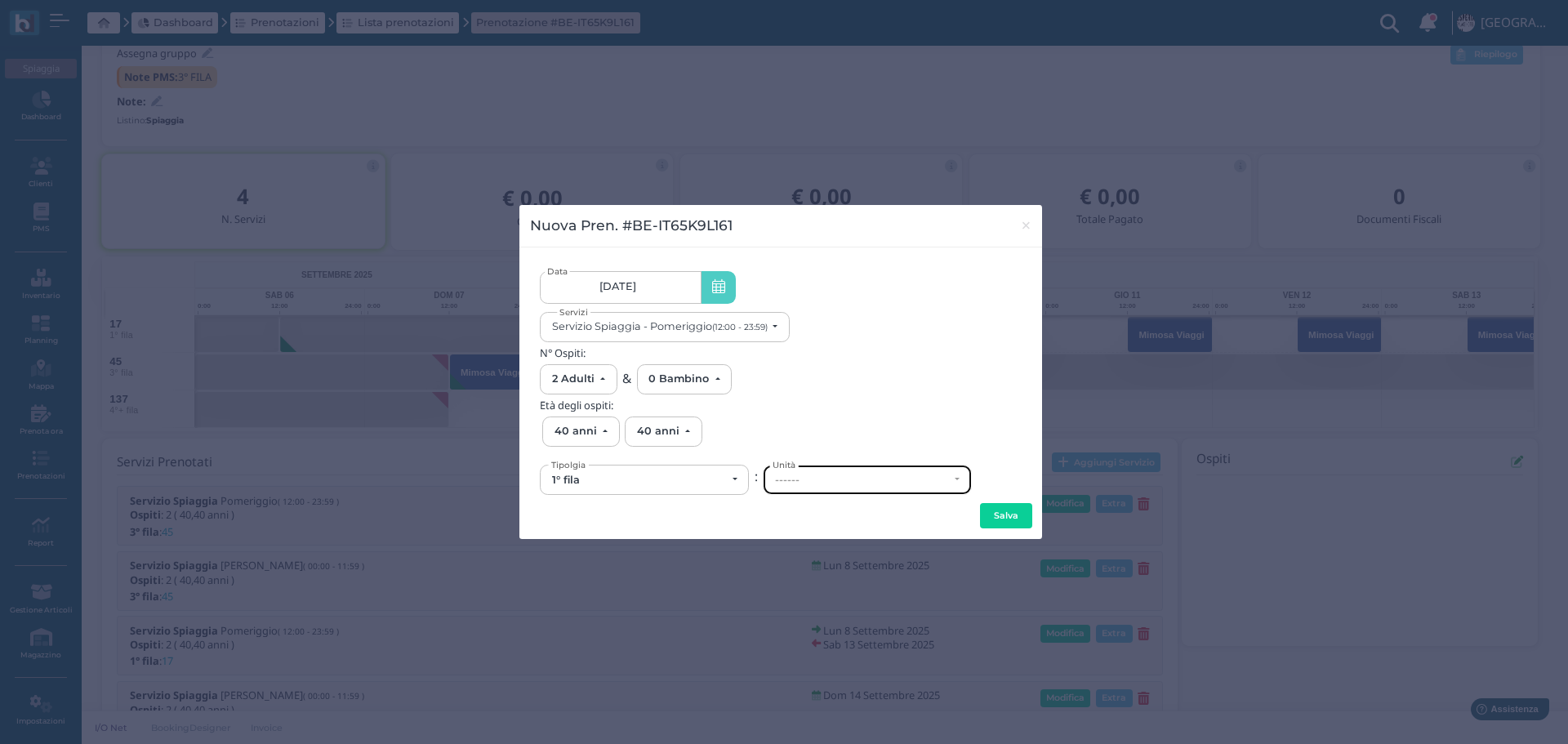
click at [827, 480] on div "------" at bounding box center [861, 480] width 174 height 13
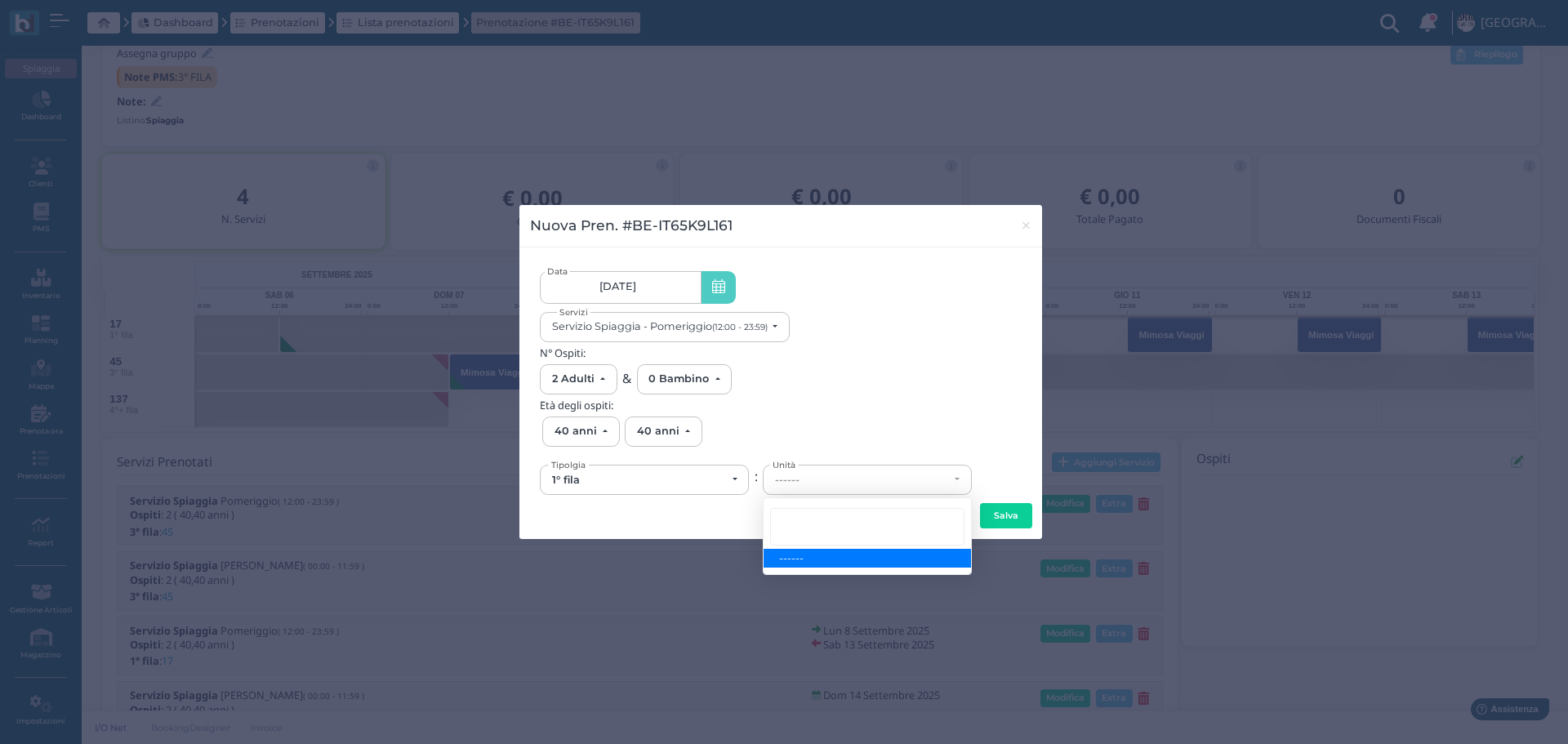
click at [904, 369] on div "N° Ospiti: 0 Adulto 1 Adulto 2 Adulti 3 Adulti 4 Adulti 5 Adulti 6 Adulti 7 Adu…" at bounding box center [781, 371] width 482 height 48
click at [1026, 223] on span "×" at bounding box center [1025, 225] width 12 height 21
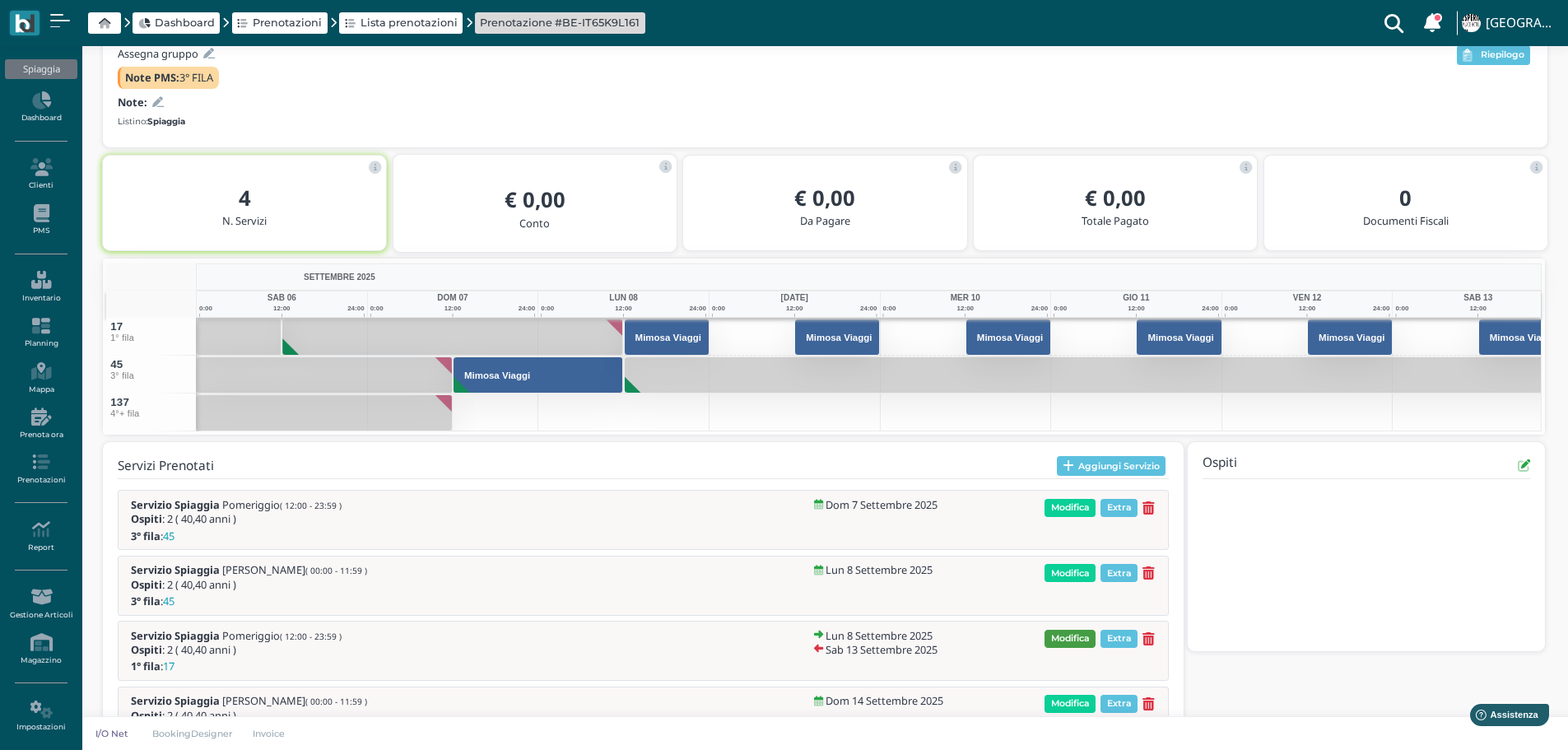
click at [1076, 636] on span "Modifica" at bounding box center [1070, 639] width 51 height 18
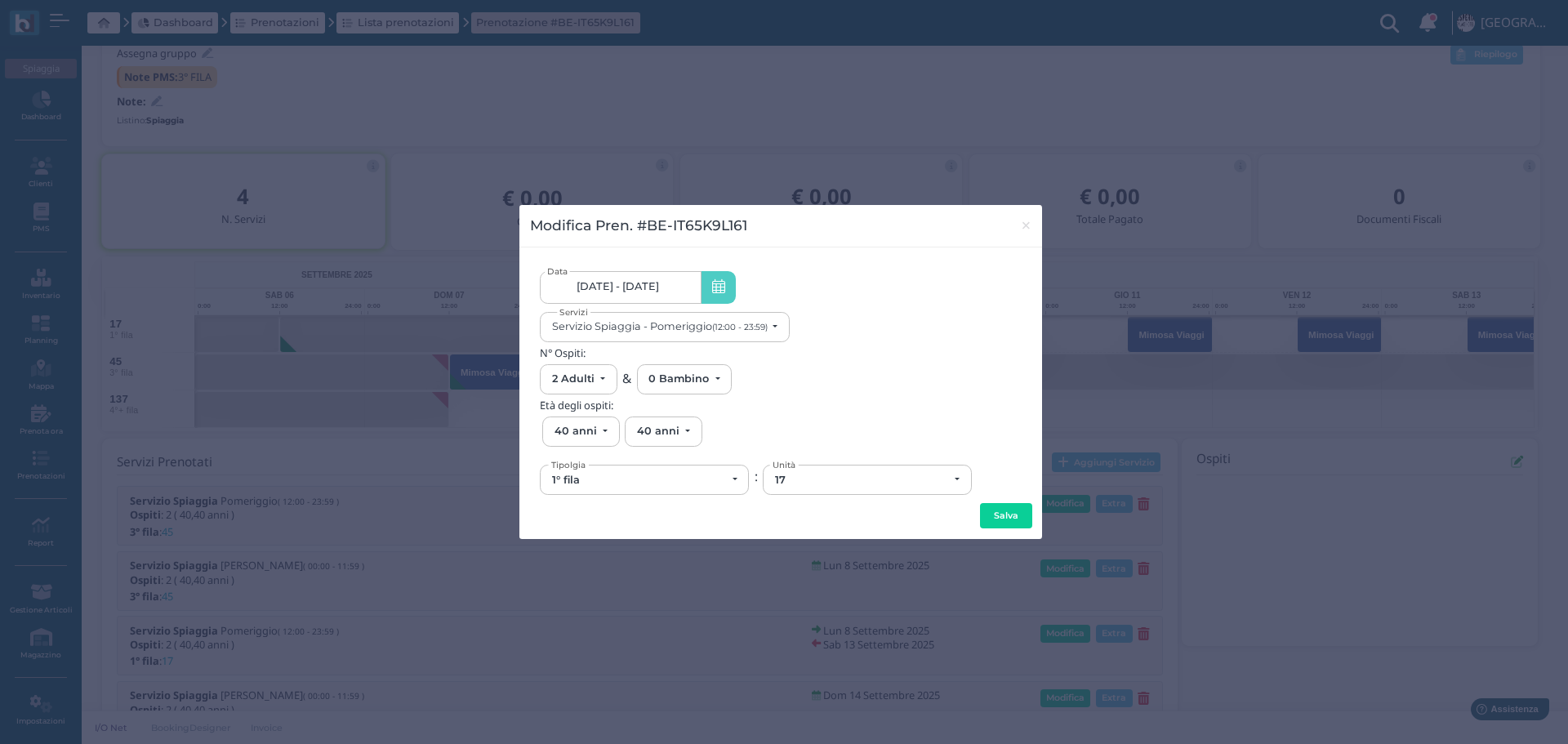
click at [715, 286] on icon at bounding box center [718, 288] width 13 height 17
click at [693, 282] on link "08/09/25 - 13/09/25" at bounding box center [620, 287] width 161 height 33
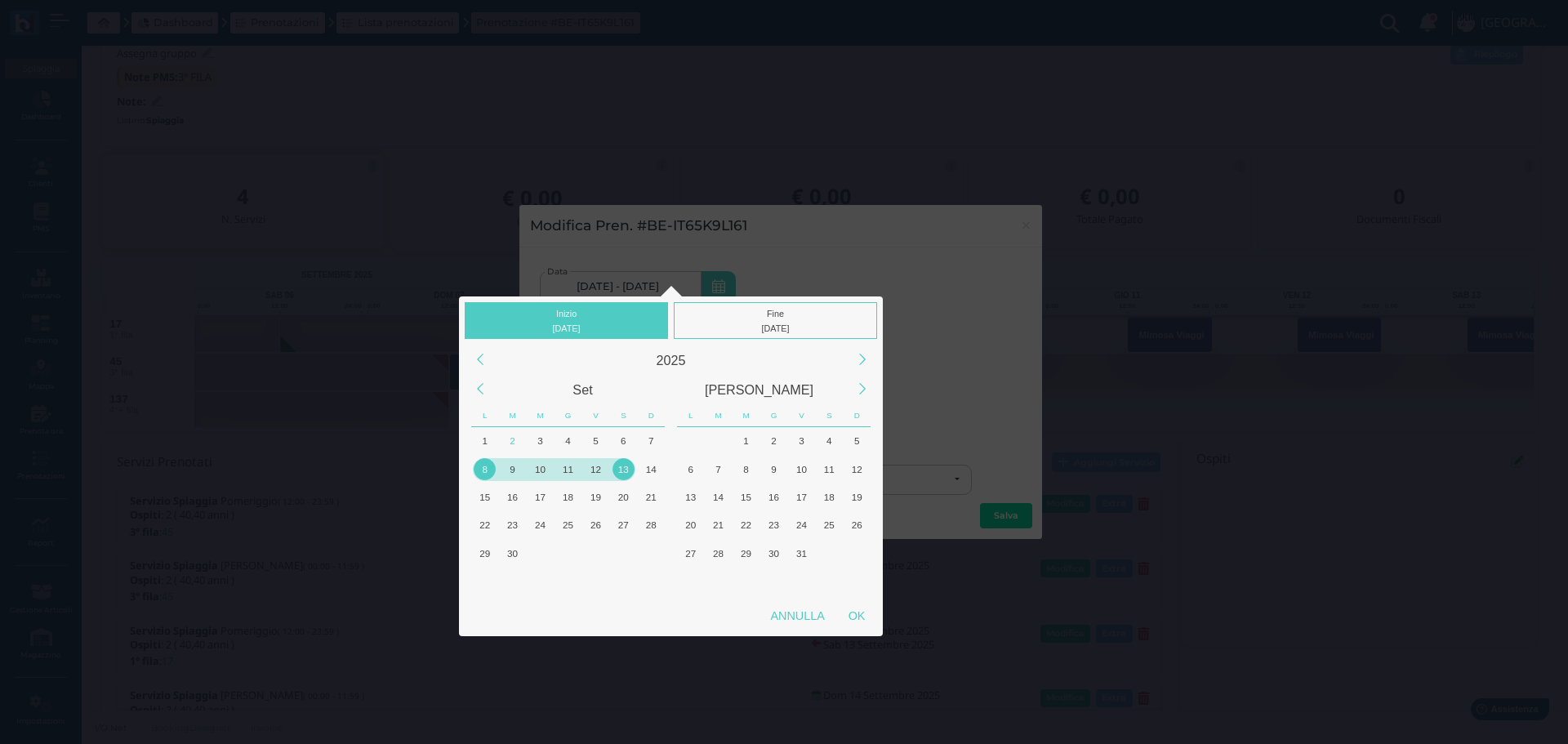
click at [516, 473] on div "9" at bounding box center [513, 469] width 22 height 22
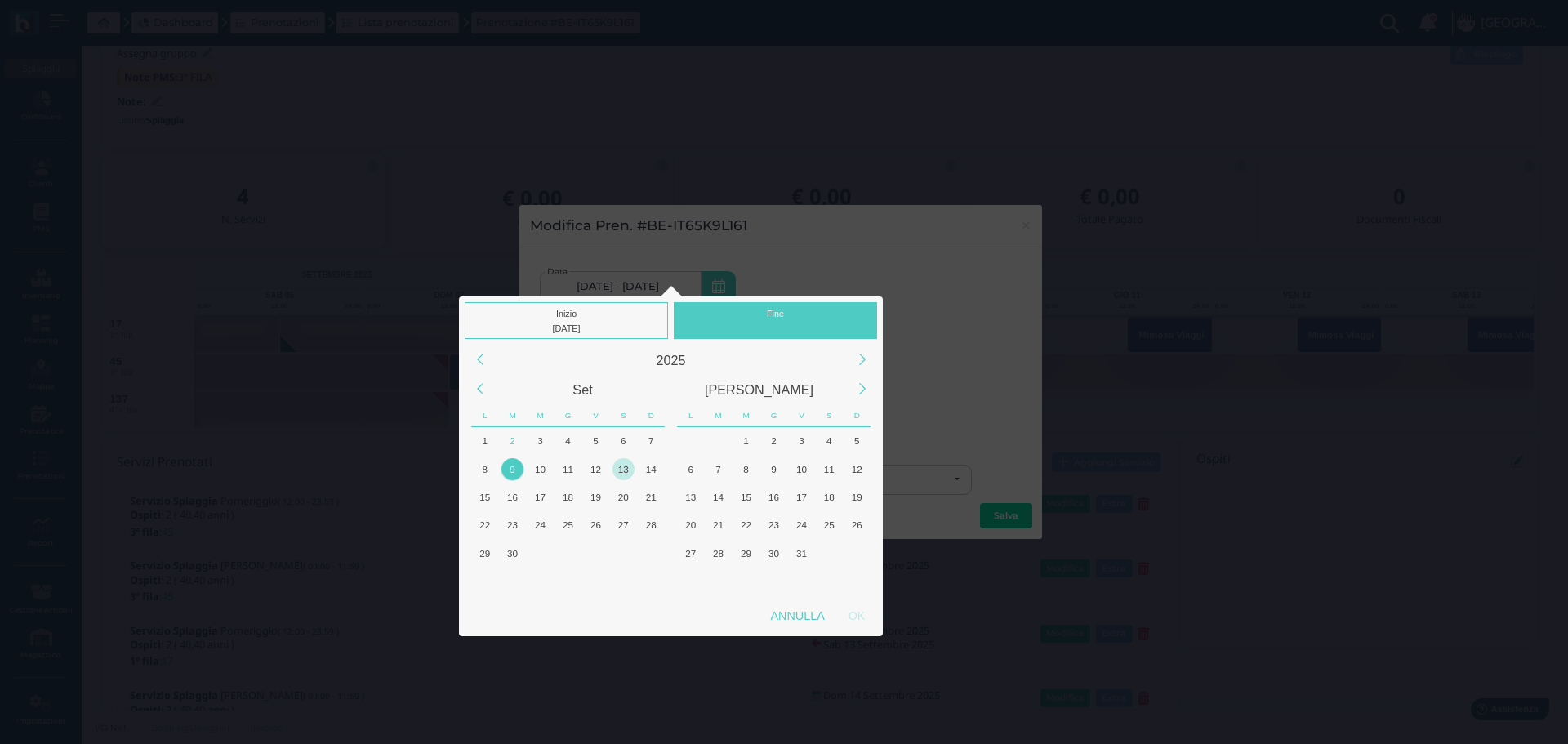
click at [628, 469] on div "13" at bounding box center [623, 469] width 22 height 22
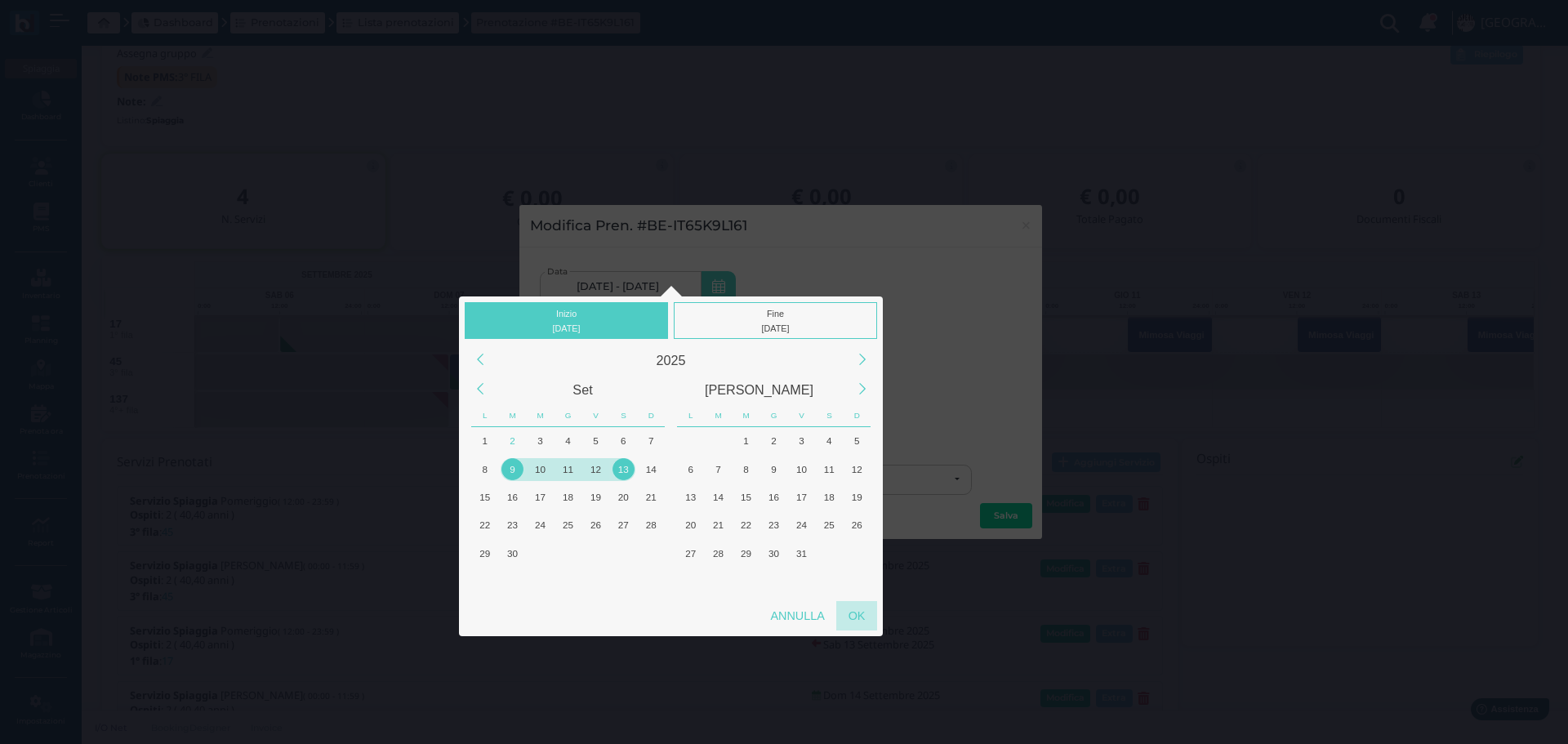
click at [862, 612] on div "OK" at bounding box center [856, 616] width 41 height 30
type input "09/09/2025 - 13/09/2025"
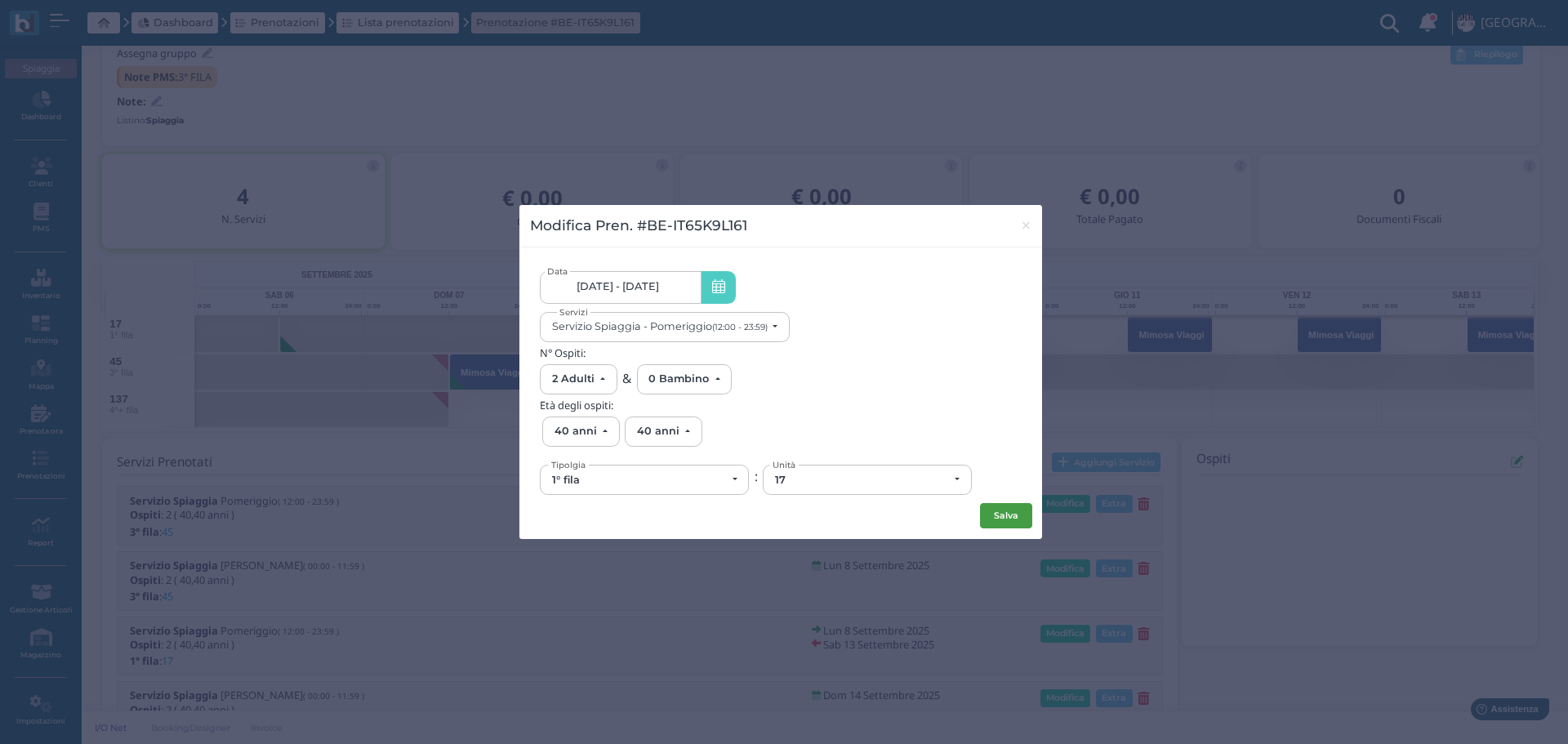
click at [995, 516] on button "Salva" at bounding box center [1006, 516] width 53 height 26
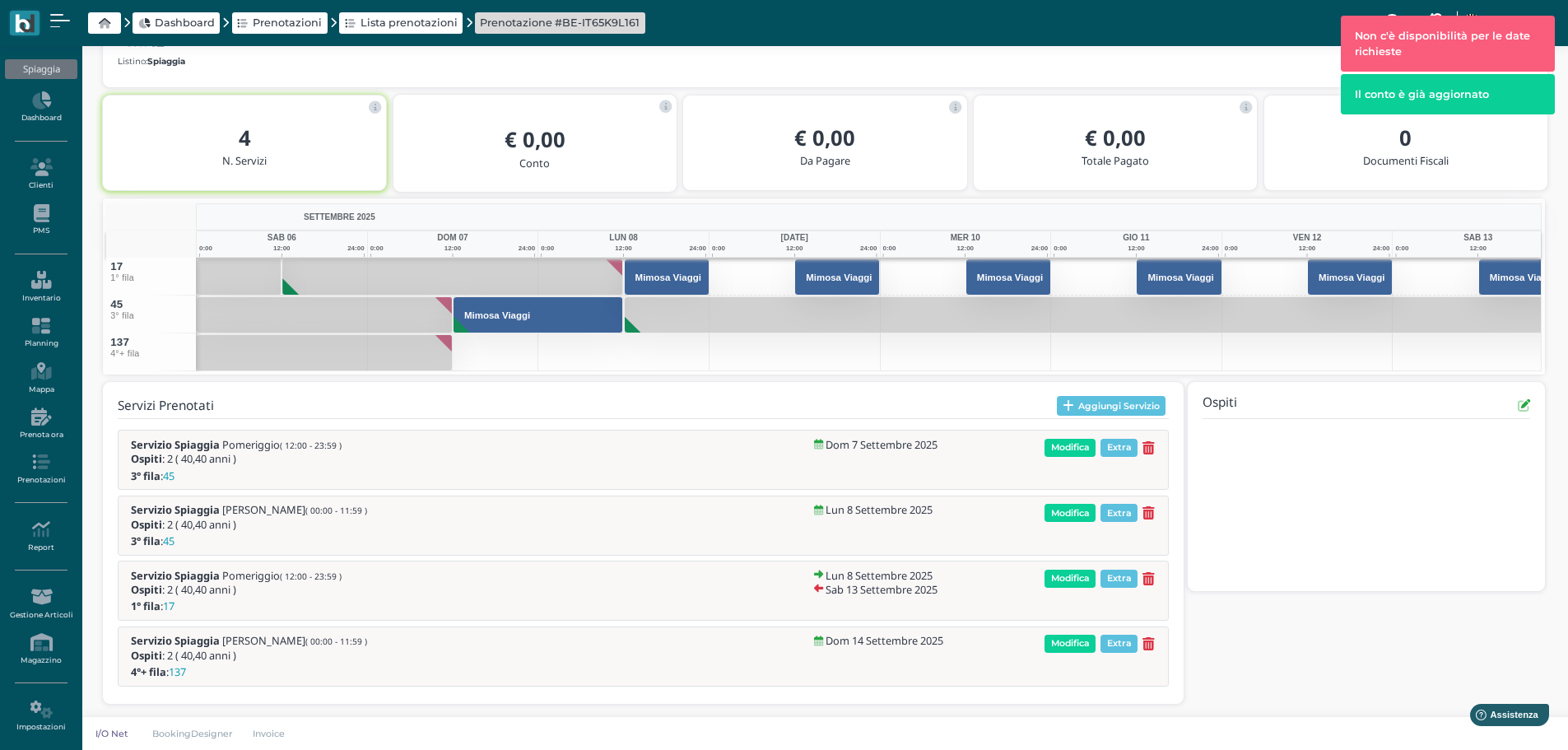
scroll to position [257, 0]
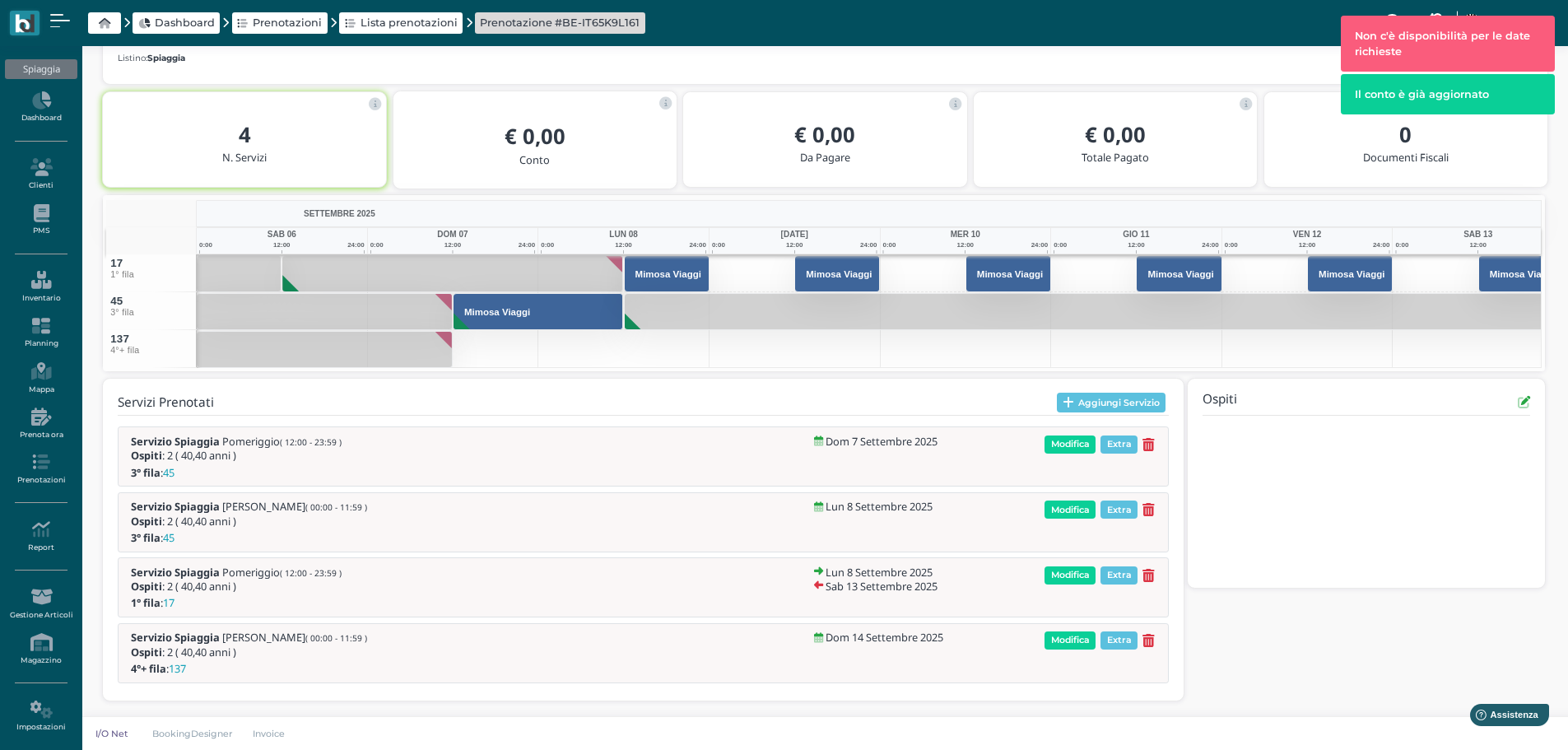
click at [1151, 571] on icon at bounding box center [1149, 576] width 12 height 14
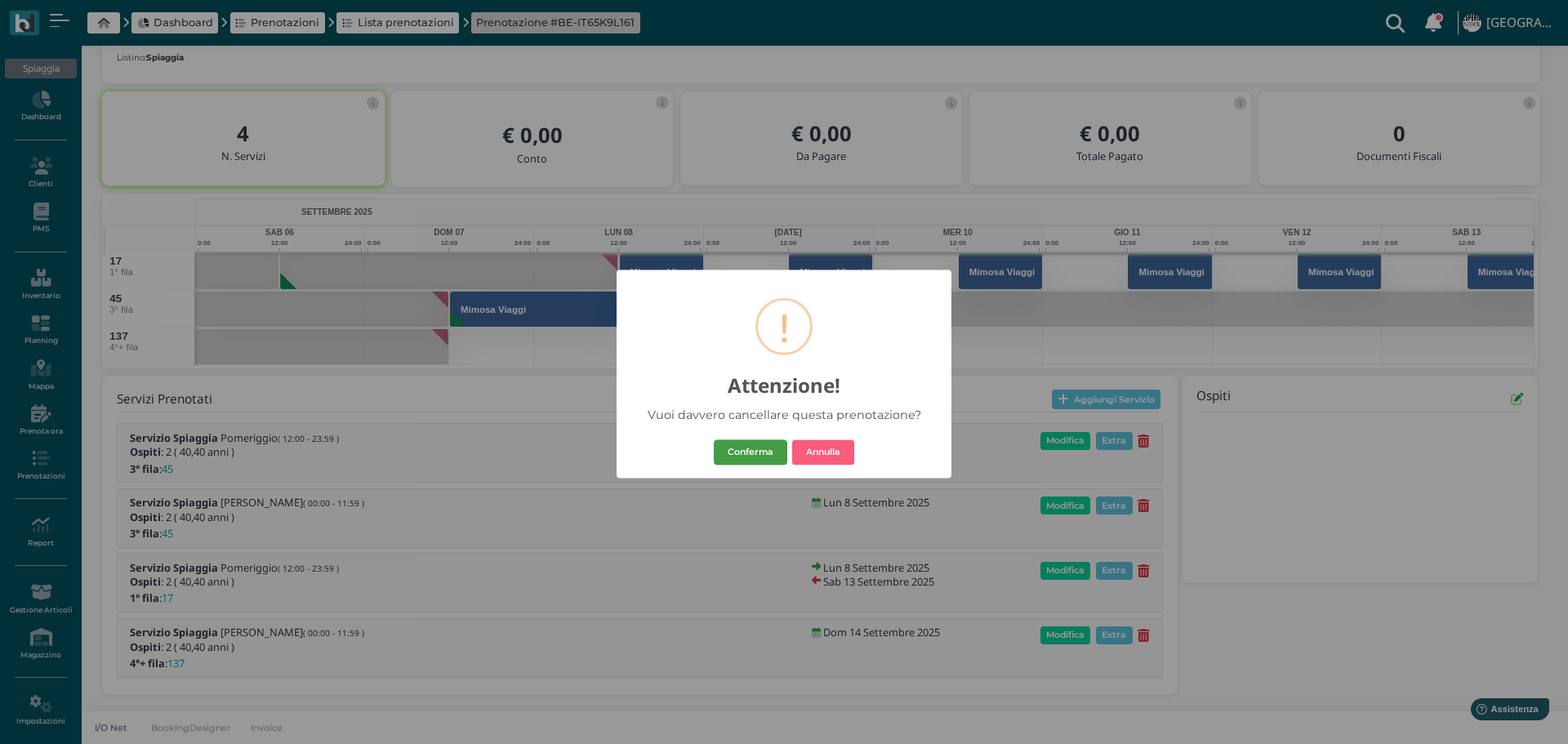
click at [765, 454] on button "Conferma" at bounding box center [751, 452] width 73 height 26
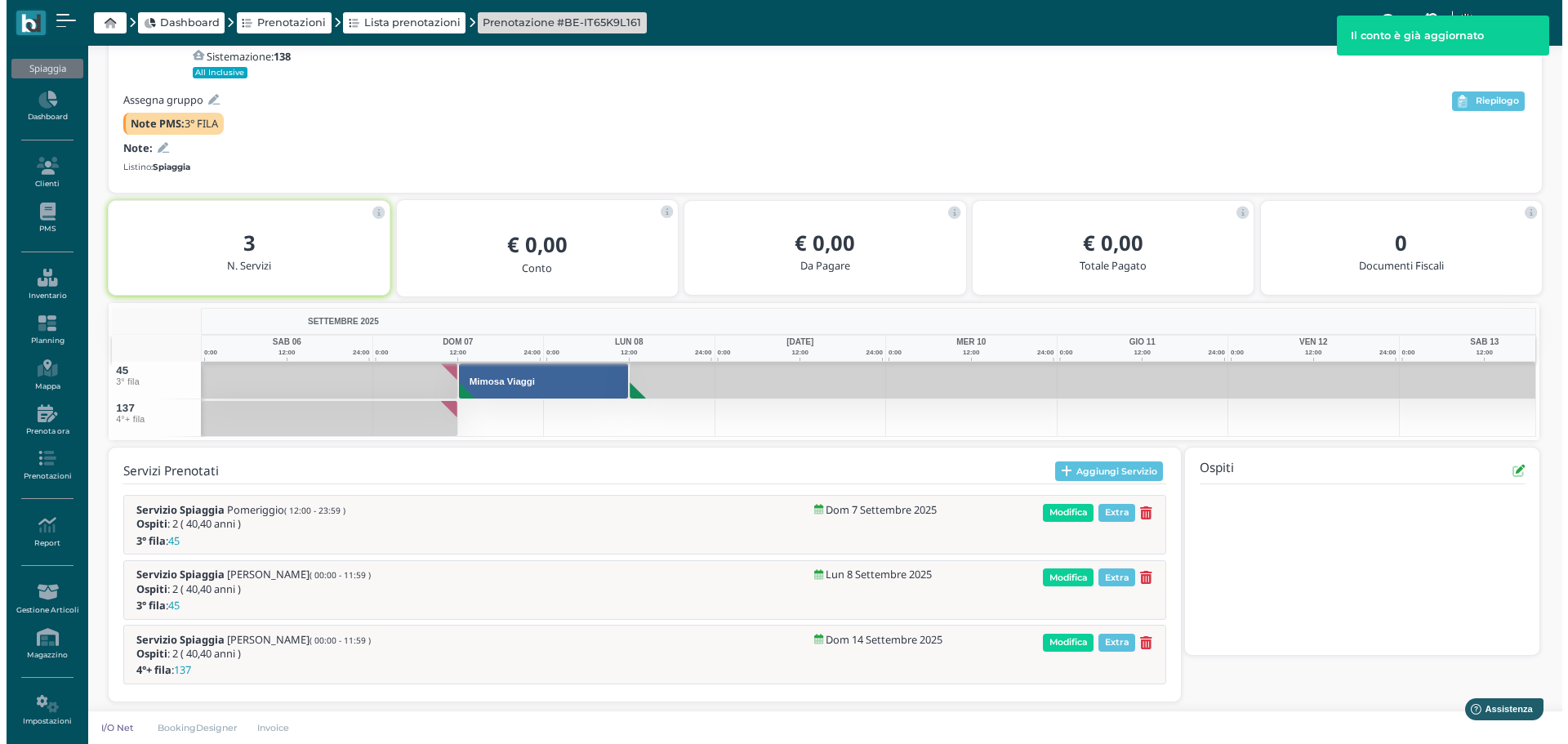
scroll to position [152, 0]
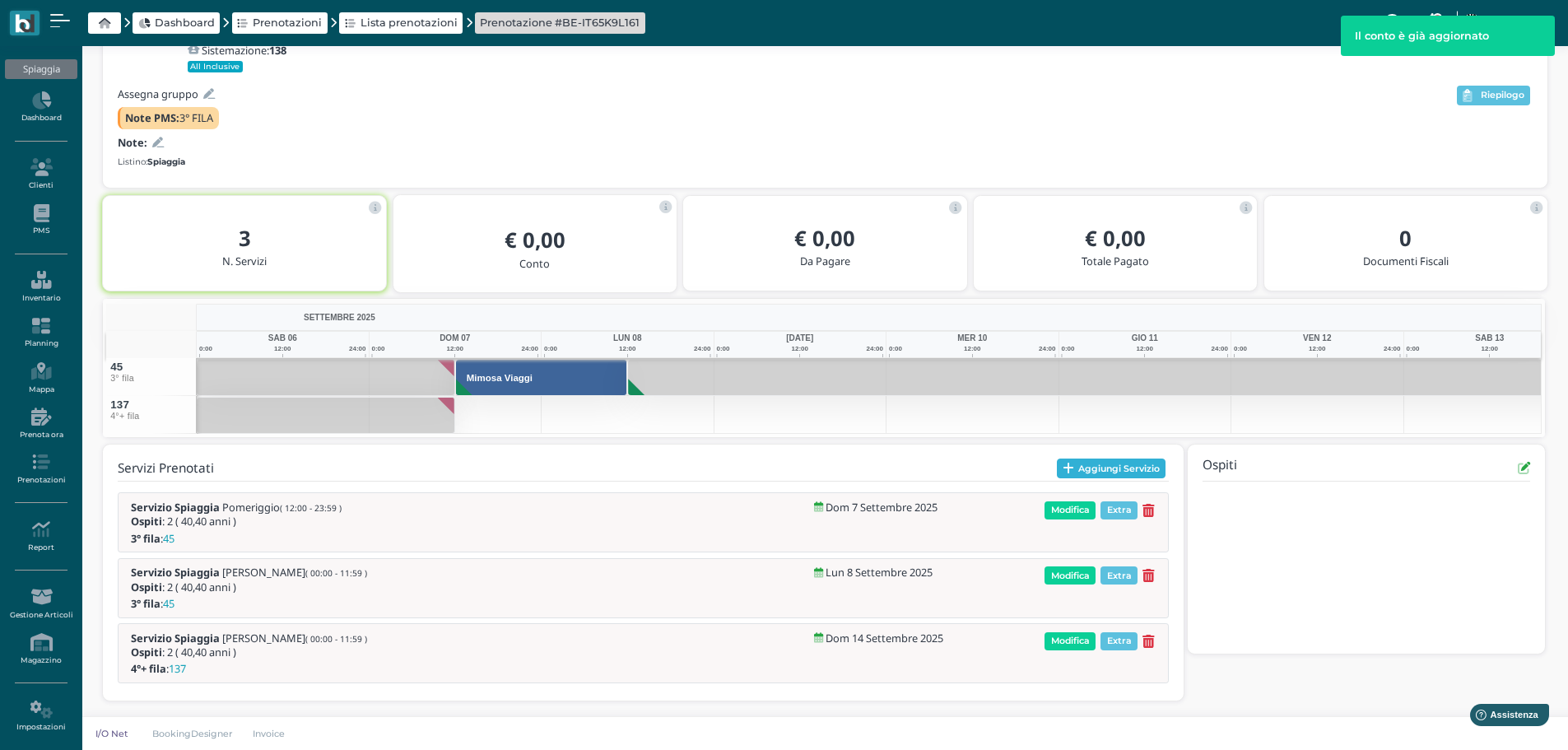
click at [1130, 466] on button "Aggiungi Servizio" at bounding box center [1111, 469] width 109 height 20
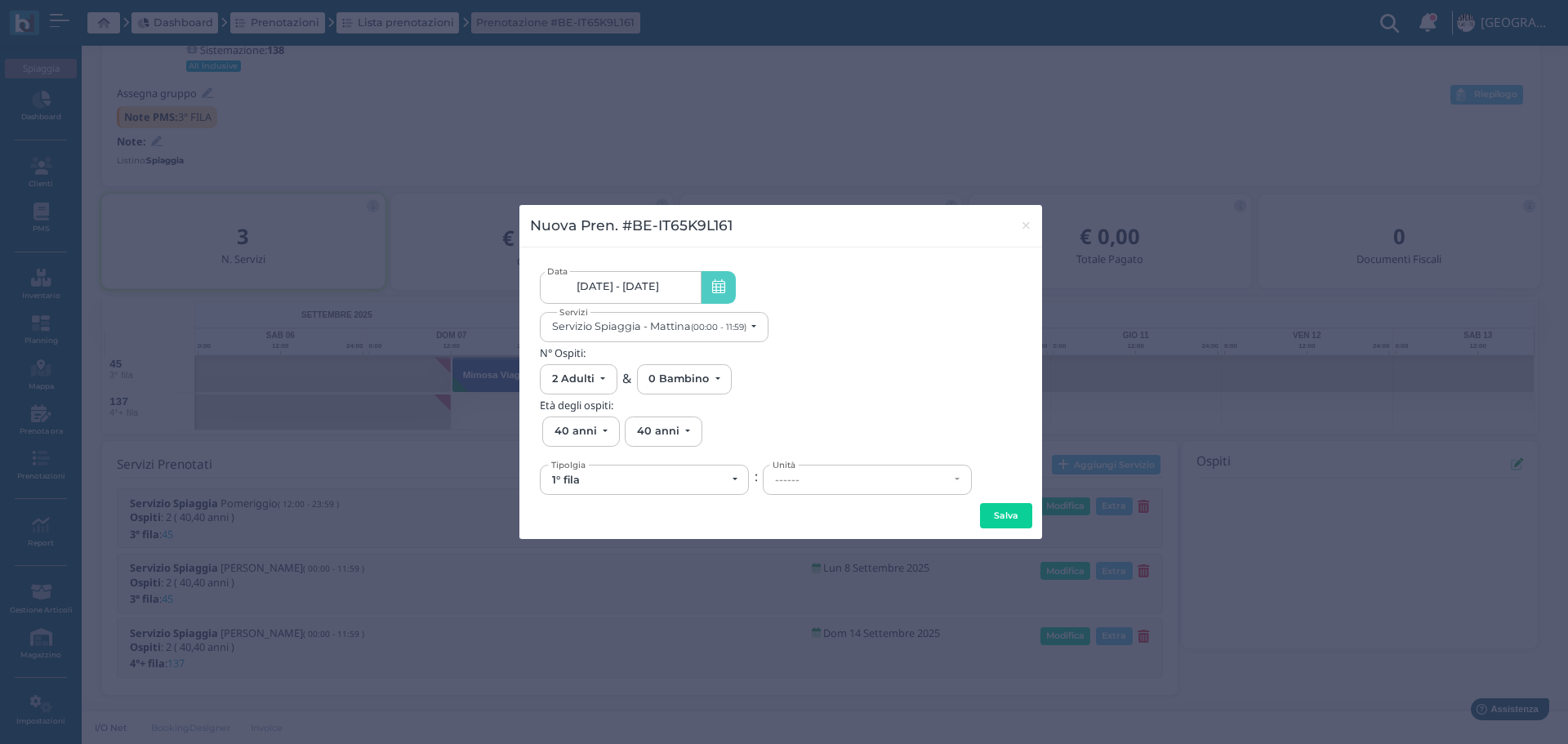
click at [651, 285] on span "07/09/25 - 14/09/25" at bounding box center [617, 286] width 82 height 13
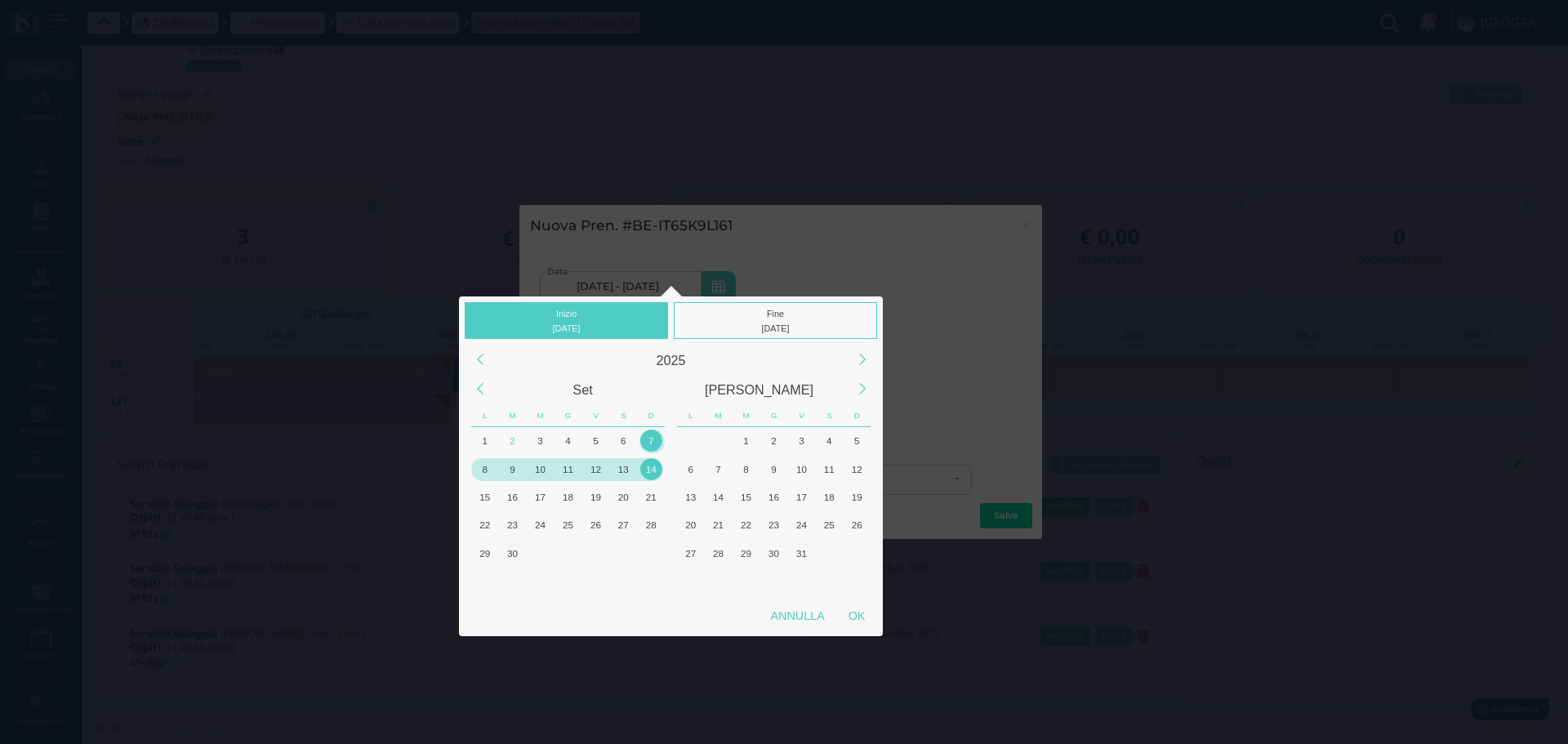
drag, startPoint x: 486, startPoint y: 468, endPoint x: 700, endPoint y: 386, distance: 229.2
click at [487, 467] on div "8" at bounding box center [485, 469] width 22 height 22
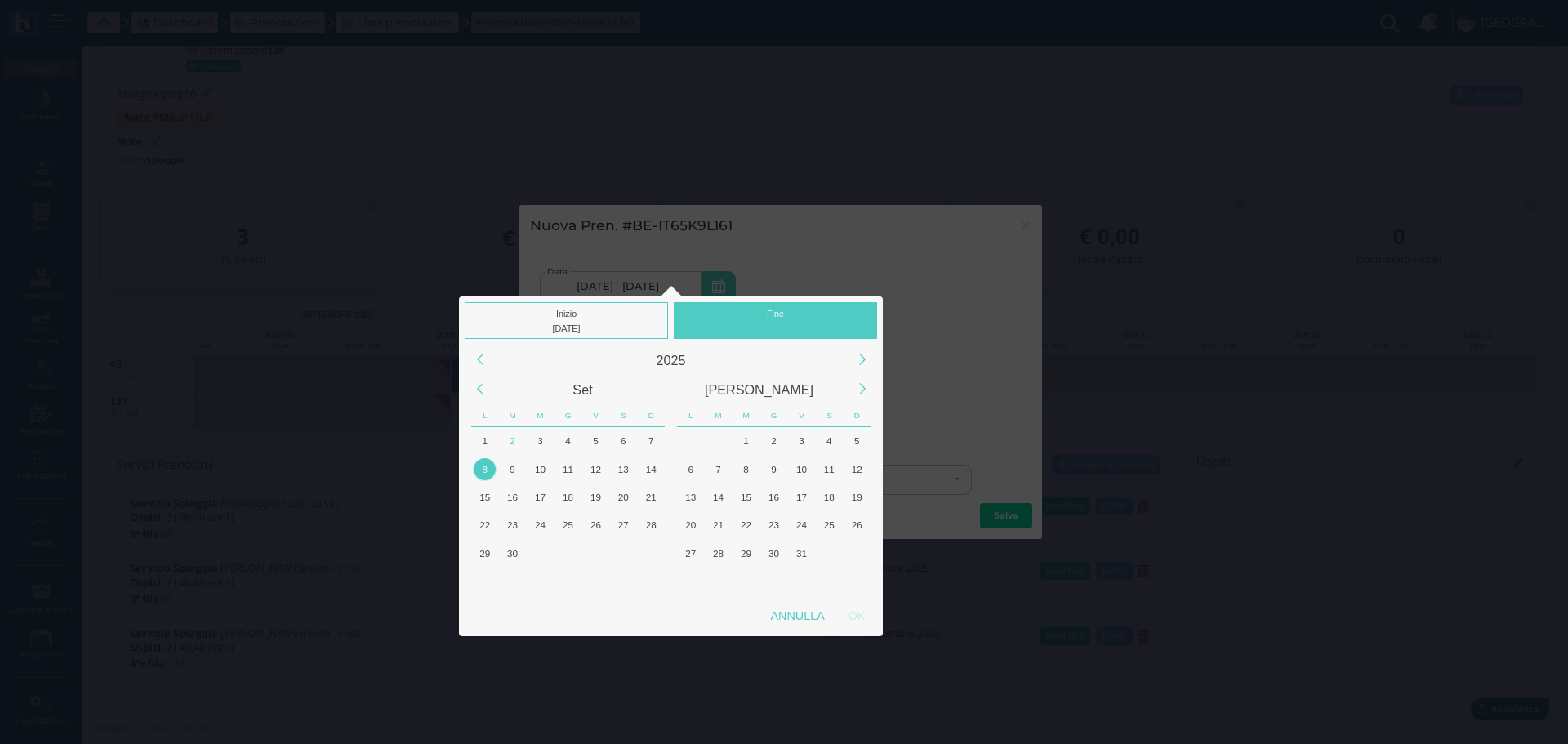
click at [772, 312] on div "Fine" at bounding box center [775, 320] width 203 height 37
click at [482, 469] on div "8" at bounding box center [485, 469] width 22 height 22
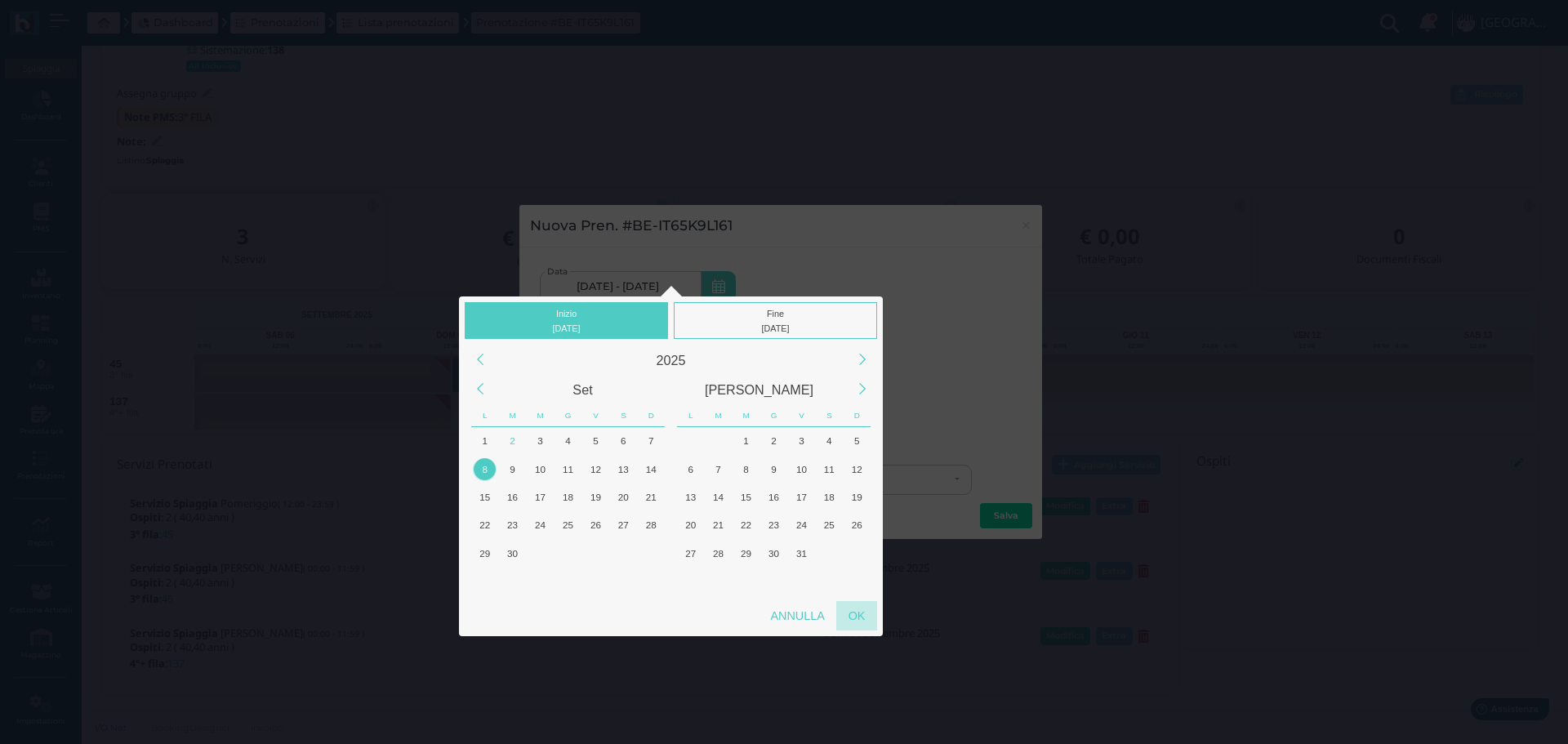
drag, startPoint x: 862, startPoint y: 615, endPoint x: 819, endPoint y: 557, distance: 72.2
click at [862, 613] on div "OK" at bounding box center [856, 616] width 41 height 30
type input "08/09/2025 - 08/09/2025"
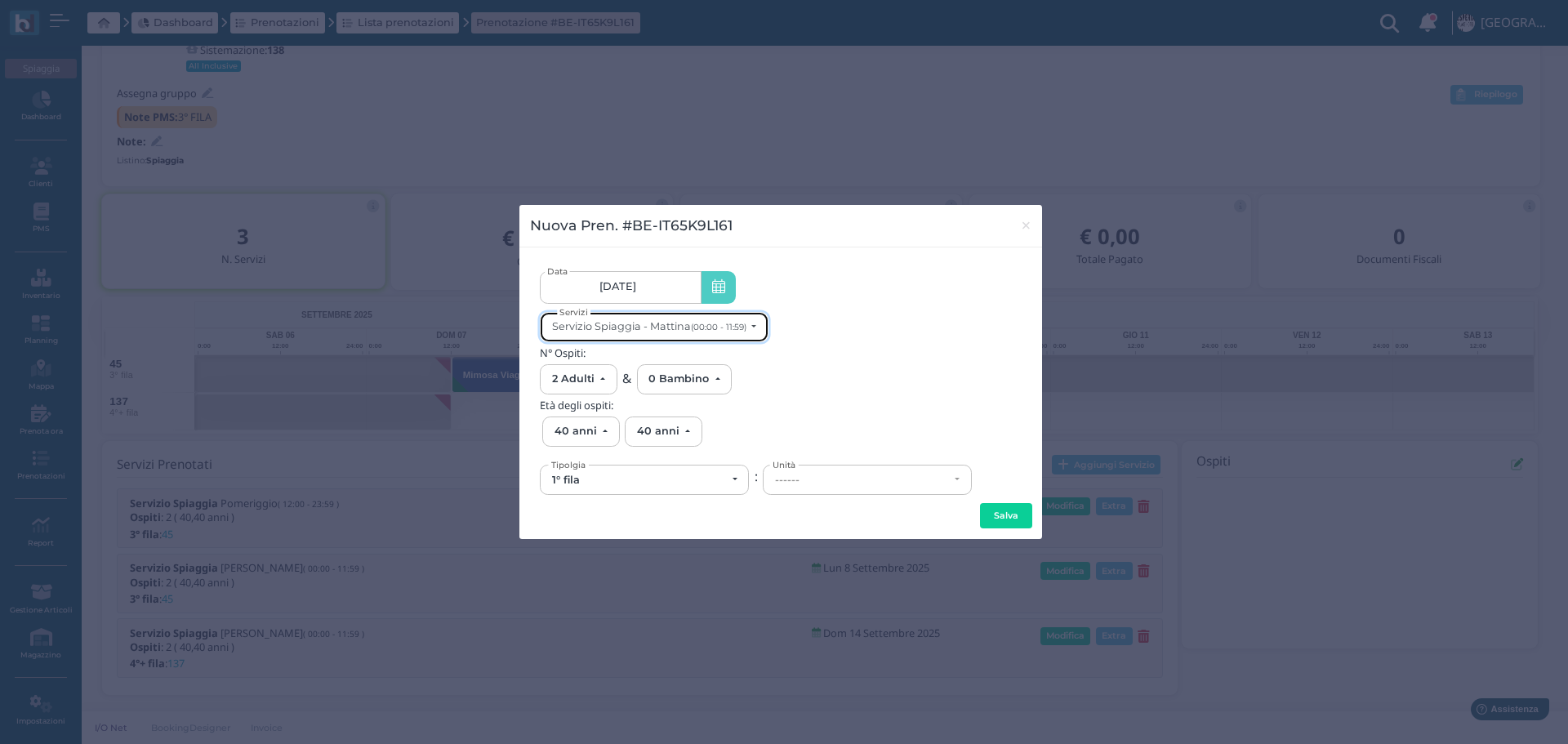
scroll to position [0, 0]
click at [725, 326] on small "(00:00 - 11:59)" at bounding box center [719, 326] width 56 height 11
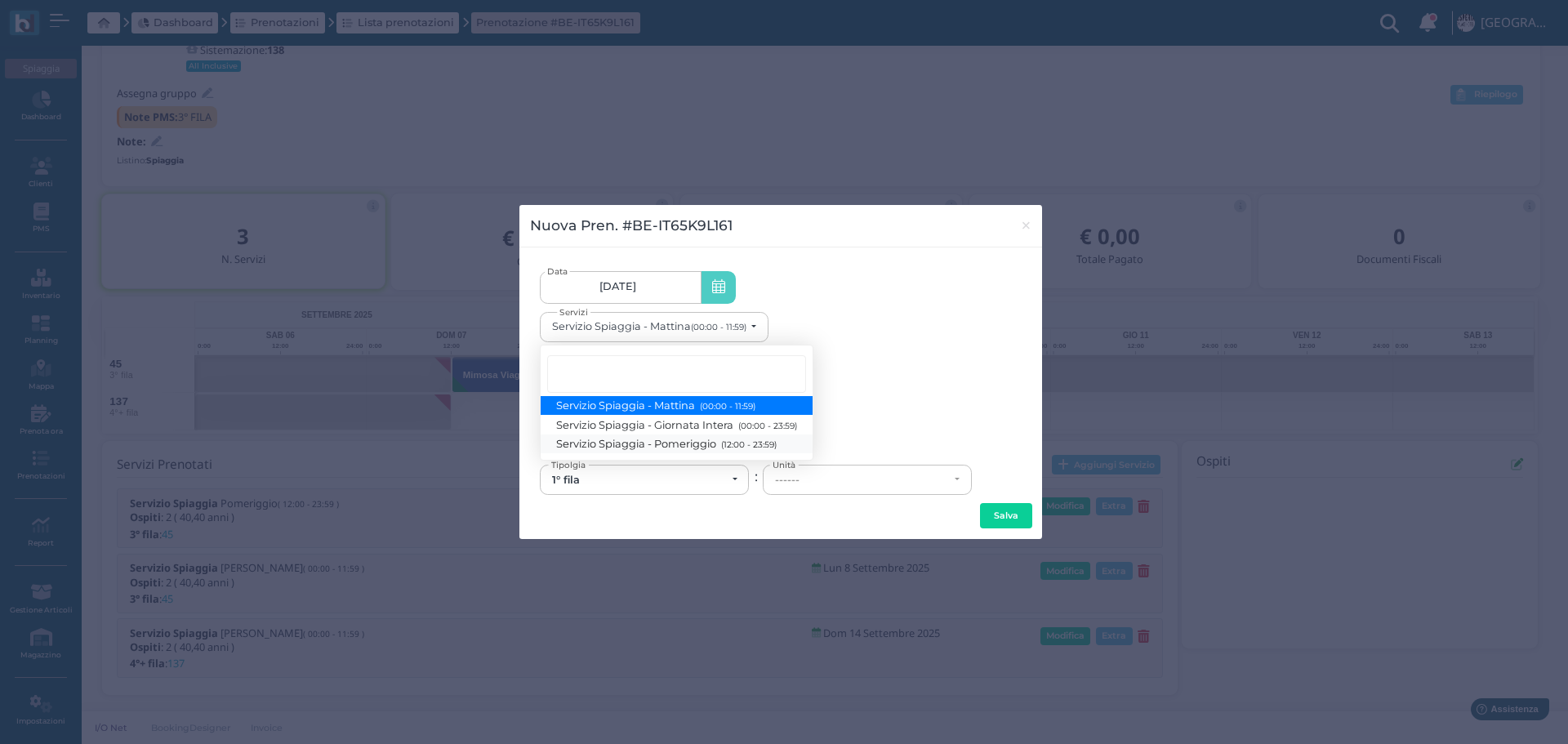
click at [760, 441] on small "(12:00 - 23:59)" at bounding box center [747, 444] width 60 height 11
select select "1369"
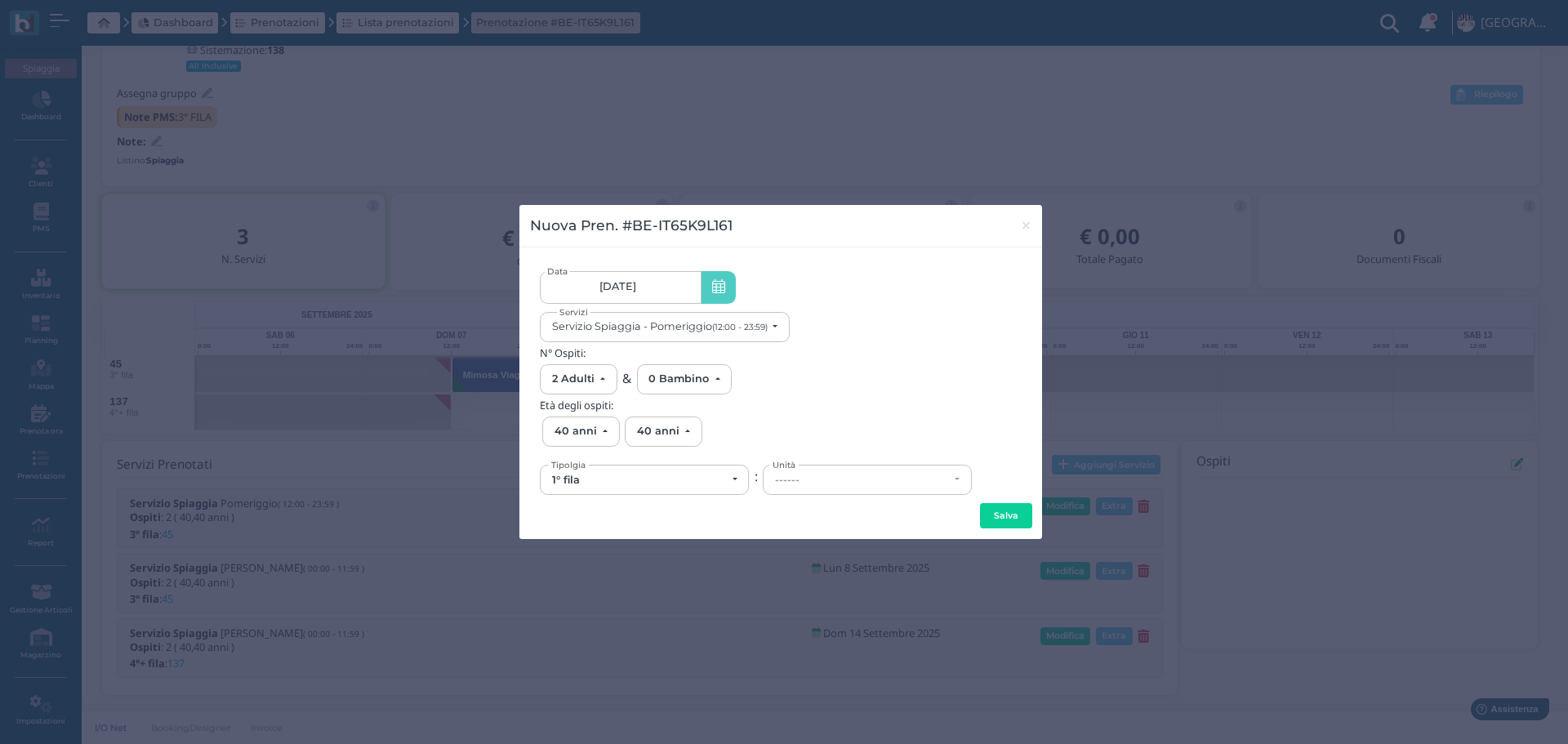
click at [675, 484] on div "1° fila" at bounding box center [639, 480] width 174 height 13
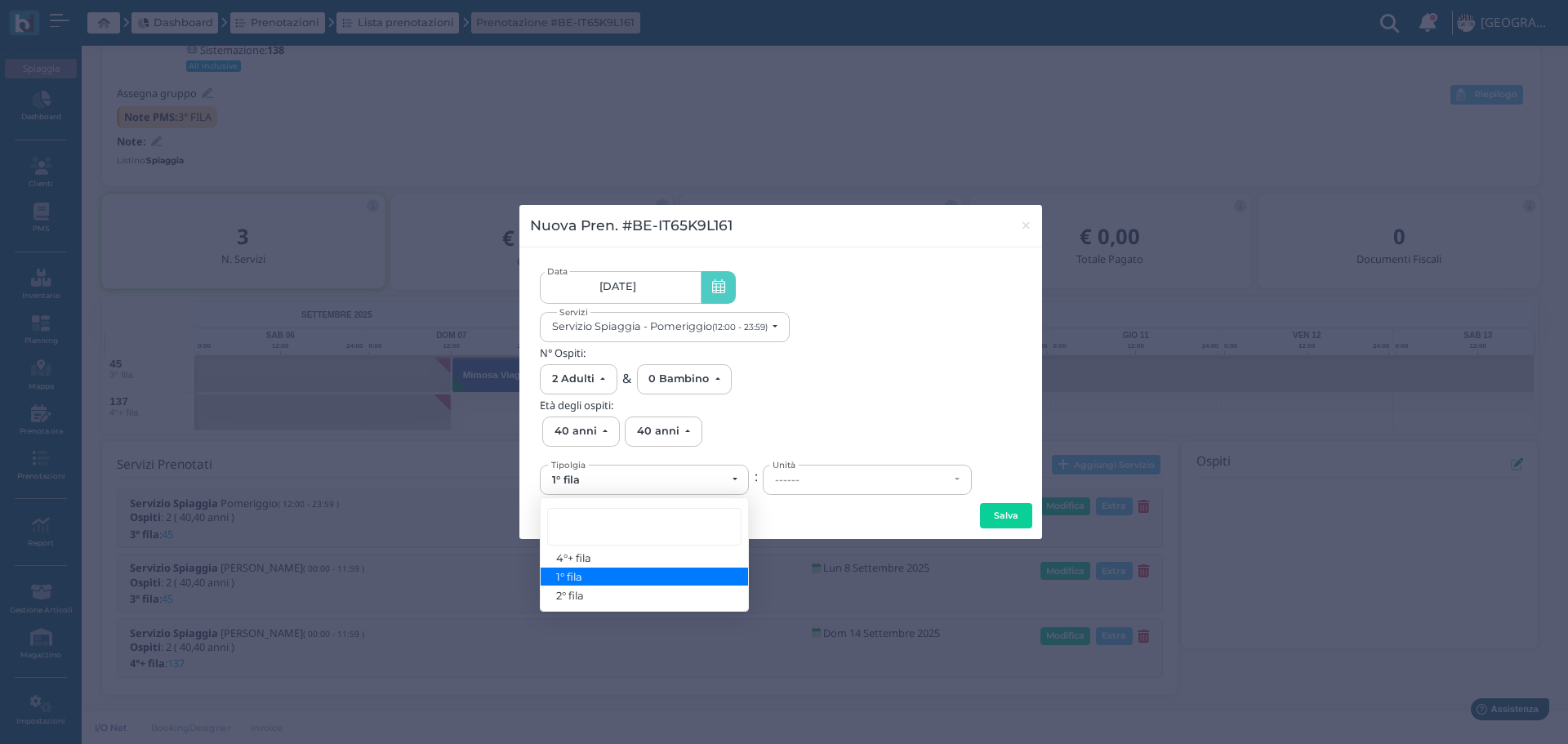
drag, startPoint x: 615, startPoint y: 575, endPoint x: 761, endPoint y: 515, distance: 157.8
click at [623, 570] on link "1° fila" at bounding box center [644, 576] width 207 height 19
select select "431"
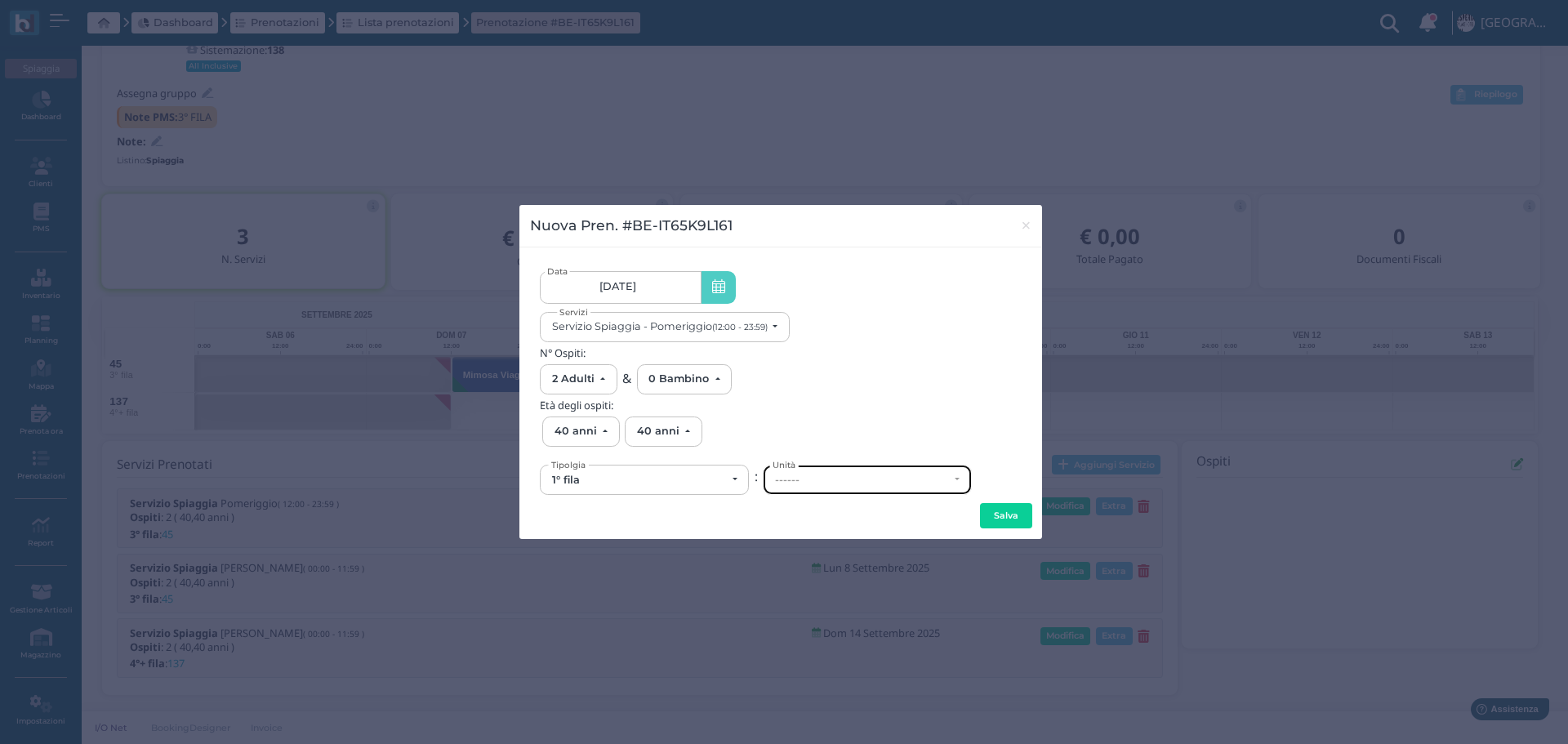
click at [809, 488] on div "------" at bounding box center [867, 479] width 207 height 29
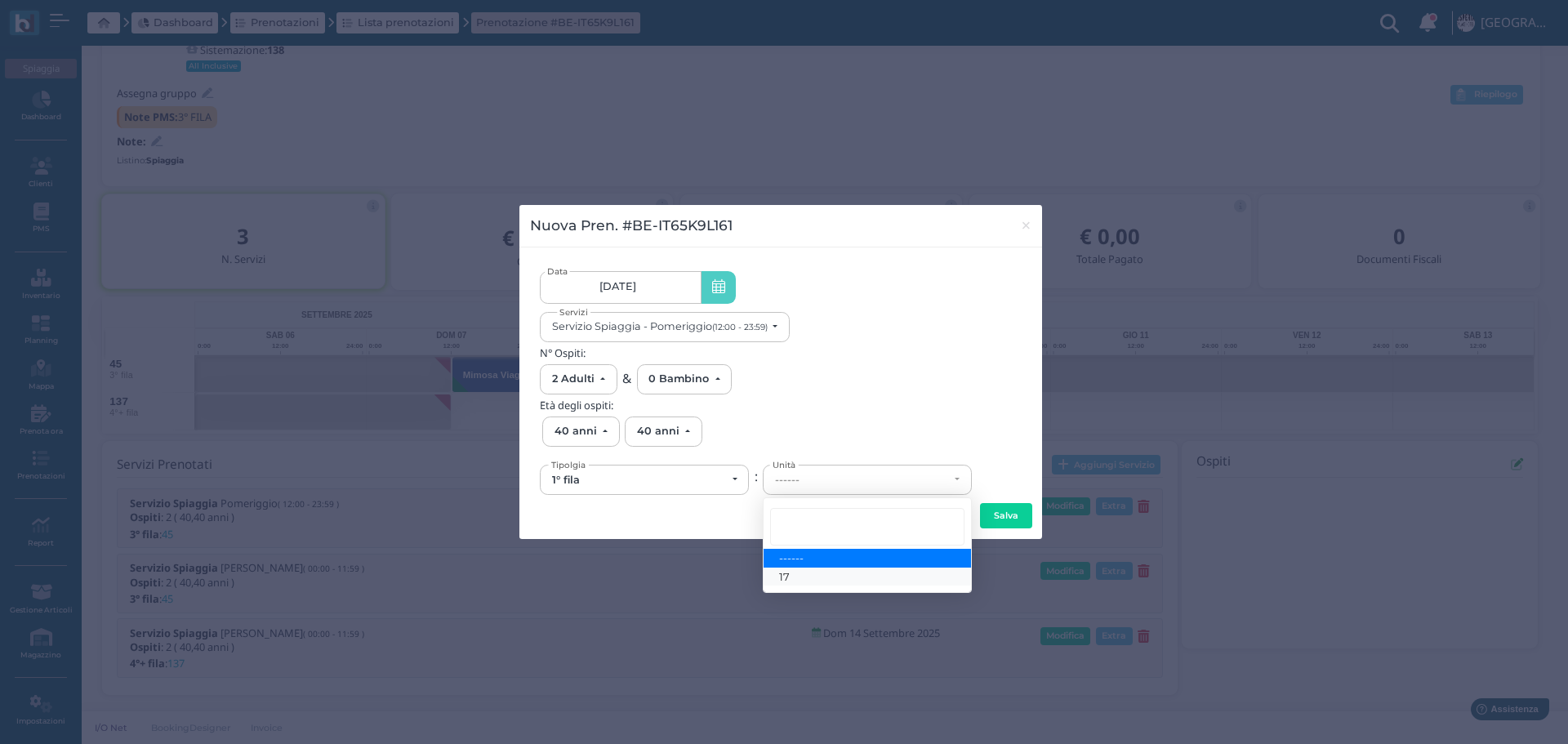
click at [796, 583] on link "17" at bounding box center [867, 576] width 207 height 19
select select "6141"
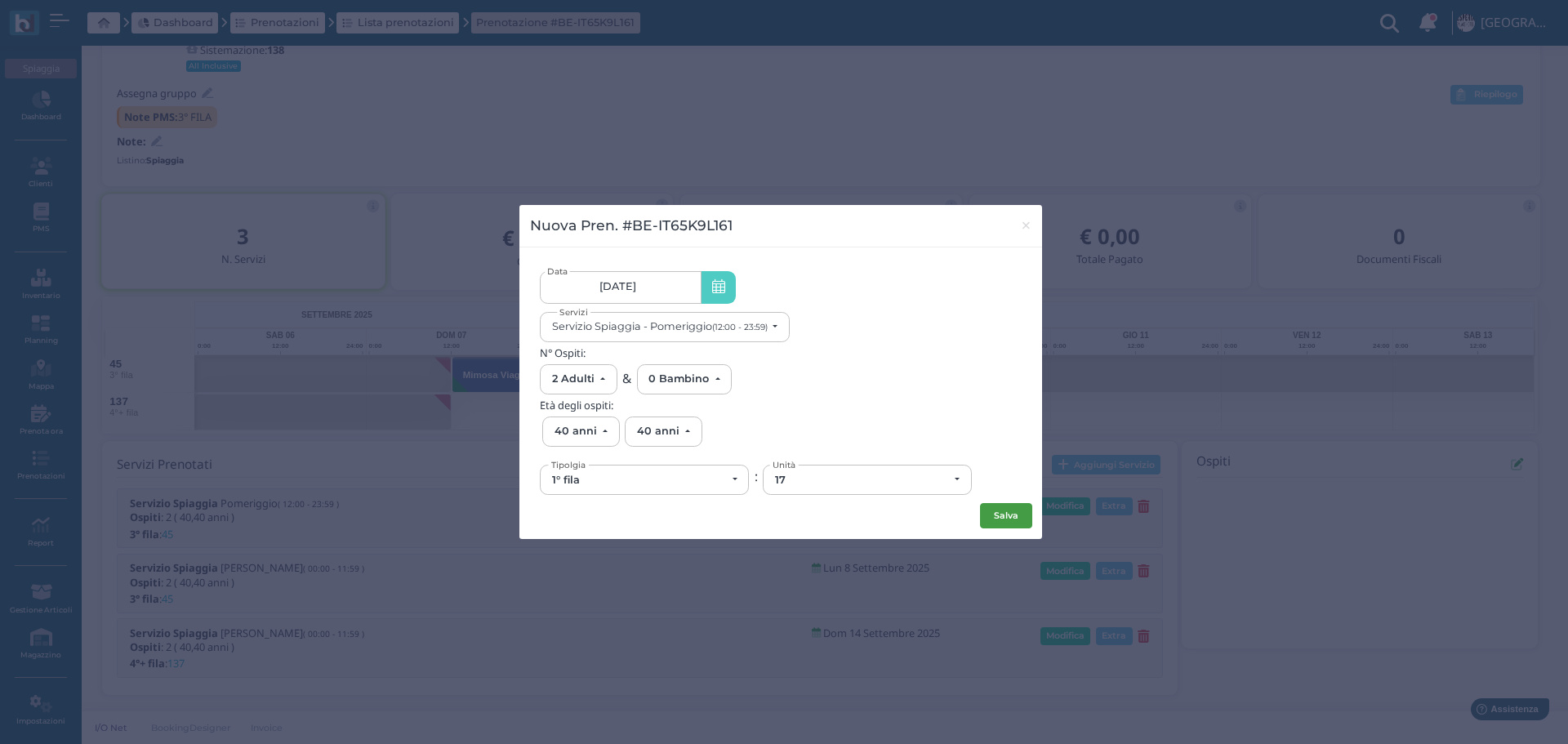
click at [1010, 512] on button "Salva" at bounding box center [1006, 516] width 53 height 26
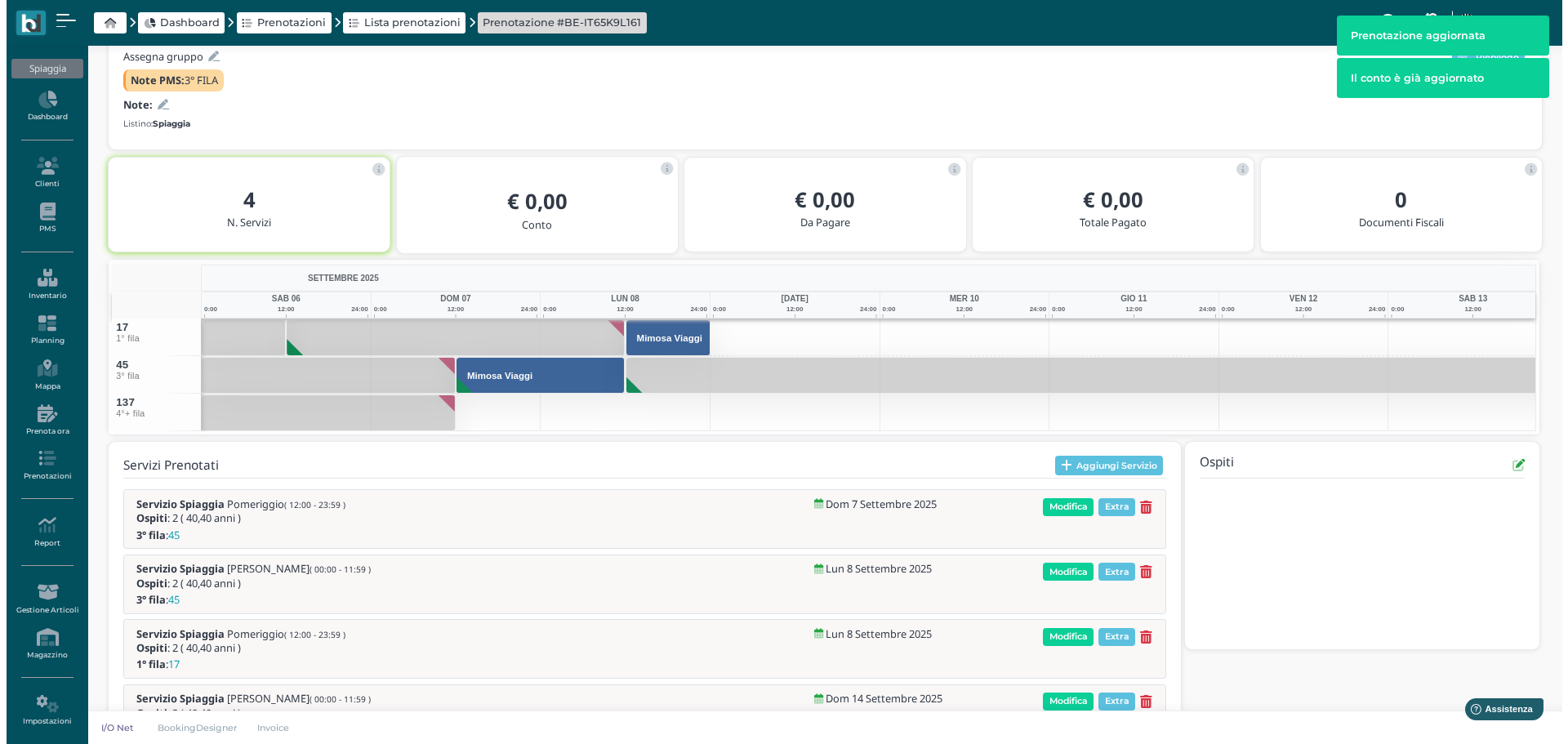
scroll to position [191, 0]
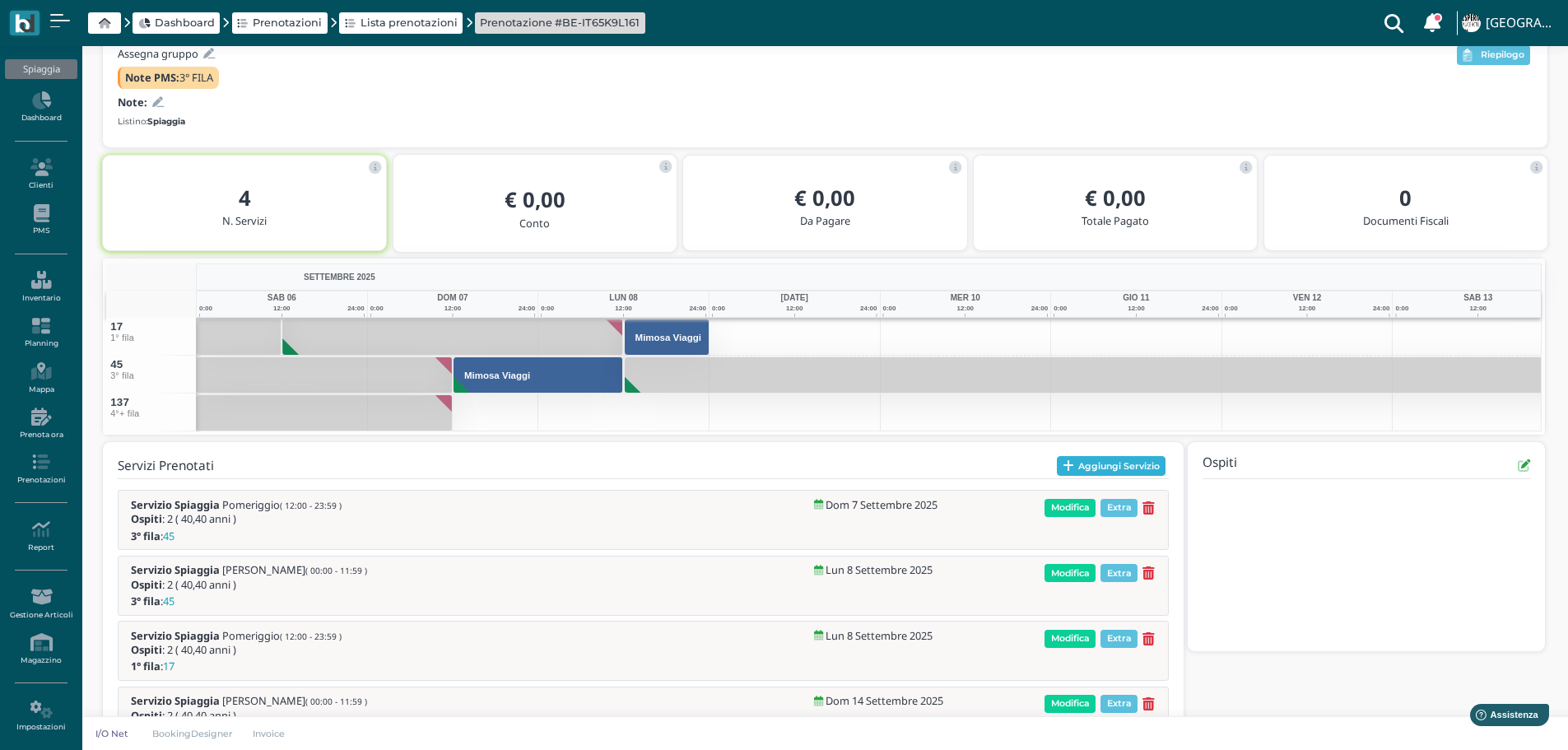
click at [1117, 463] on button "Aggiungi Servizio" at bounding box center [1111, 466] width 109 height 20
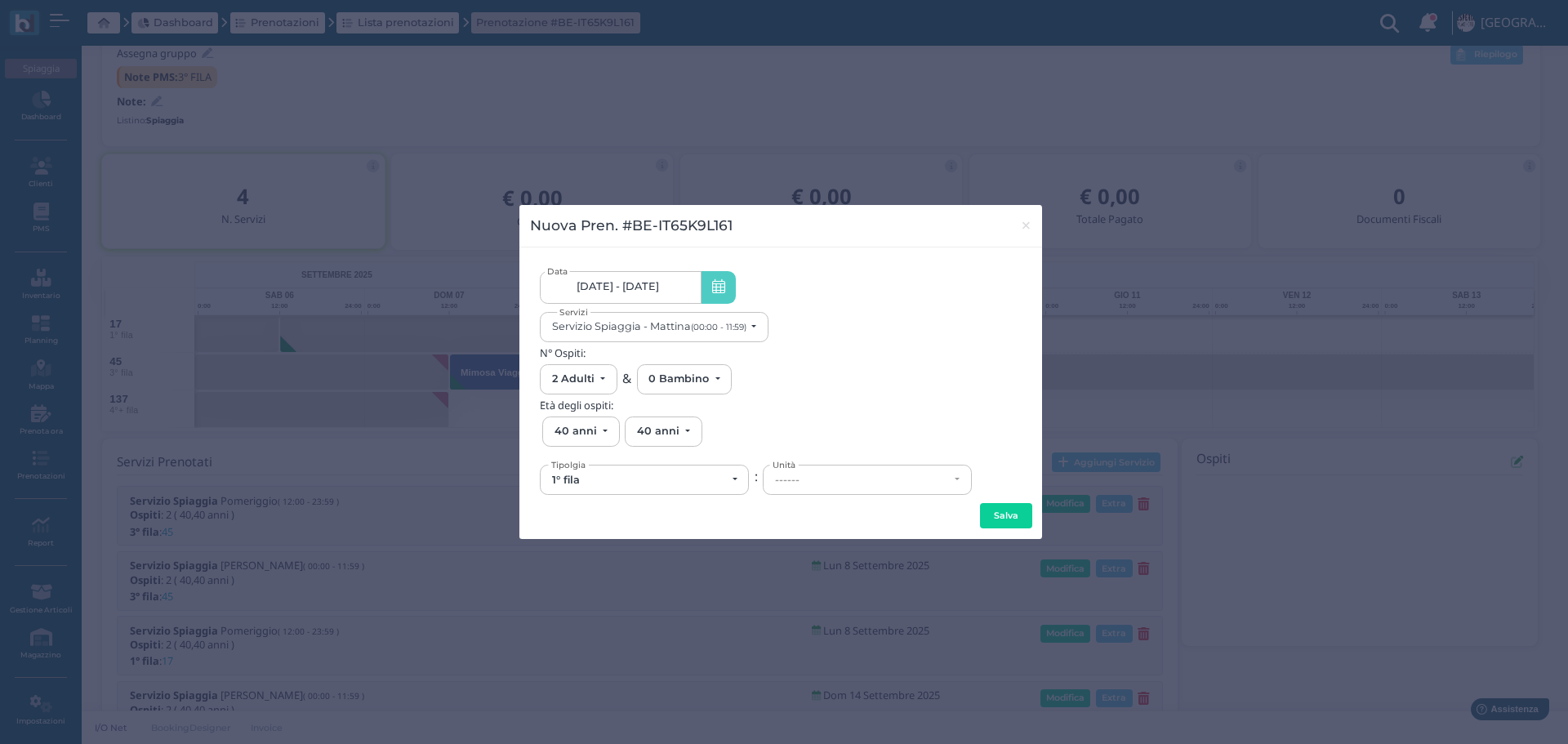
click at [681, 271] on link "07/09/25 - 14/09/25" at bounding box center [620, 287] width 161 height 33
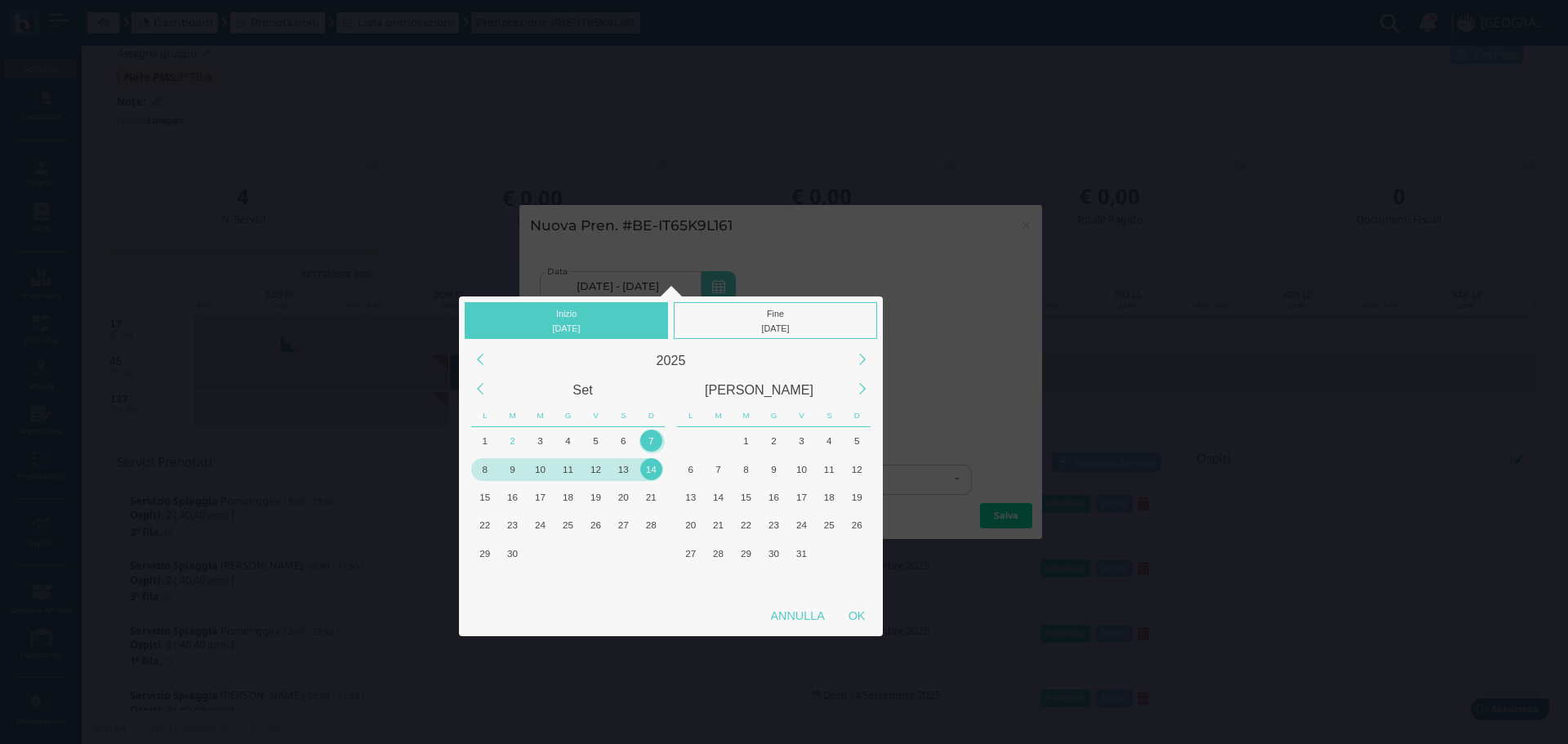
click at [516, 469] on div "9" at bounding box center [513, 469] width 22 height 22
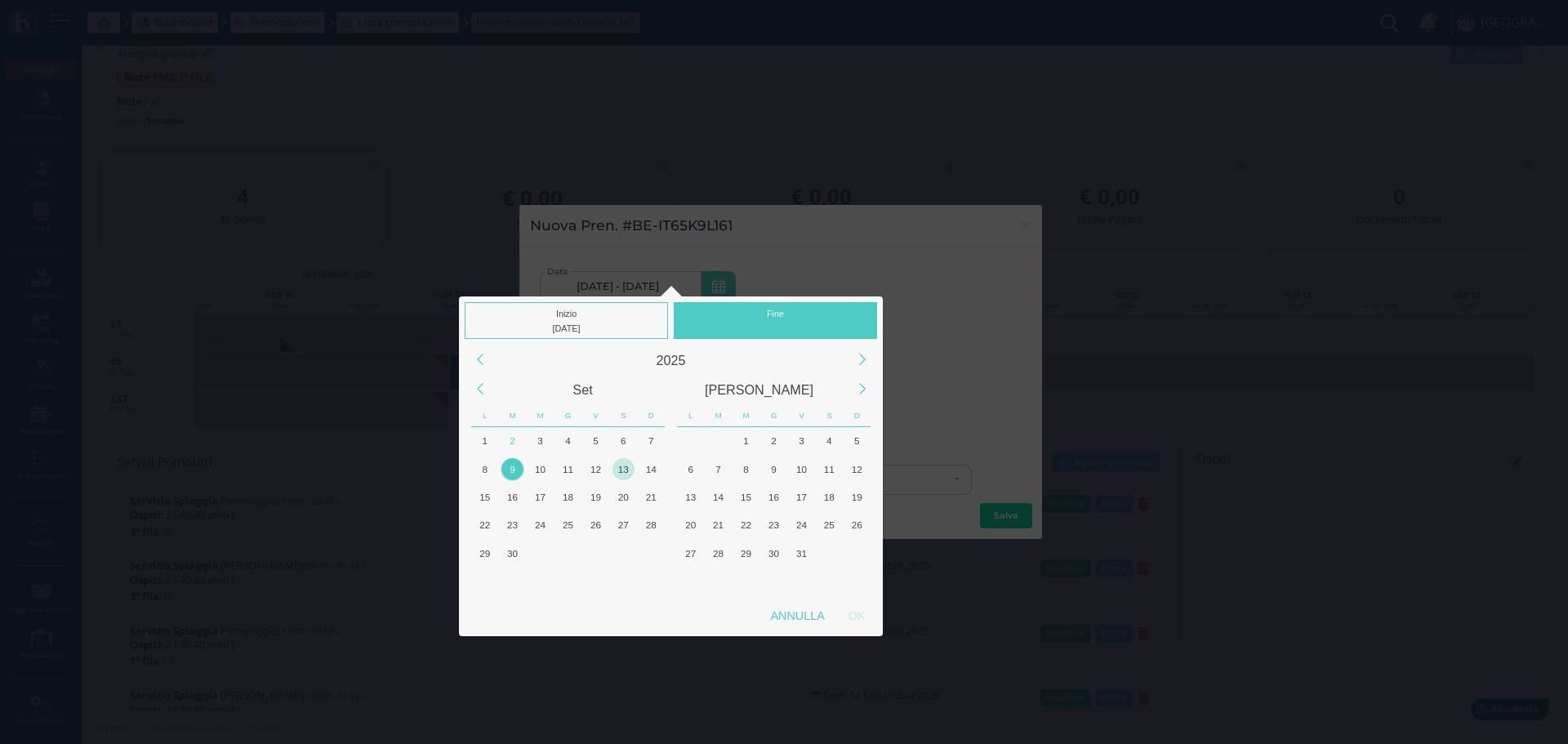
click at [629, 471] on div "13" at bounding box center [623, 469] width 22 height 22
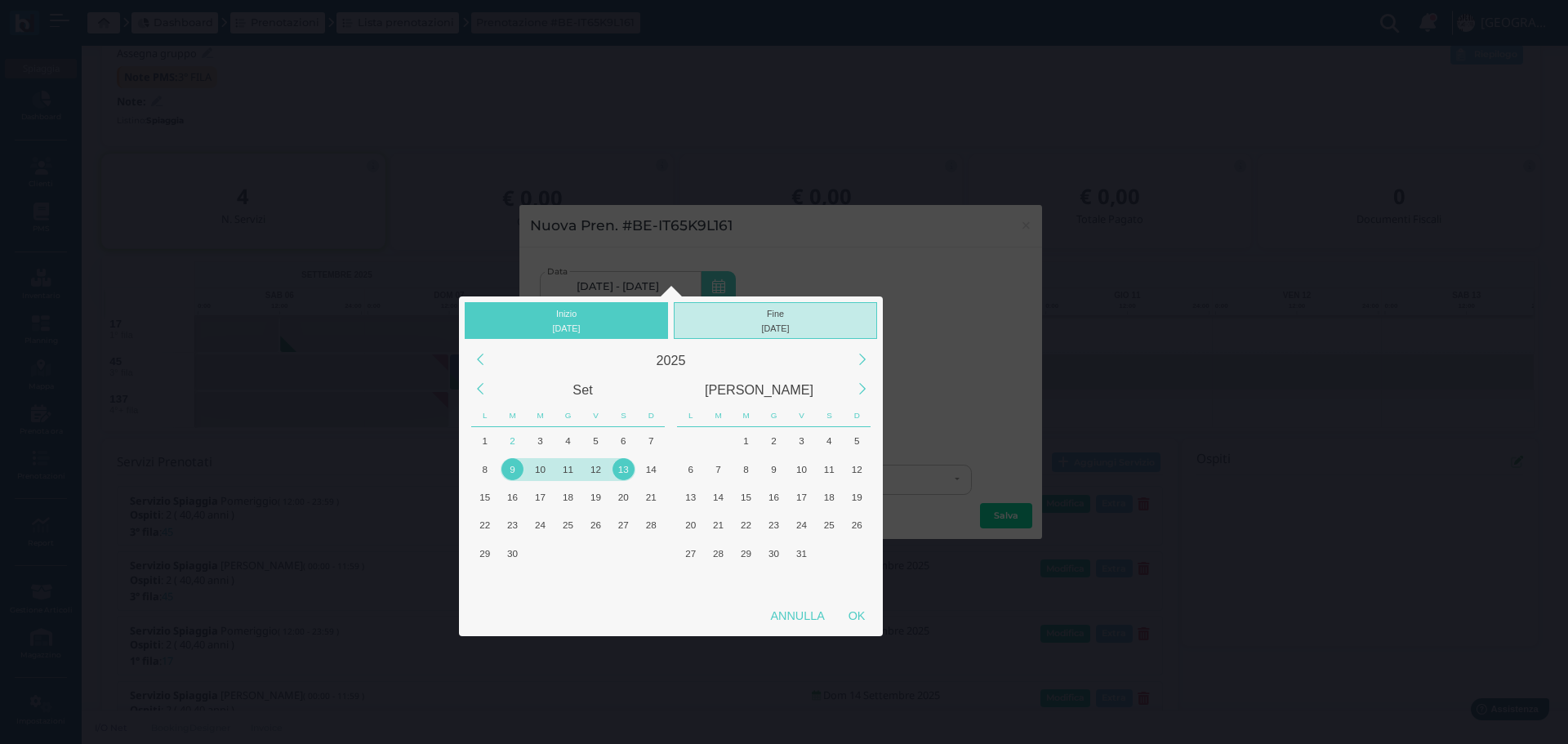
click at [801, 321] on div "13/09/2025" at bounding box center [776, 328] width 196 height 15
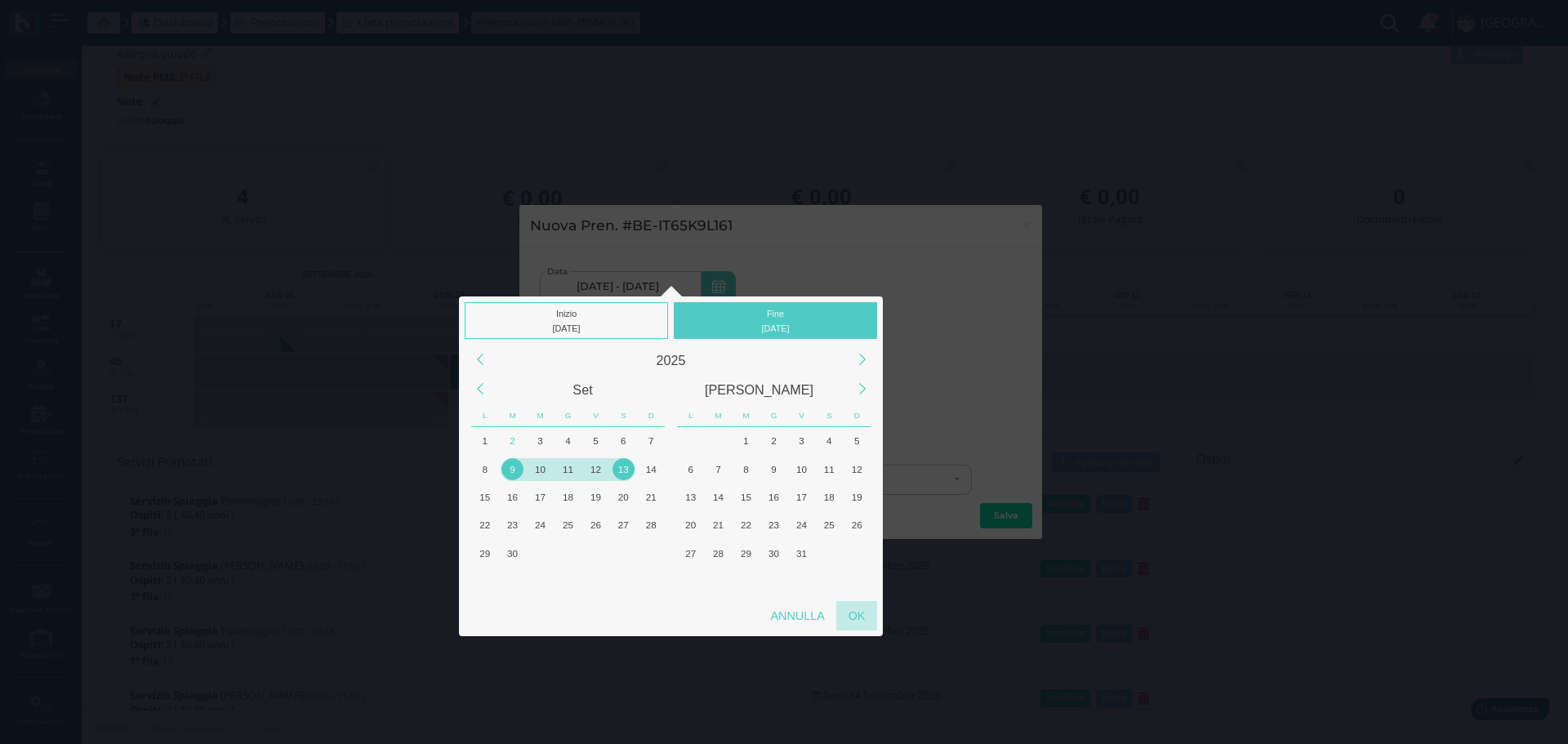
click at [861, 617] on div "OK" at bounding box center [856, 616] width 41 height 30
type input "09/09/2025 - 13/09/2025"
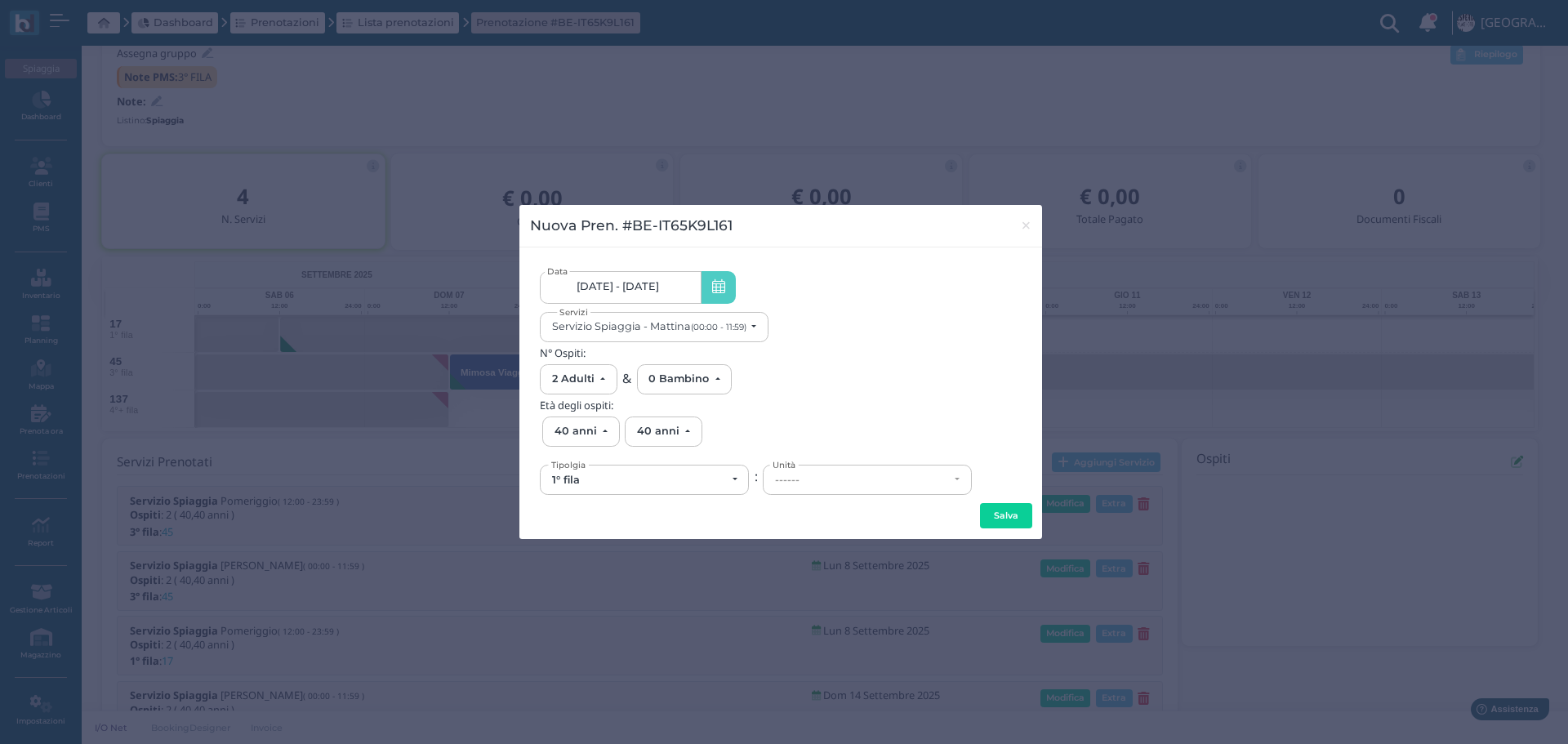
scroll to position [0, 151]
drag, startPoint x: 706, startPoint y: 331, endPoint x: 801, endPoint y: 342, distance: 95.6
click at [707, 331] on small "(00:00 - 11:59)" at bounding box center [719, 326] width 56 height 11
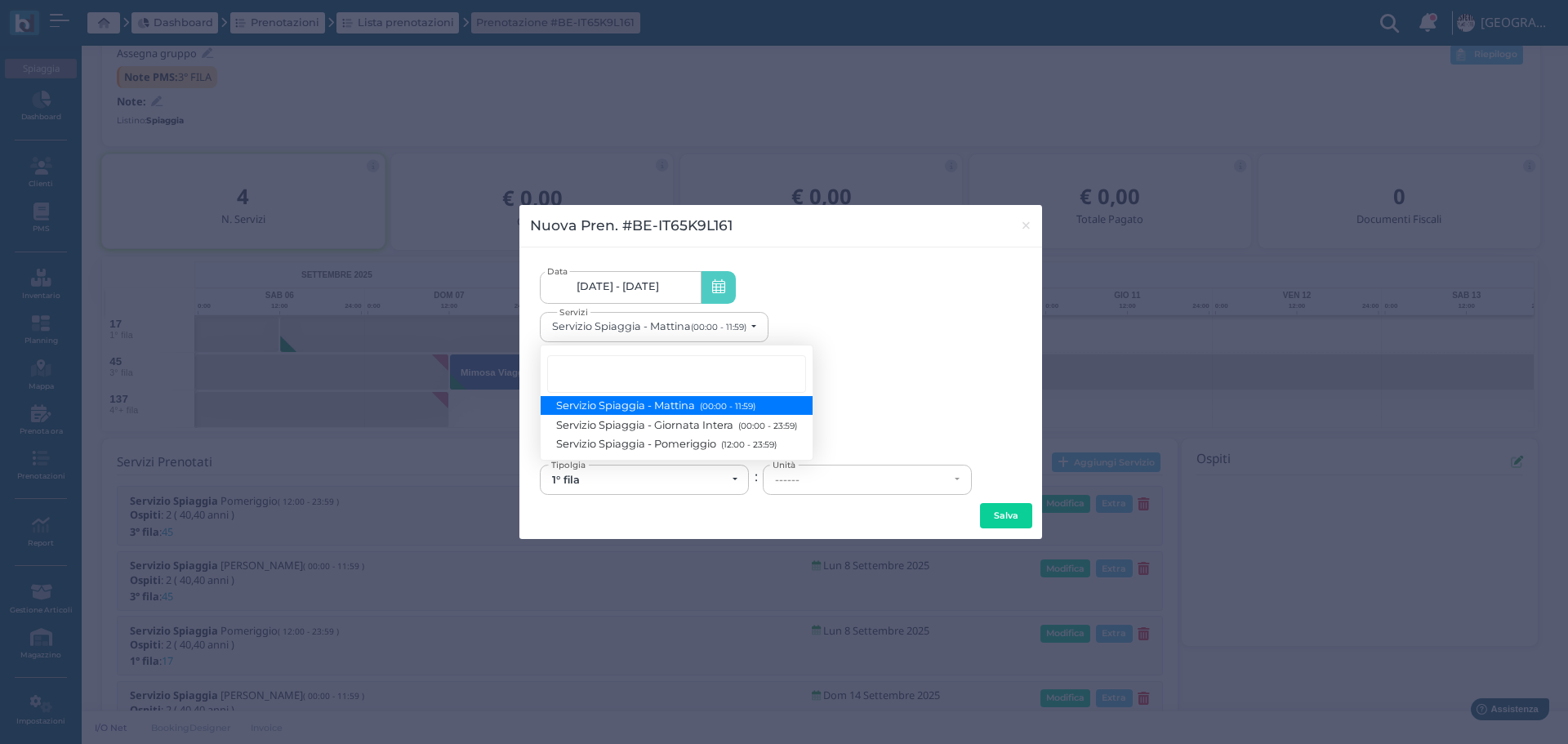
click at [726, 414] on link "Servizio Spiaggia - Mattina (00:00 - 11:59)" at bounding box center [676, 405] width 272 height 19
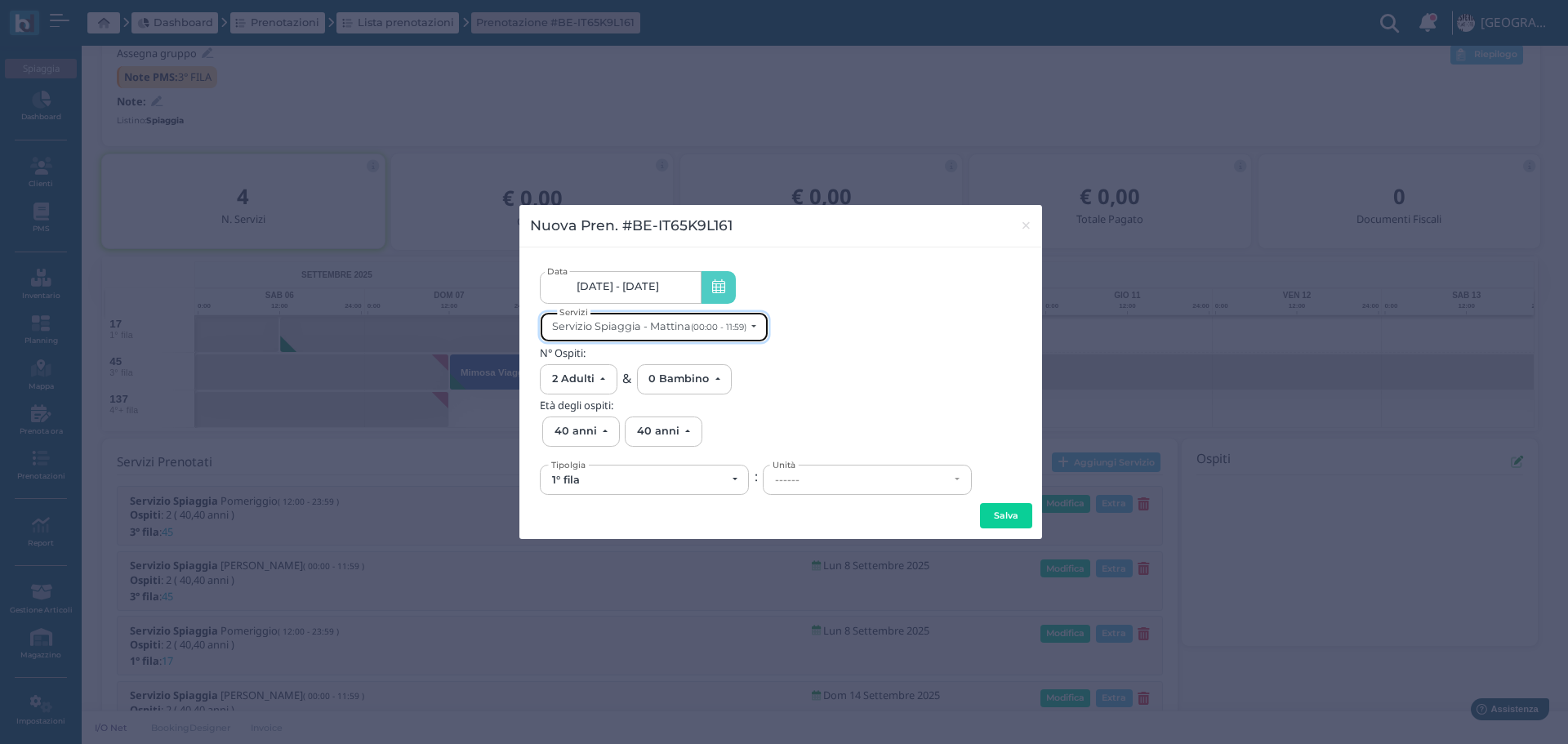
click at [738, 337] on button "Servizio Spiaggia - Mattina (00:00 - 11:59)" at bounding box center [654, 327] width 229 height 30
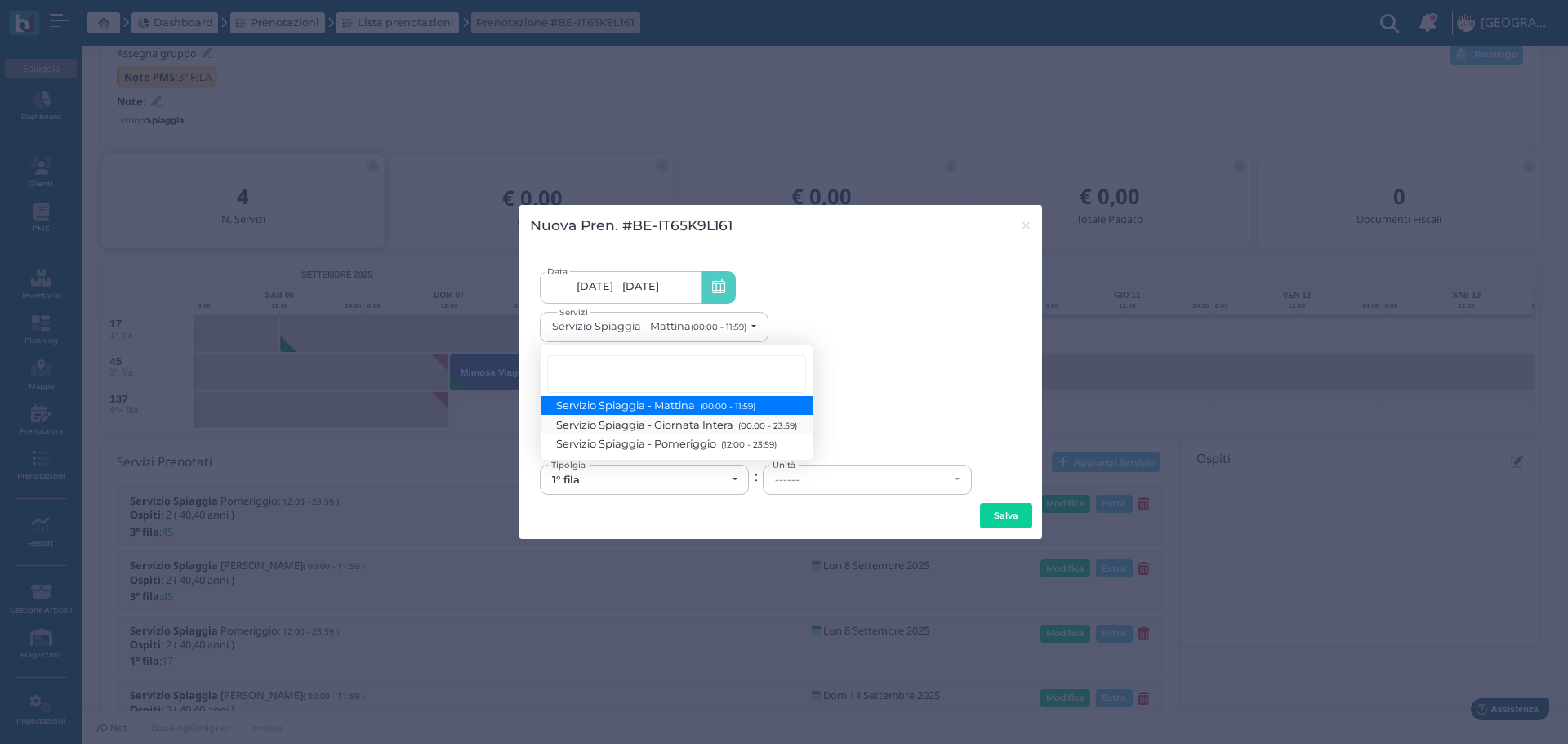
click at [743, 422] on small "(00:00 - 23:59)" at bounding box center [765, 425] width 62 height 11
select select "1368"
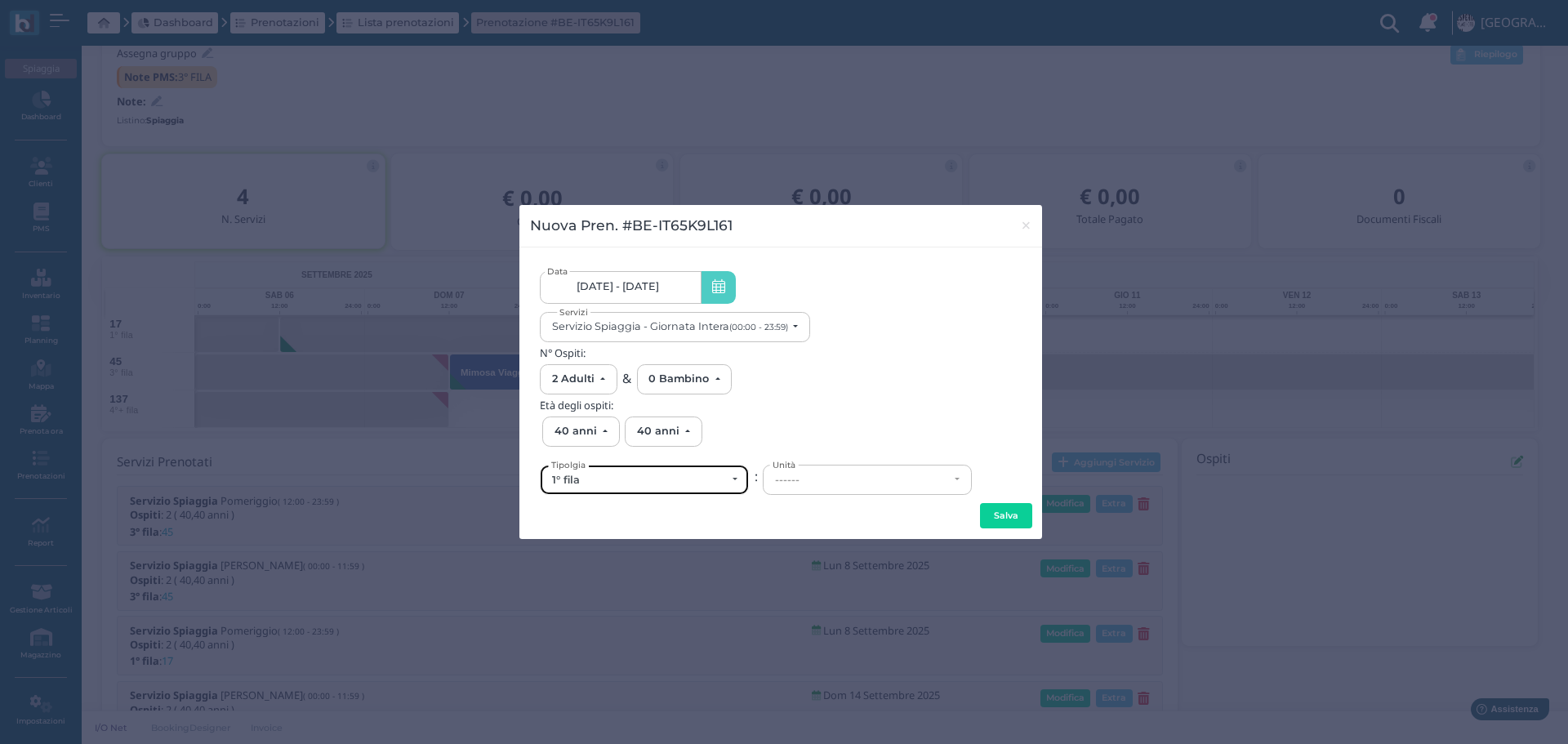
click at [672, 479] on div "1° fila" at bounding box center [639, 480] width 174 height 13
drag, startPoint x: 774, startPoint y: 477, endPoint x: 785, endPoint y: 476, distance: 11.0
click at [775, 476] on div "------" at bounding box center [861, 480] width 174 height 13
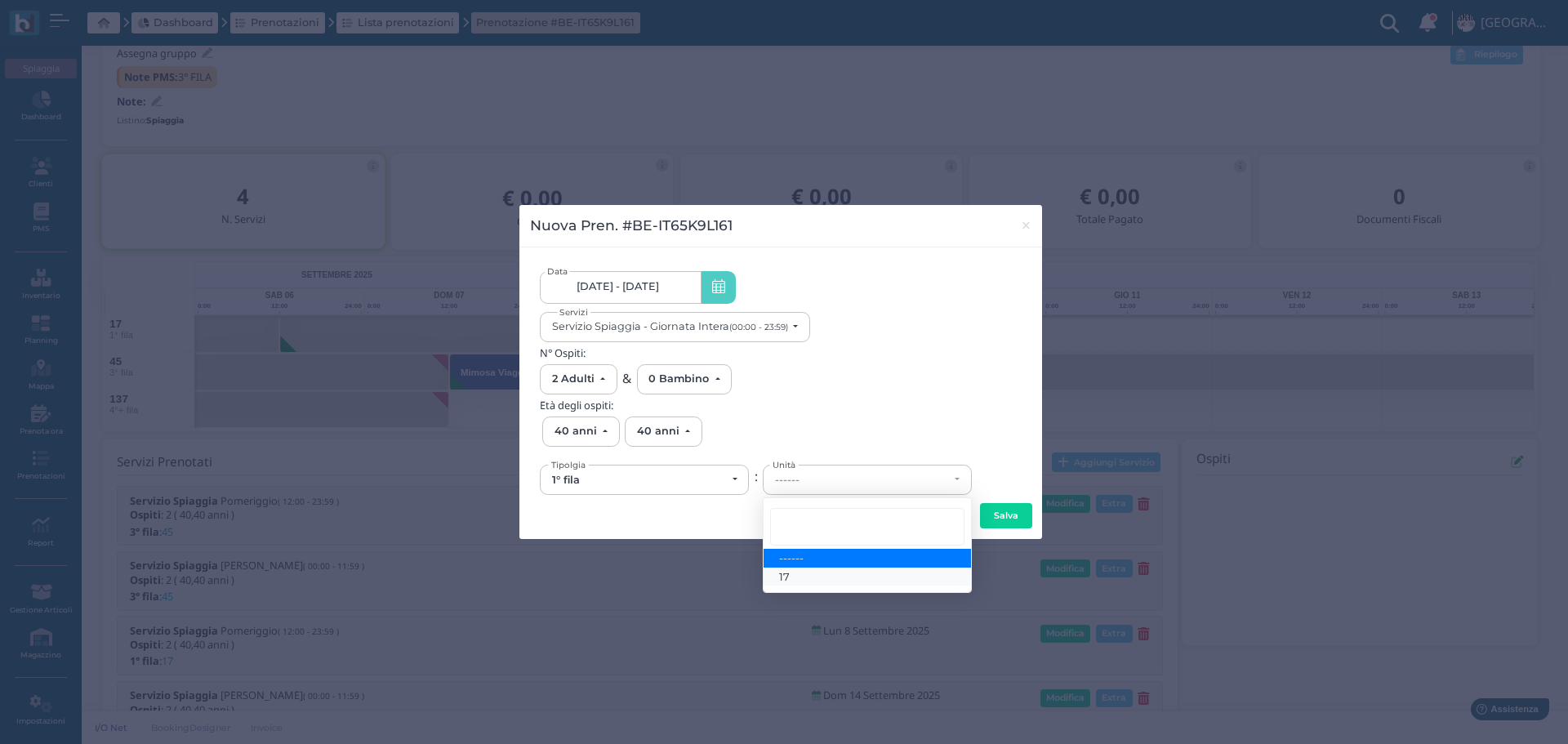
click at [785, 575] on span "17" at bounding box center [784, 576] width 11 height 13
select select "6141"
drag, startPoint x: 996, startPoint y: 514, endPoint x: 1067, endPoint y: 520, distance: 71.3
click at [996, 513] on button "Salva" at bounding box center [1006, 516] width 53 height 26
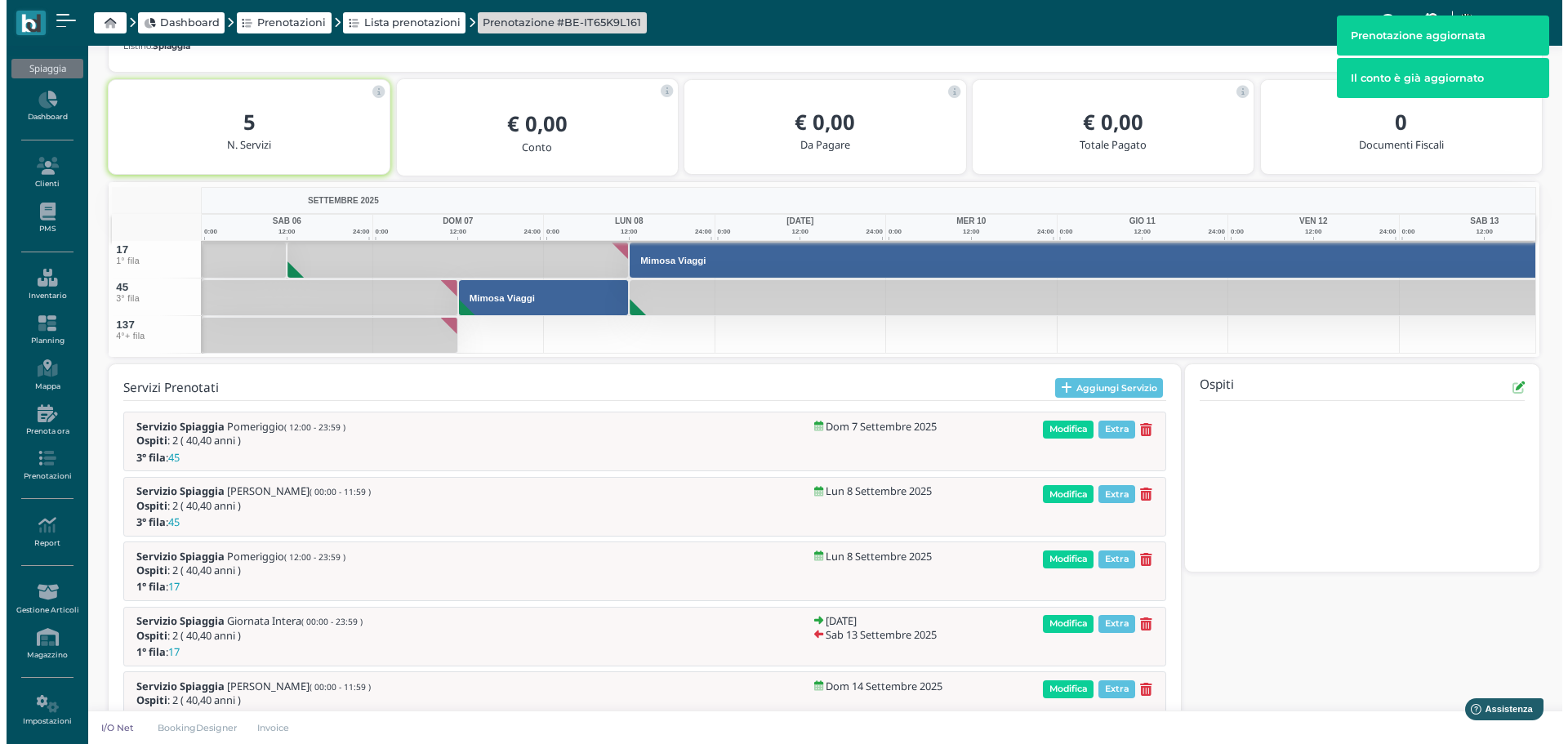
scroll to position [319, 0]
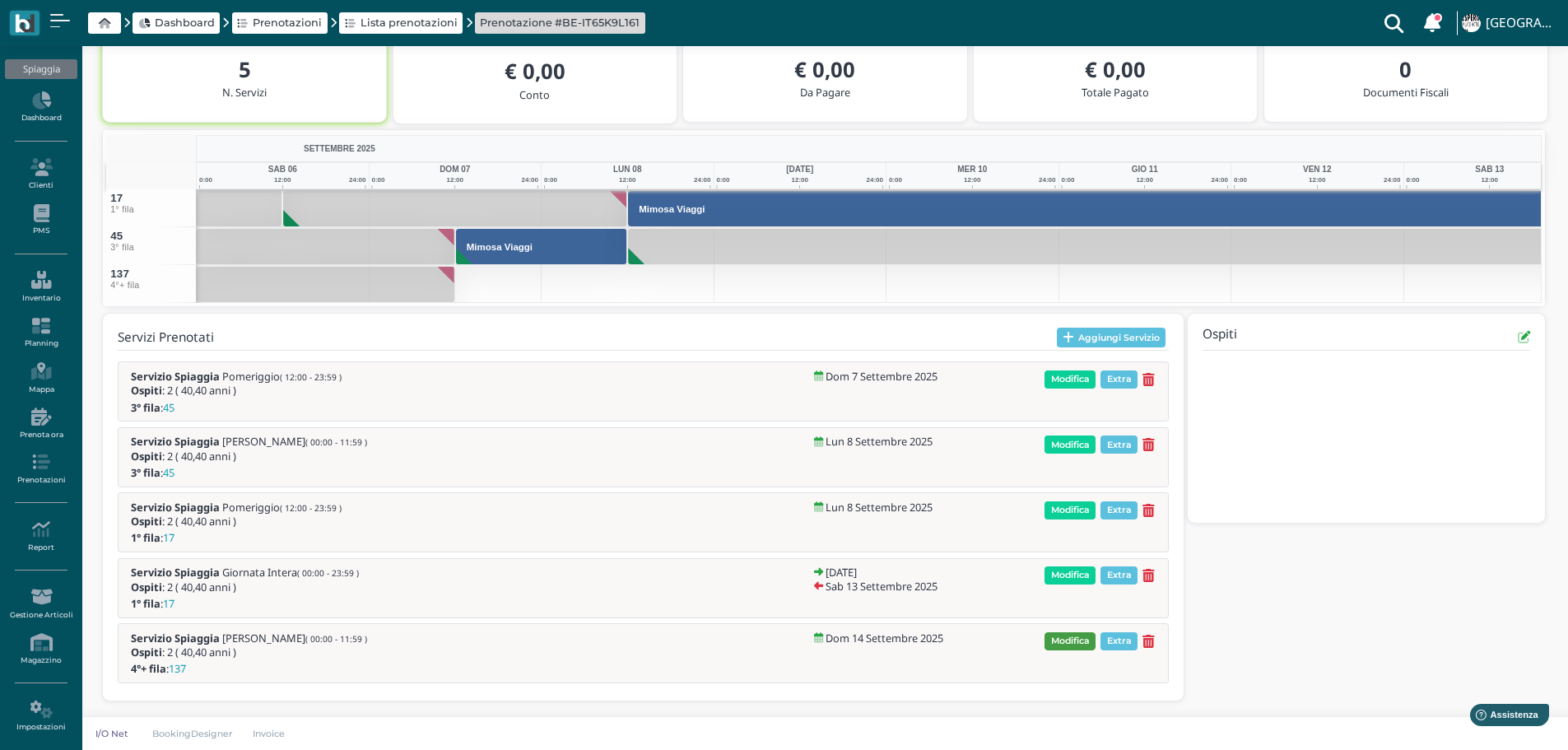
click at [1082, 644] on span "Modifica" at bounding box center [1070, 641] width 51 height 18
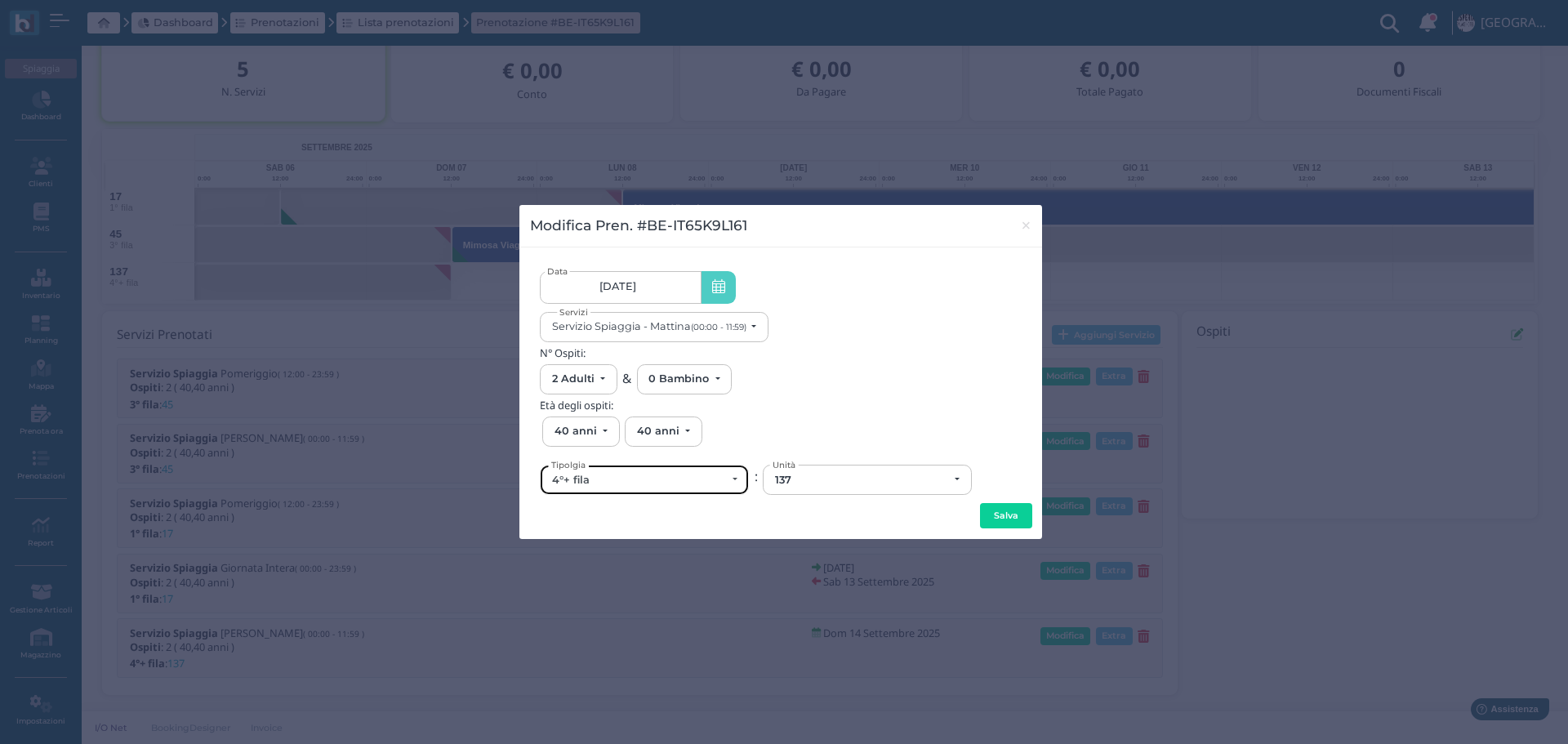
click at [689, 477] on div "4°+ fila" at bounding box center [639, 480] width 174 height 13
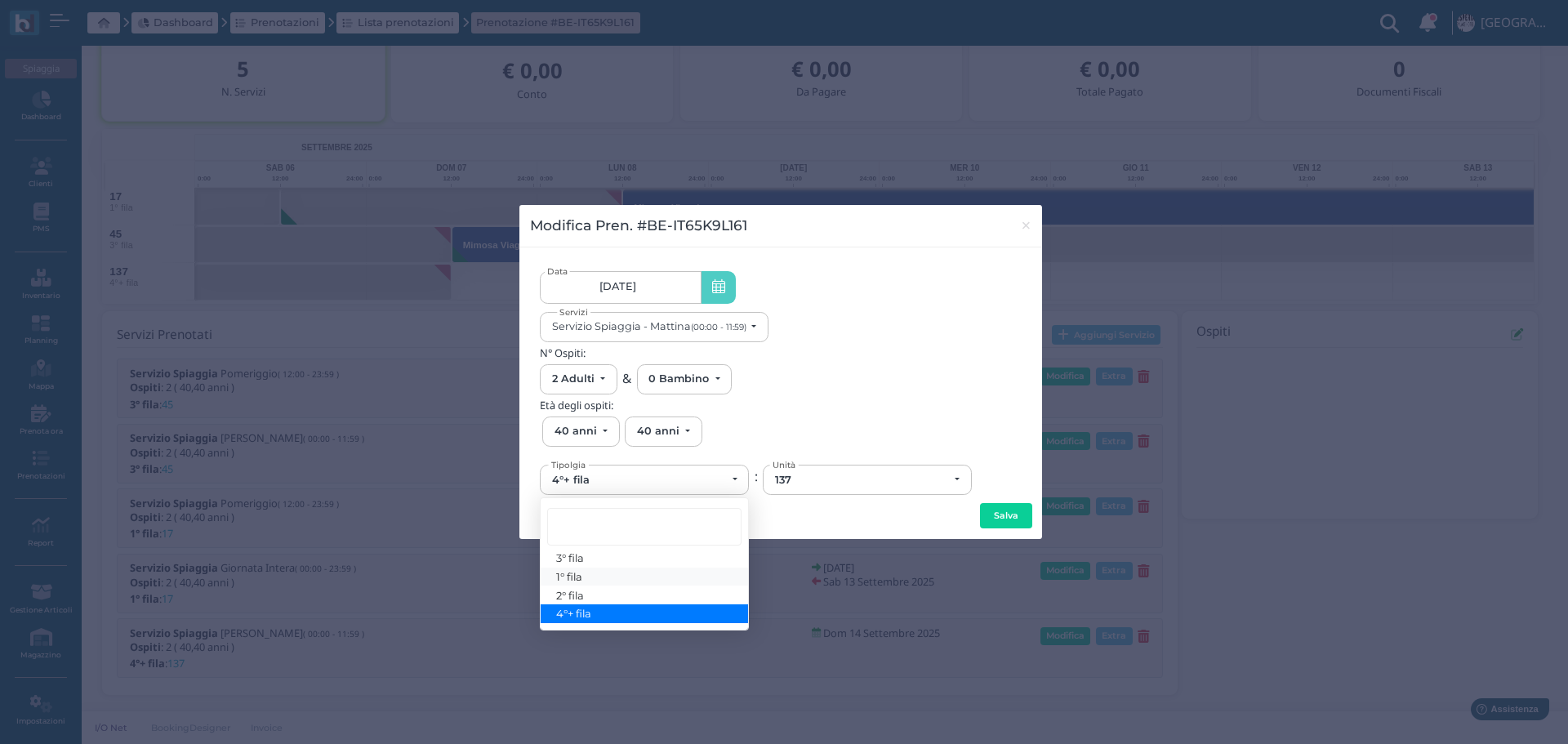
click at [585, 575] on link "1° fila" at bounding box center [644, 576] width 207 height 19
select select "431"
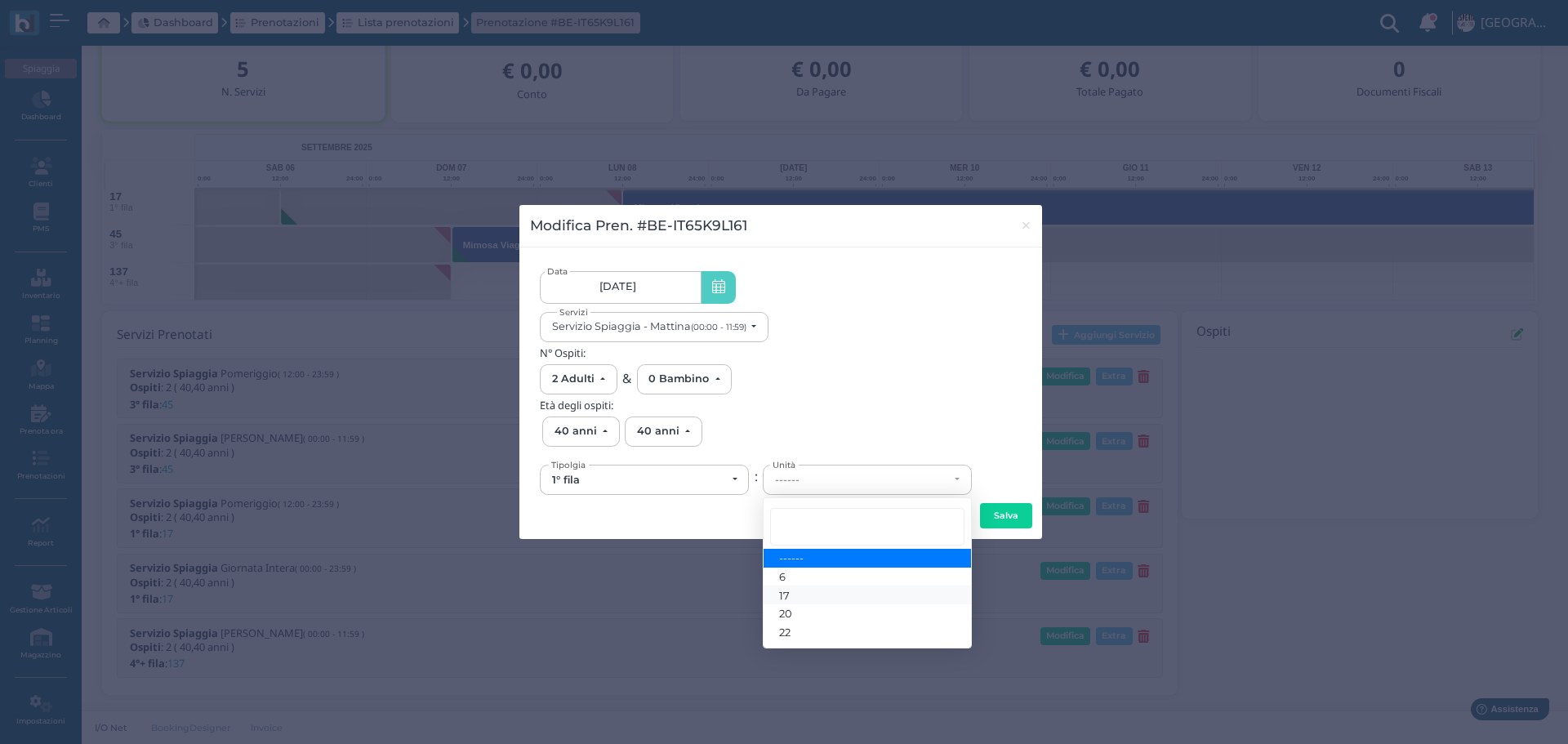
click at [808, 599] on link "17" at bounding box center [867, 594] width 207 height 19
select select "6141"
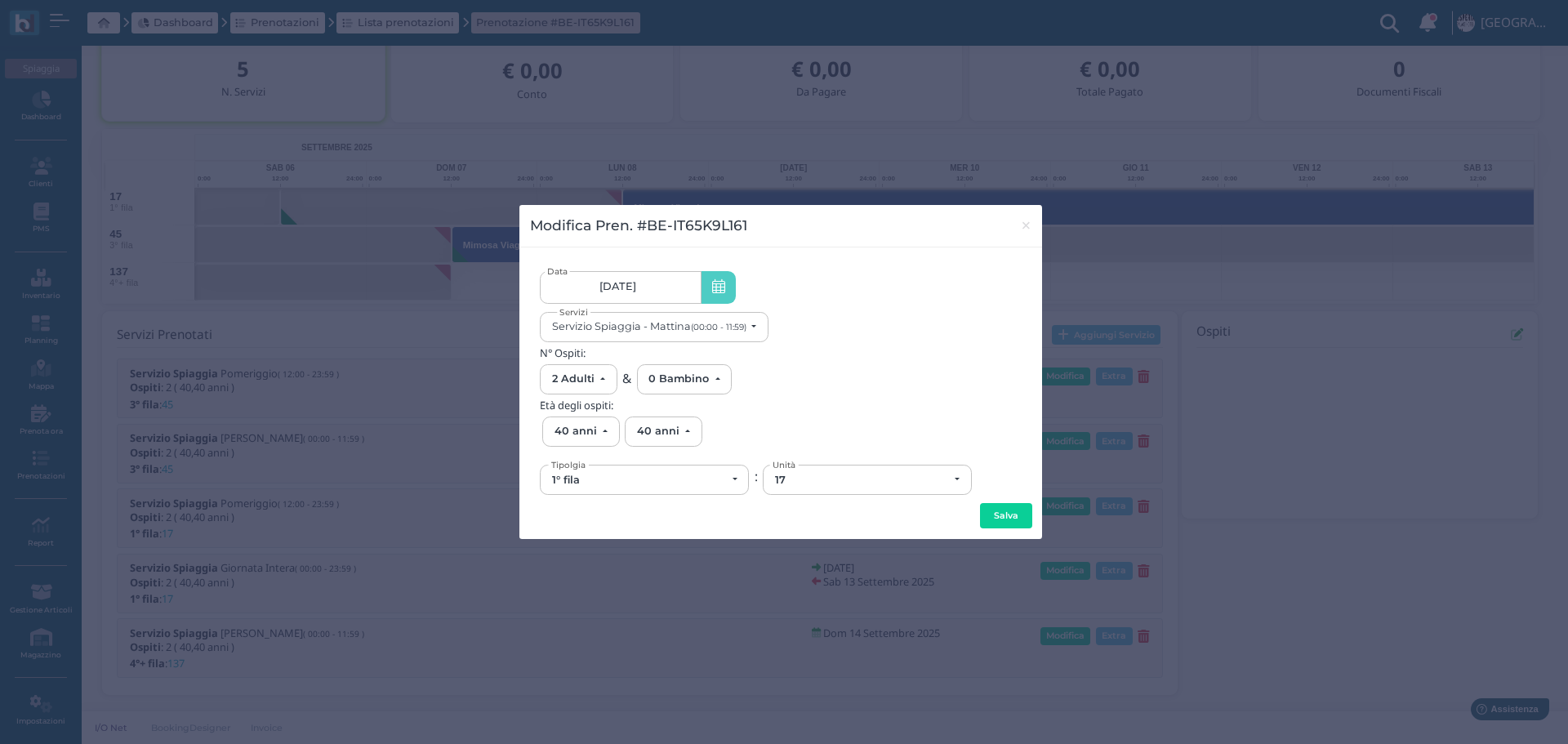
click at [1060, 500] on div "Modifica Pren. #BE-IT65K9L161 × 14/09/25 Data Servizio Spiaggia - Mattina (00:0…" at bounding box center [784, 372] width 1568 height 744
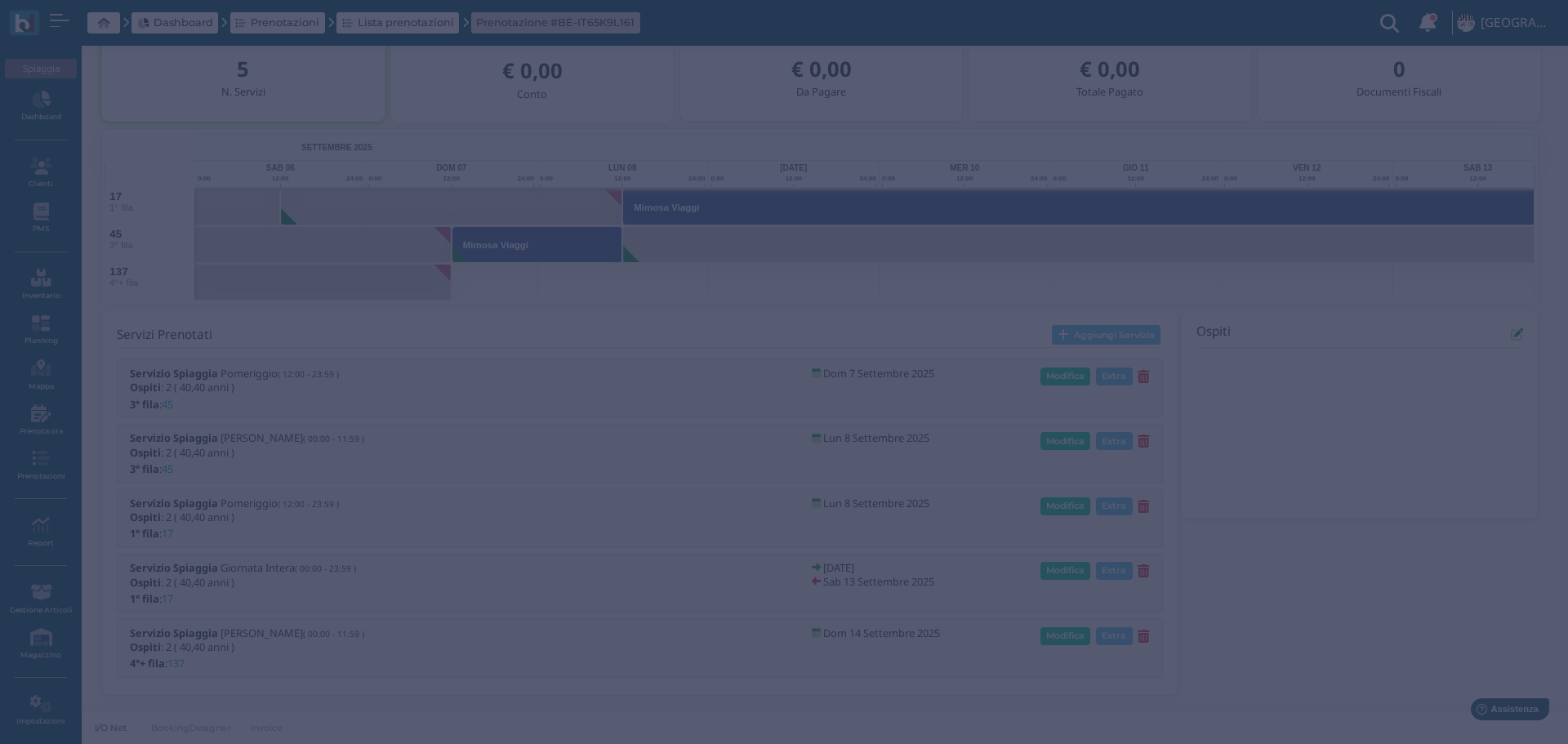
click at [1005, 509] on div at bounding box center [784, 372] width 1568 height 744
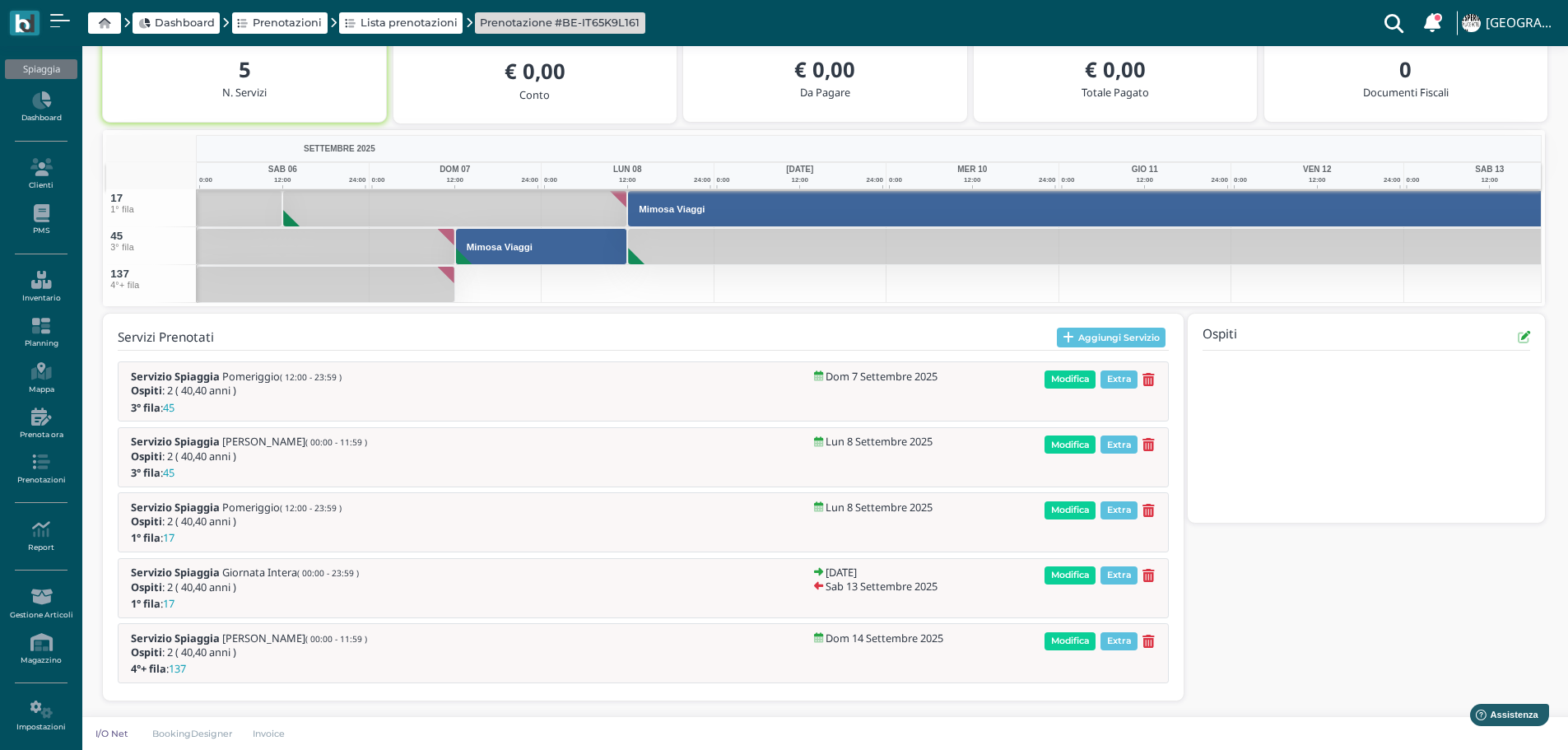
click at [1071, 642] on span "Modifica" at bounding box center [1070, 641] width 51 height 18
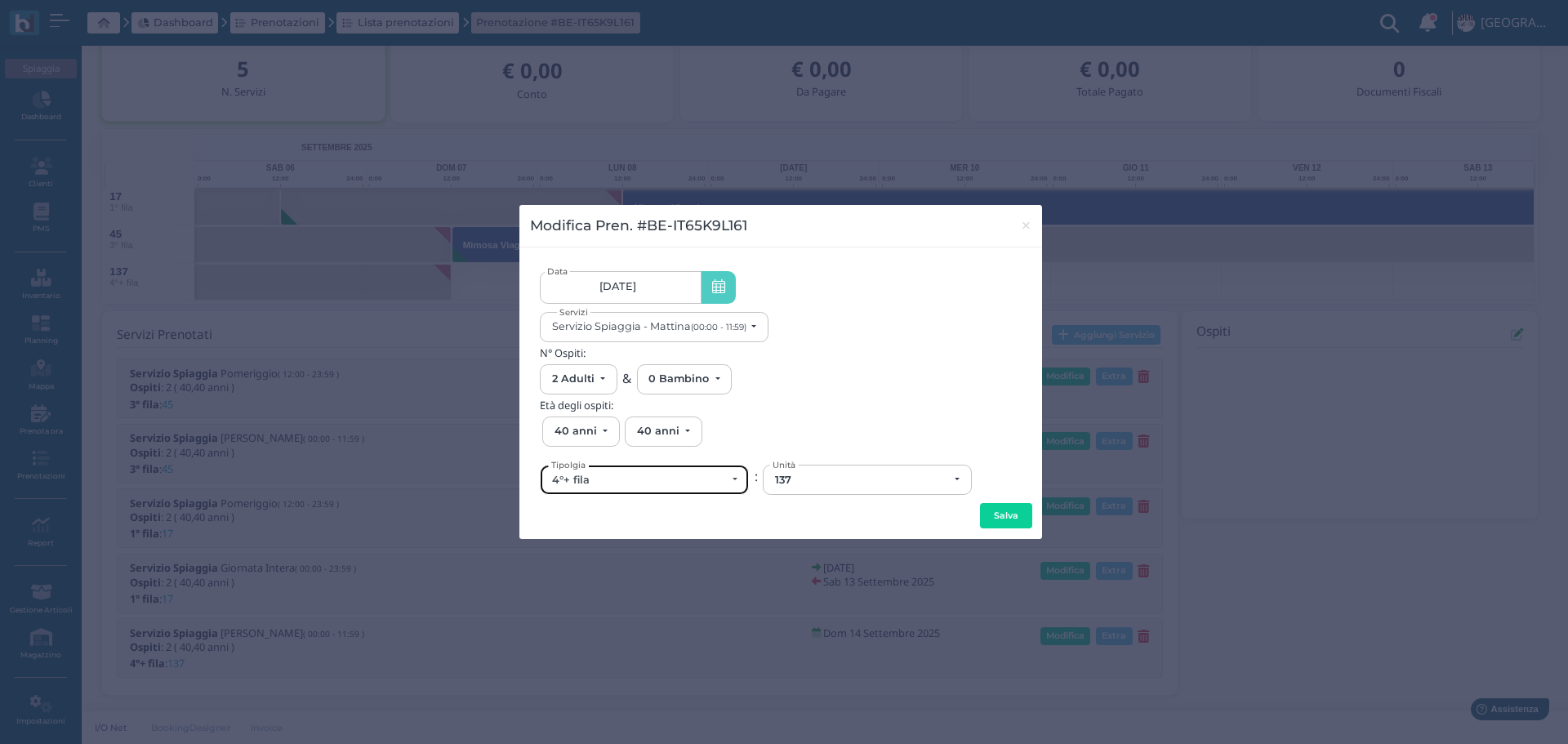
click at [603, 482] on div "4°+ fila" at bounding box center [639, 480] width 174 height 13
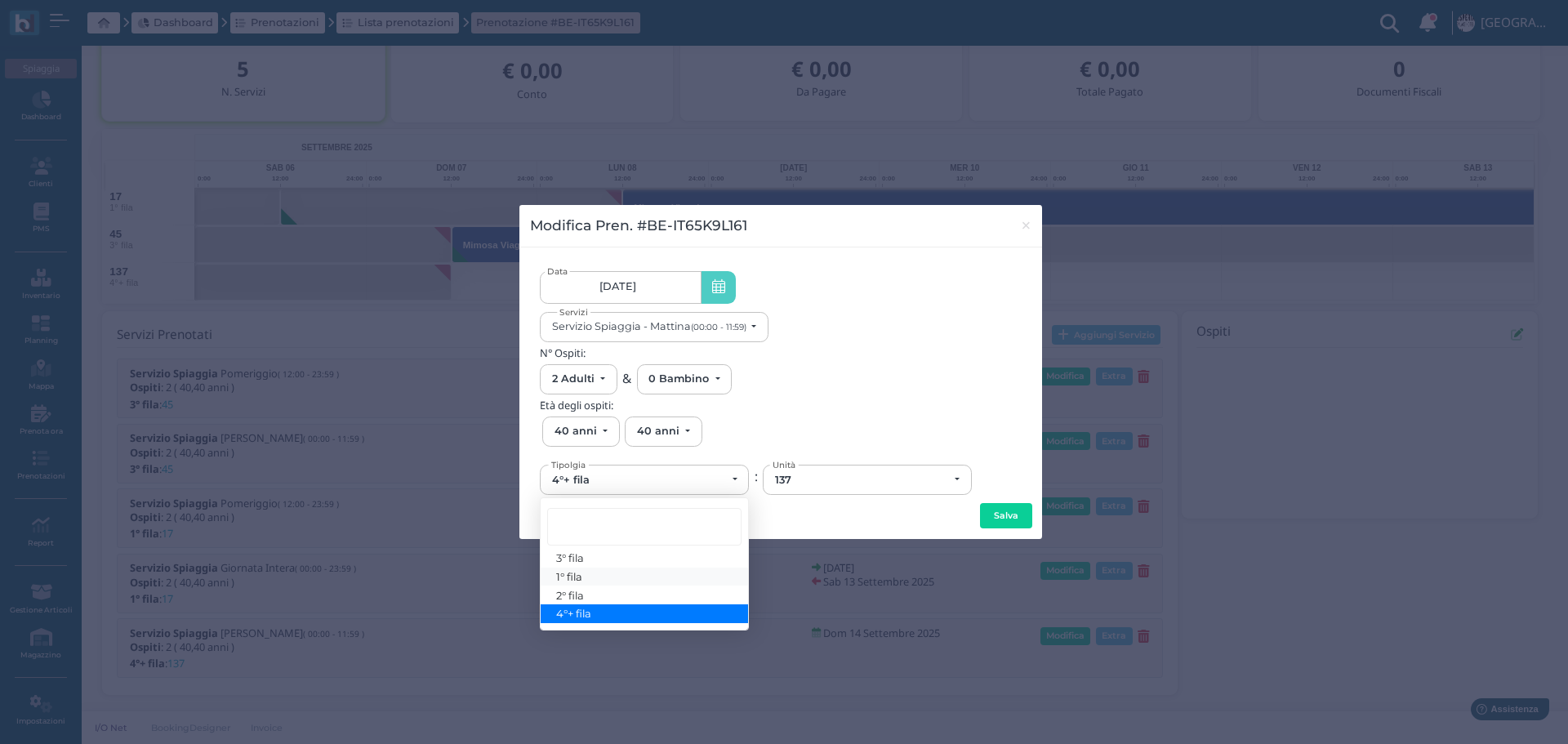
drag, startPoint x: 569, startPoint y: 574, endPoint x: 666, endPoint y: 554, distance: 99.0
click at [570, 573] on span "1° fila" at bounding box center [569, 576] width 26 height 13
select select "431"
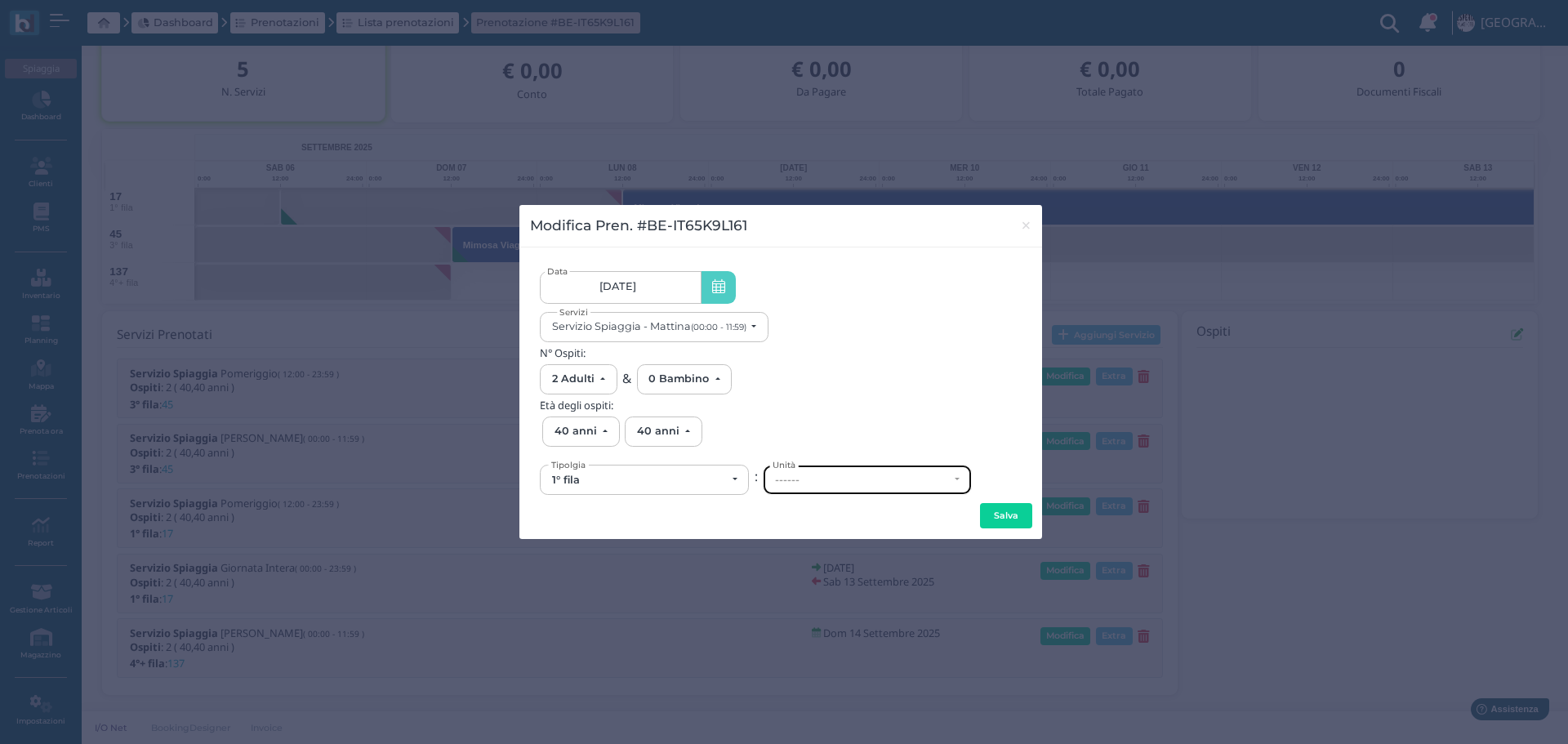
drag, startPoint x: 866, startPoint y: 485, endPoint x: 840, endPoint y: 488, distance: 26.2
click at [862, 472] on div "------" at bounding box center [867, 479] width 207 height 29
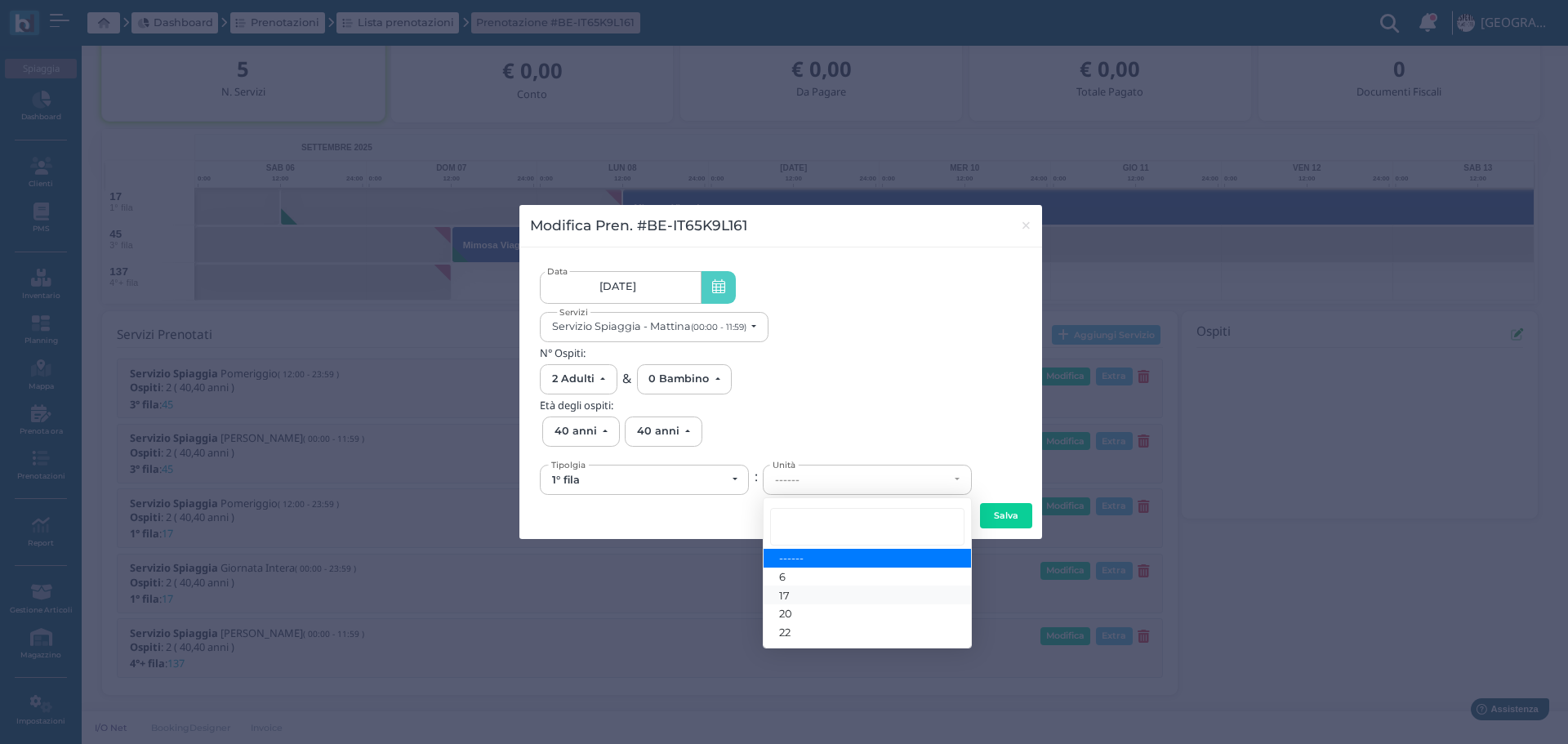
click at [805, 591] on link "17" at bounding box center [867, 594] width 207 height 19
select select "6141"
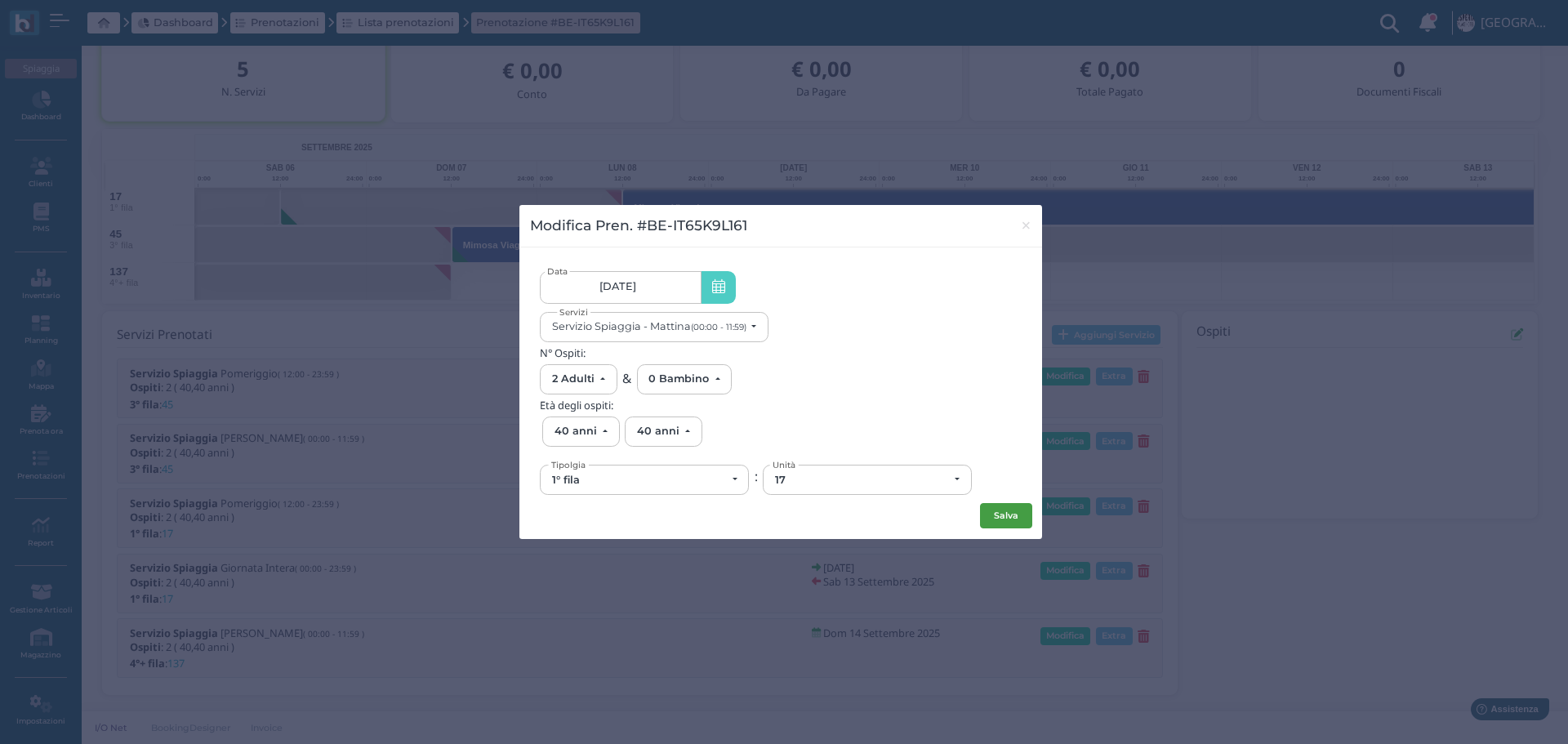
click at [1020, 516] on button "Salva" at bounding box center [1006, 516] width 53 height 26
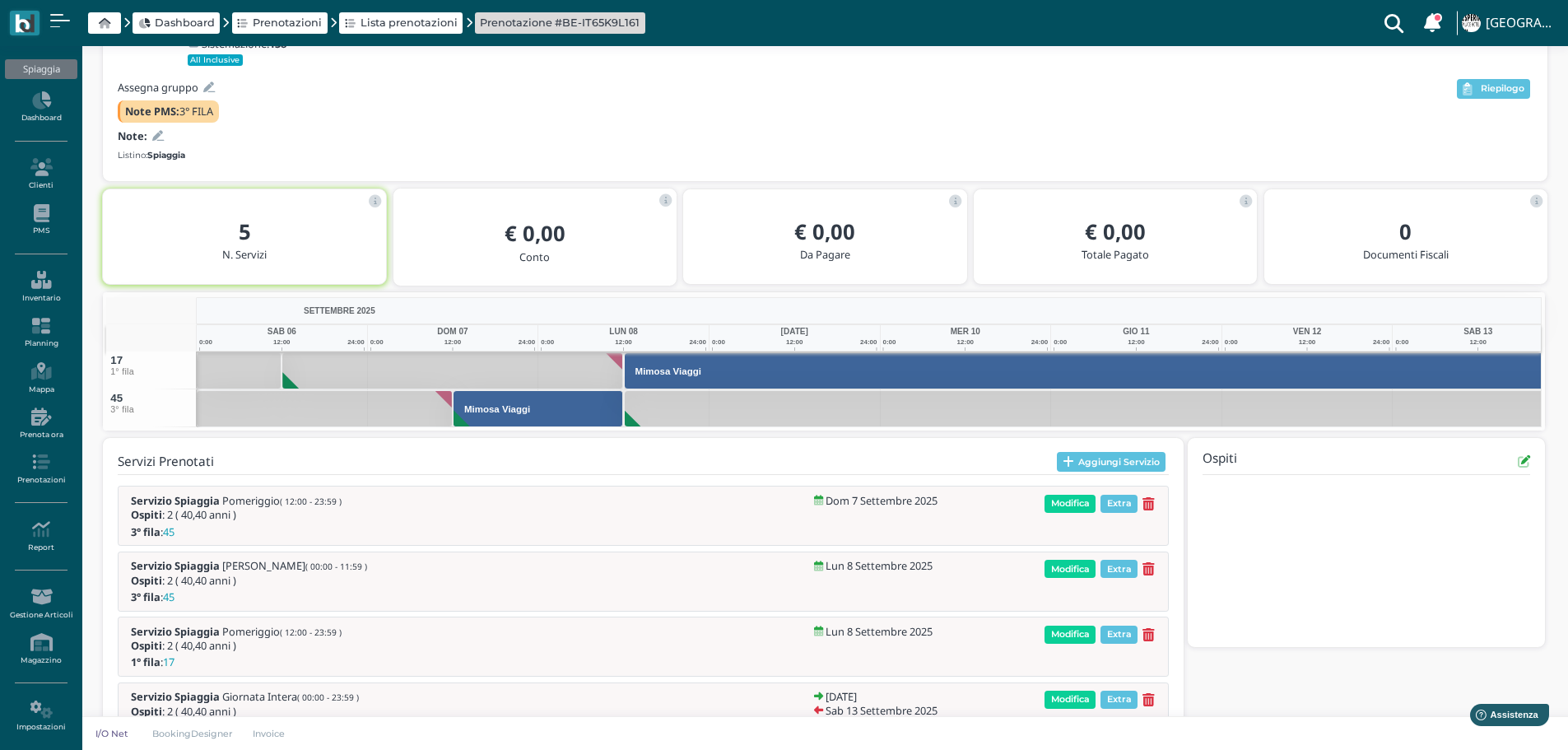
scroll to position [193, 0]
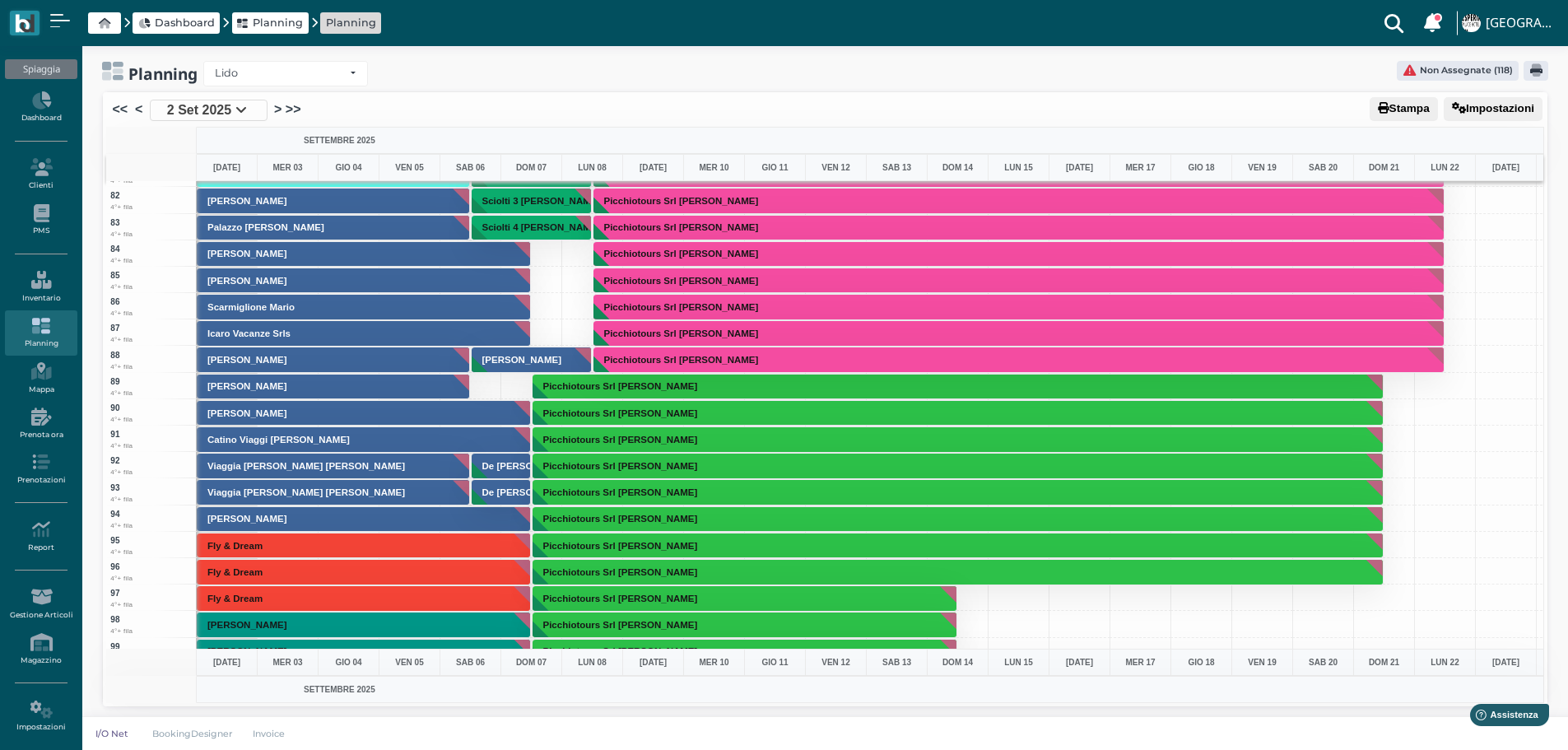
scroll to position [2552, 0]
